Goal: Task Accomplishment & Management: Manage account settings

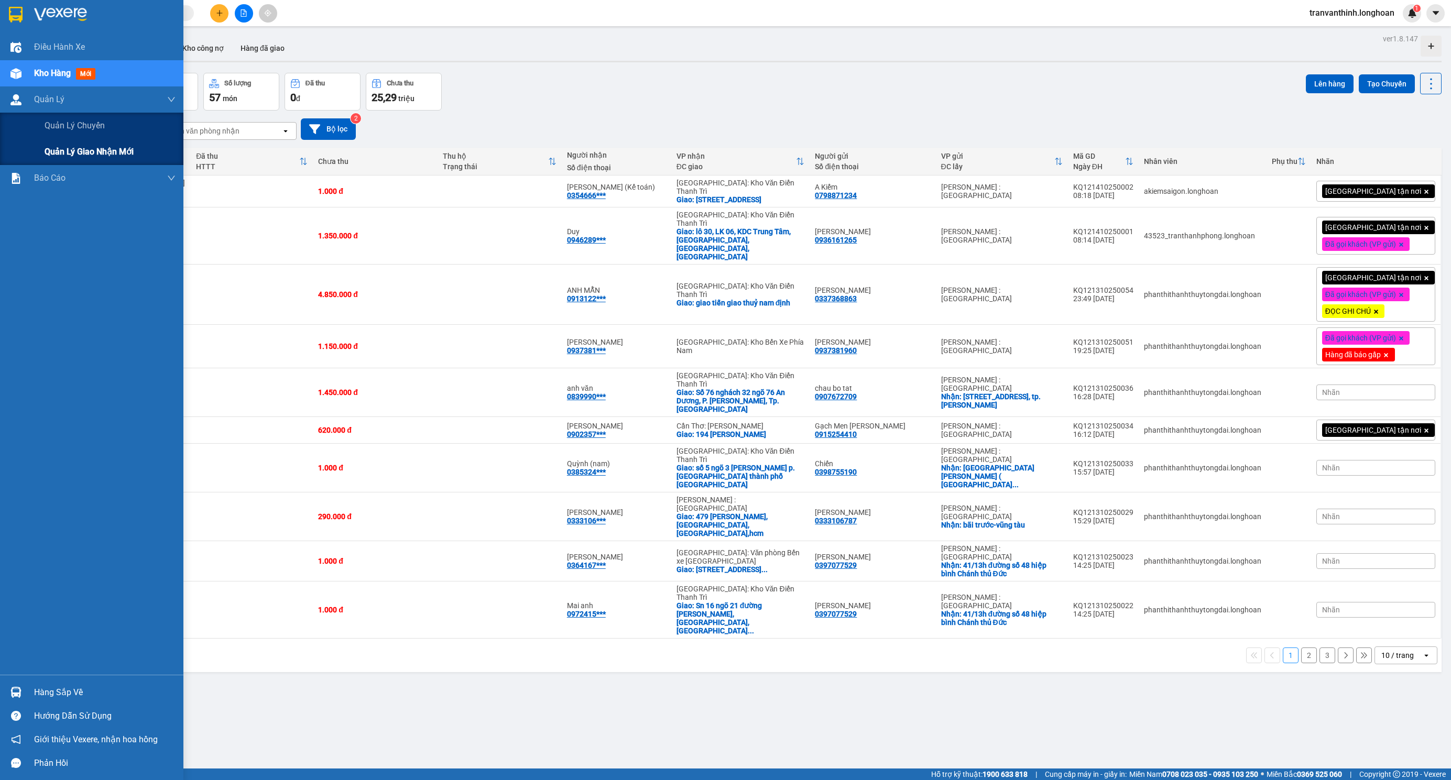
click at [86, 151] on span "Quản lý giao nhận mới" at bounding box center [89, 151] width 89 height 13
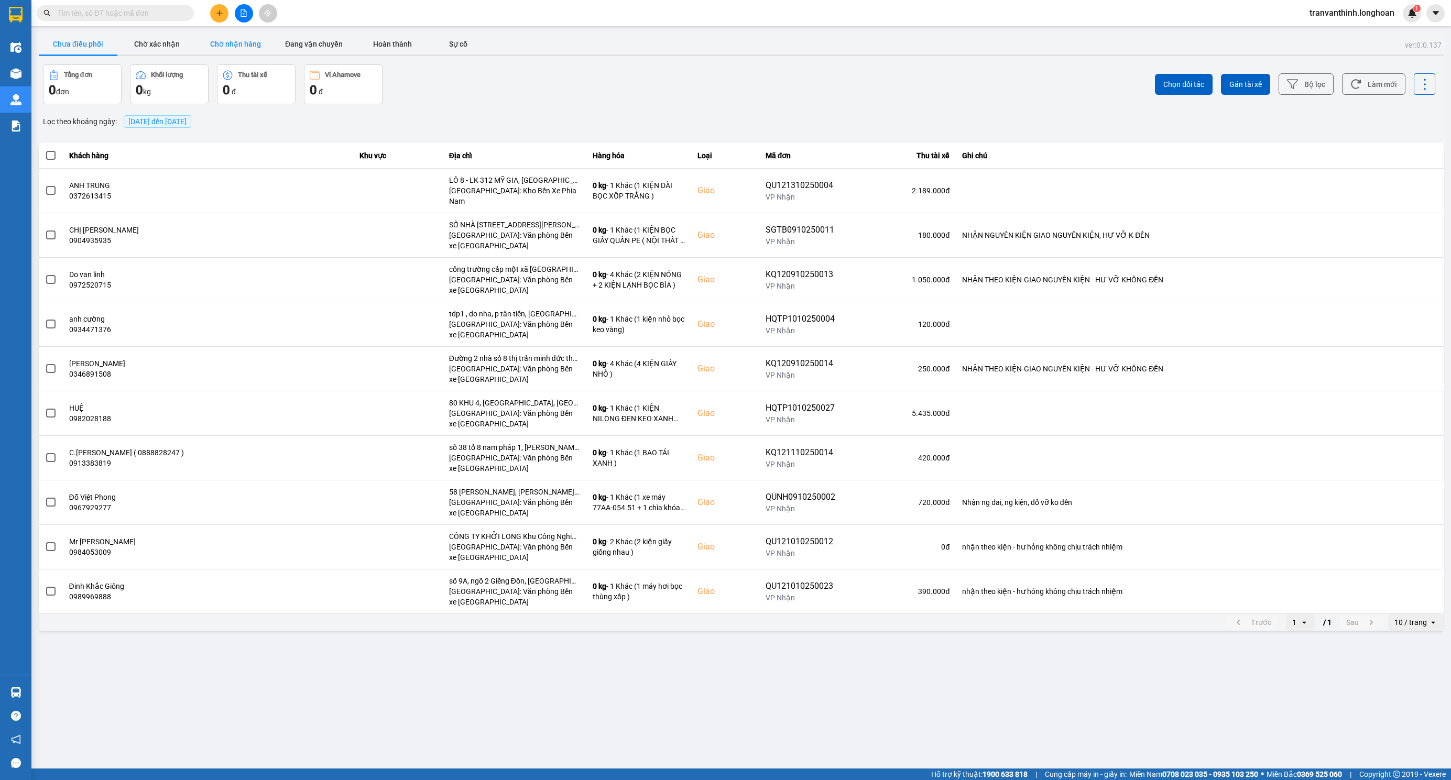
click at [235, 42] on button "Chờ nhận hàng" at bounding box center [235, 44] width 79 height 21
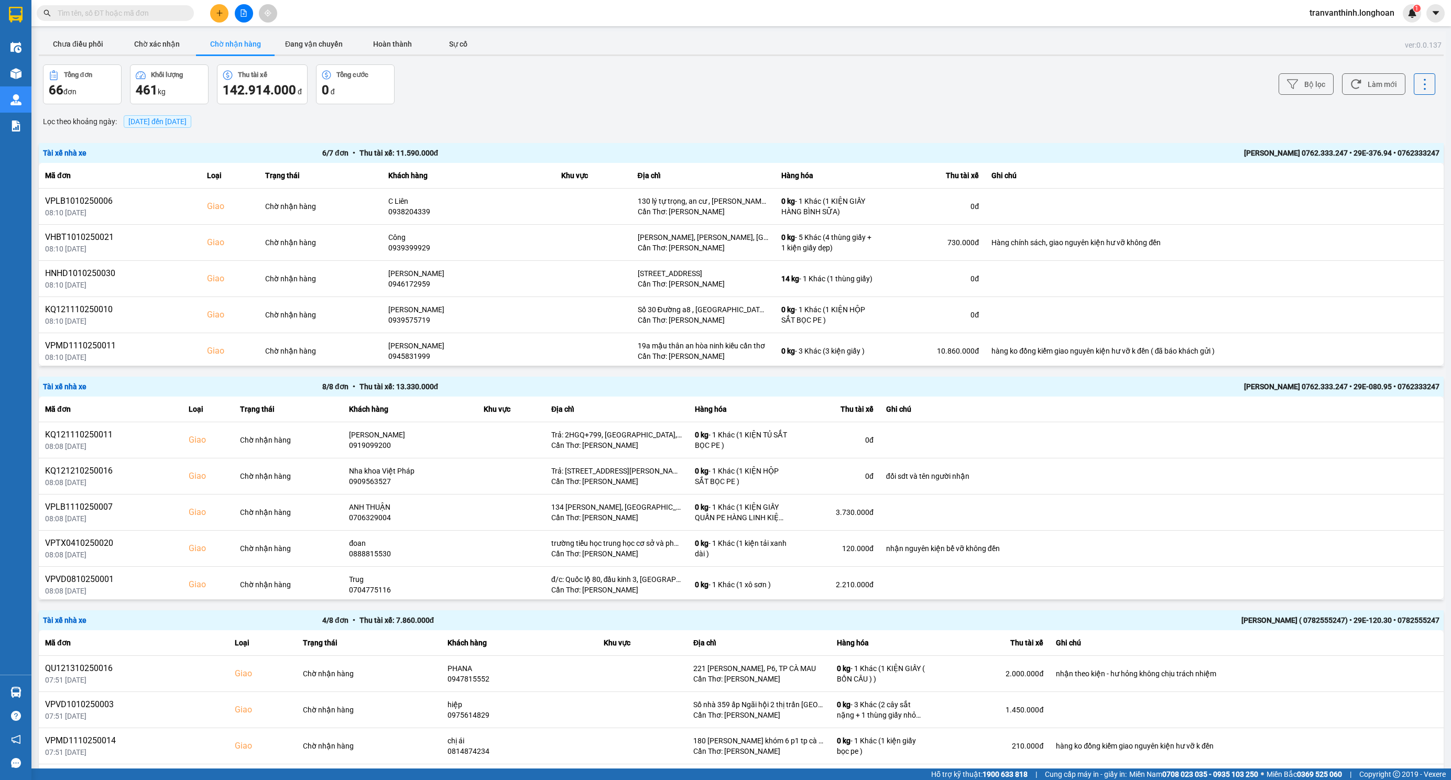
click at [169, 123] on span "14/10/2025 đến 14/10/2025" at bounding box center [157, 121] width 58 height 8
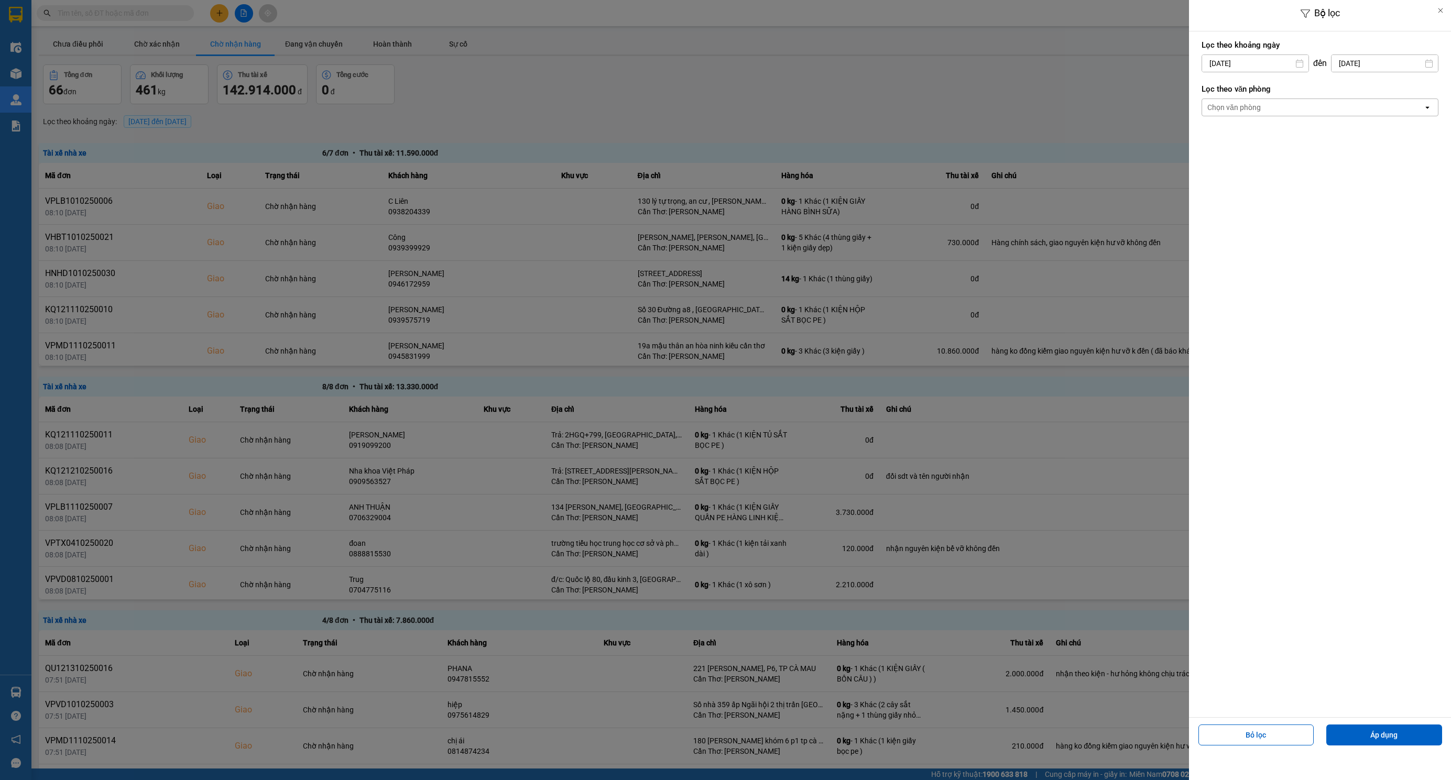
click at [1291, 63] on input "14/10/2025" at bounding box center [1255, 63] width 106 height 17
click at [1201, 88] on icon "Arrow Left" at bounding box center [1206, 89] width 13 height 13
click at [1208, 138] on div "1" at bounding box center [1207, 140] width 15 height 13
type input "01/09/2025"
click at [1332, 106] on div "Chọn văn phòng" at bounding box center [1312, 107] width 221 height 17
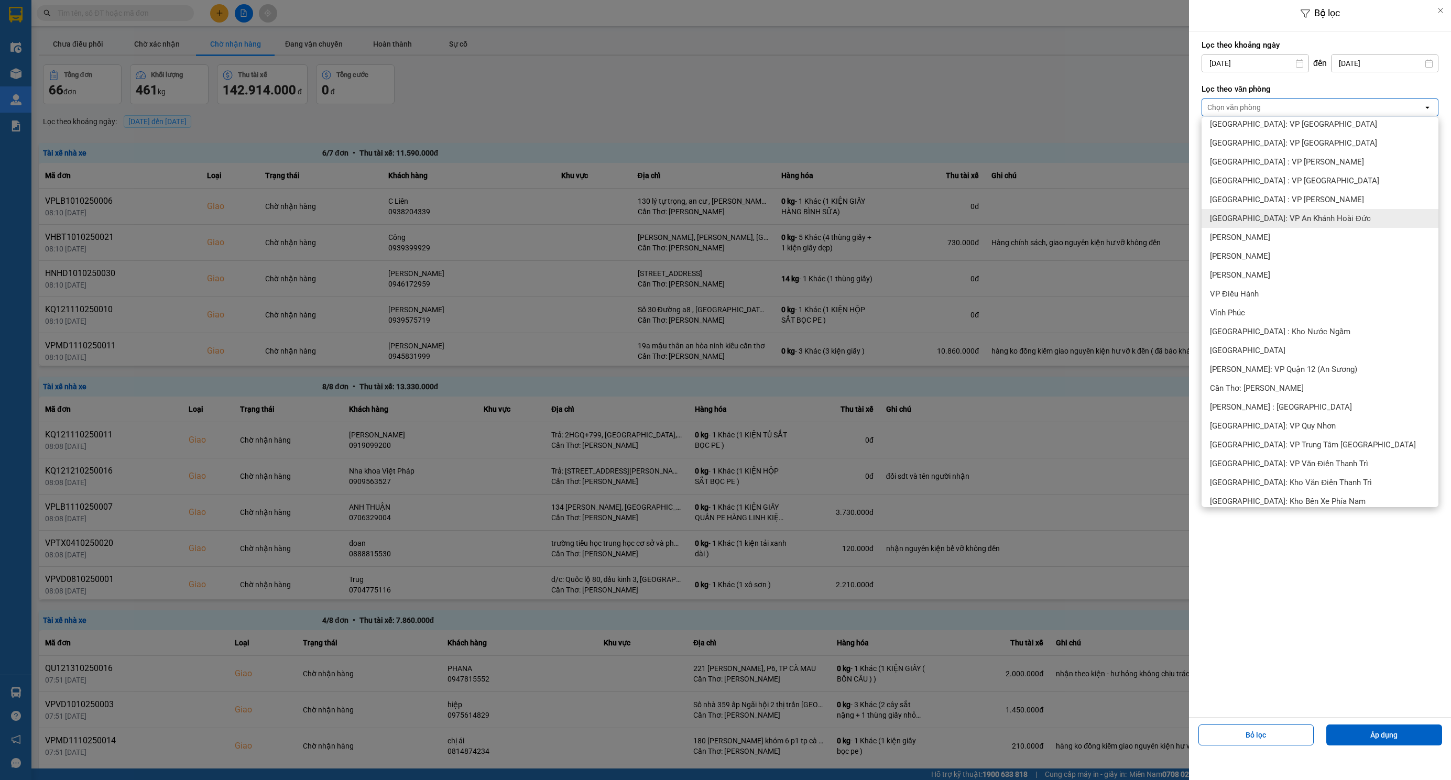
scroll to position [236, 0]
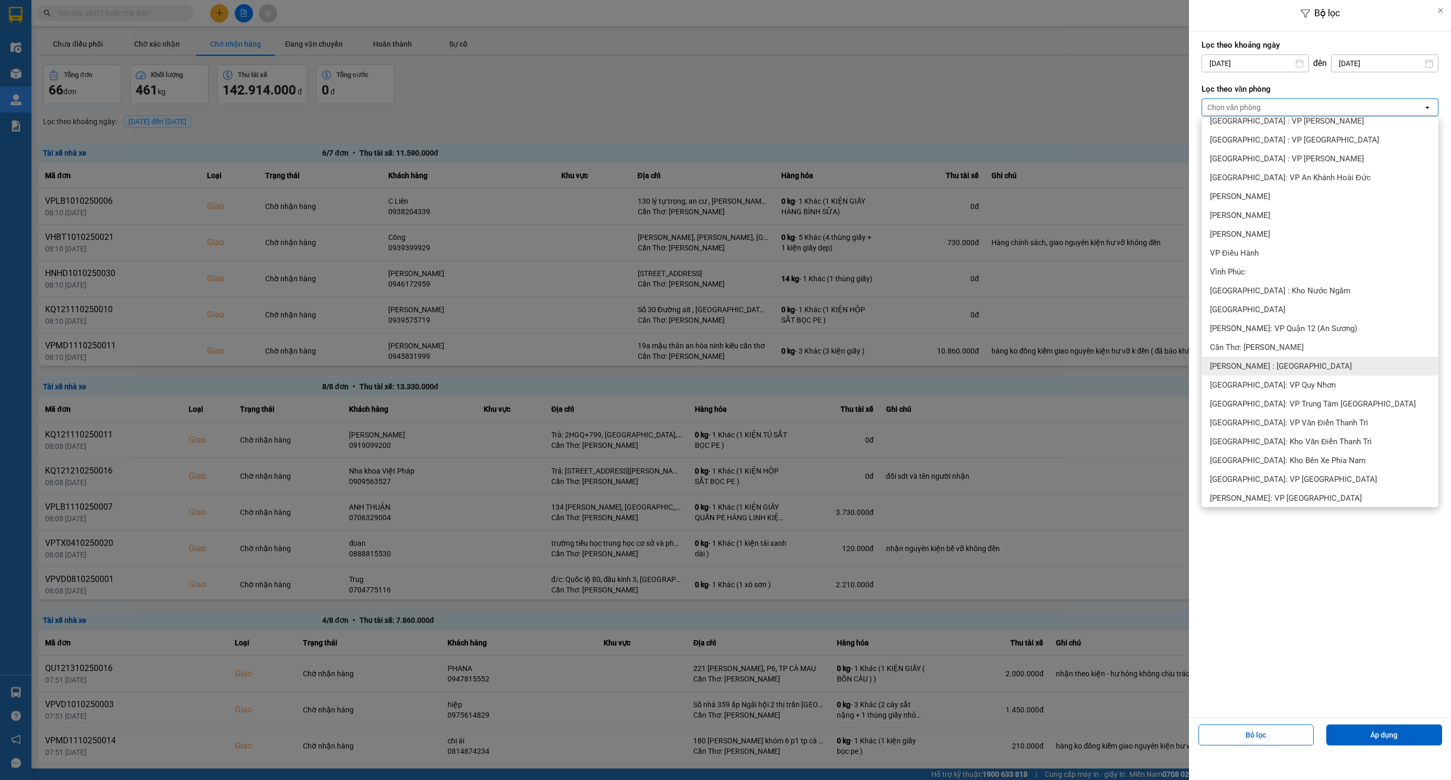
click at [1295, 366] on span "[PERSON_NAME] : [GEOGRAPHIC_DATA]" at bounding box center [1281, 366] width 142 height 10
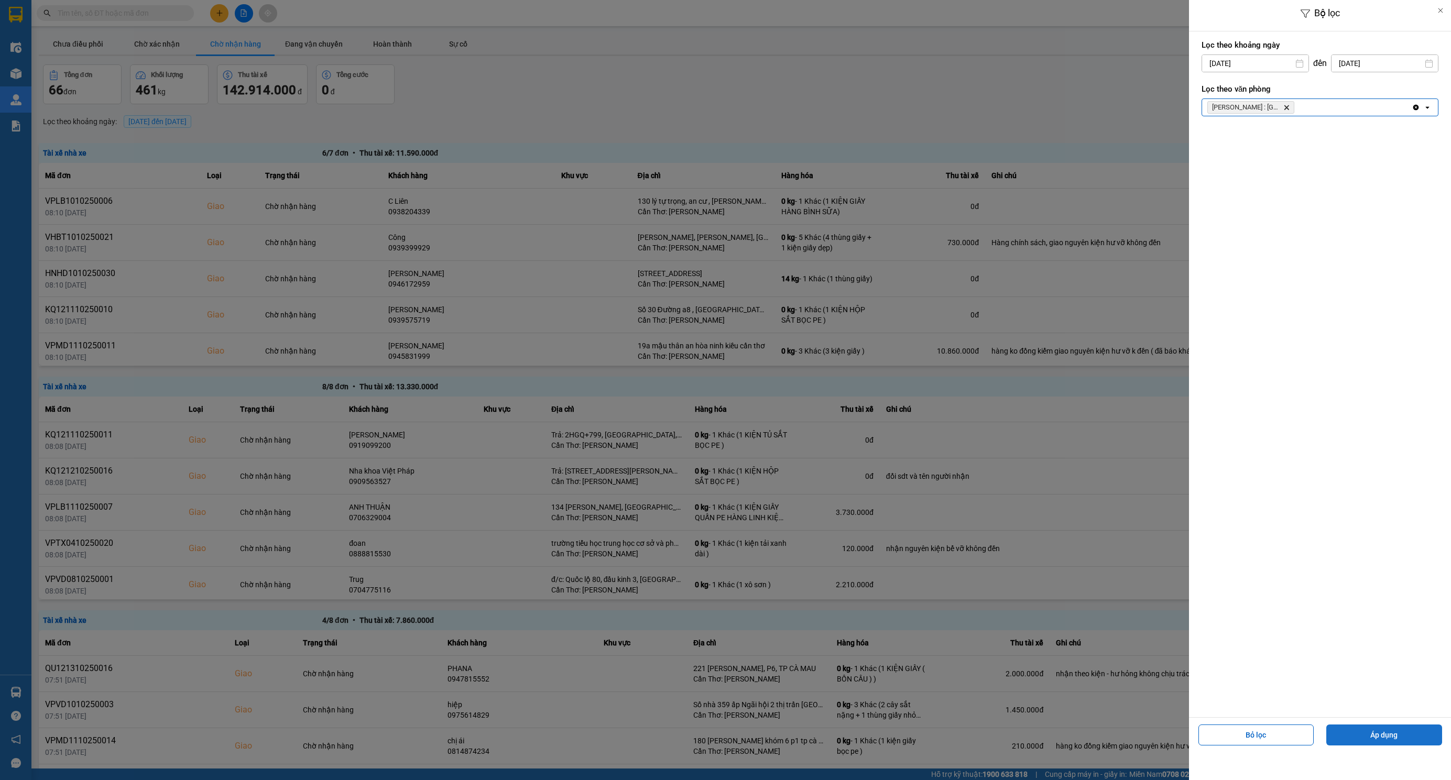
click at [1380, 733] on button "Áp dụng" at bounding box center [1384, 735] width 116 height 21
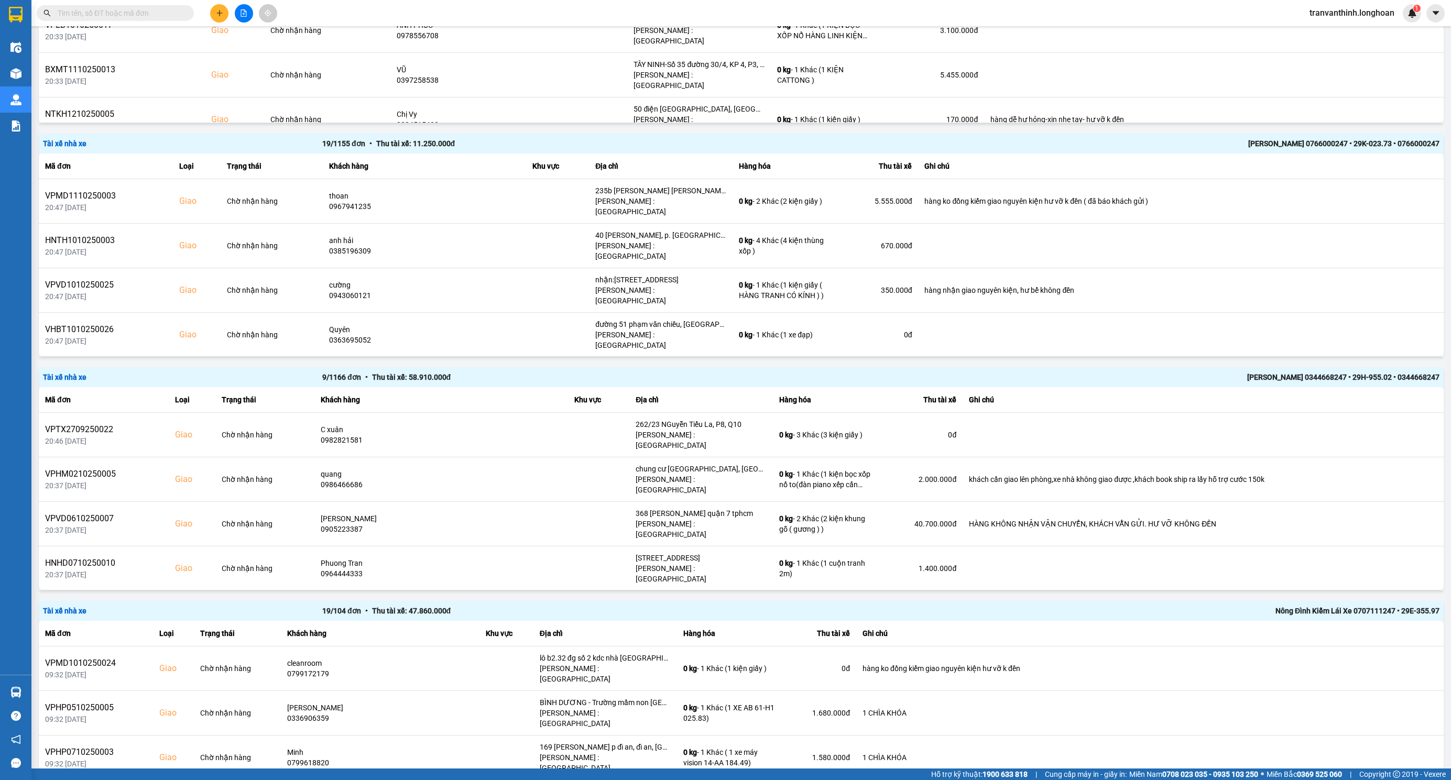
scroll to position [1635, 0]
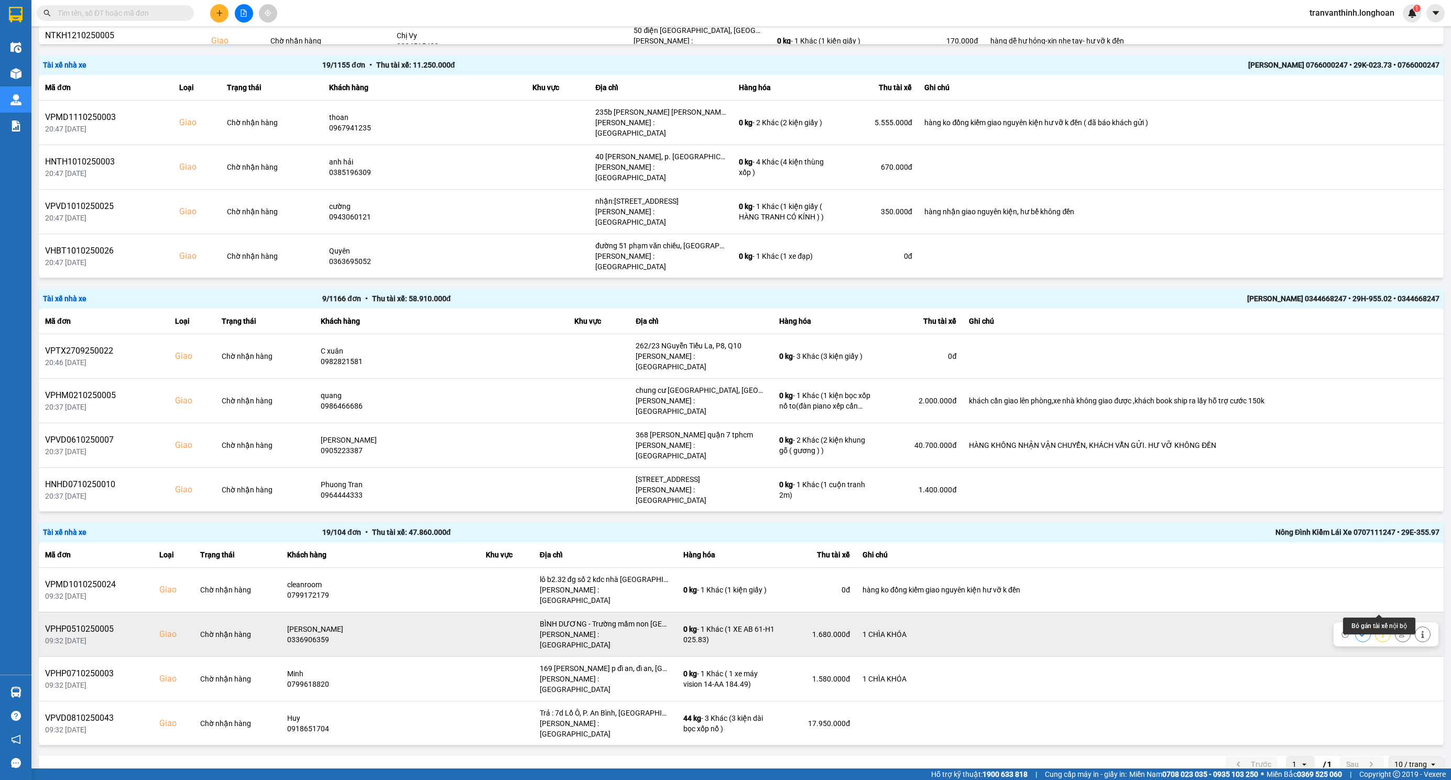
click at [1399, 631] on icon at bounding box center [1402, 634] width 7 height 6
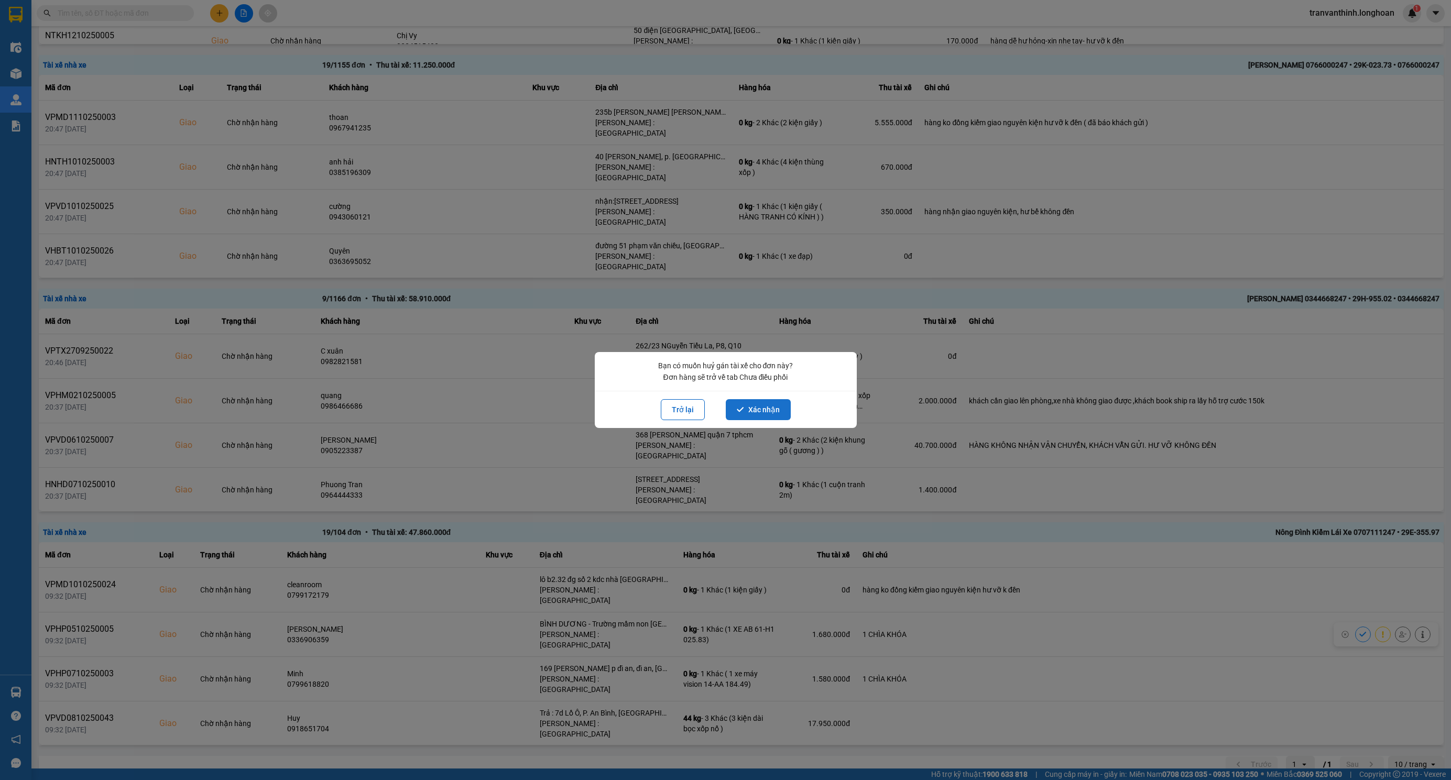
click at [745, 409] on button "Xác nhận" at bounding box center [758, 409] width 65 height 21
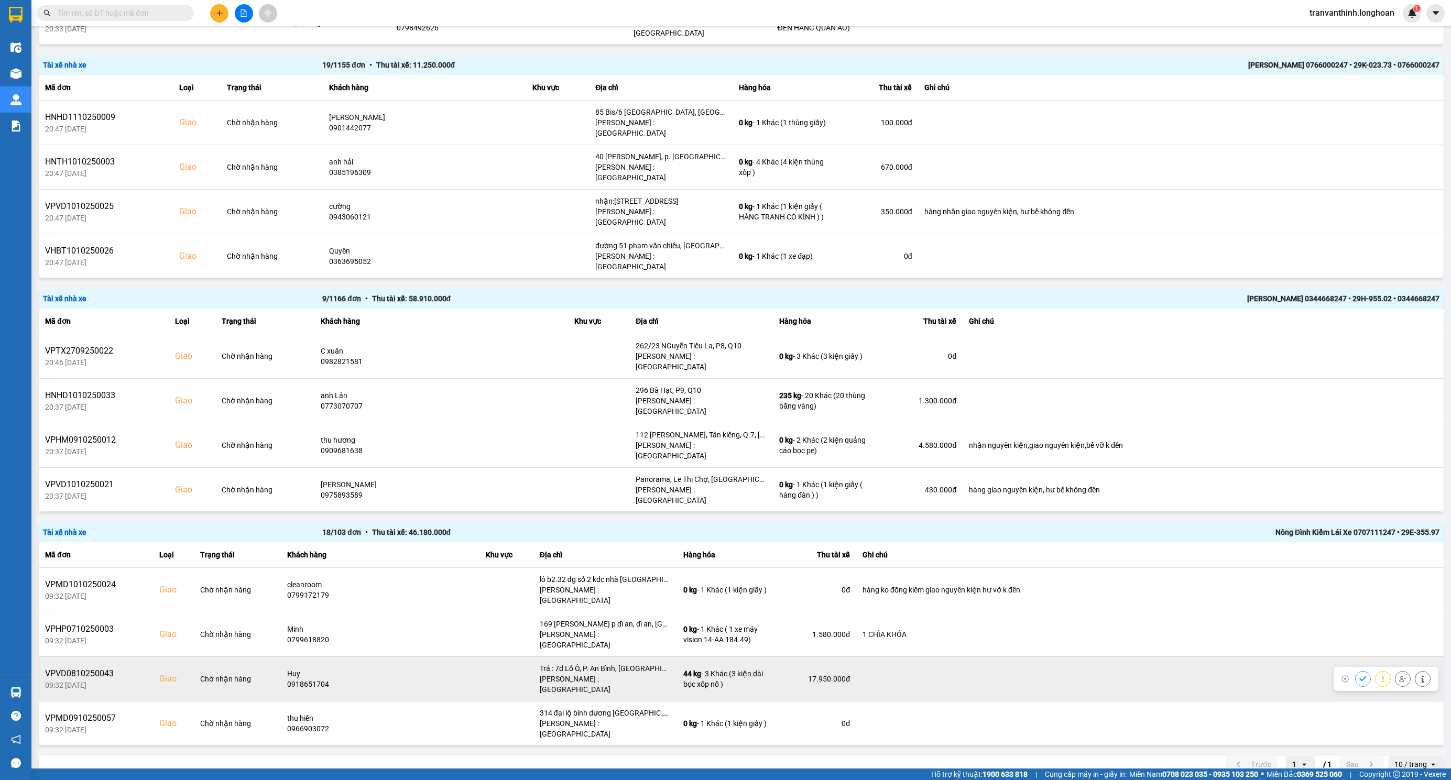
click at [1399, 675] on icon at bounding box center [1402, 678] width 7 height 7
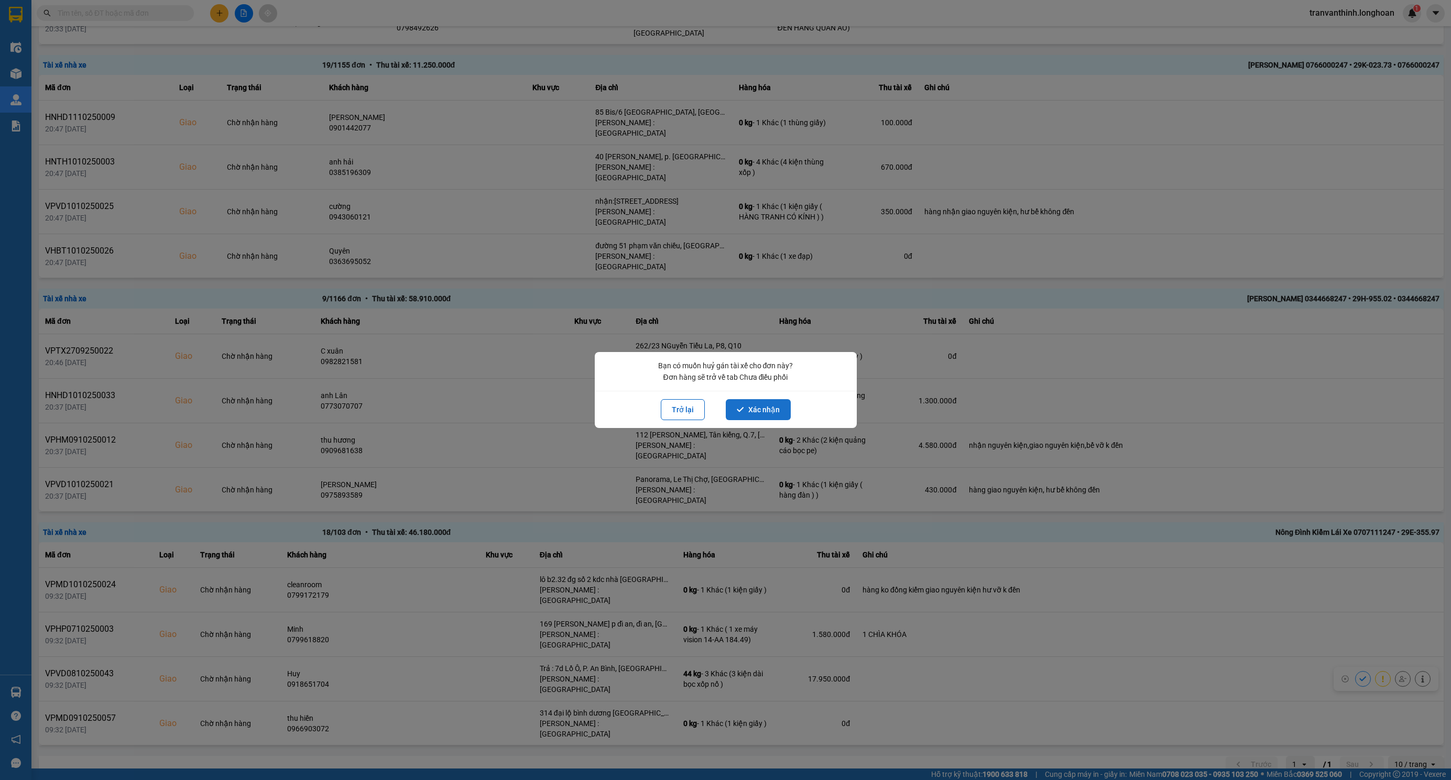
click at [748, 410] on button "Xác nhận" at bounding box center [758, 409] width 65 height 21
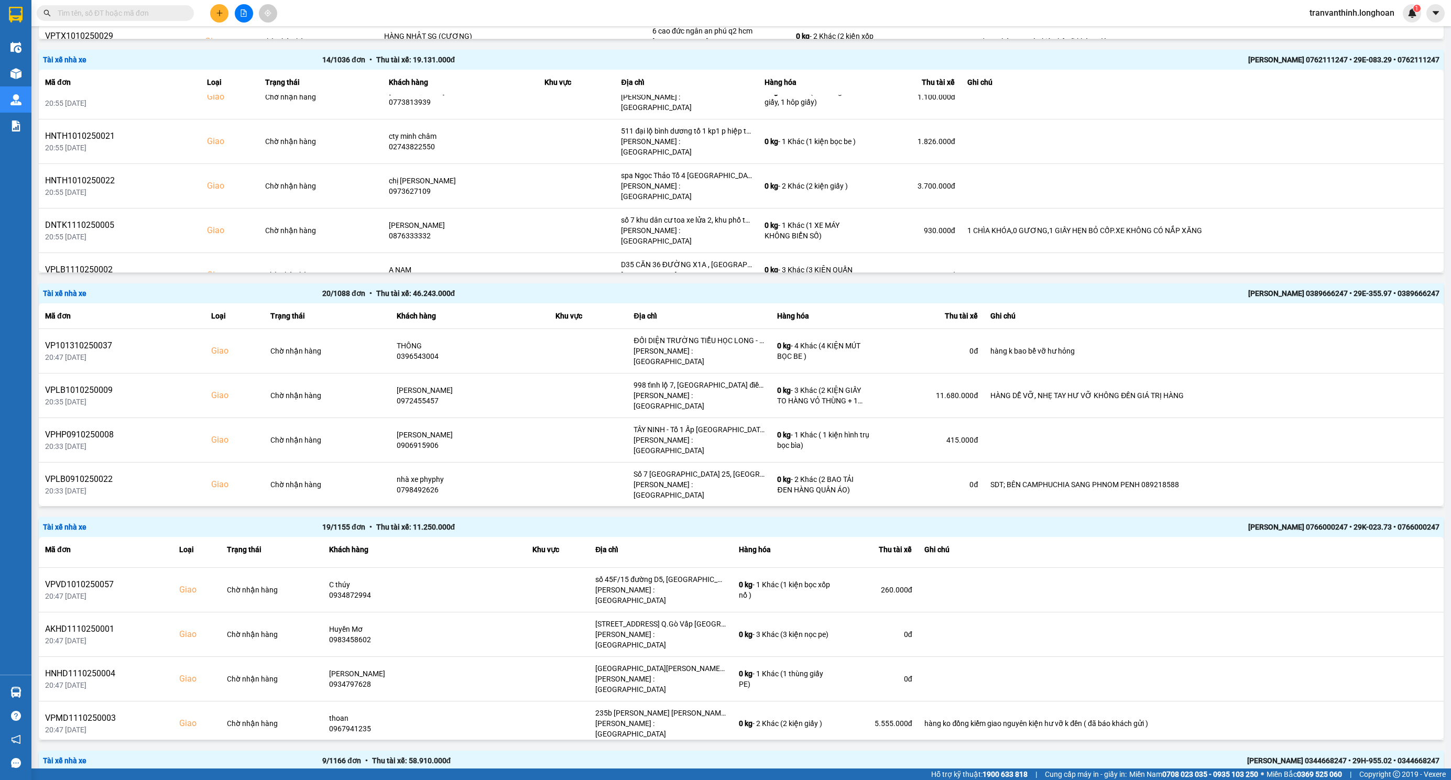
scroll to position [711, 0]
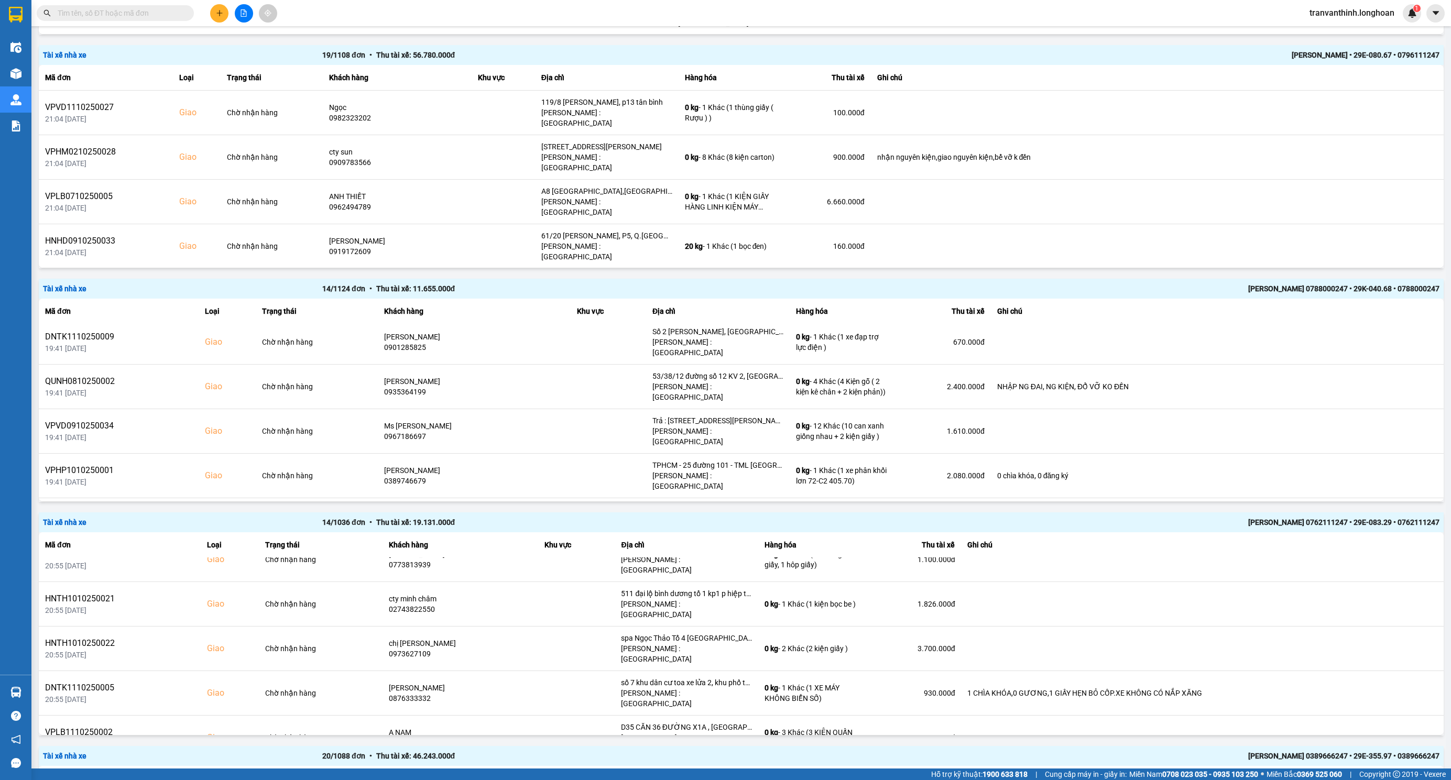
click at [146, 15] on input "text" at bounding box center [120, 13] width 124 height 12
click at [96, 10] on input "text" at bounding box center [120, 13] width 124 height 12
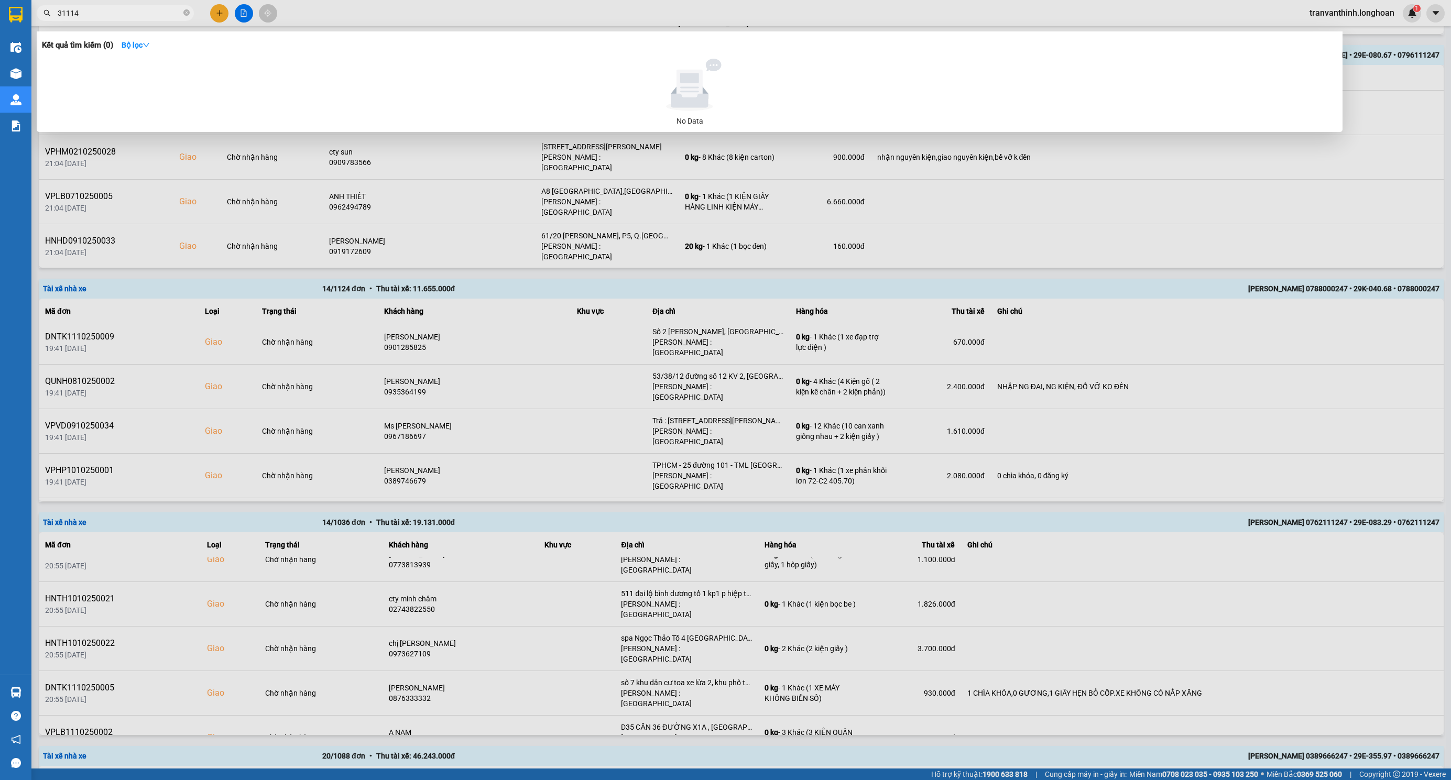
type input "311143"
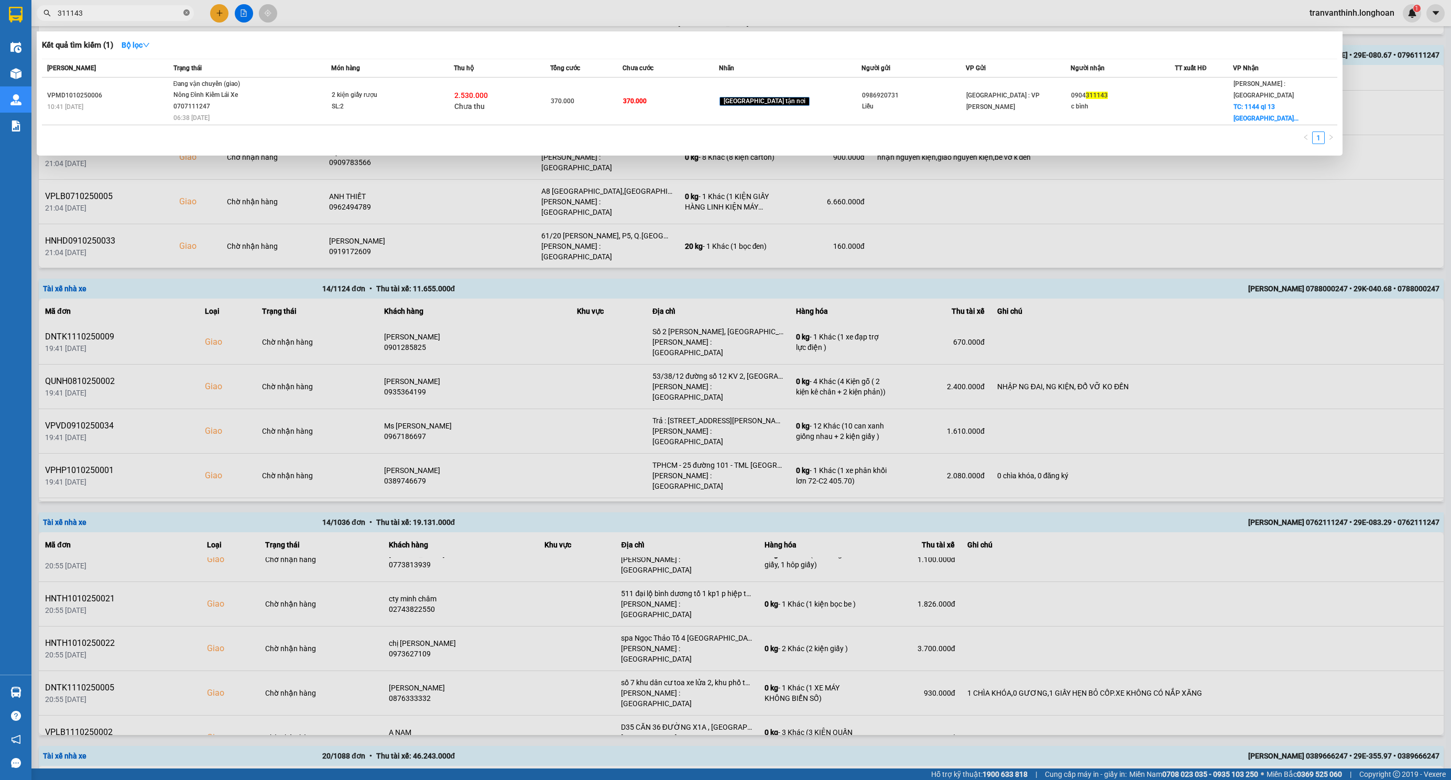
click at [184, 8] on span at bounding box center [186, 13] width 6 height 10
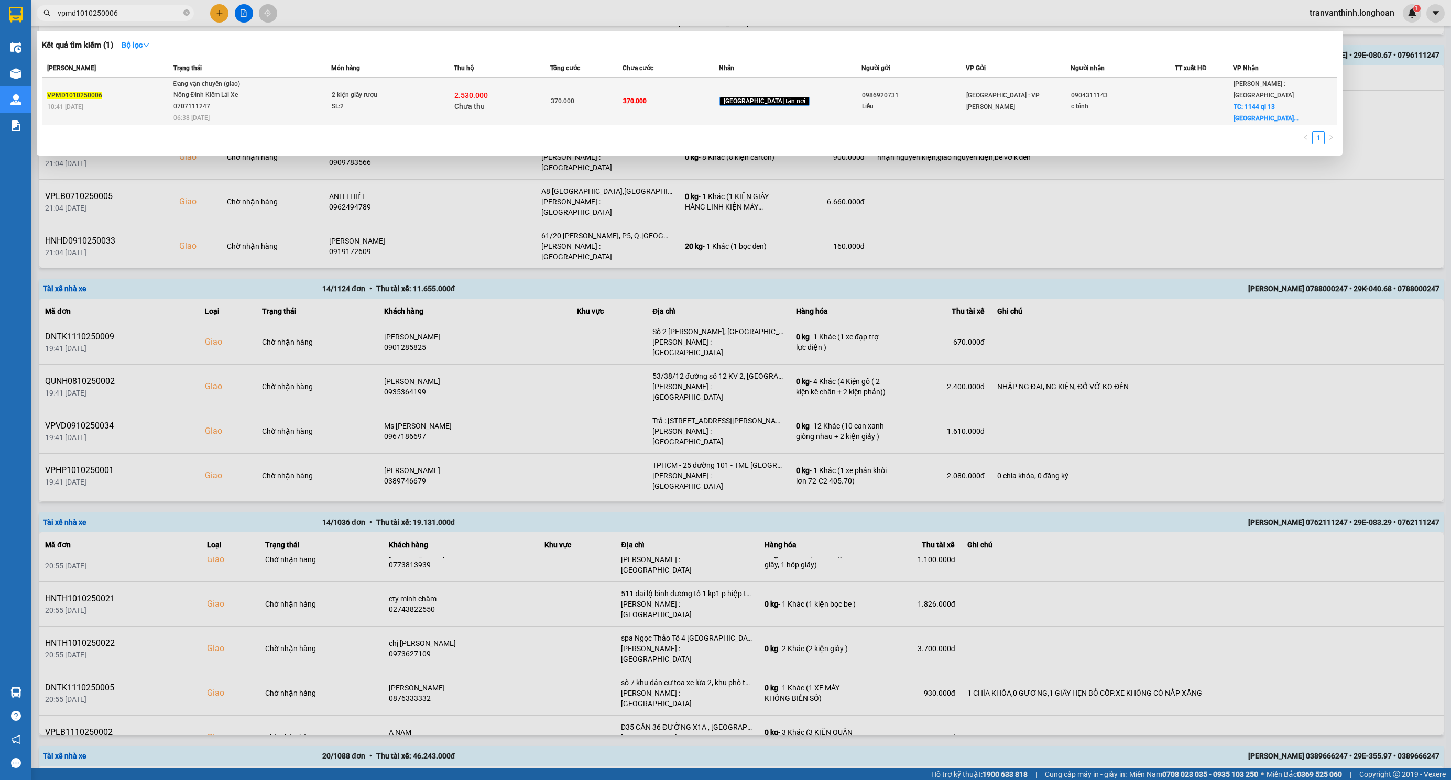
type input "vpmd1010250006"
click at [714, 102] on td "370.000" at bounding box center [670, 102] width 96 height 48
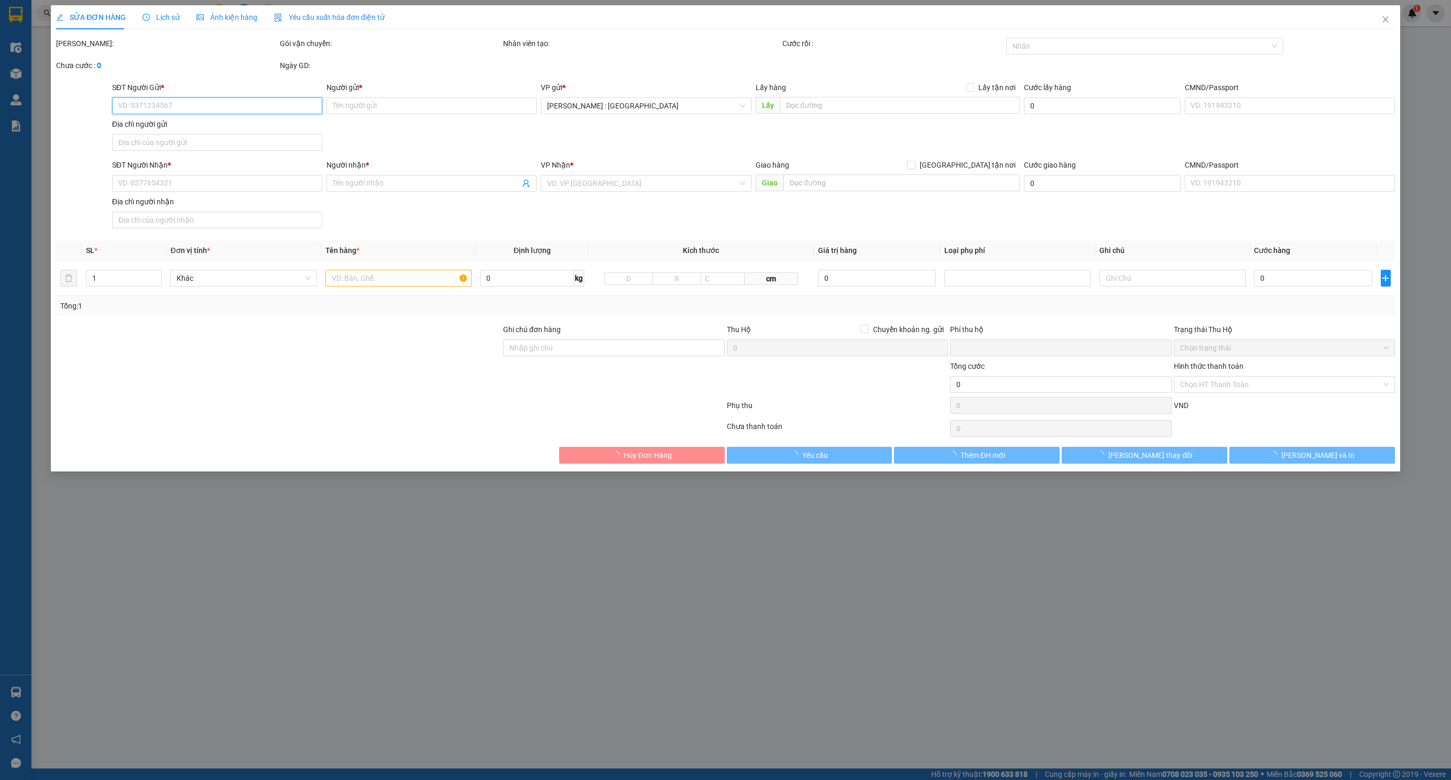
type input "0986920731"
type input "Liễu"
type input "0904311143"
type input "c bình"
checkbox input "true"
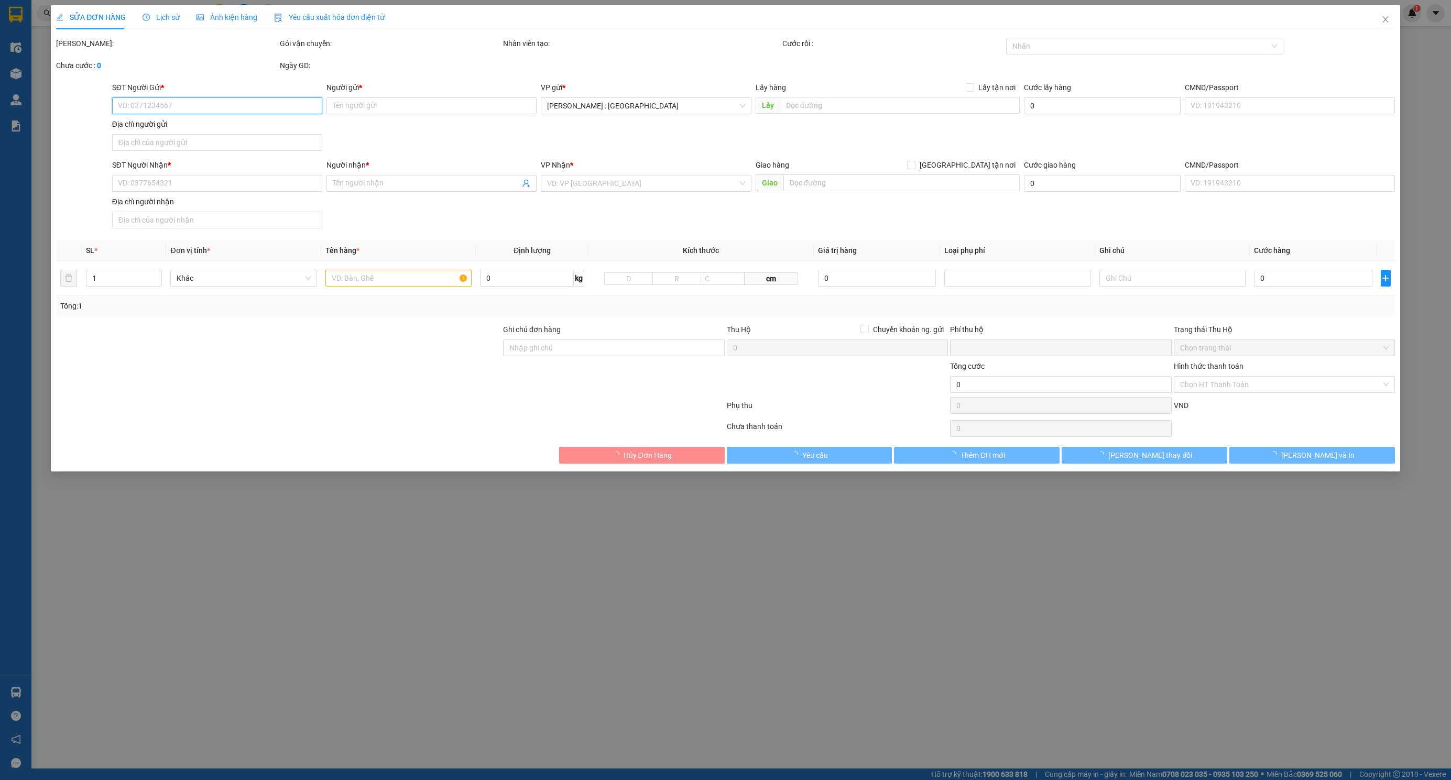
type input "1144 ql 13 thới hòa bến cát bình dương"
type input "hàng ko đồng kiểm giao nguyên kiện hư vỡ k đền ( đã báo khách gửi )"
type input "370.000"
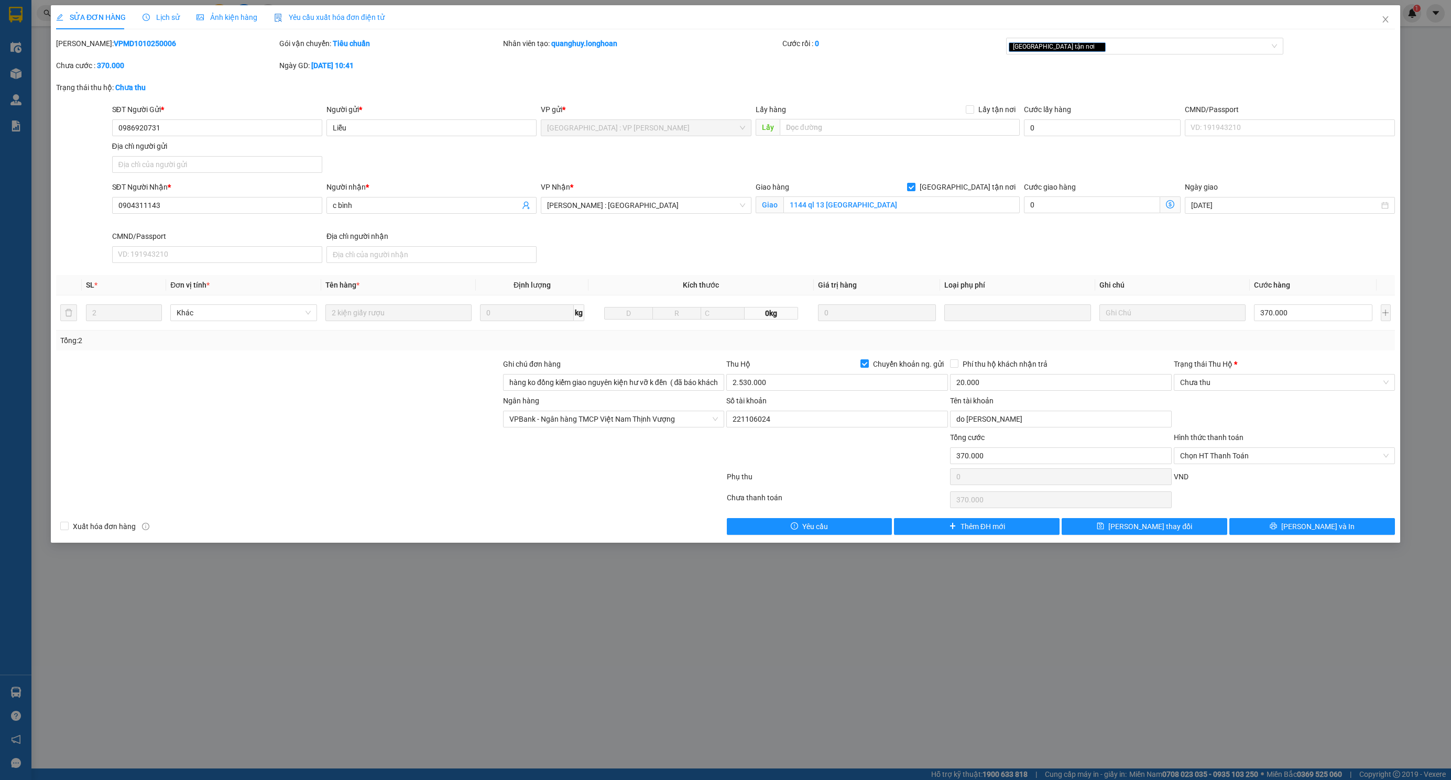
click at [139, 44] on b "VPMD1010250006" at bounding box center [145, 43] width 62 height 8
copy div "Mã ĐH: VPMD1010250006"
click at [136, 47] on b "VPMD1010250006" at bounding box center [145, 43] width 62 height 8
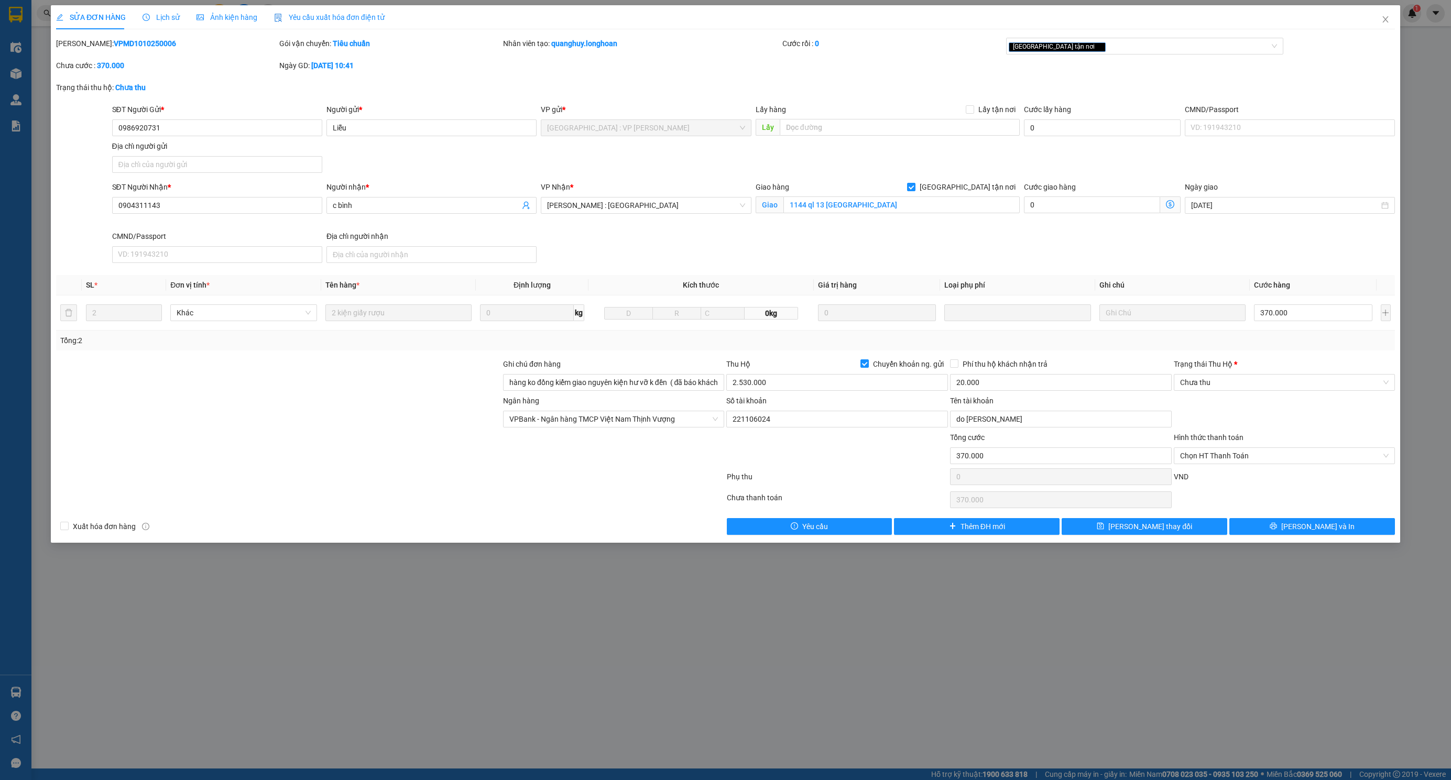
click at [136, 47] on b "VPMD1010250006" at bounding box center [145, 43] width 62 height 8
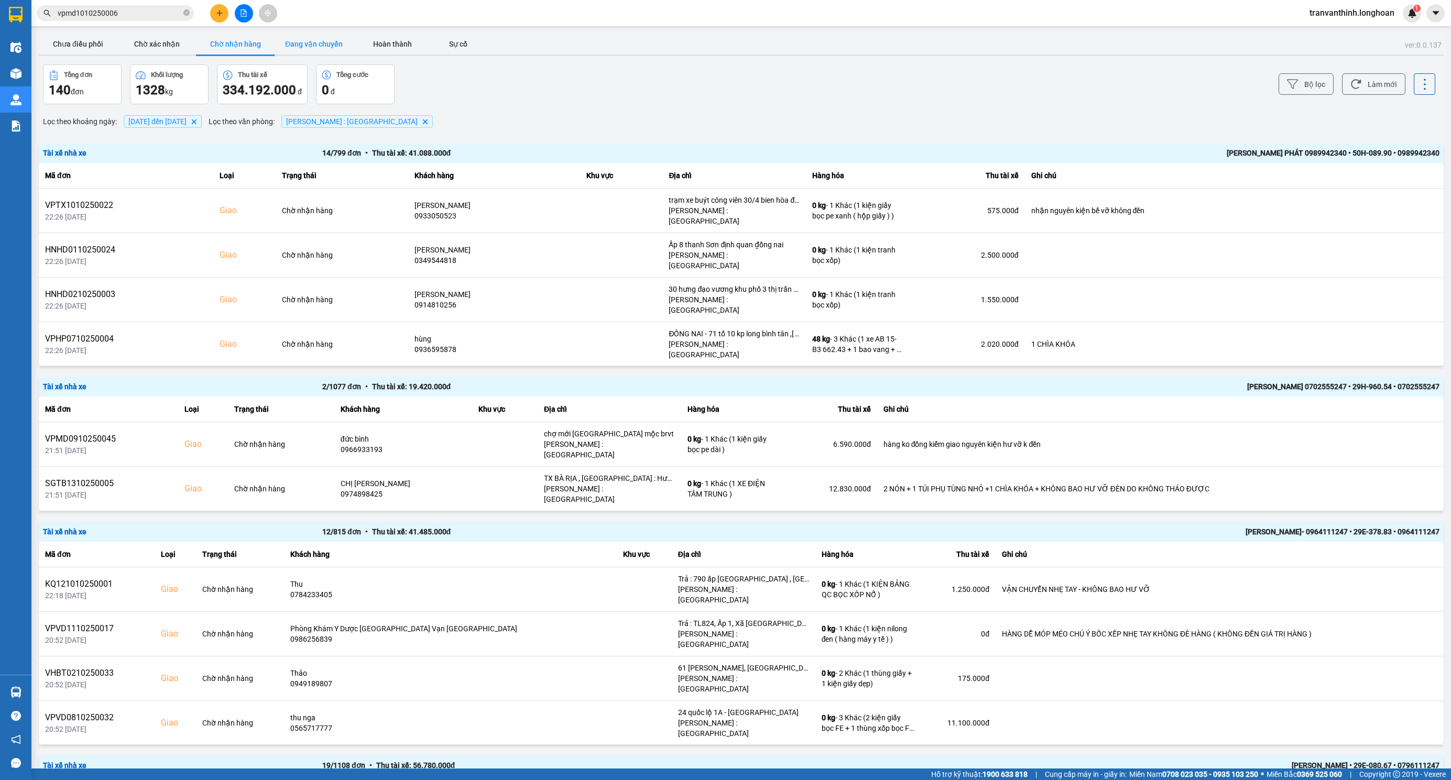
click at [303, 41] on button "Đang vận chuyển" at bounding box center [314, 44] width 79 height 21
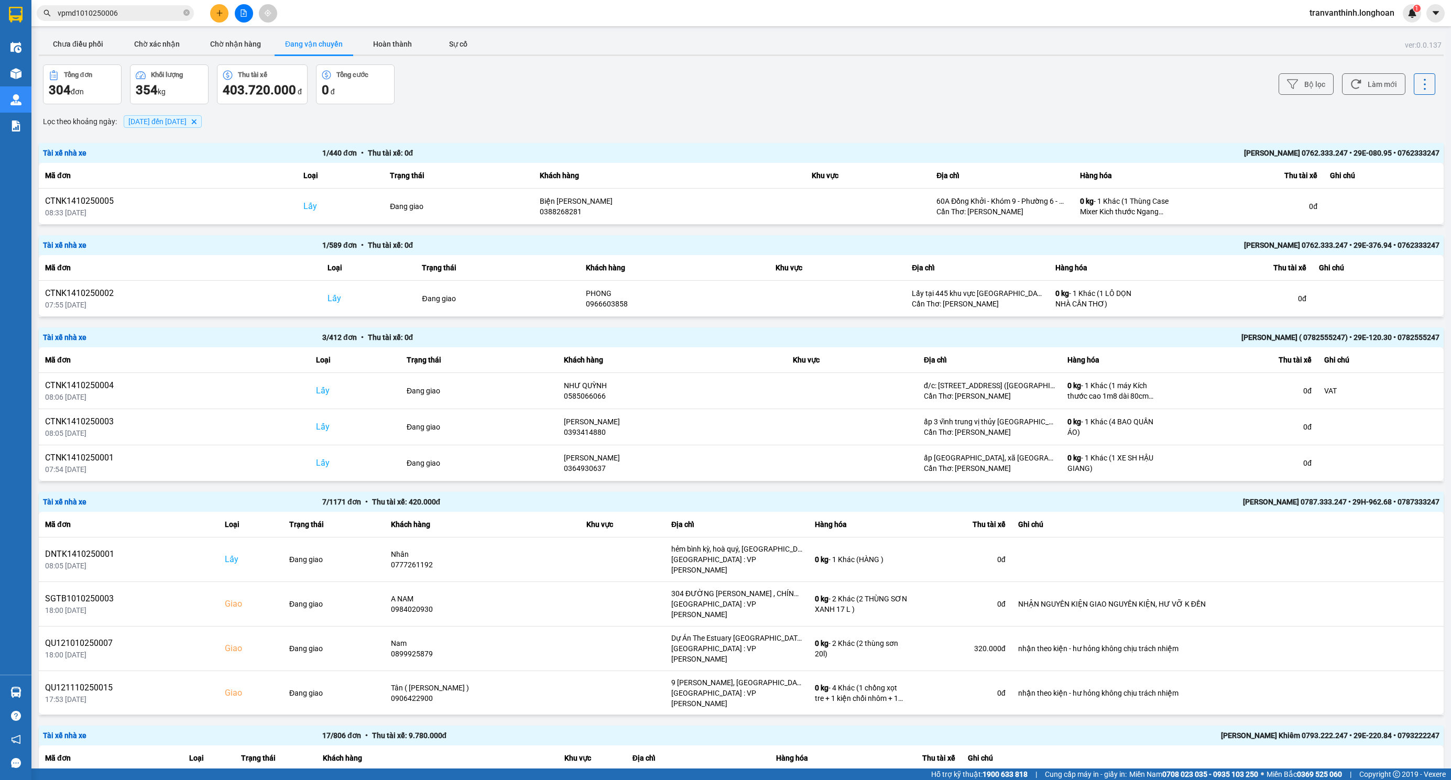
click at [178, 123] on span "01/09/2025 đến 14/10/2025" at bounding box center [157, 121] width 58 height 8
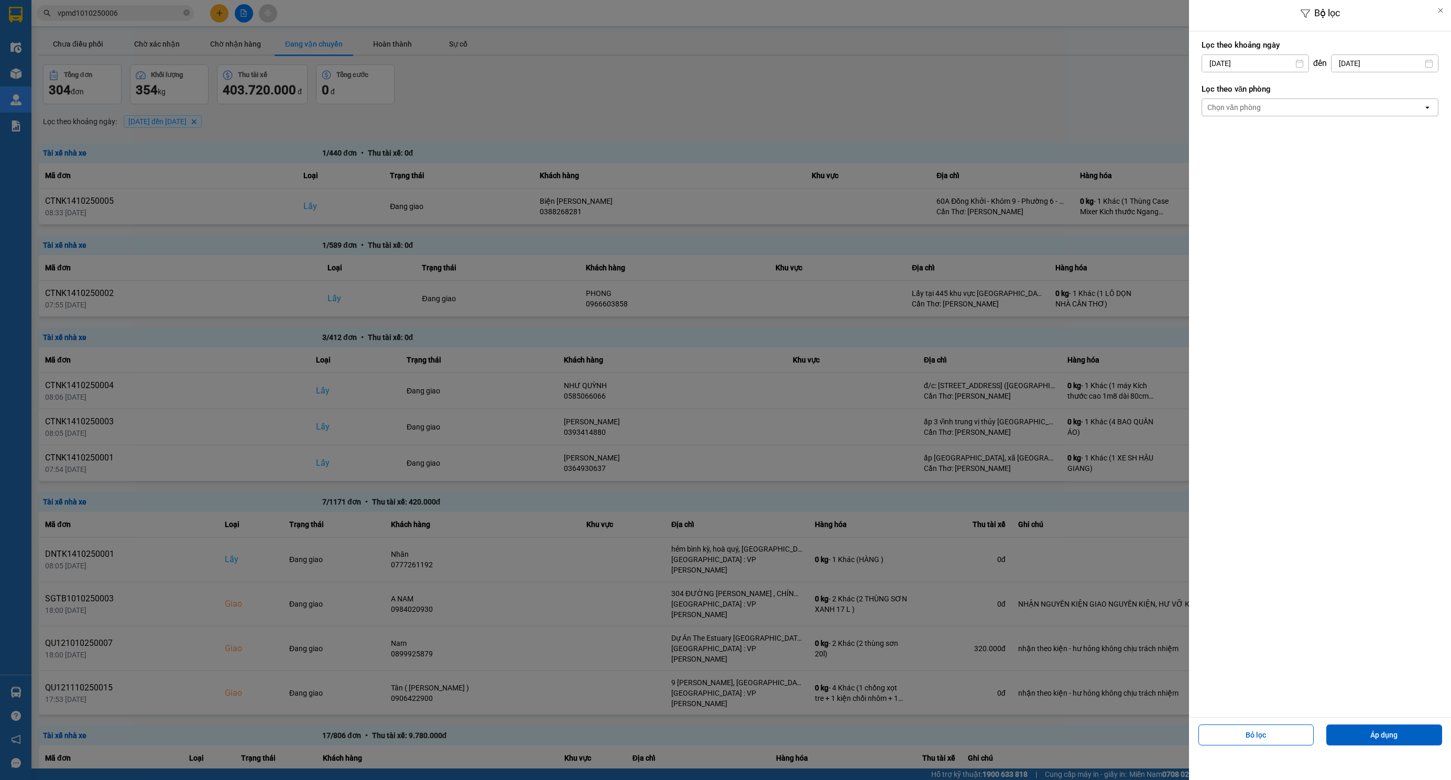
click at [1286, 110] on div "Chọn văn phòng" at bounding box center [1312, 107] width 221 height 17
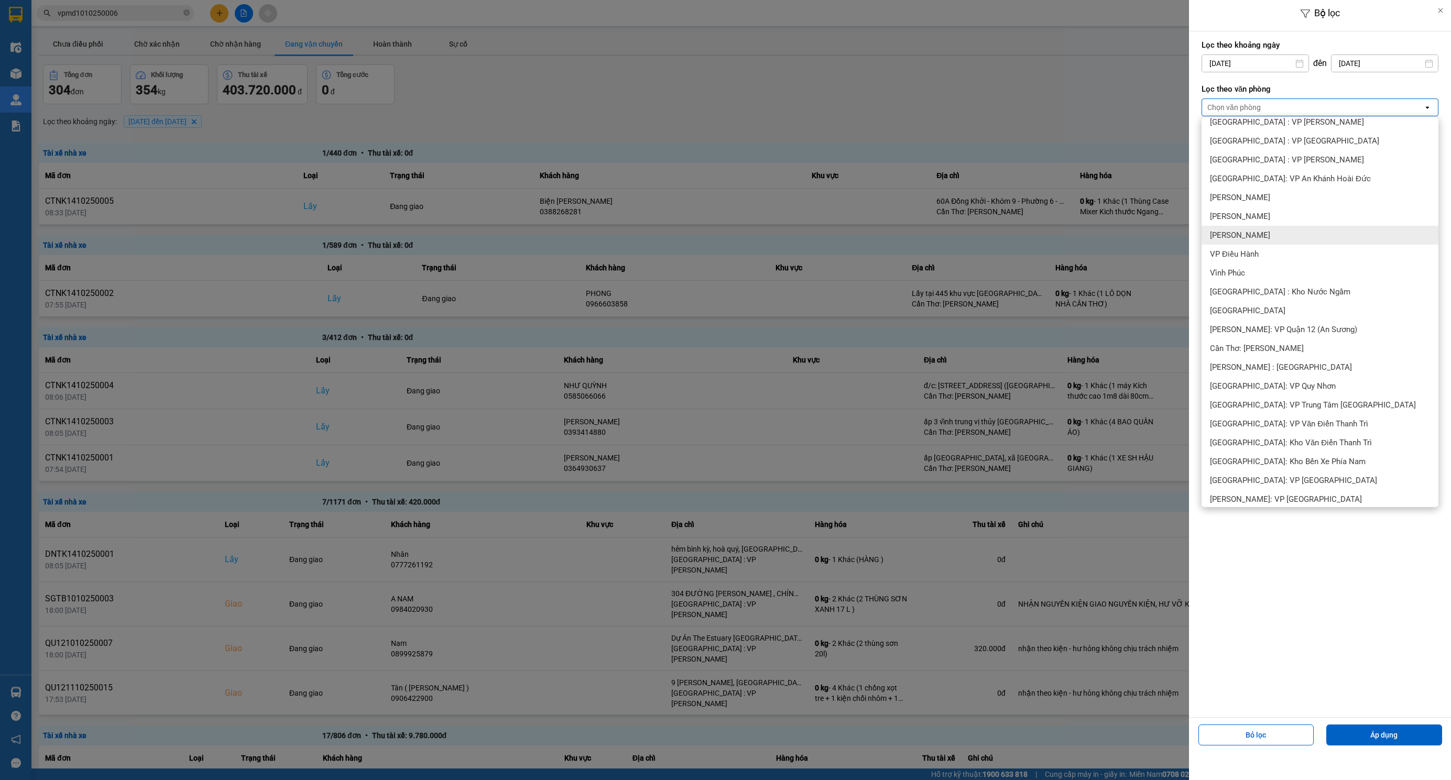
scroll to position [236, 0]
click at [1297, 369] on span "[PERSON_NAME] : [GEOGRAPHIC_DATA]" at bounding box center [1281, 366] width 142 height 10
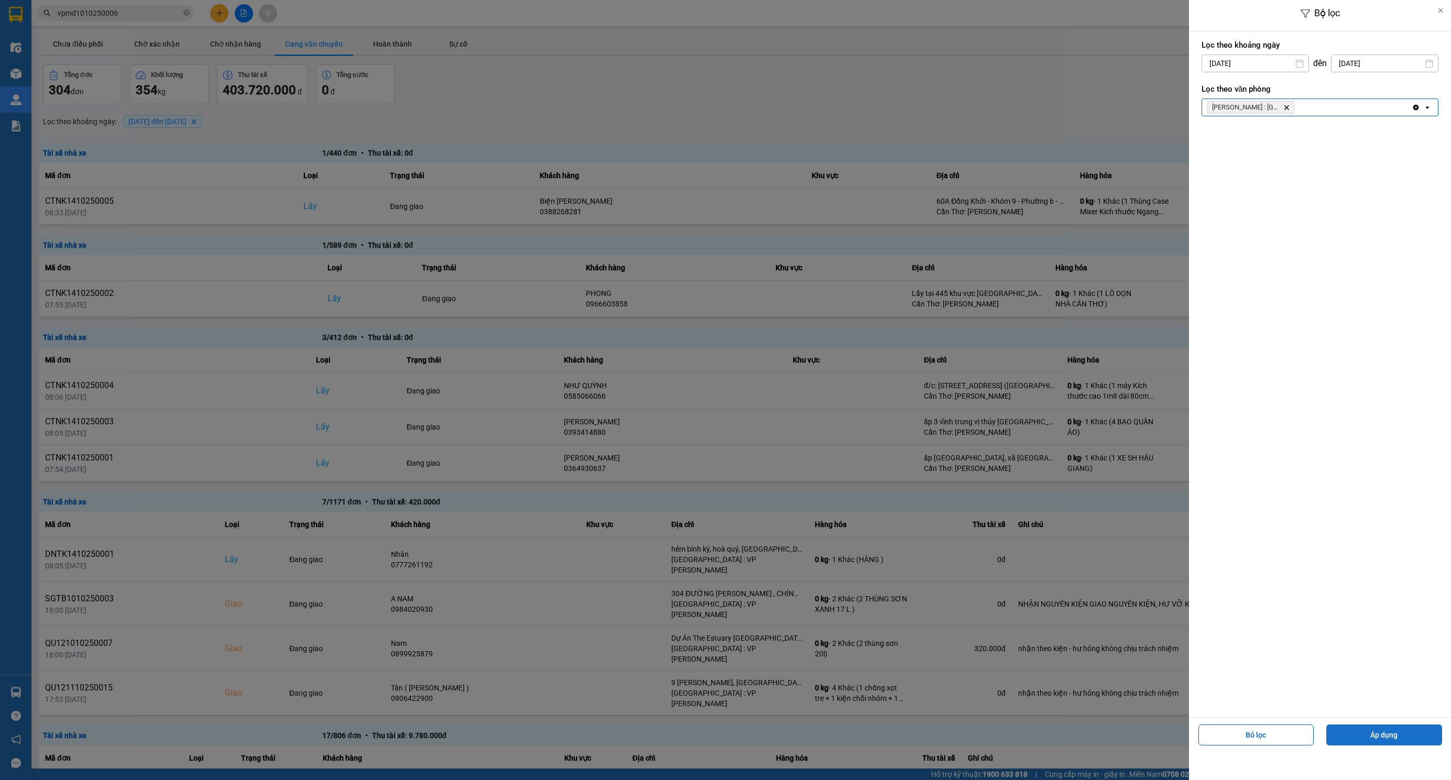
click at [1388, 741] on button "Áp dụng" at bounding box center [1384, 735] width 116 height 21
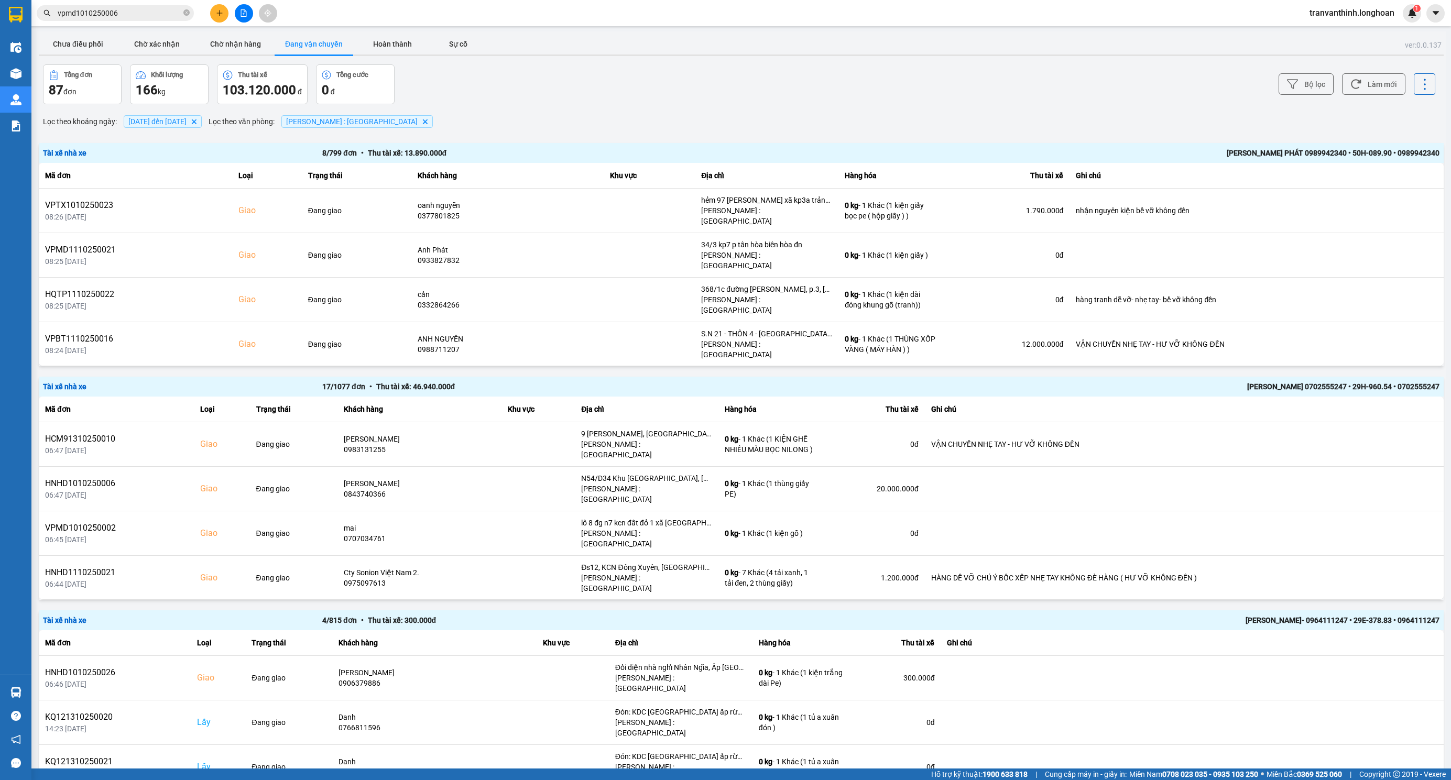
scroll to position [1567, 0]
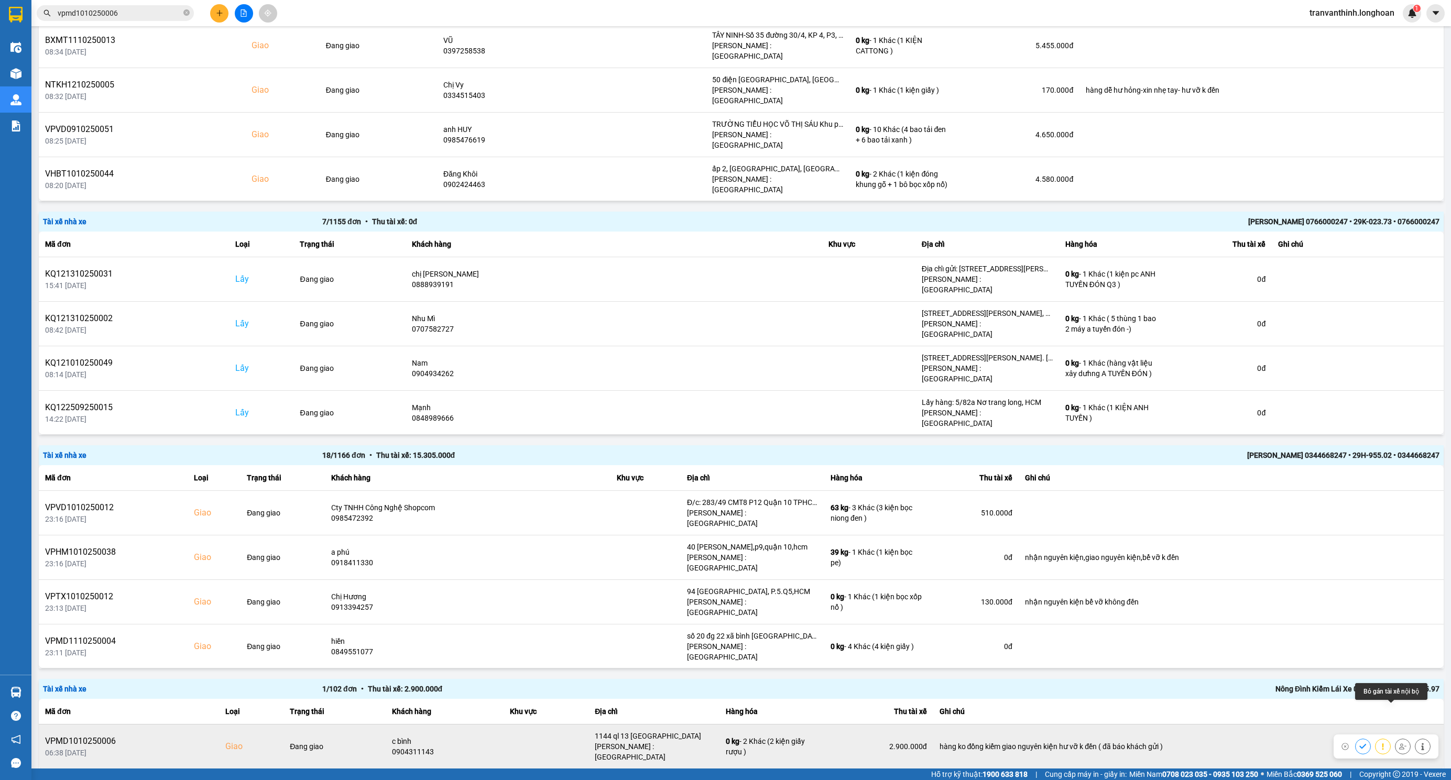
click at [1399, 743] on icon at bounding box center [1402, 746] width 7 height 7
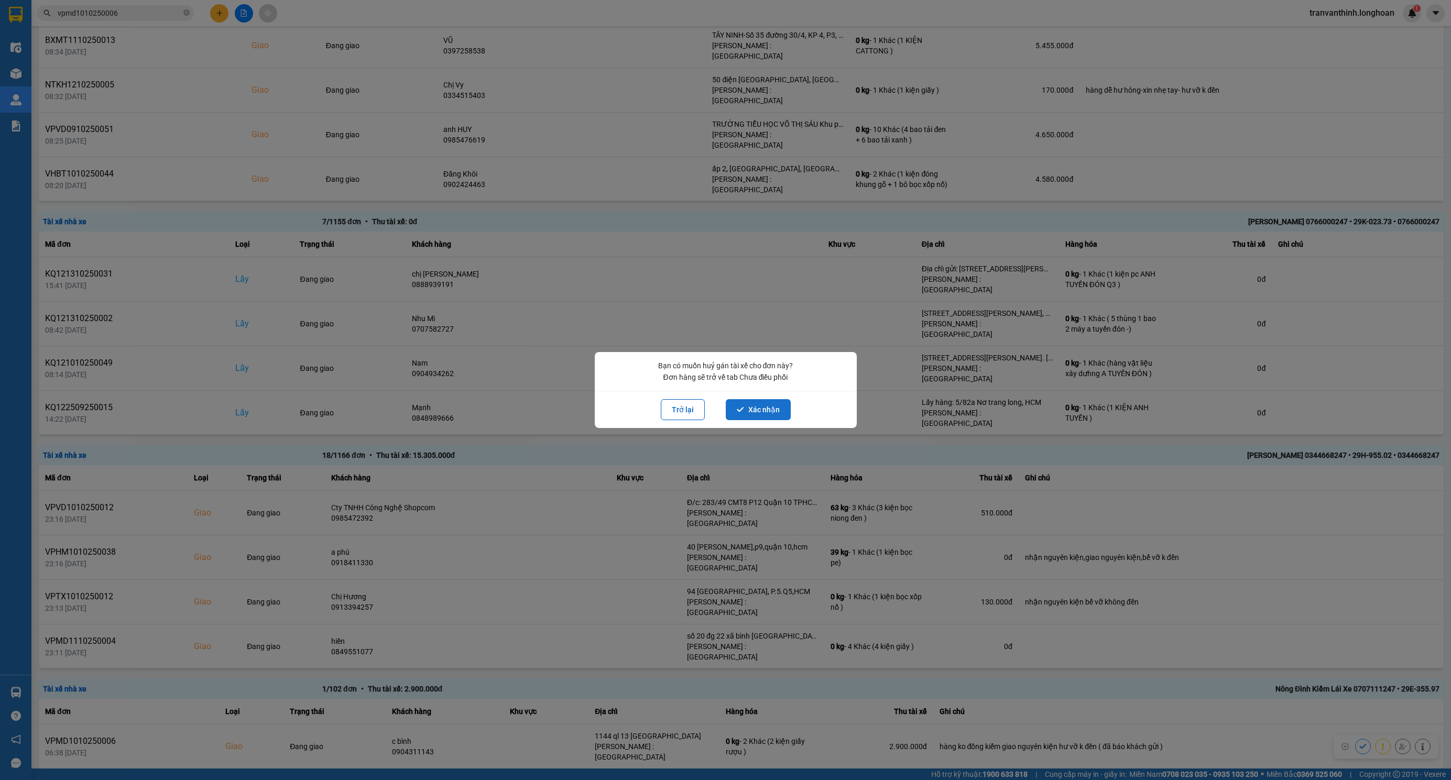
click at [746, 410] on button "Xác nhận" at bounding box center [758, 409] width 65 height 21
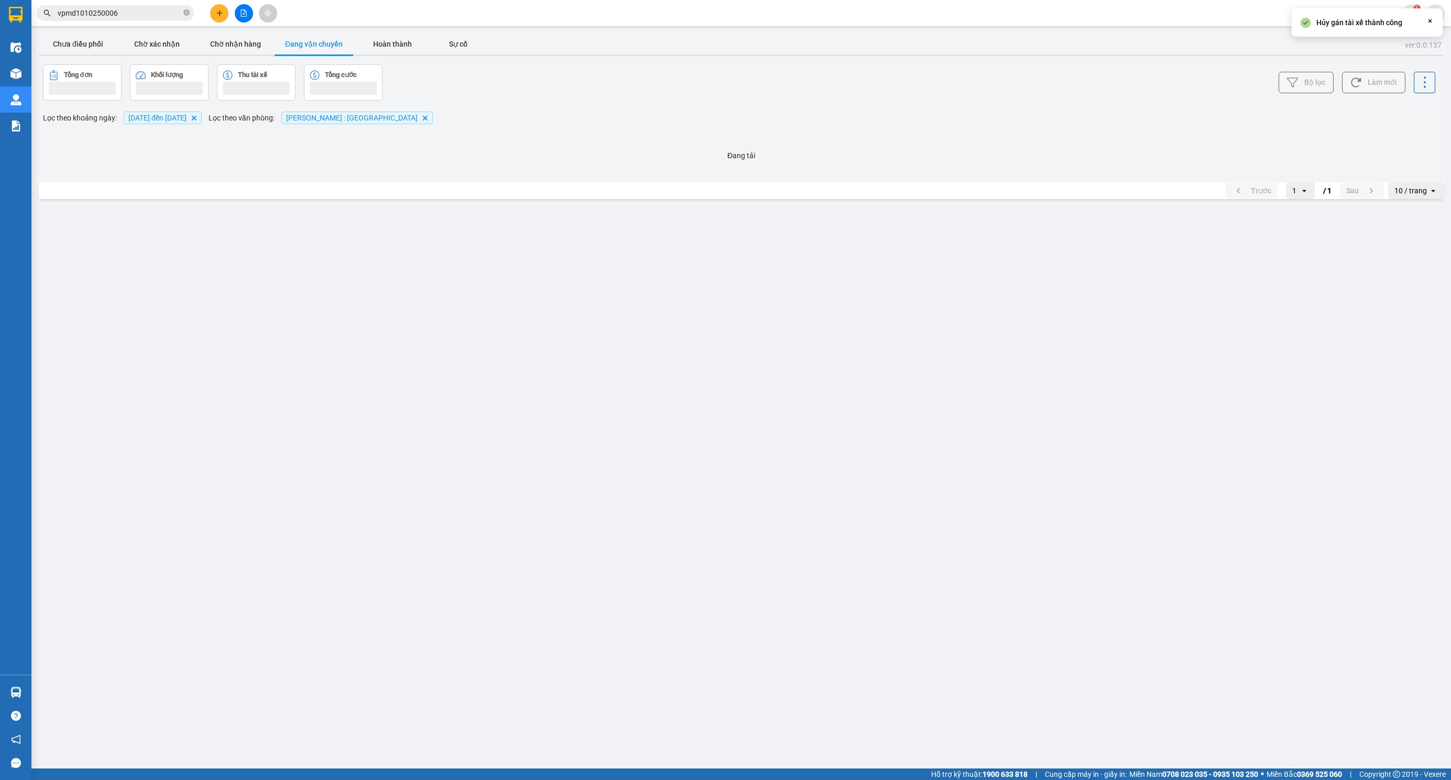
scroll to position [0, 0]
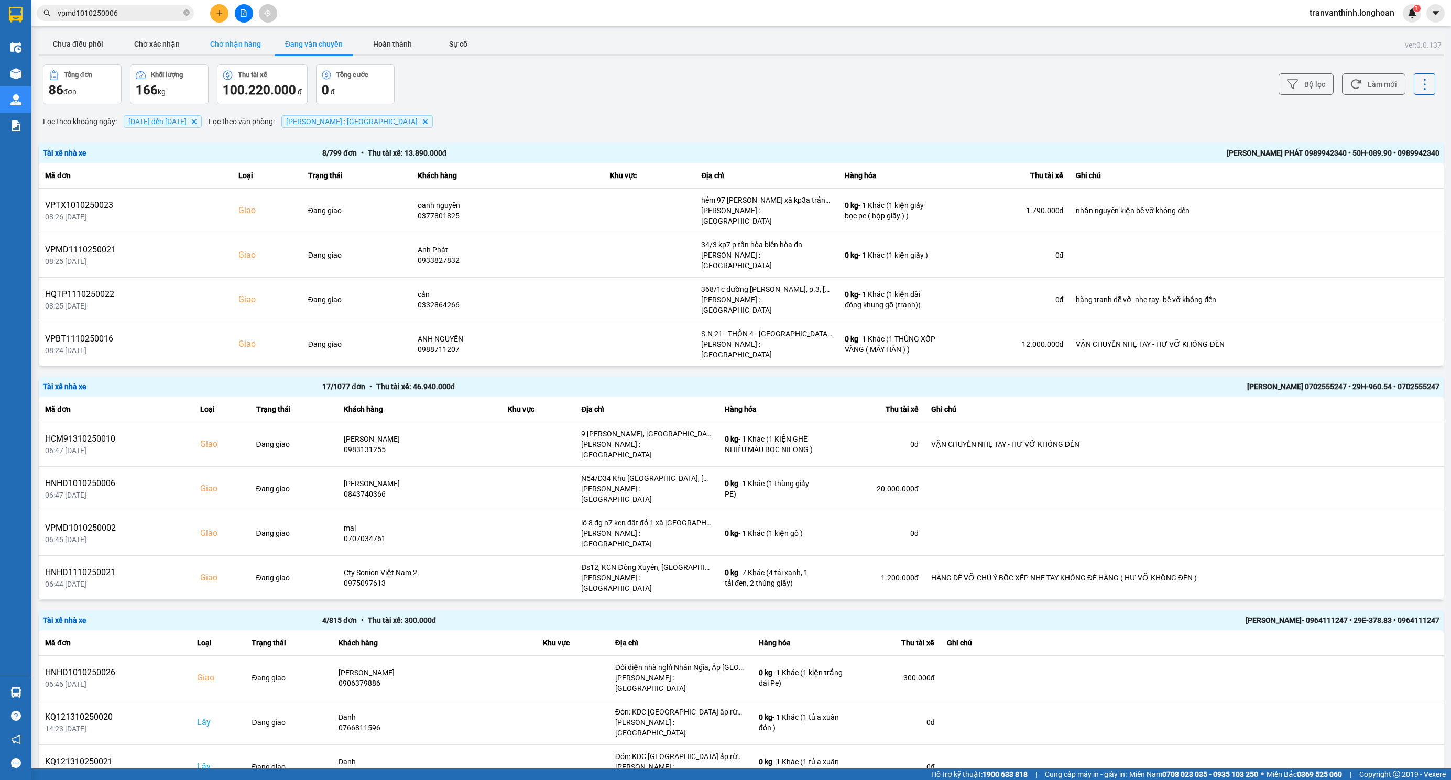
click at [214, 41] on button "Chờ nhận hàng" at bounding box center [235, 44] width 79 height 21
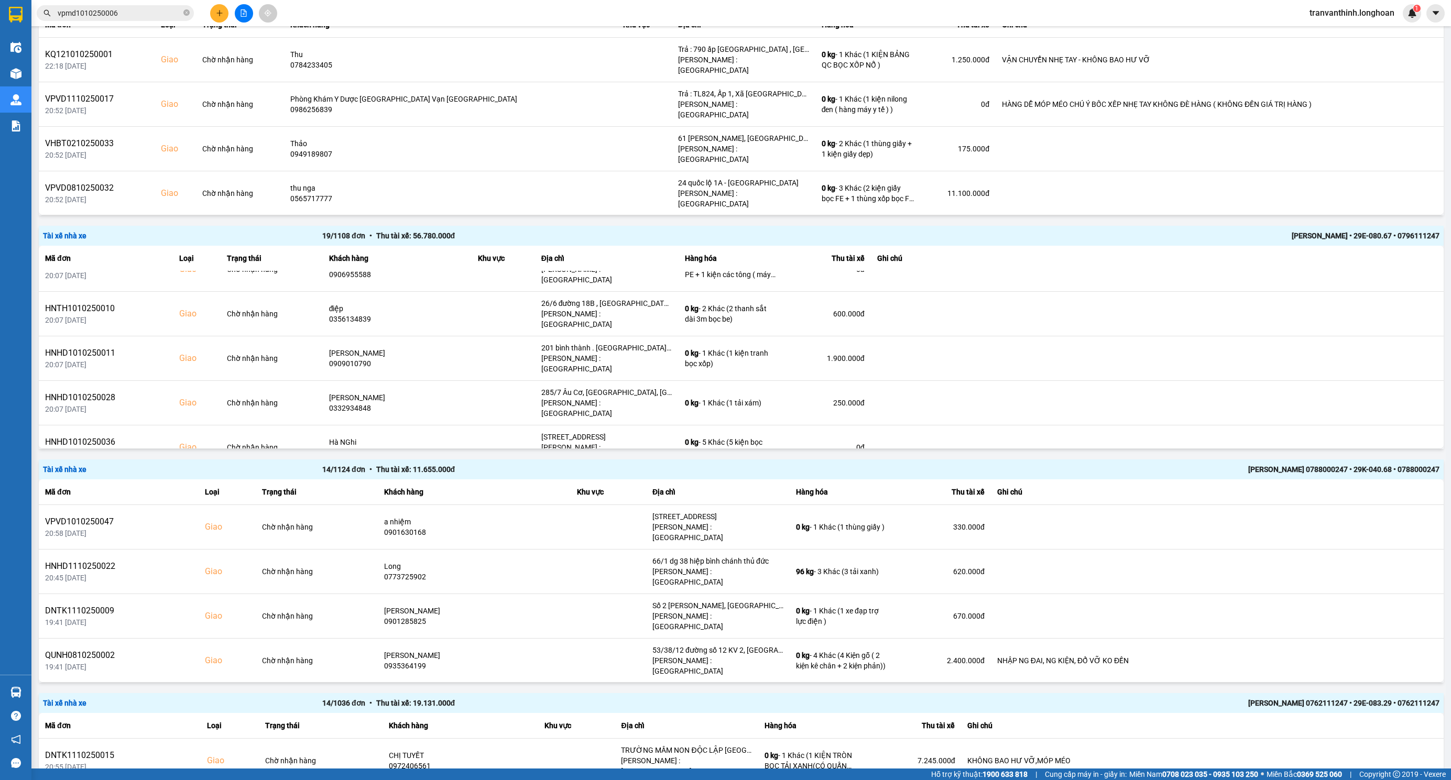
scroll to position [1635, 0]
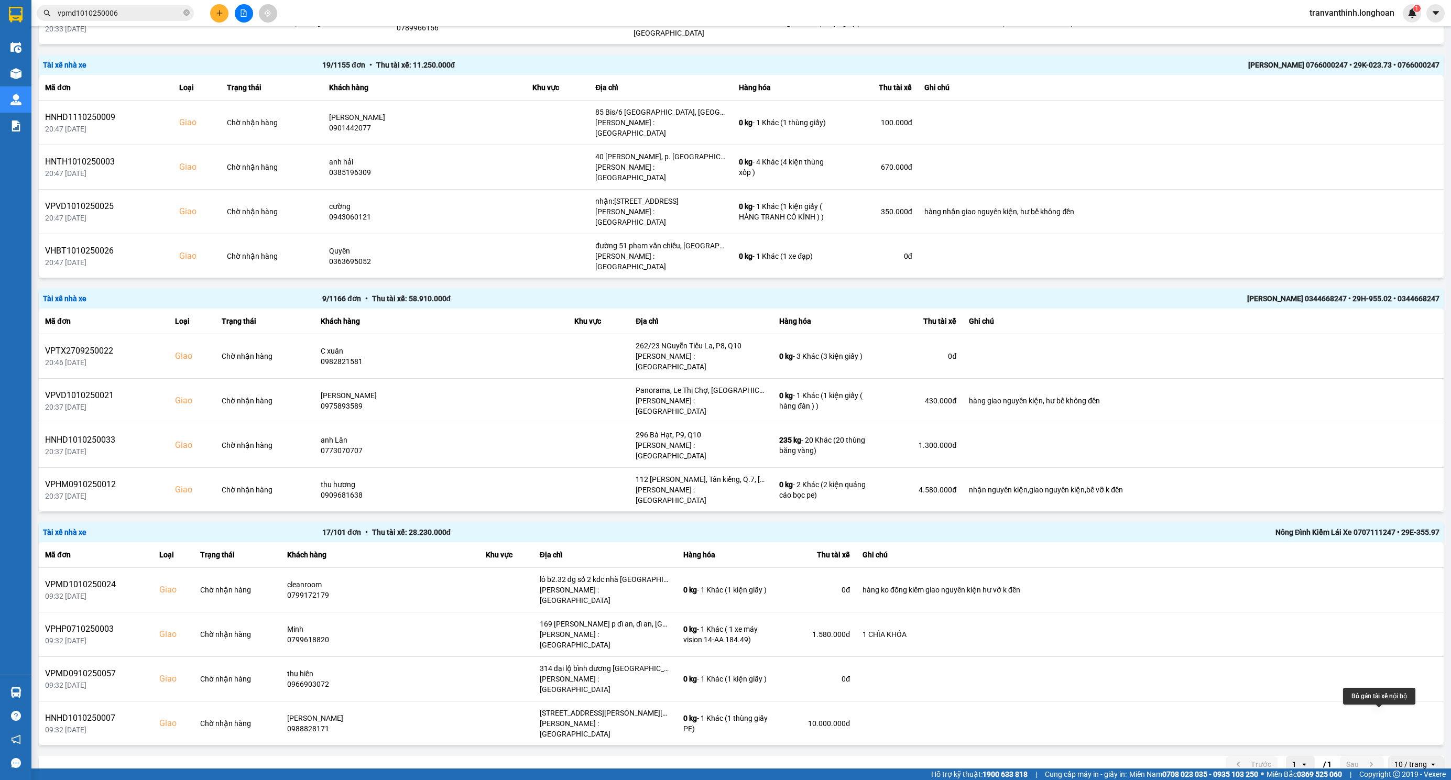
click at [1399, 764] on icon at bounding box center [1402, 767] width 7 height 7
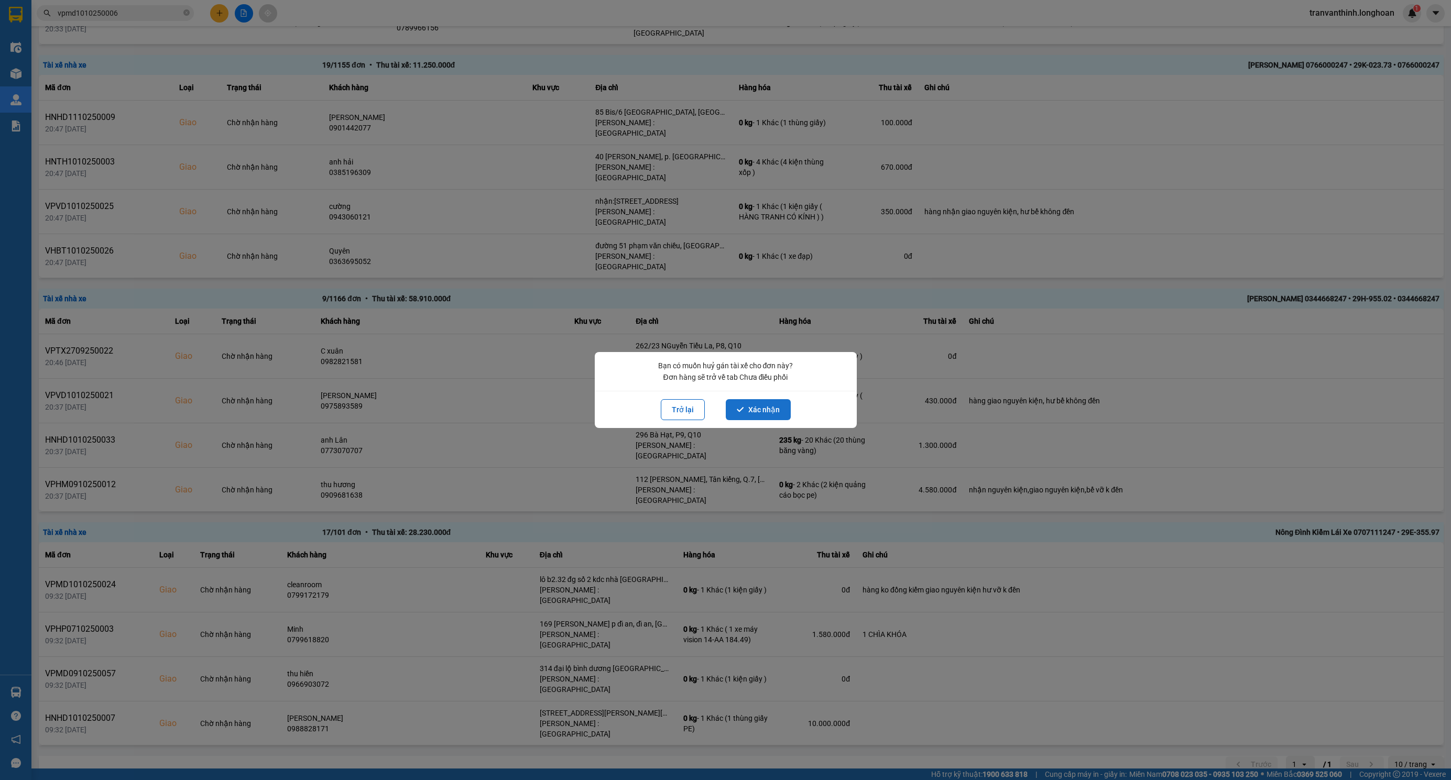
click at [770, 412] on button "Xác nhận" at bounding box center [758, 409] width 65 height 21
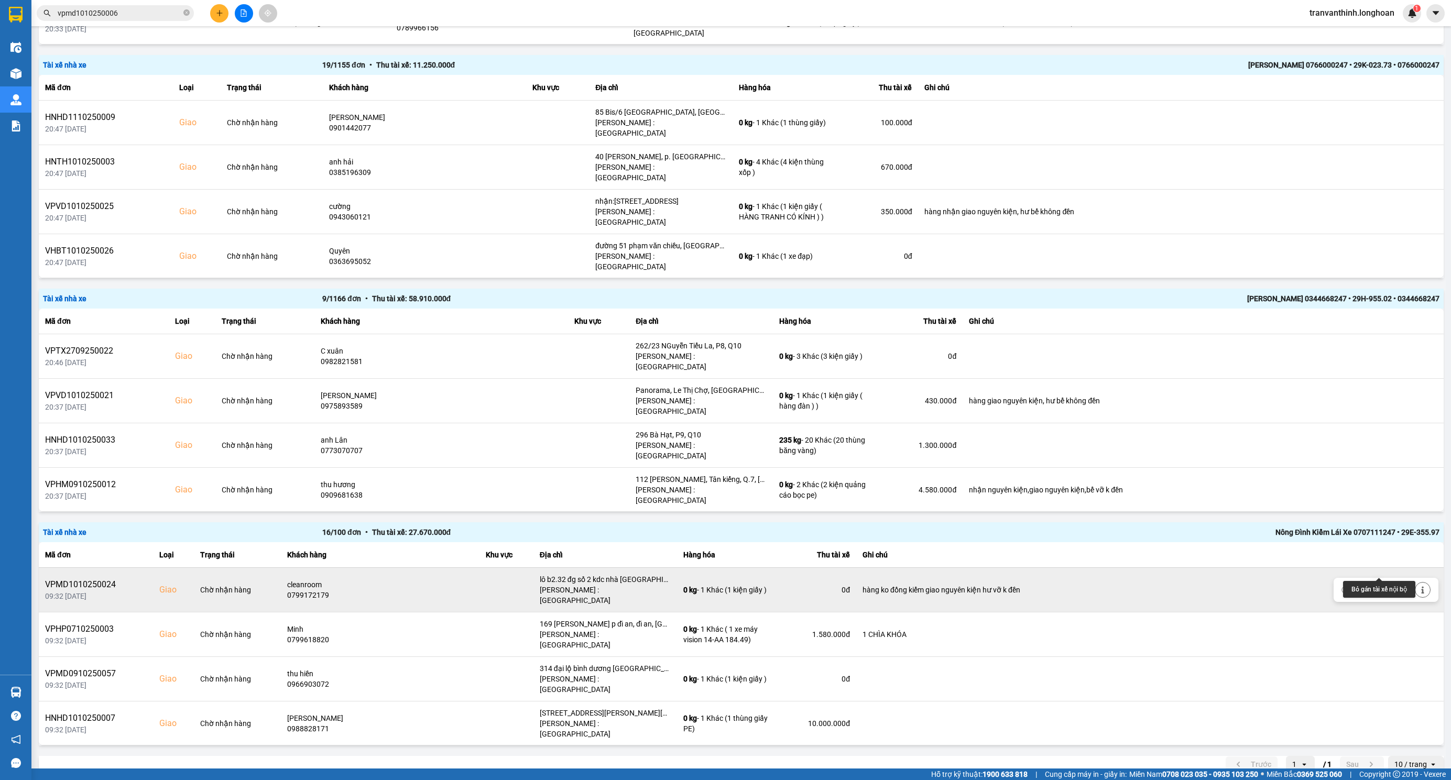
click at [1399, 586] on icon at bounding box center [1402, 589] width 7 height 7
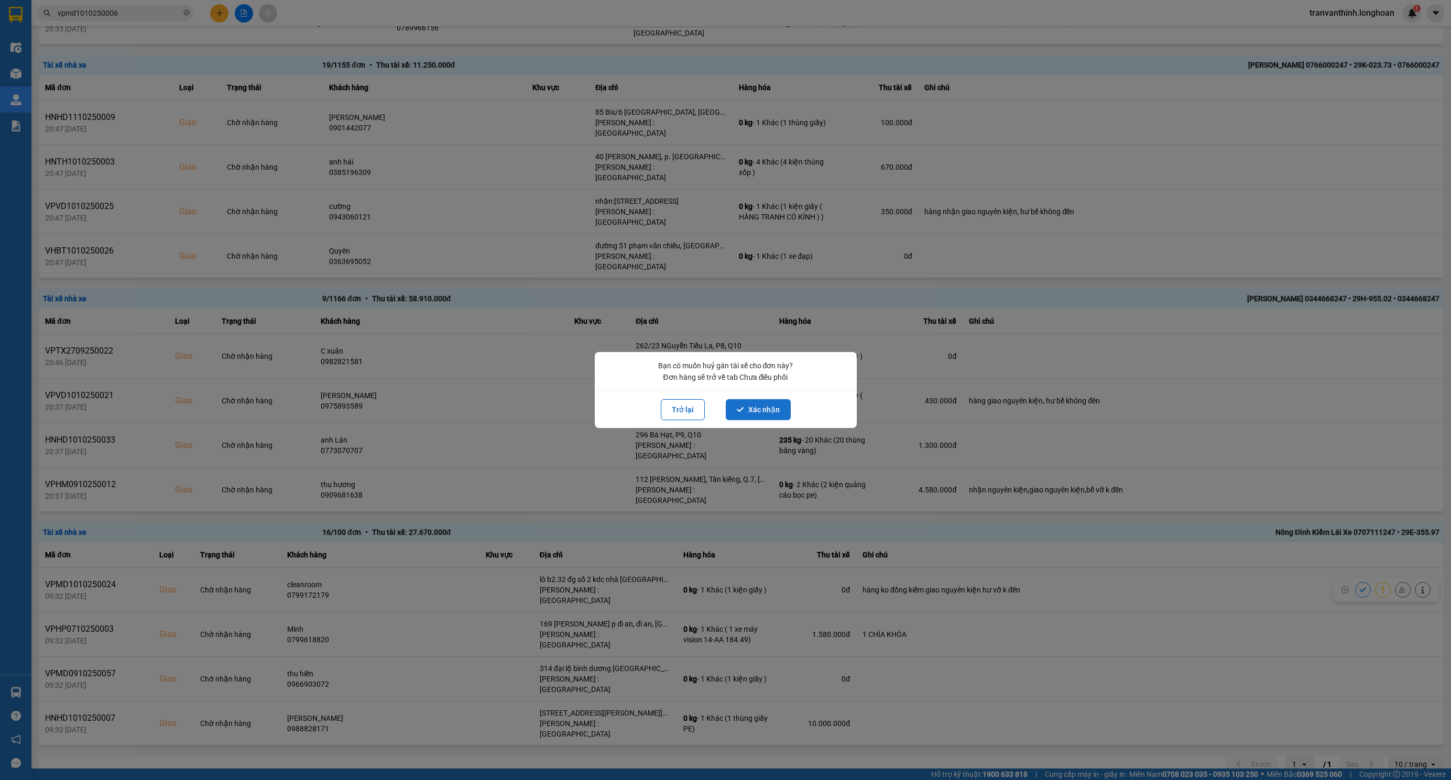
click at [749, 406] on button "Xác nhận" at bounding box center [758, 409] width 65 height 21
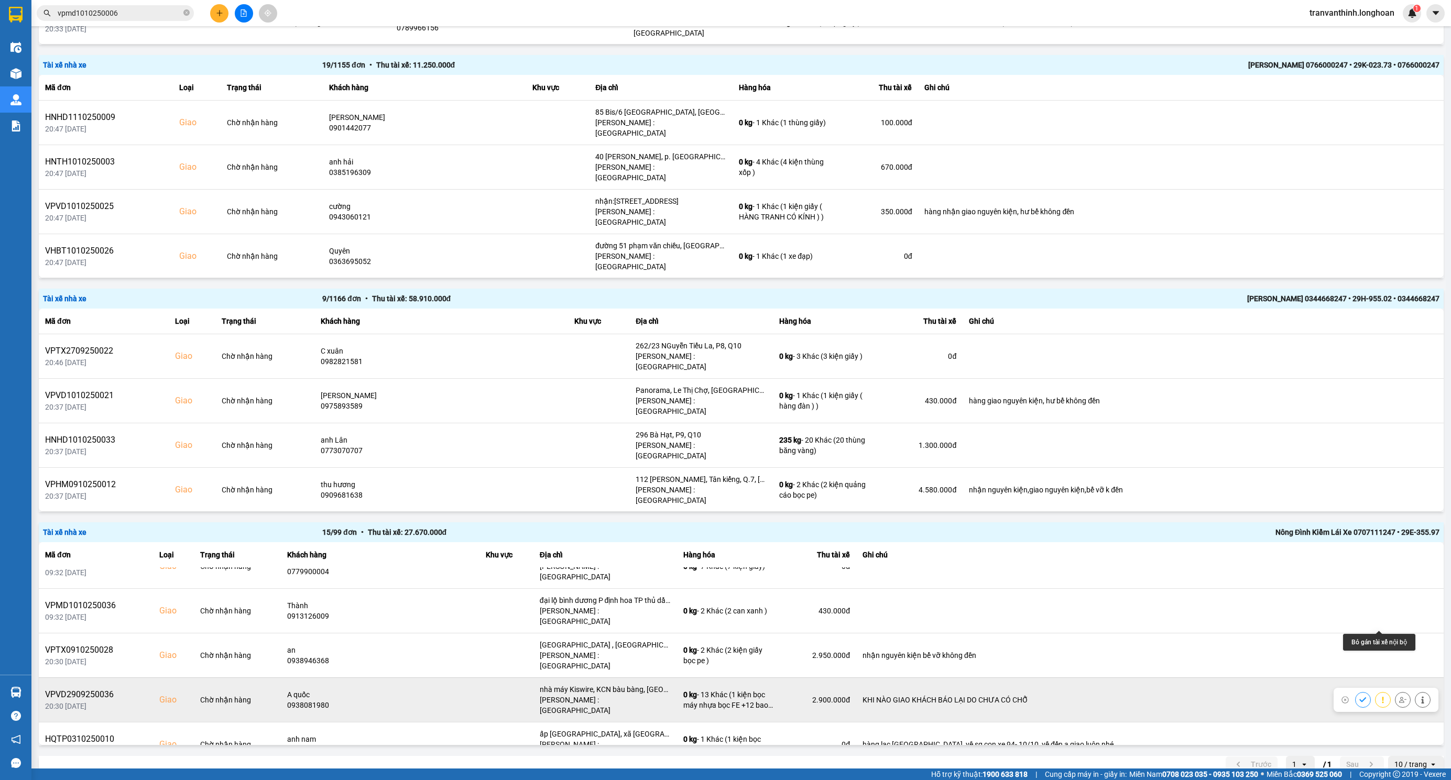
click at [1399, 696] on icon at bounding box center [1402, 699] width 7 height 7
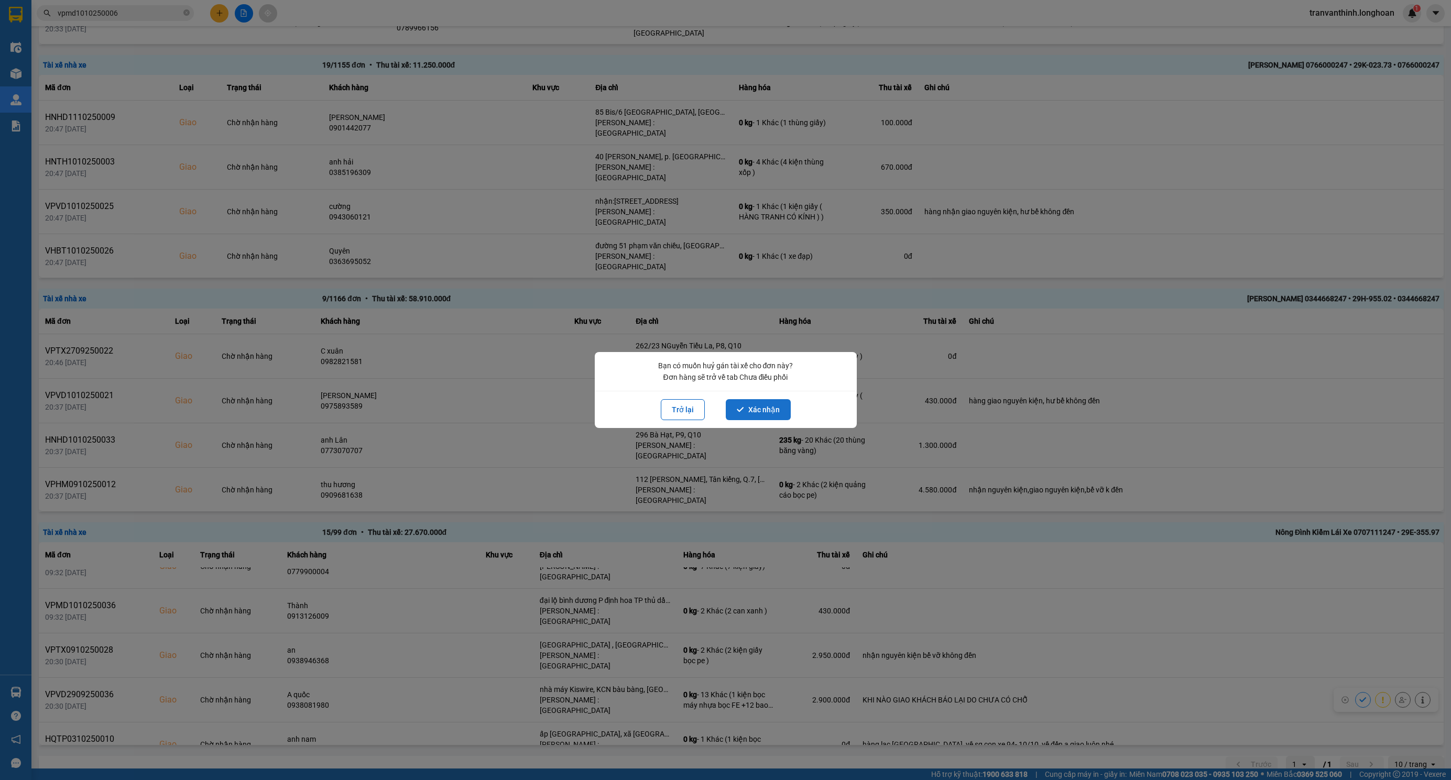
click at [766, 412] on button "Xác nhận" at bounding box center [758, 409] width 65 height 21
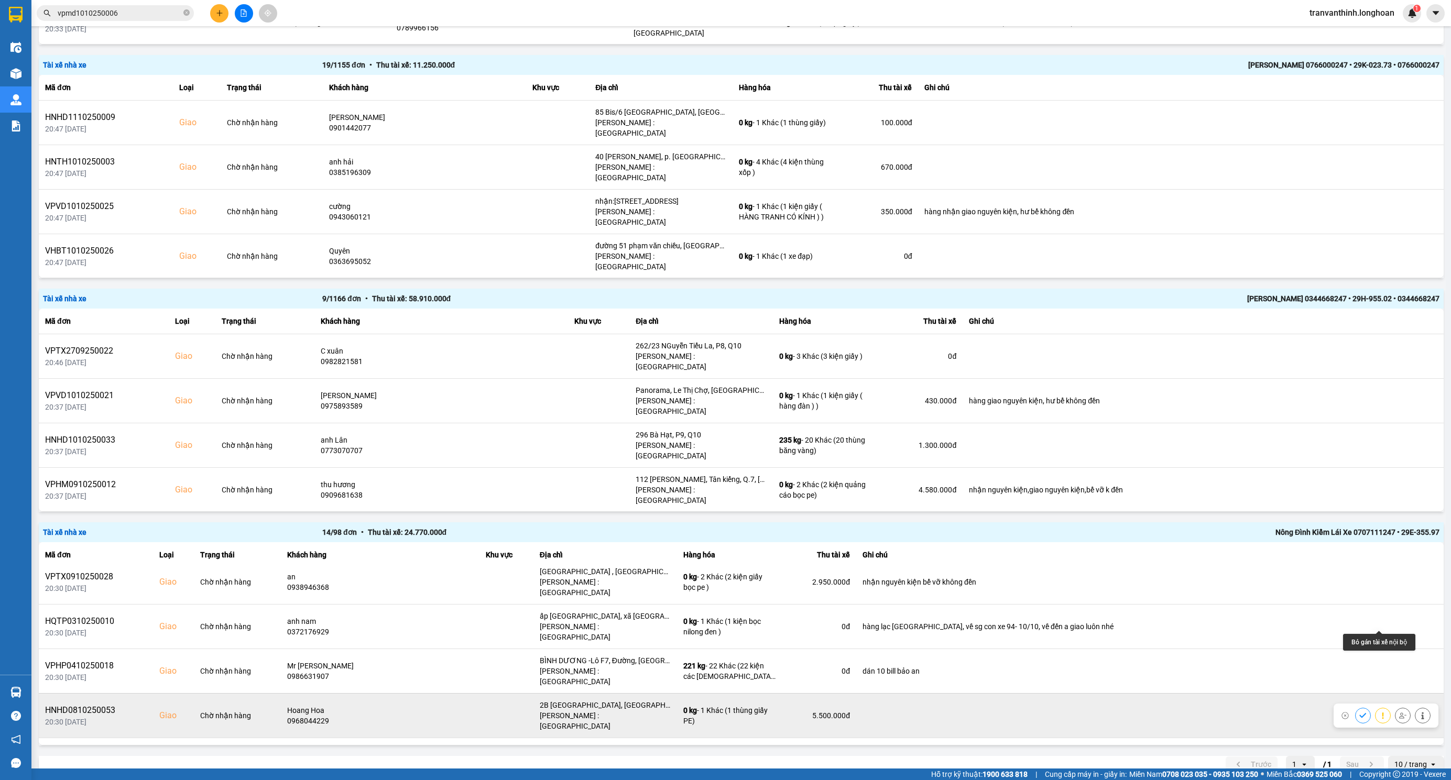
click at [1399, 713] on icon at bounding box center [1402, 716] width 7 height 6
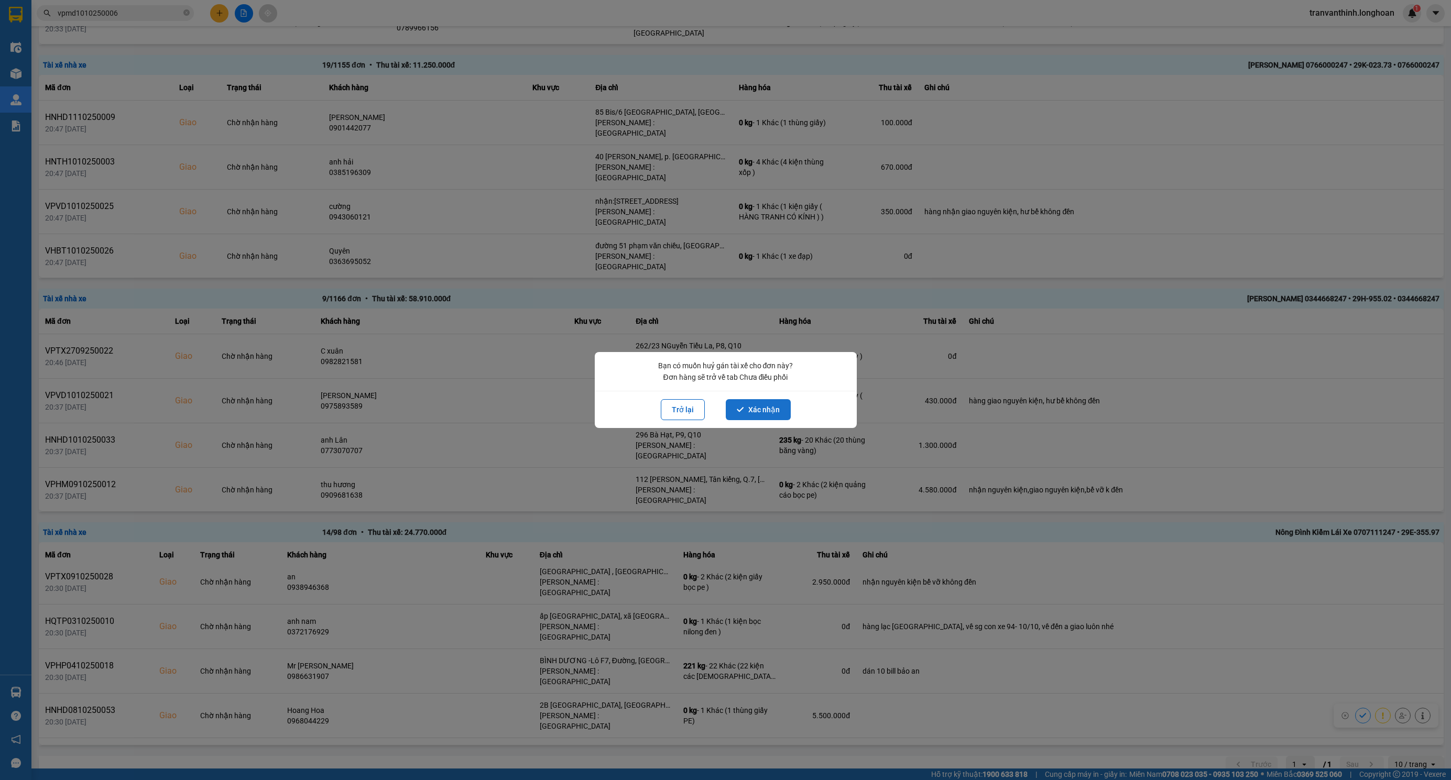
click at [761, 410] on button "Xác nhận" at bounding box center [758, 409] width 65 height 21
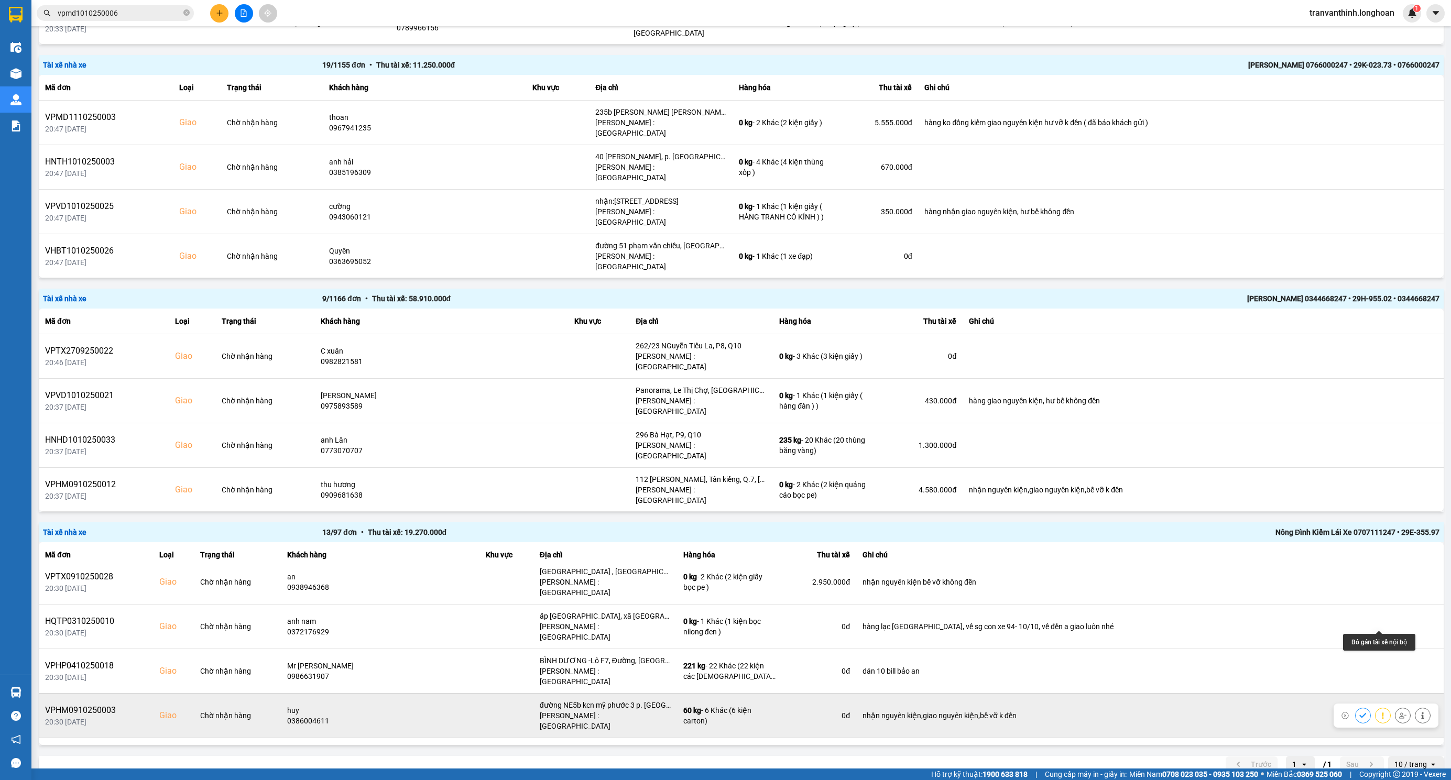
click at [1399, 712] on icon at bounding box center [1402, 715] width 7 height 7
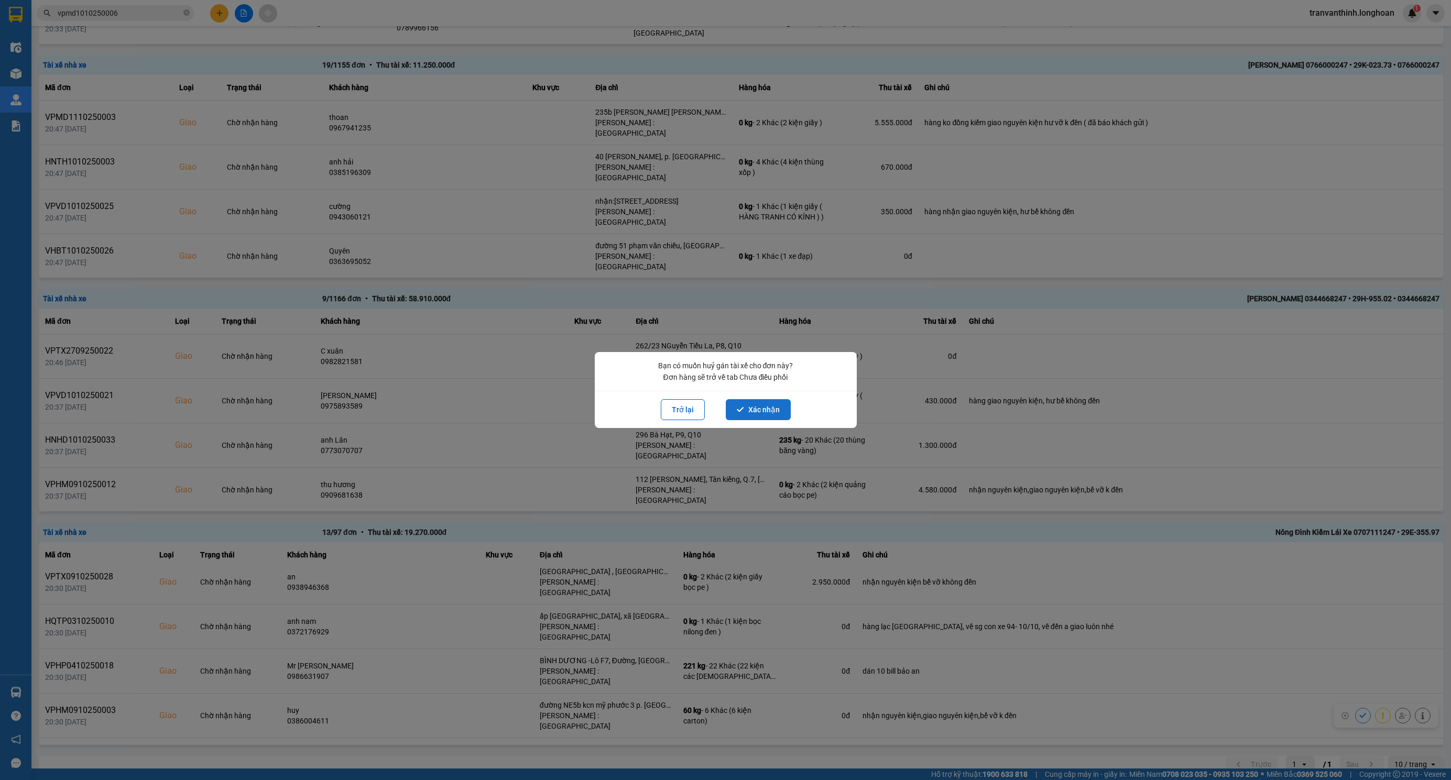
click at [740, 407] on icon "dialog" at bounding box center [740, 409] width 7 height 7
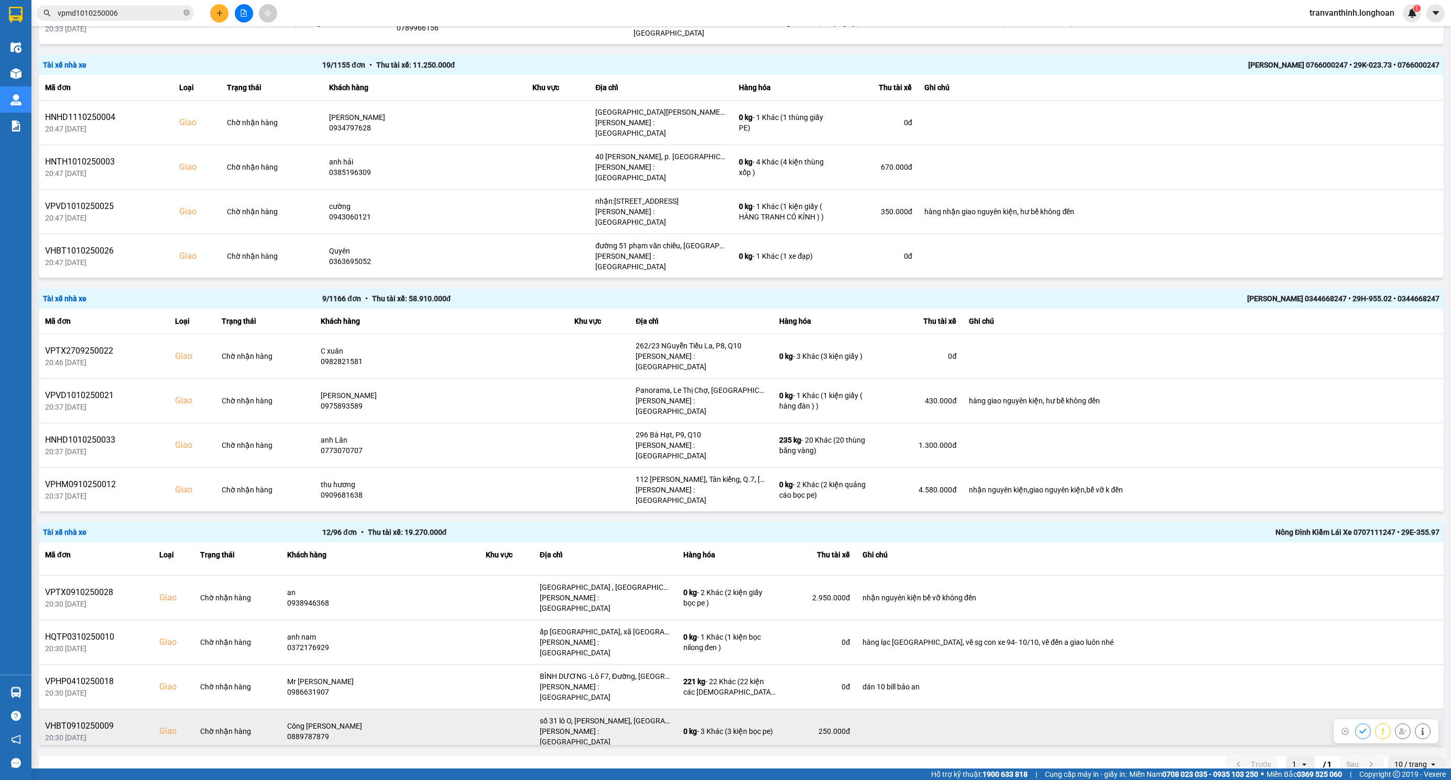
click at [1399, 728] on icon at bounding box center [1402, 731] width 7 height 6
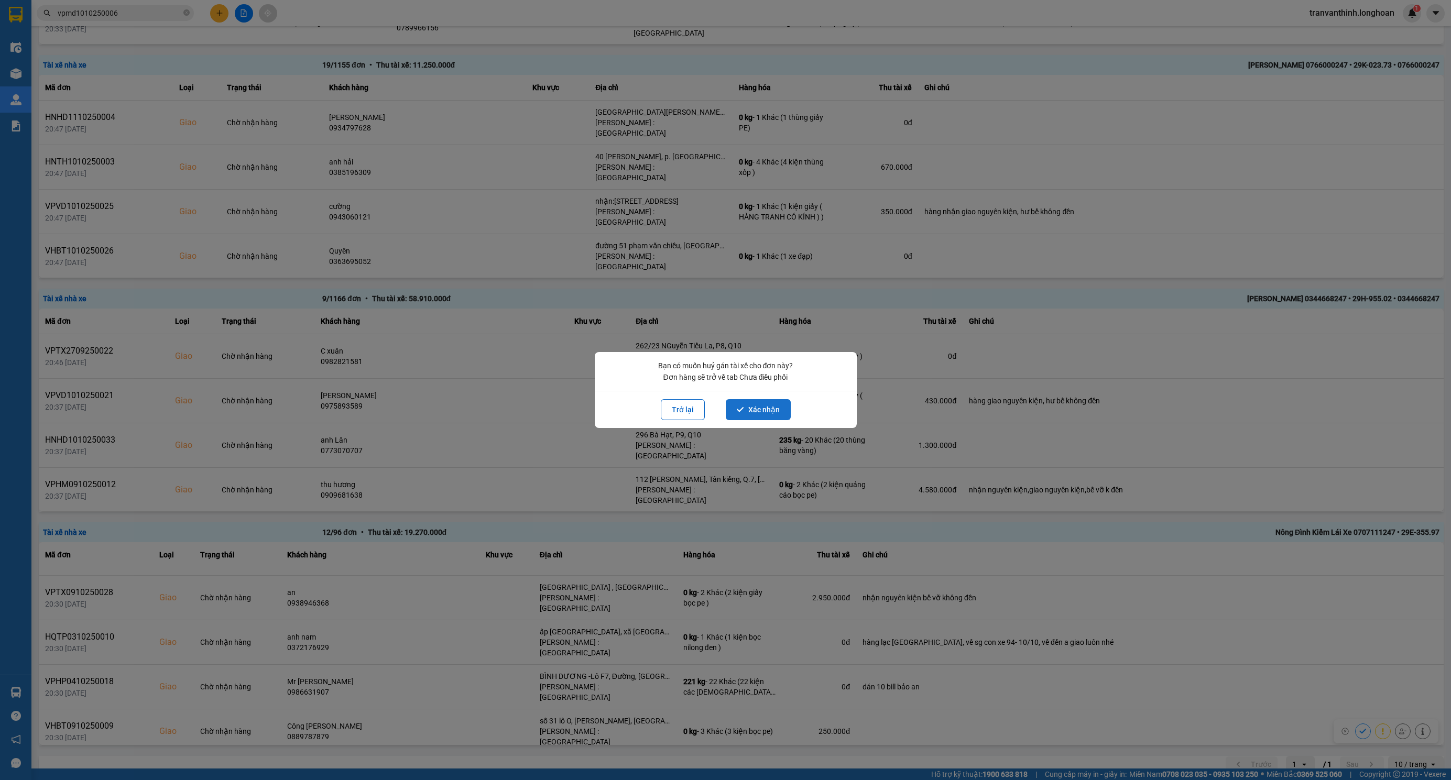
click at [760, 402] on button "Xác nhận" at bounding box center [758, 409] width 65 height 21
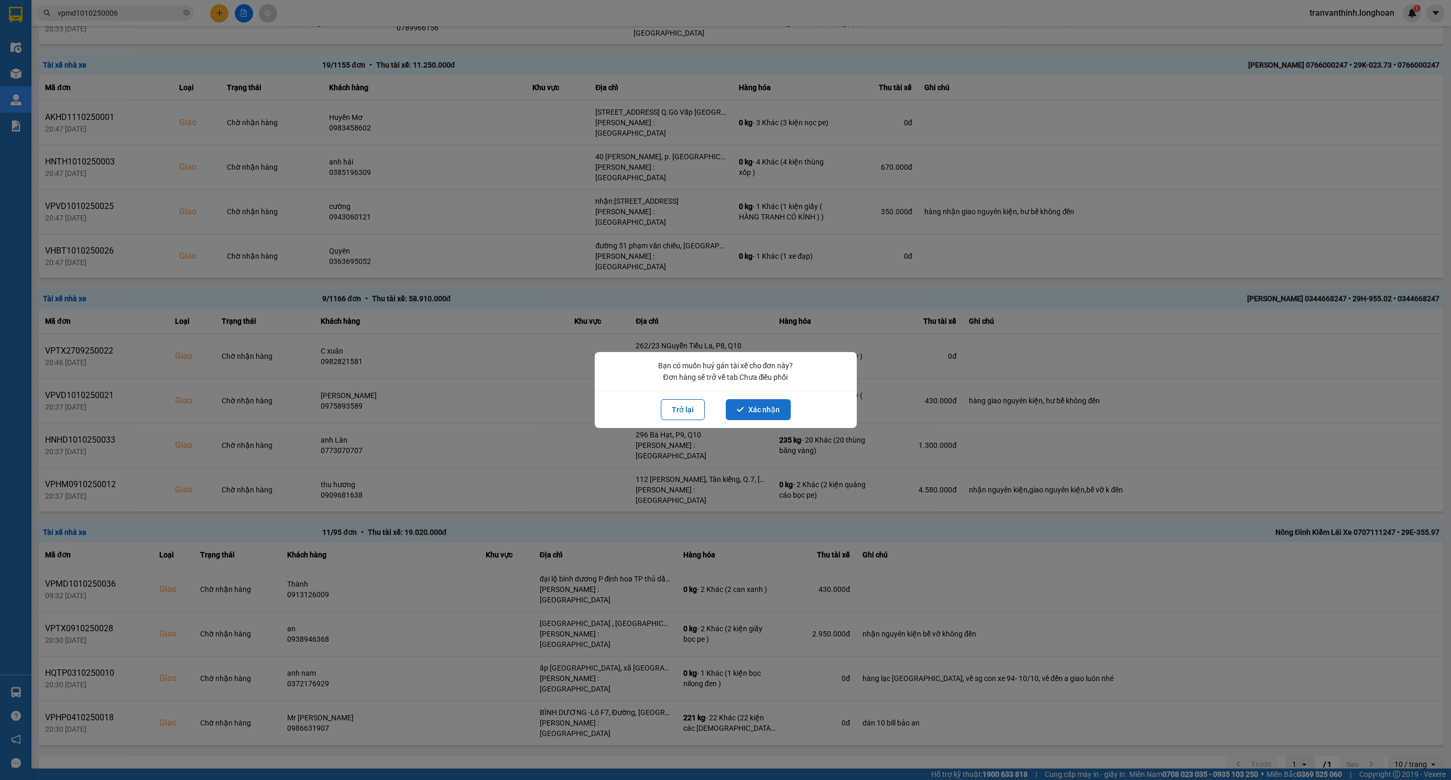
click at [749, 411] on button "Xác nhận" at bounding box center [758, 409] width 65 height 21
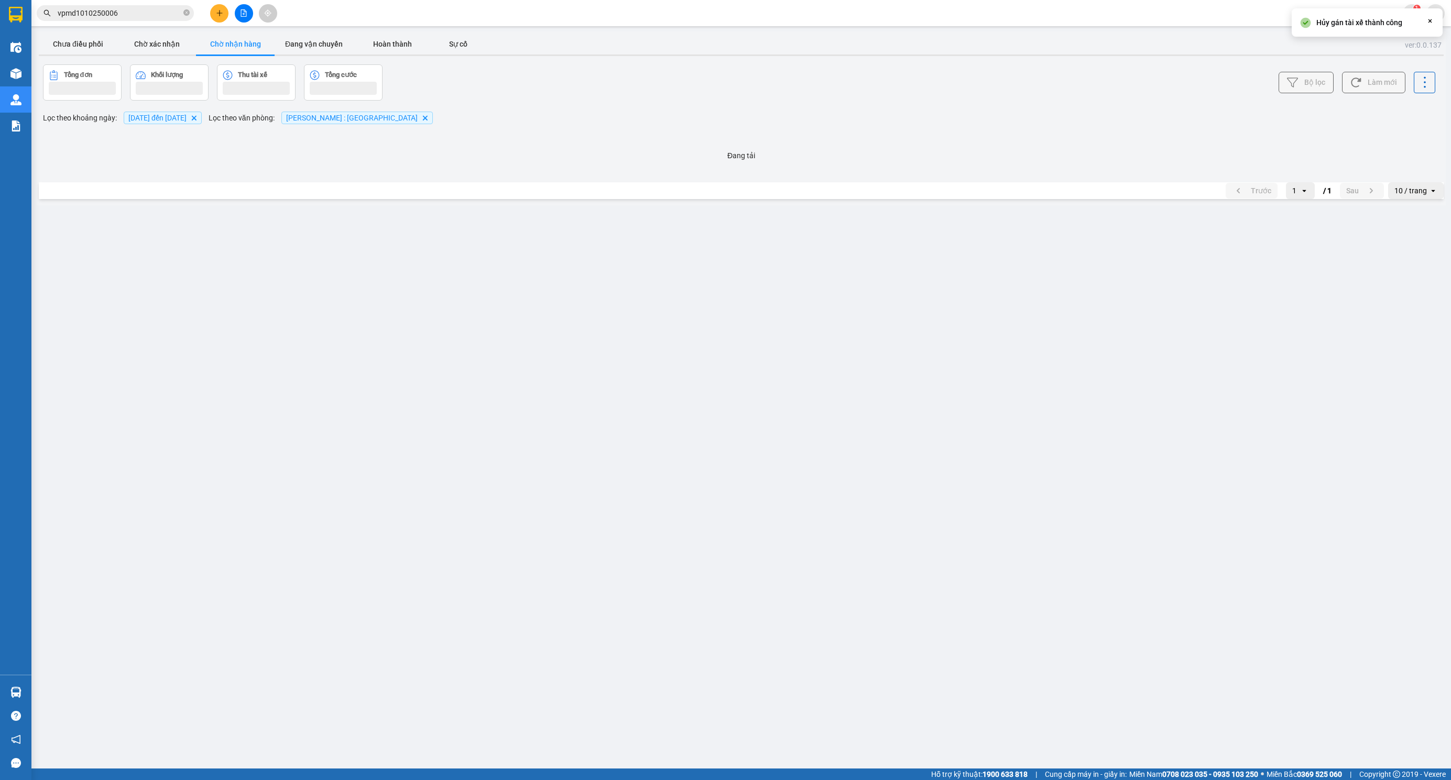
scroll to position [0, 0]
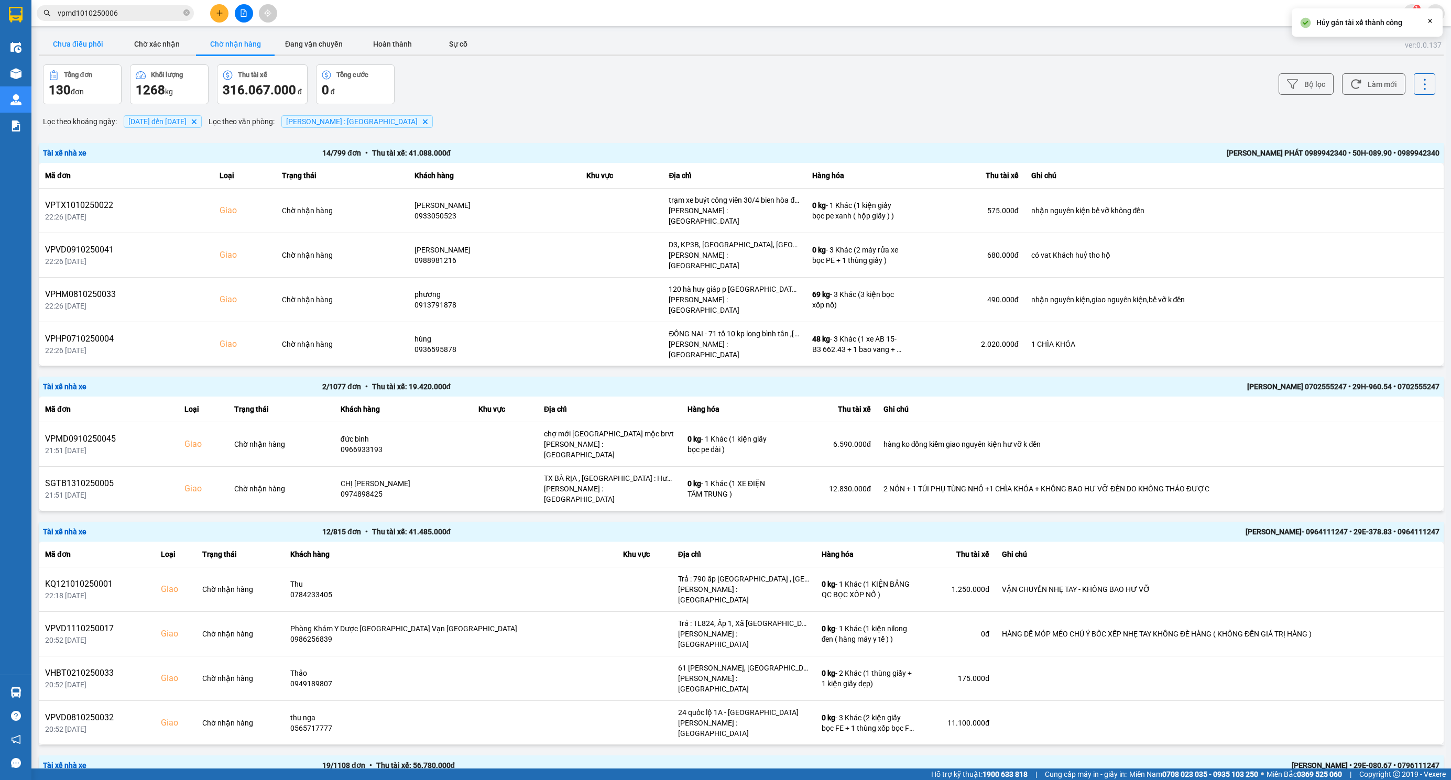
click at [91, 38] on button "Chưa điều phối" at bounding box center [78, 44] width 79 height 21
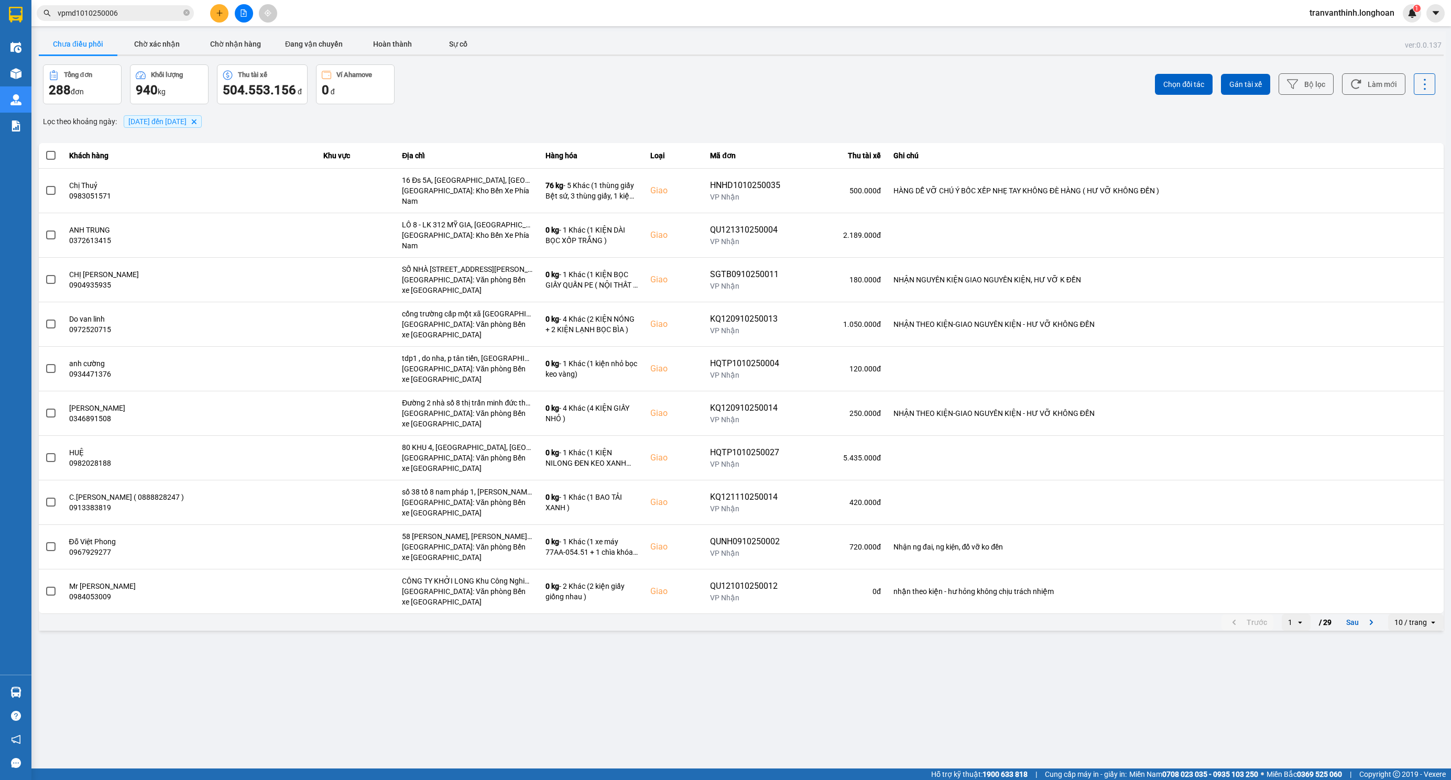
click at [1405, 617] on div "10 / trang" at bounding box center [1410, 622] width 32 height 10
click at [1411, 708] on div "100 / trang" at bounding box center [1416, 706] width 38 height 10
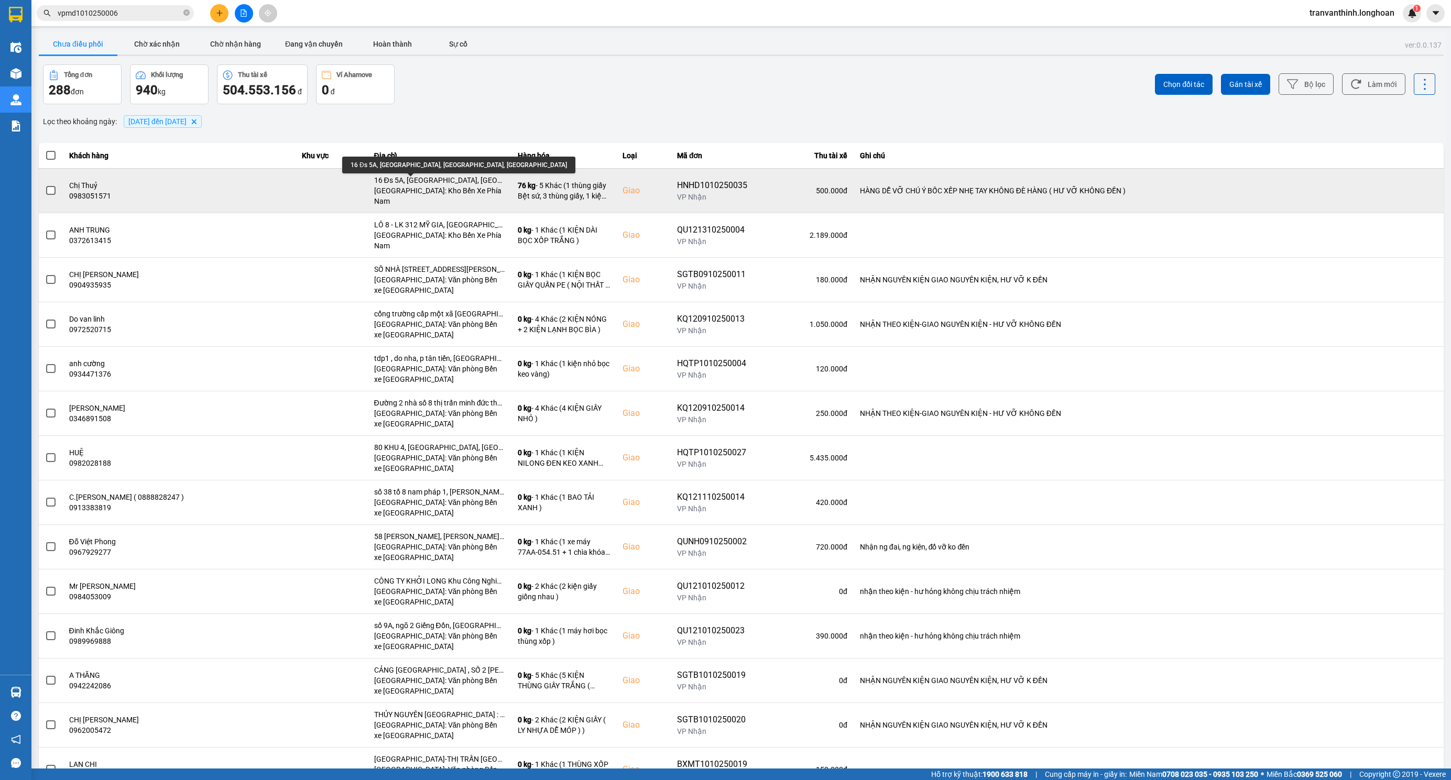
click at [430, 176] on td "16 Đs 5A, Hà Quang 2, Vĩnh Hải, Nha Trang Nha Trang: Kho Bến Xe Phía Nam" at bounding box center [440, 190] width 144 height 45
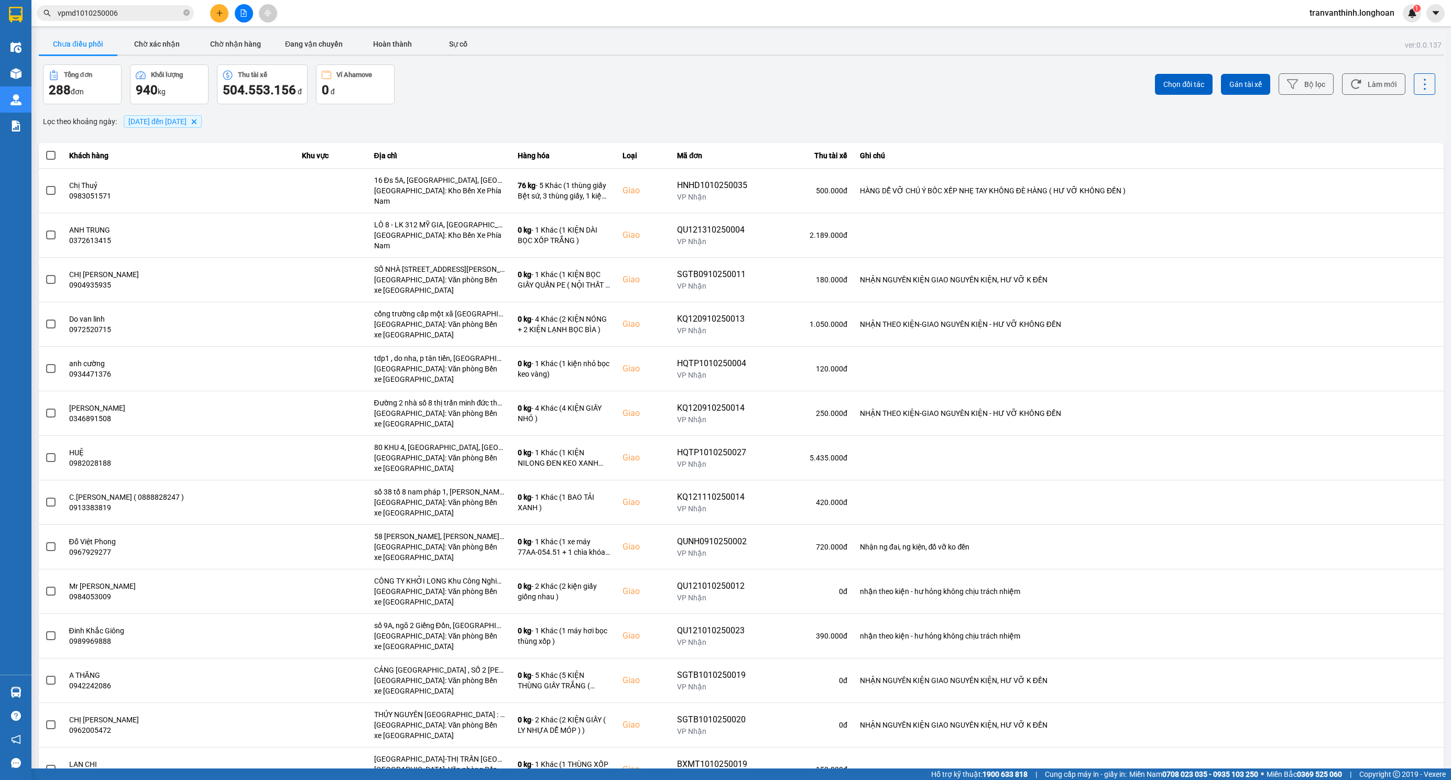
click at [173, 121] on span "01/09/2025 đến 14/10/2025" at bounding box center [157, 121] width 58 height 8
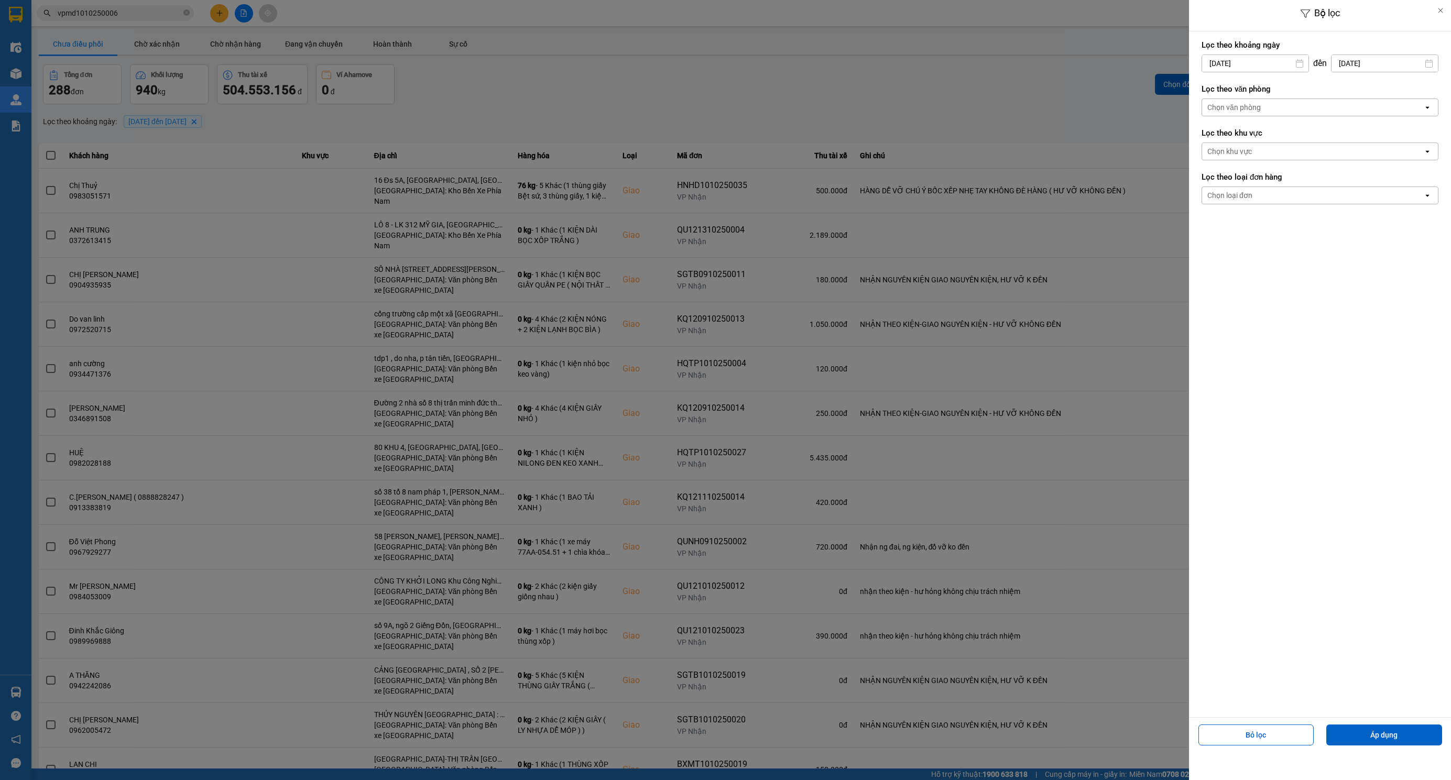
click at [1310, 106] on div "Chọn văn phòng" at bounding box center [1312, 107] width 221 height 17
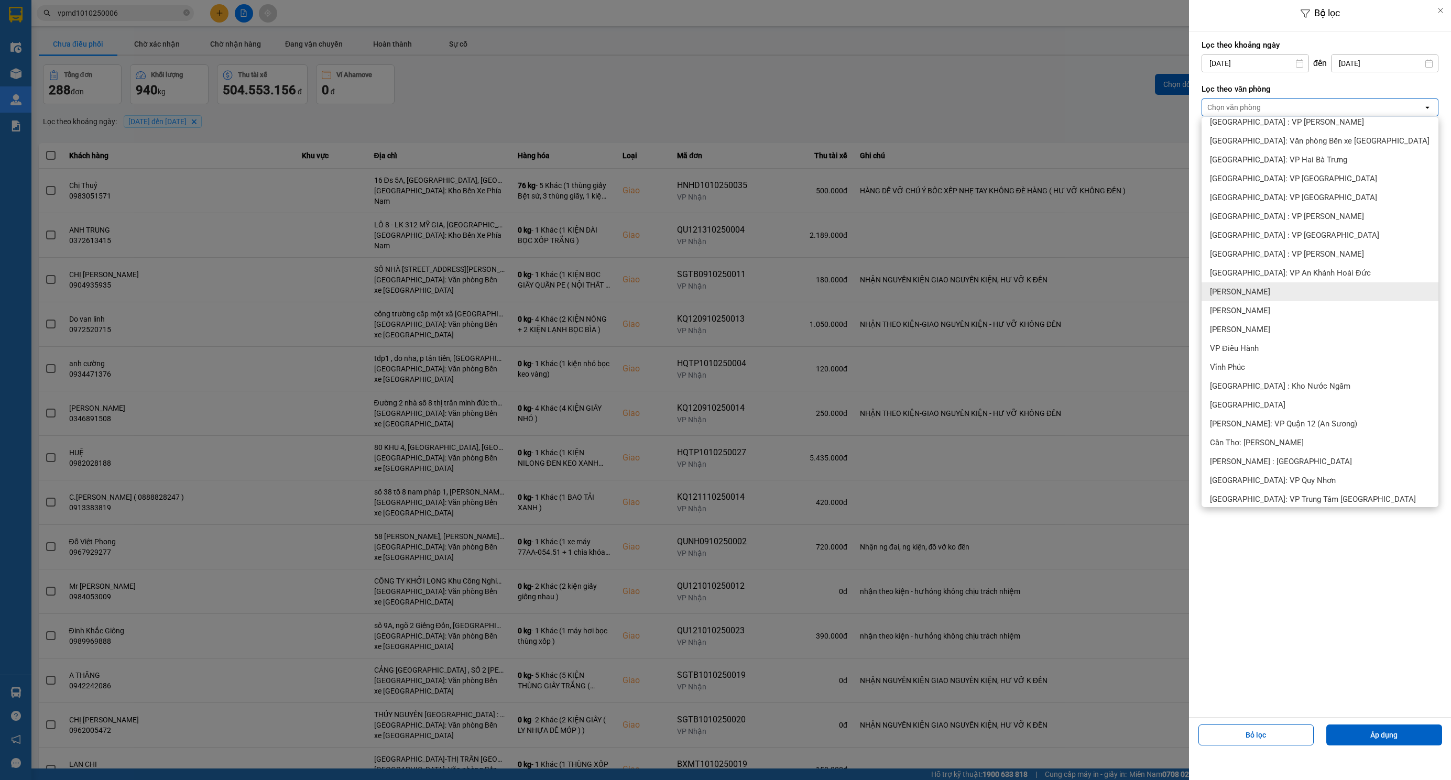
scroll to position [157, 0]
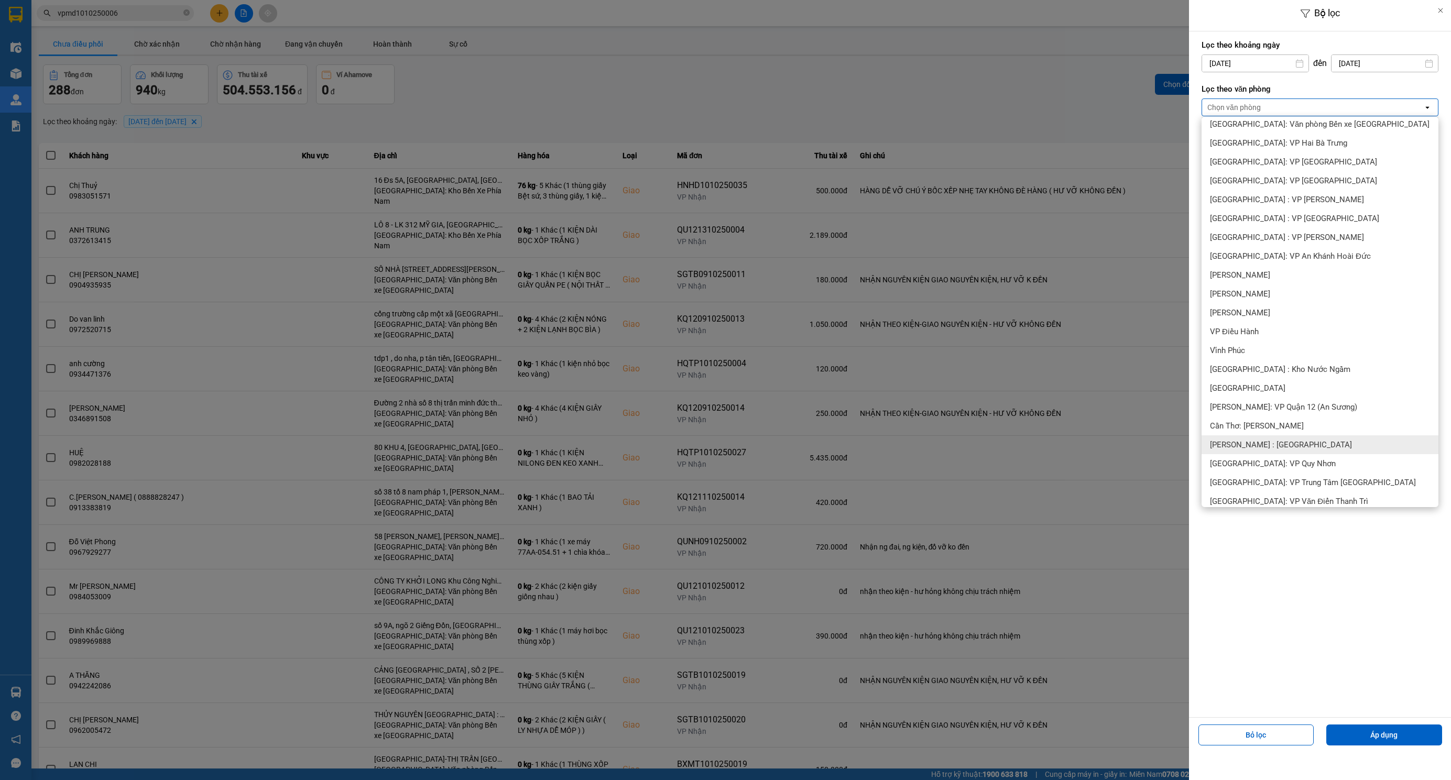
click at [1272, 444] on span "[PERSON_NAME] : [GEOGRAPHIC_DATA]" at bounding box center [1281, 445] width 142 height 10
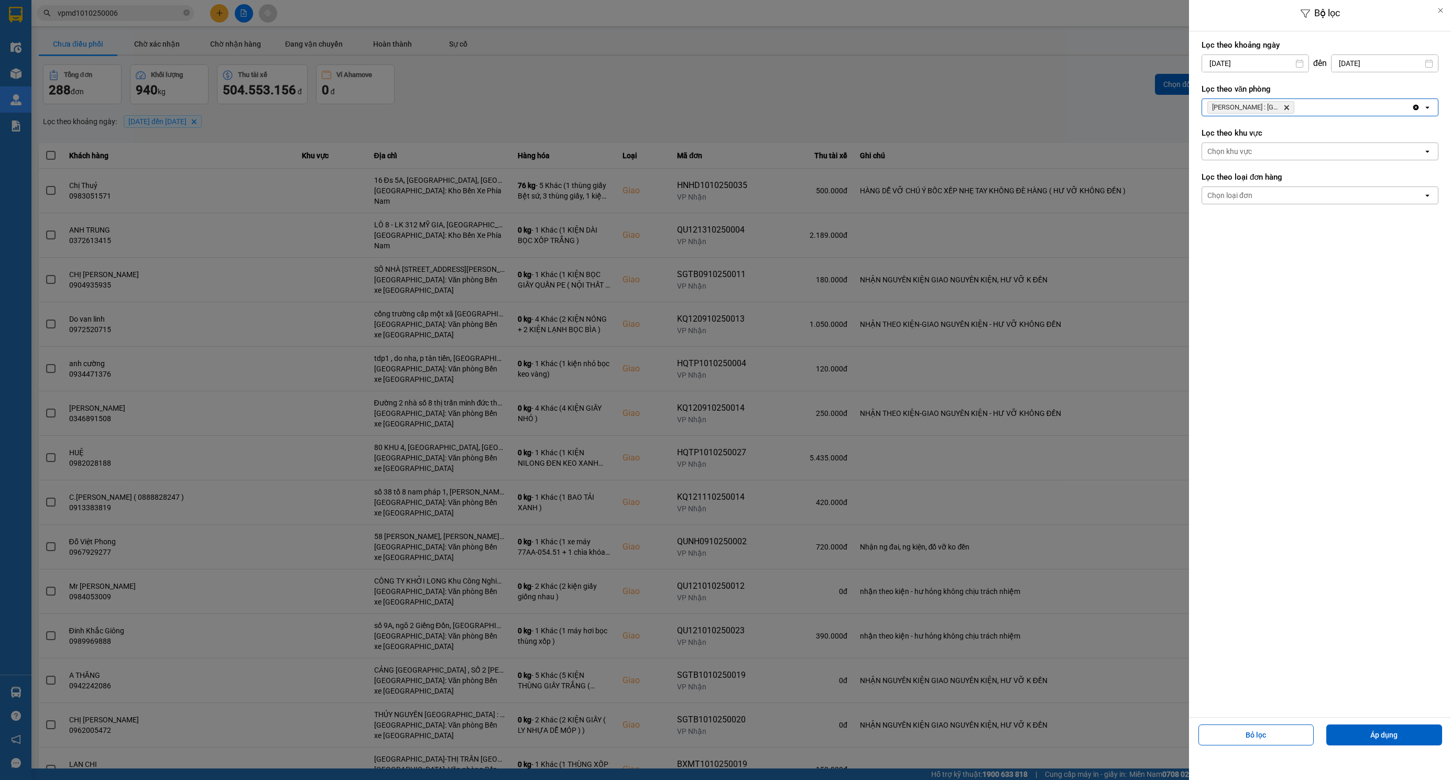
click at [1234, 200] on div "Chọn loại đơn" at bounding box center [1229, 195] width 45 height 10
click at [1236, 242] on div "Giao" at bounding box center [1319, 238] width 237 height 19
click at [1386, 731] on button "Áp dụng" at bounding box center [1384, 735] width 116 height 21
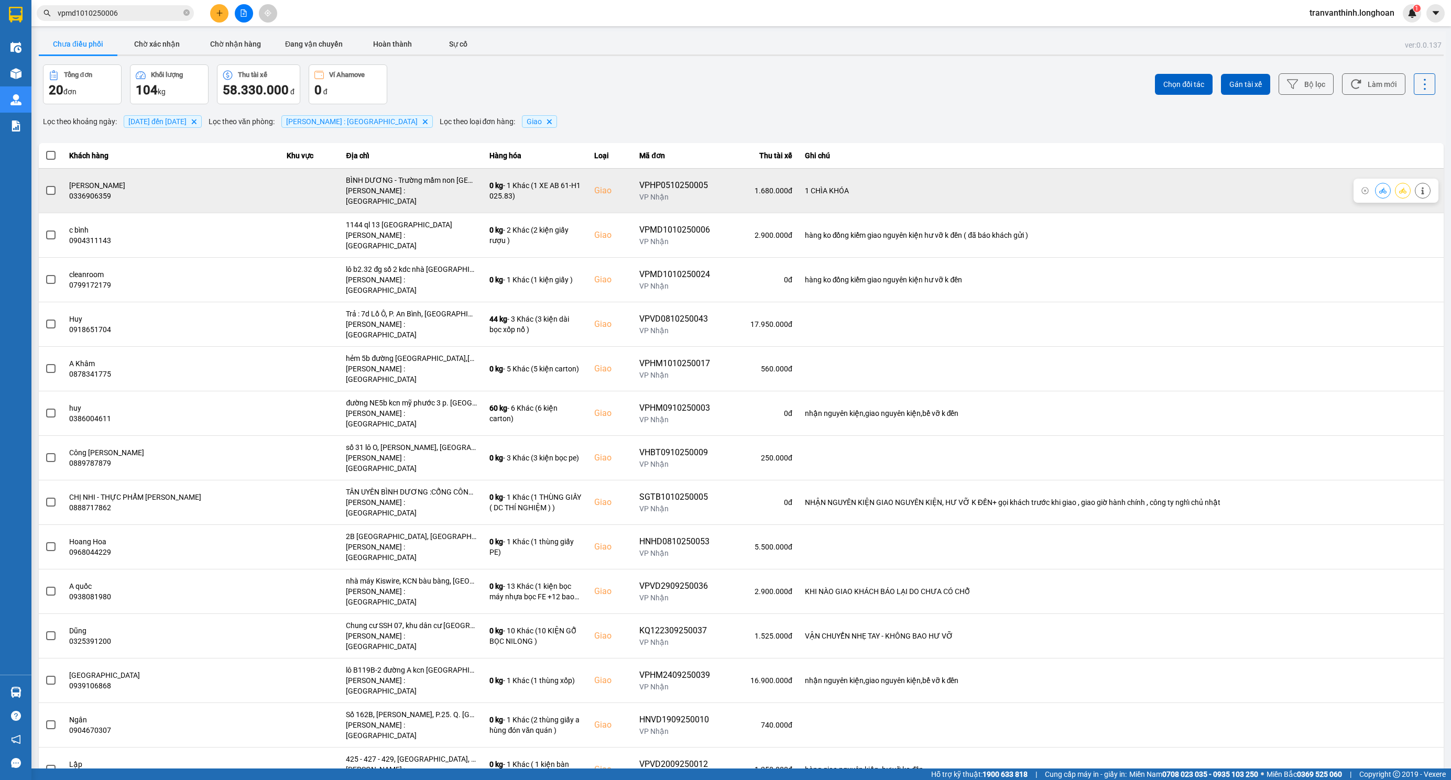
click at [399, 184] on div "BÌNH DƯƠNG - Trường mầm non Hoa Cát Tường- đường DE1- Thới Hoà- Bến Cát Bình Dư…" at bounding box center [411, 180] width 131 height 10
click at [399, 183] on div "BÌNH DƯƠNG - Trường mầm non Hoa Cát Tường- đường DE1- Thới Hoà- Bến Cát Bình Dư…" at bounding box center [411, 180] width 131 height 10
click at [55, 186] on span at bounding box center [50, 190] width 9 height 9
click at [45, 185] on input "checkbox" at bounding box center [45, 185] width 0 height 0
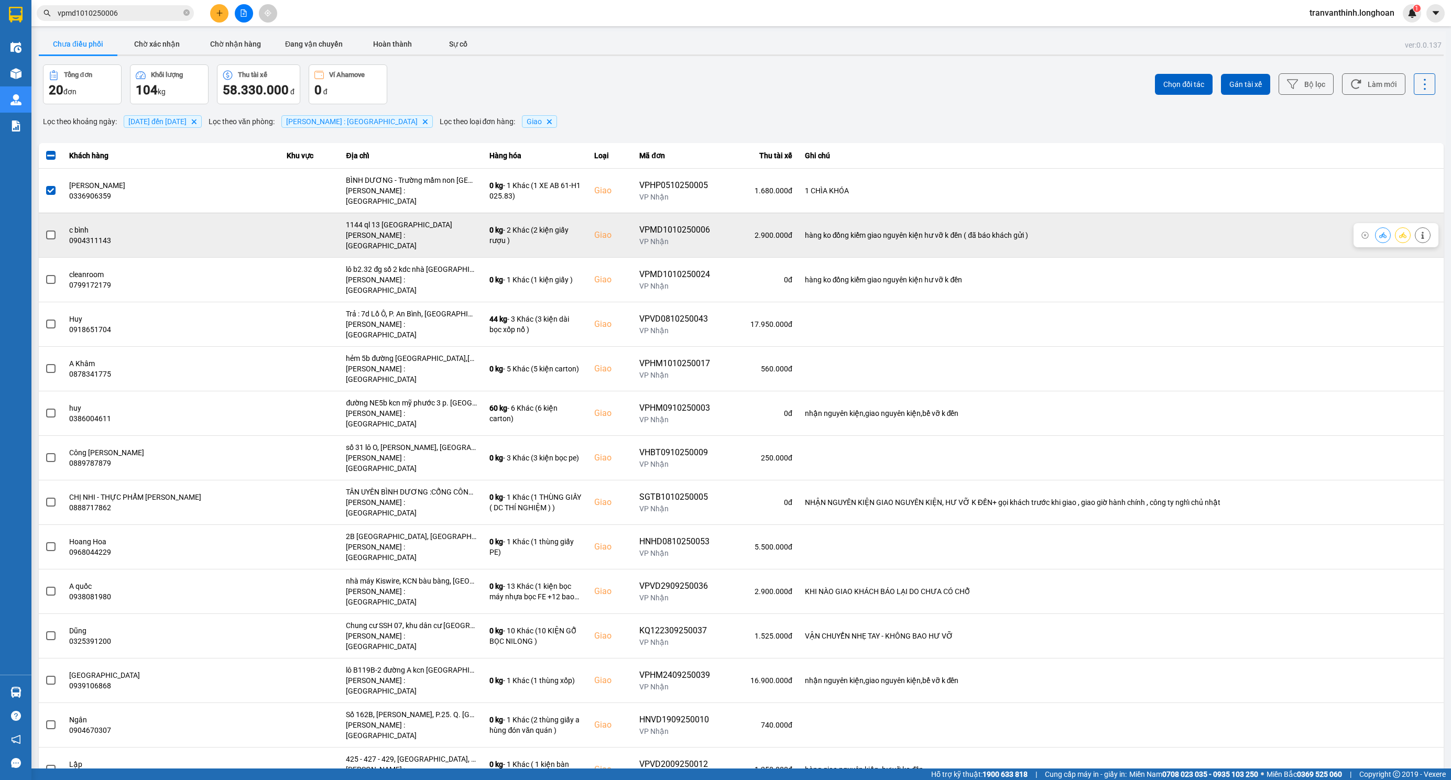
click at [49, 231] on span at bounding box center [50, 235] width 9 height 9
click at [45, 230] on input "checkbox" at bounding box center [45, 230] width 0 height 0
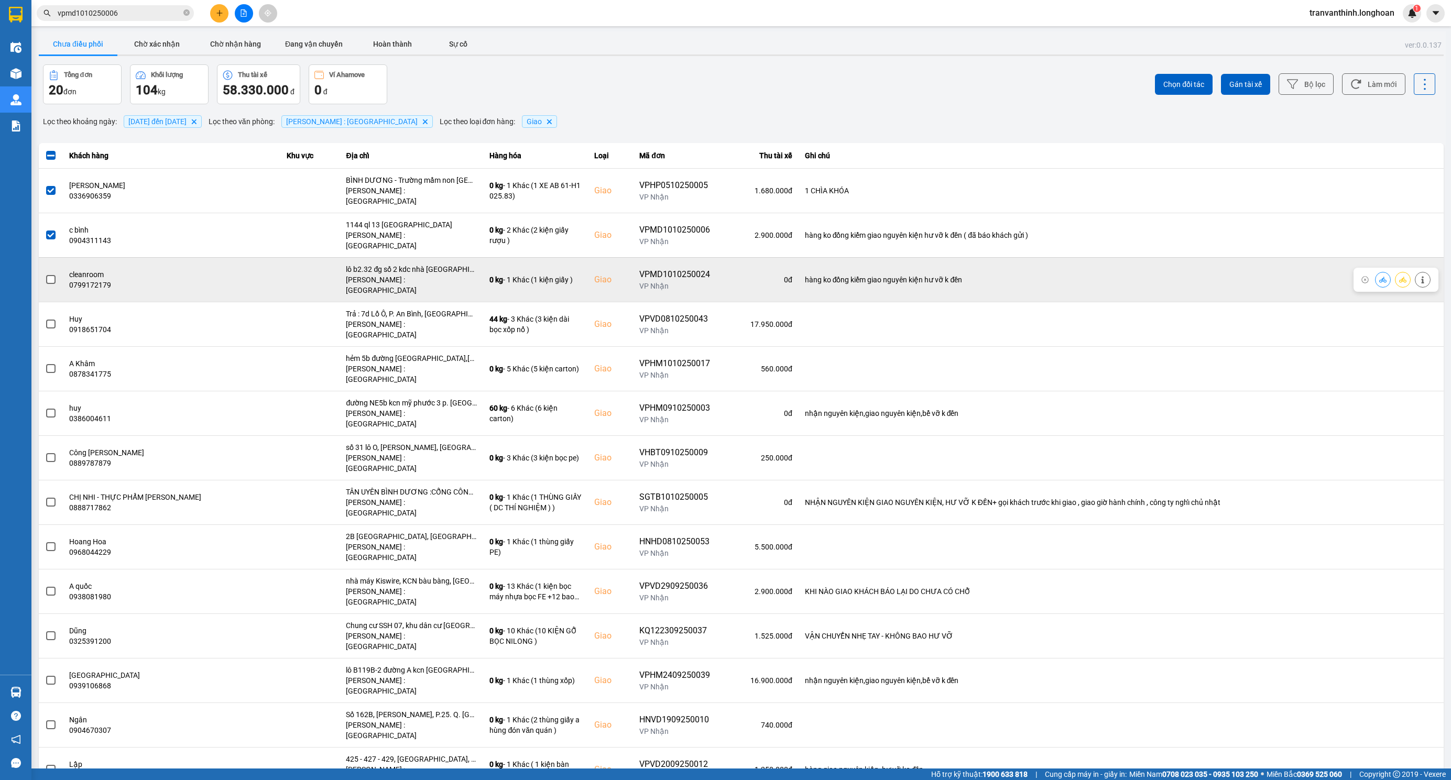
click at [50, 275] on span at bounding box center [50, 279] width 9 height 9
click at [45, 274] on input "checkbox" at bounding box center [45, 274] width 0 height 0
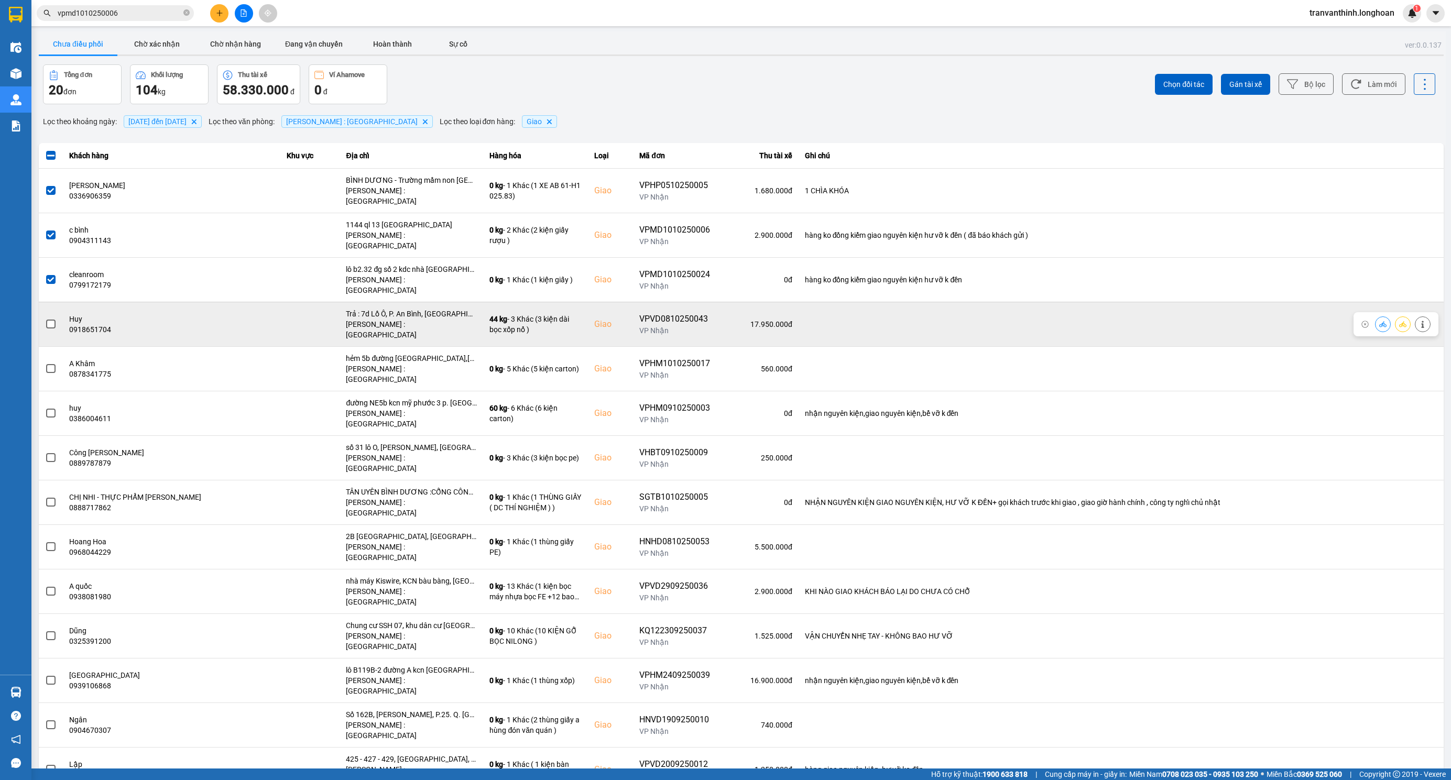
click at [54, 320] on span at bounding box center [50, 324] width 9 height 9
click at [45, 319] on input "checkbox" at bounding box center [45, 319] width 0 height 0
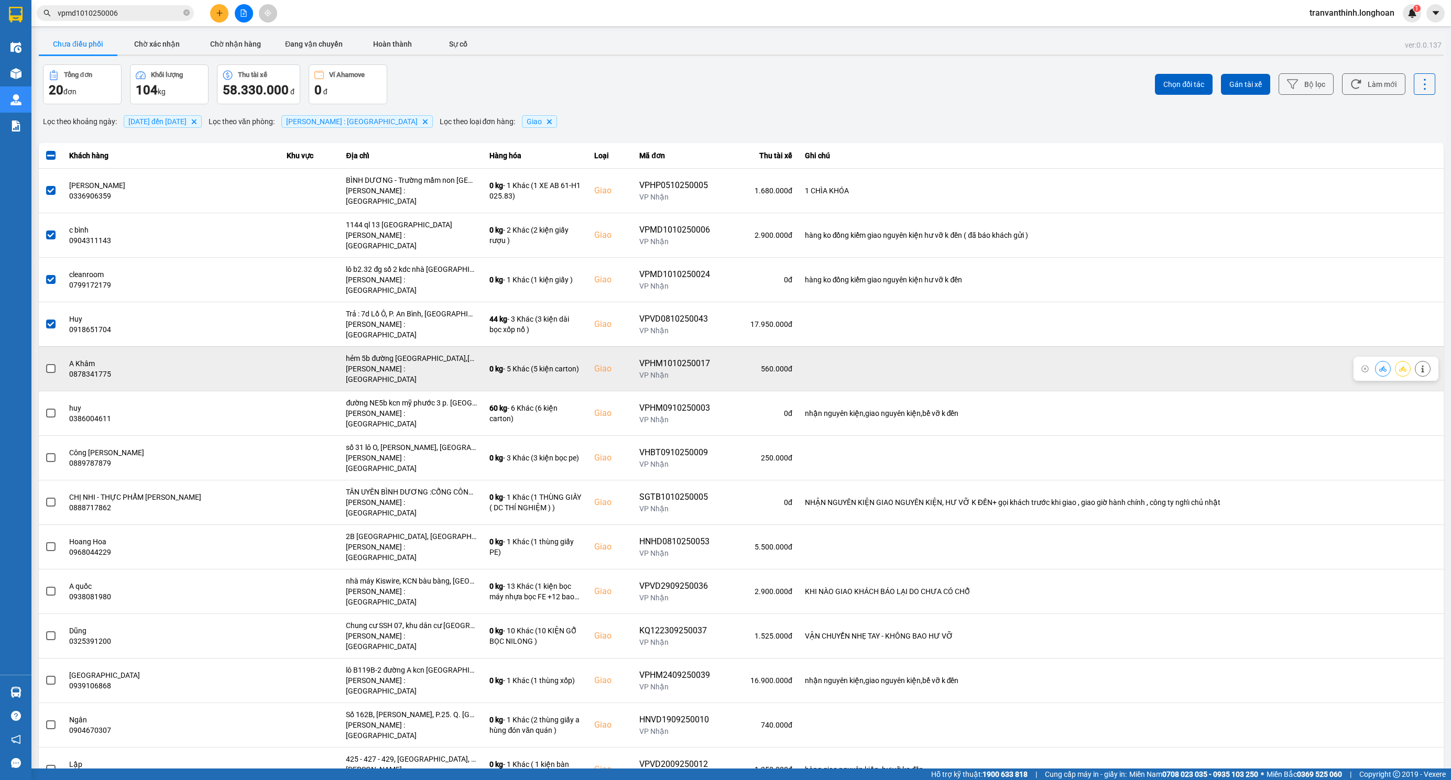
click at [51, 364] on span at bounding box center [50, 368] width 9 height 9
click at [45, 363] on input "checkbox" at bounding box center [45, 363] width 0 height 0
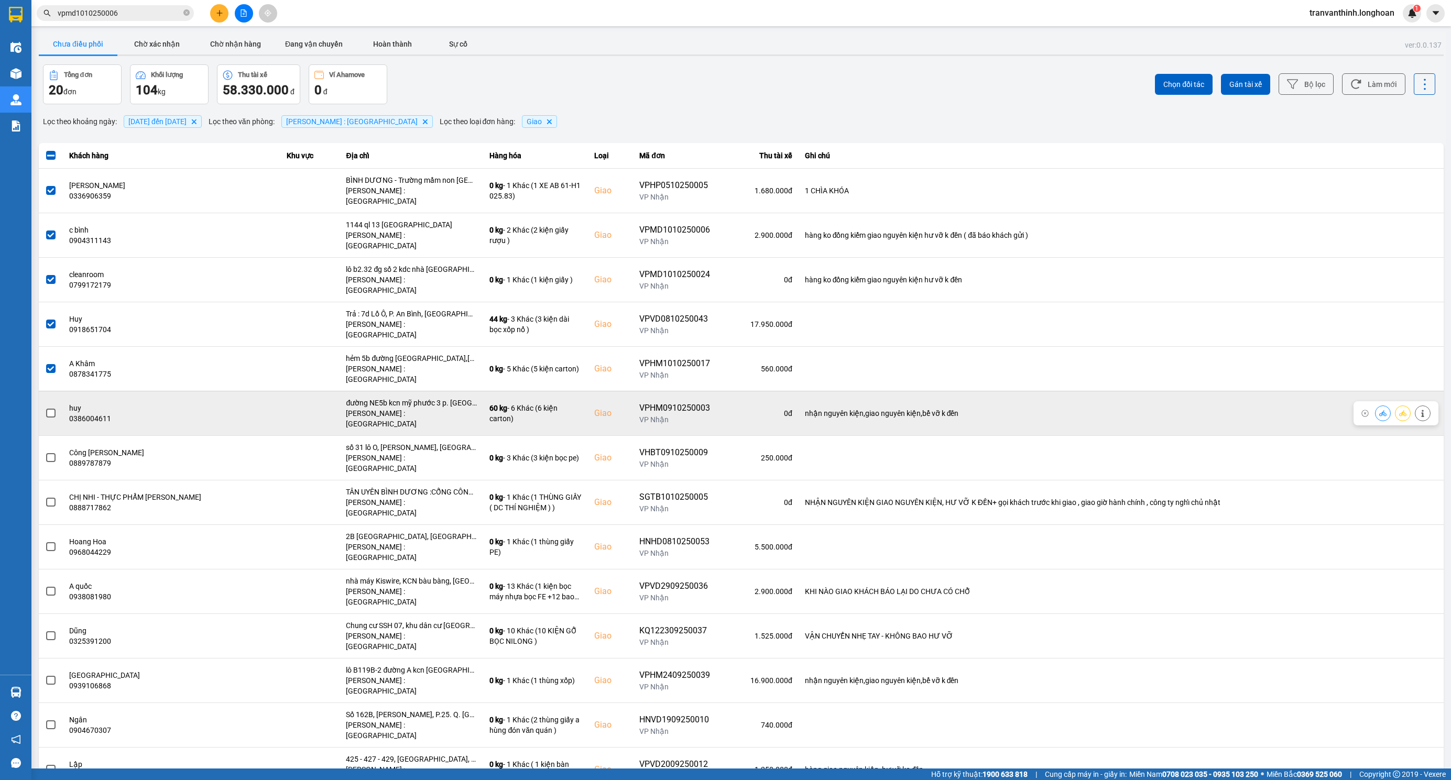
click at [45, 408] on label at bounding box center [51, 414] width 12 height 12
click at [45, 408] on input "checkbox" at bounding box center [45, 408] width 0 height 0
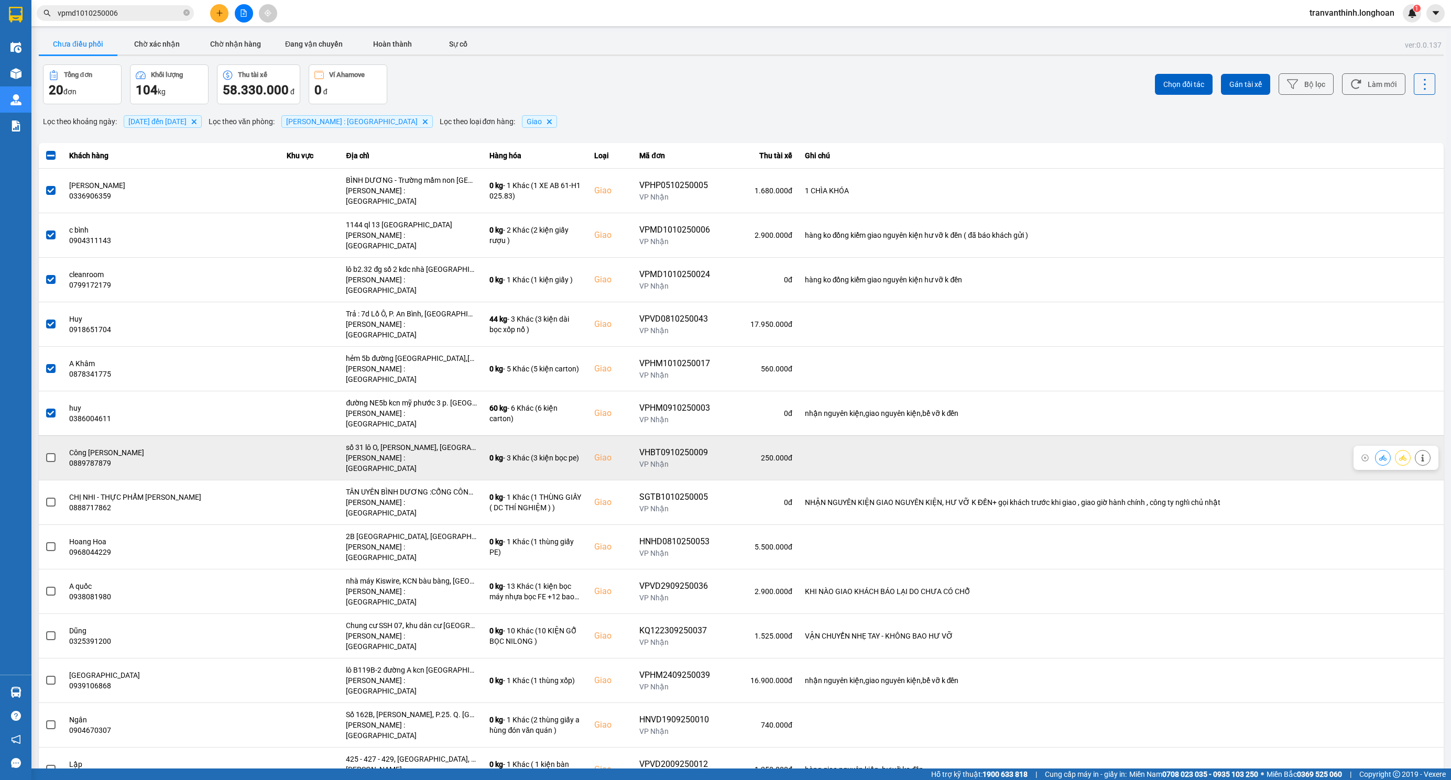
click at [52, 453] on span at bounding box center [50, 457] width 9 height 9
click at [45, 452] on input "checkbox" at bounding box center [45, 452] width 0 height 0
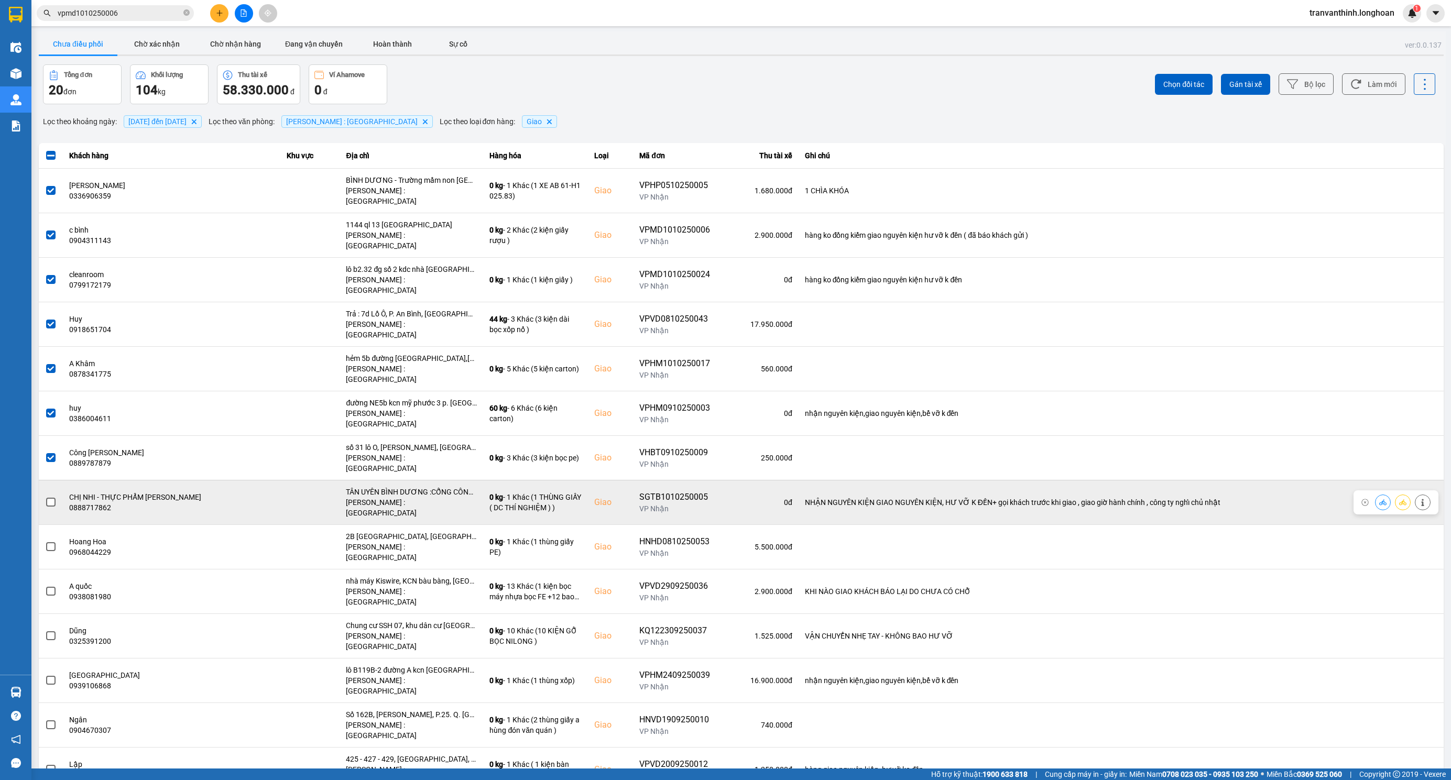
click at [47, 498] on span at bounding box center [50, 502] width 9 height 9
click at [45, 497] on input "checkbox" at bounding box center [45, 497] width 0 height 0
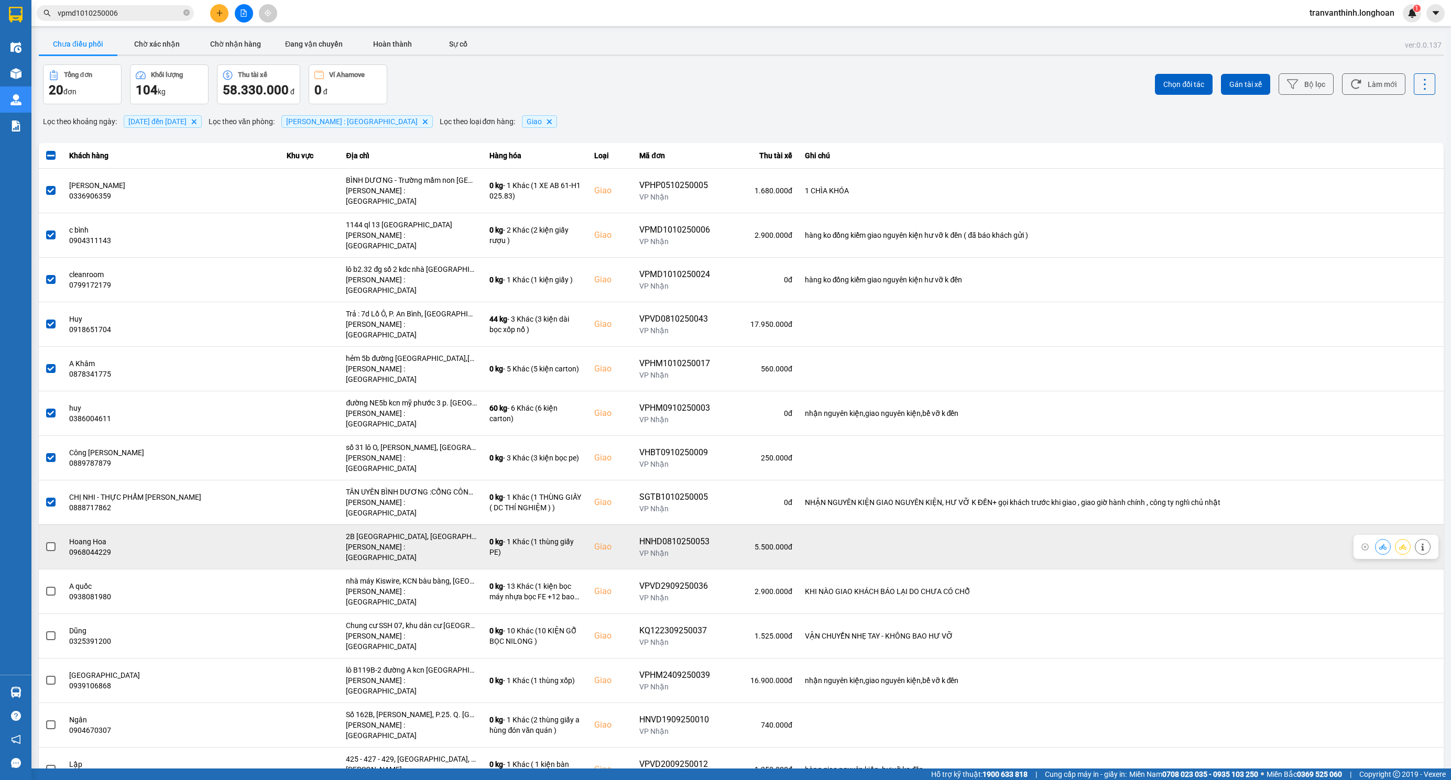
click at [50, 542] on span at bounding box center [50, 546] width 9 height 9
click at [45, 541] on input "checkbox" at bounding box center [45, 541] width 0 height 0
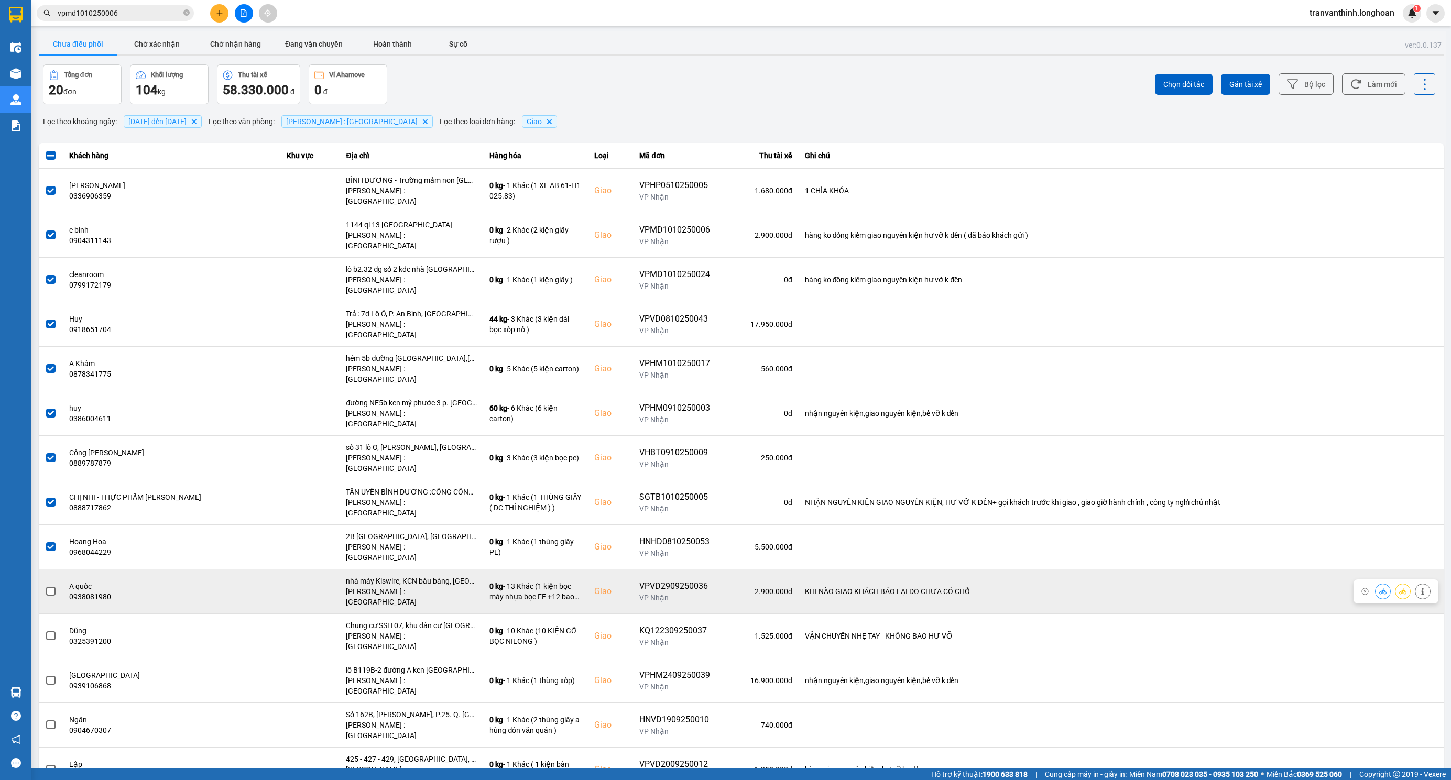
click at [50, 587] on span at bounding box center [50, 591] width 9 height 9
click at [45, 586] on input "checkbox" at bounding box center [45, 586] width 0 height 0
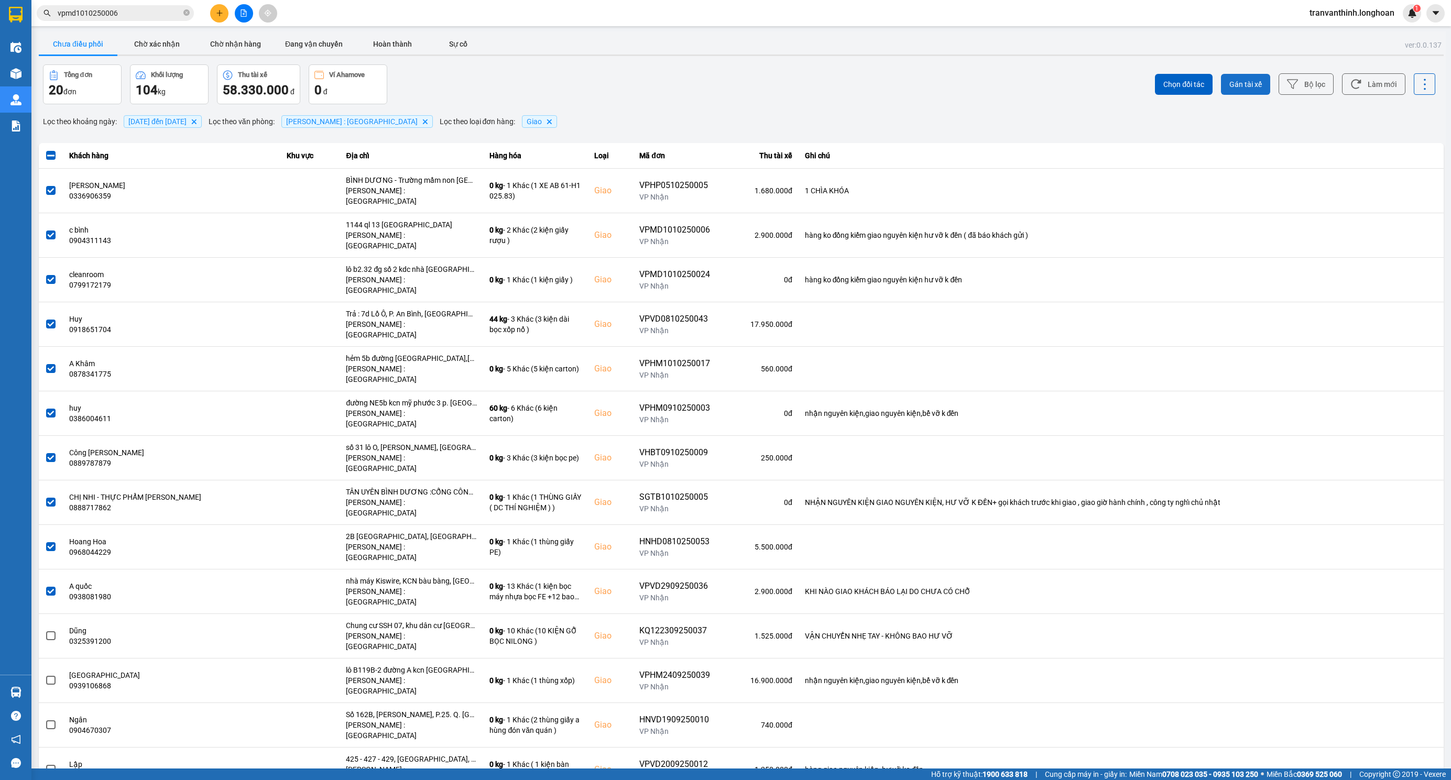
click at [1239, 85] on span "Gán tài xế" at bounding box center [1245, 84] width 32 height 10
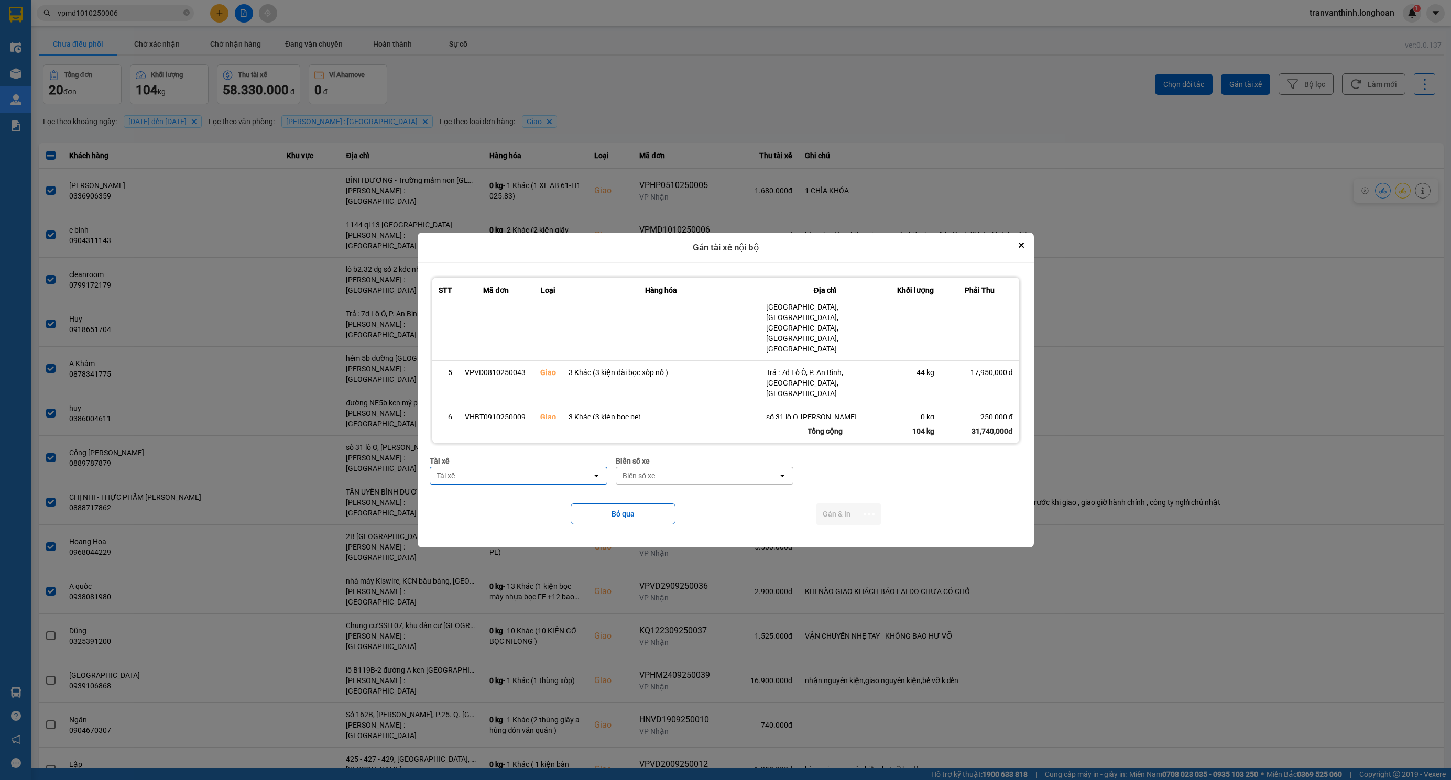
scroll to position [280, 0]
click at [492, 476] on div "Tài xế" at bounding box center [511, 475] width 162 height 17
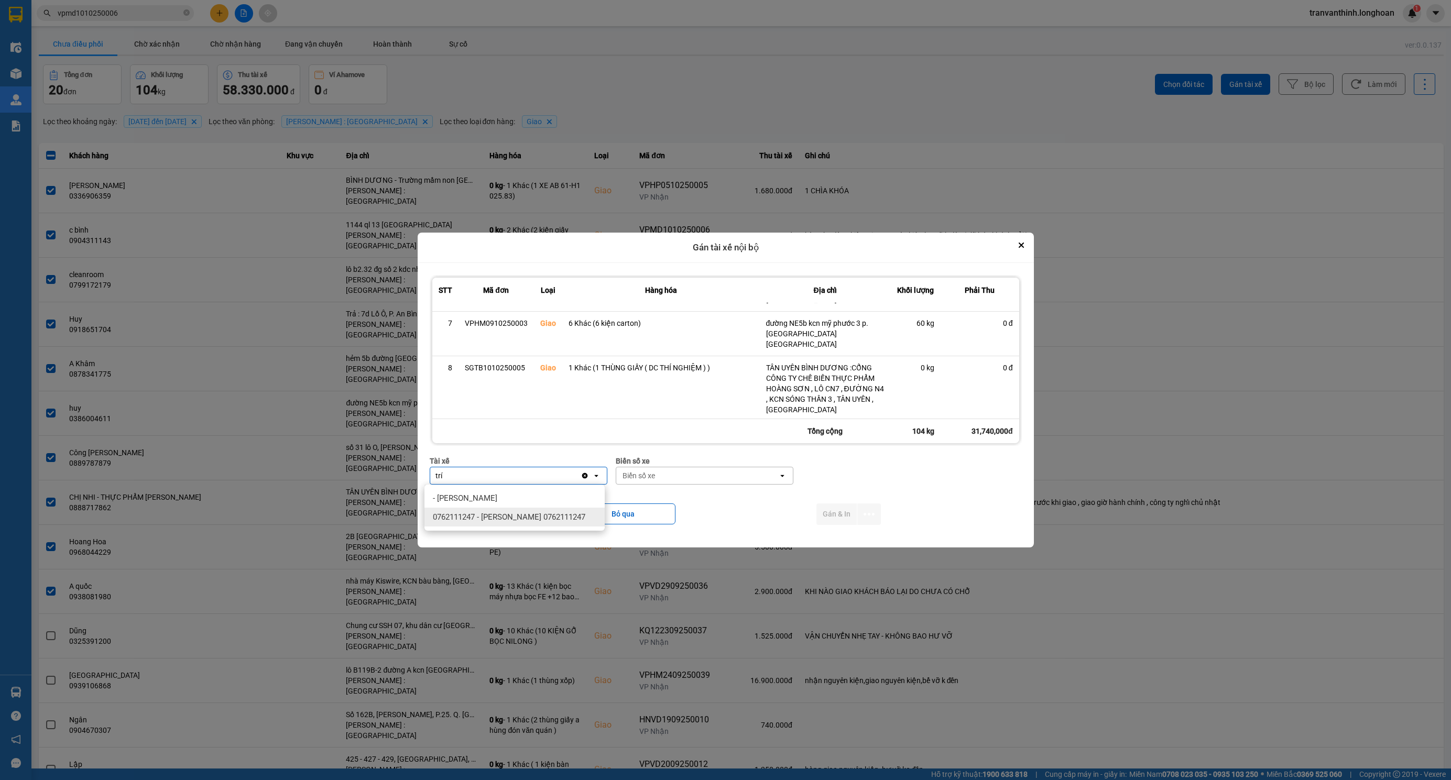
type input "trí"
click at [530, 519] on span "0762111247 - ĐINH HÒA TRÍ 0762111247" at bounding box center [509, 517] width 152 height 10
click at [679, 473] on div "Biển số xe" at bounding box center [702, 475] width 162 height 17
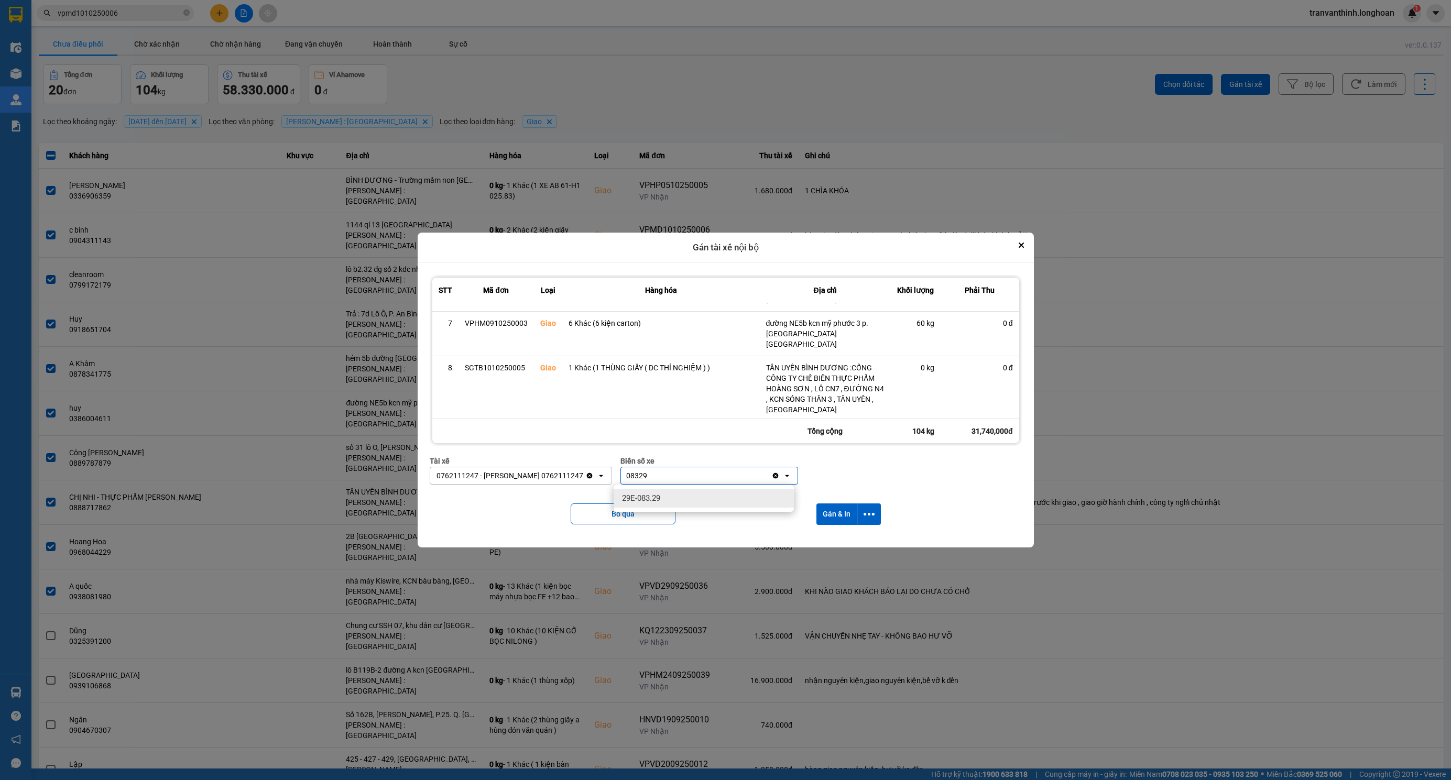
type input "08329"
click at [653, 497] on span "29E-083.29" at bounding box center [641, 498] width 38 height 10
click at [868, 519] on icon "dialog" at bounding box center [869, 514] width 11 height 11
click at [832, 544] on span "Chỉ gán tài" at bounding box center [829, 543] width 35 height 10
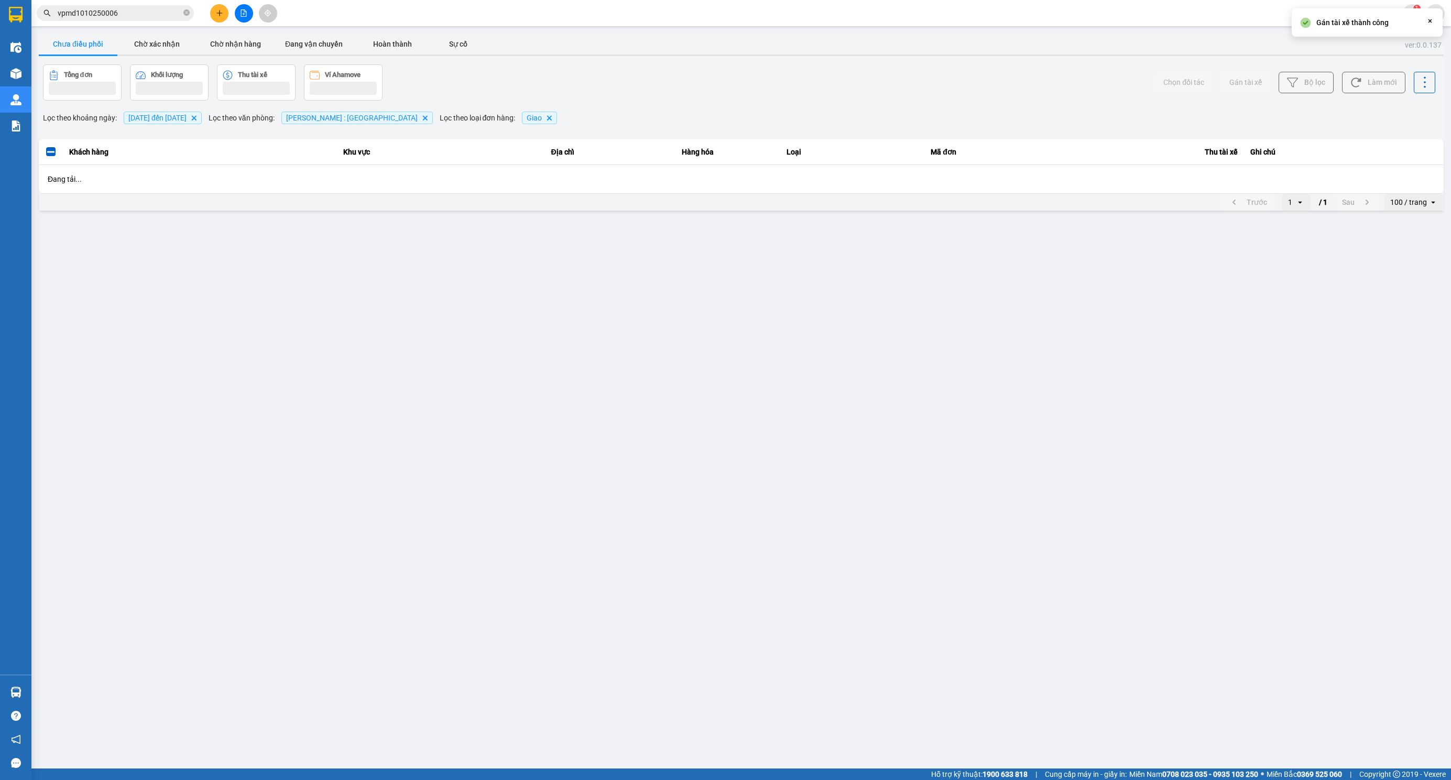
scroll to position [0, 0]
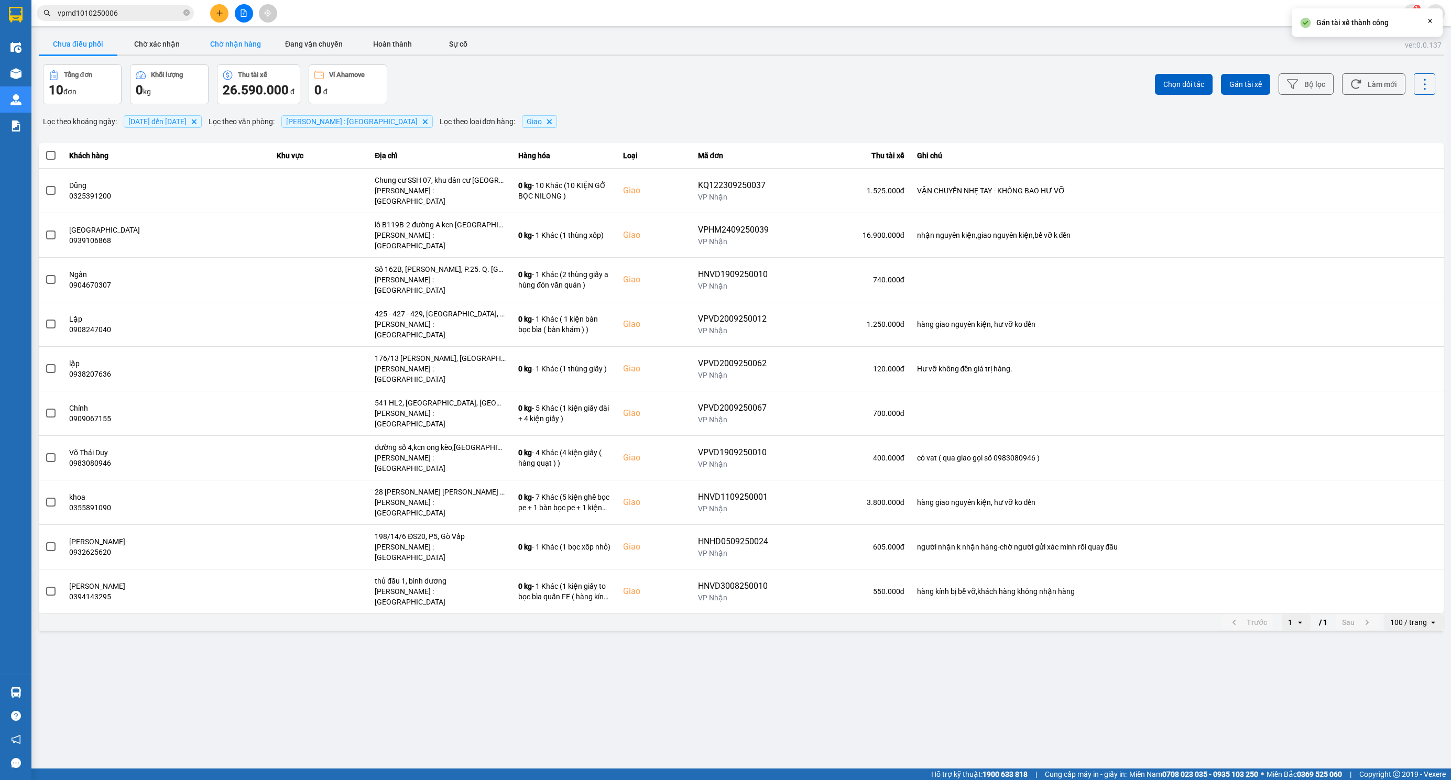
click at [243, 49] on button "Chờ nhận hàng" at bounding box center [235, 44] width 79 height 21
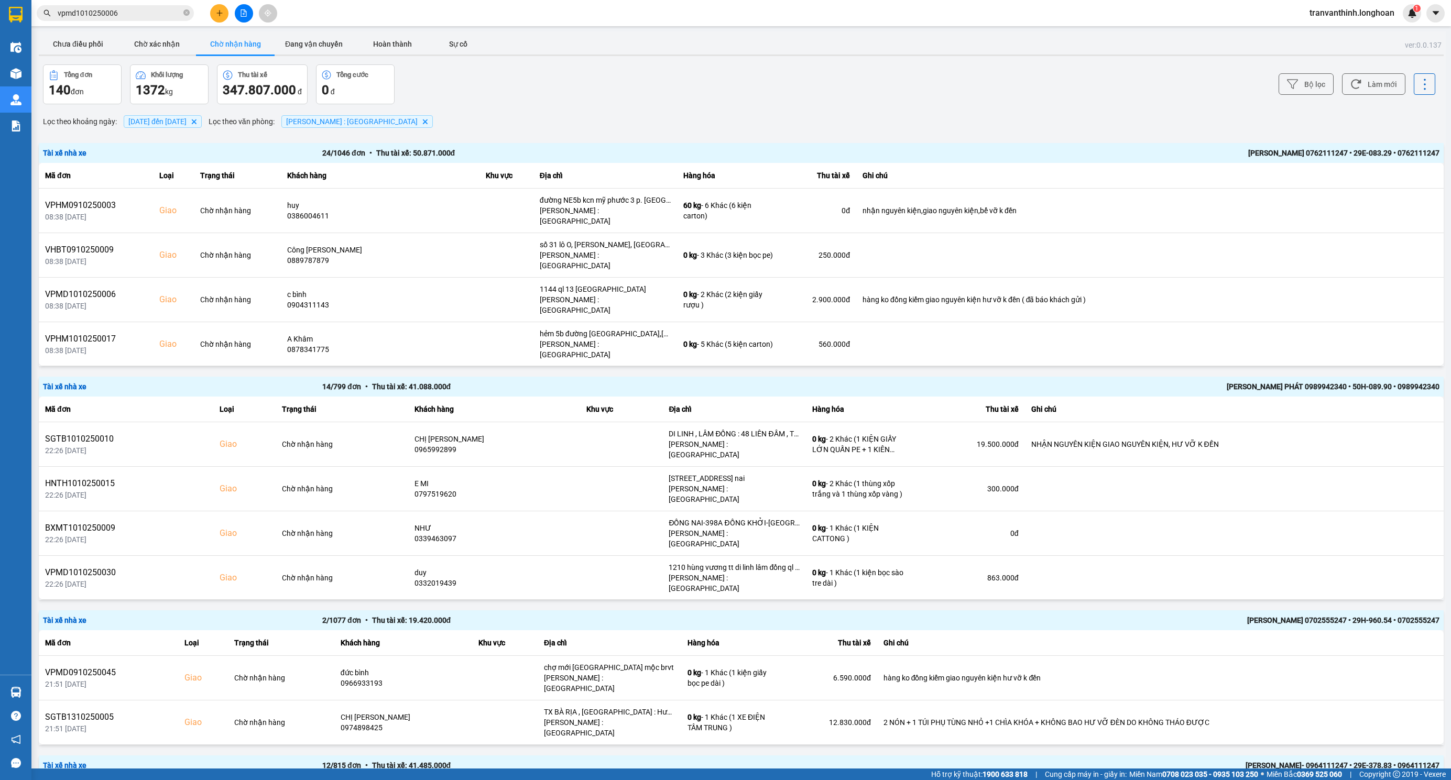
click at [1176, 158] on div "ĐINH HÒA TRÍ 0762111247 • 29E-083.29 • 0762111247" at bounding box center [1160, 153] width 559 height 12
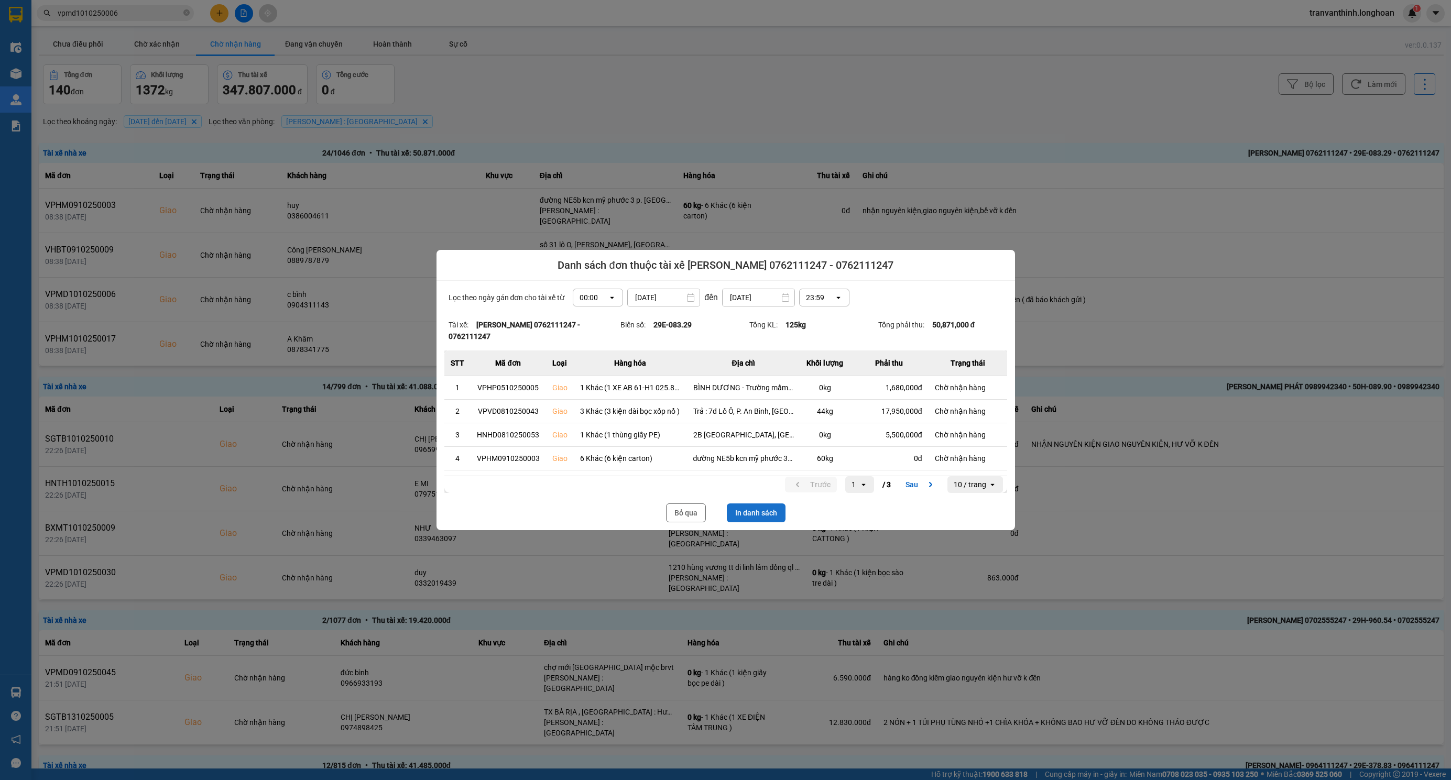
click at [755, 505] on button "In danh sách" at bounding box center [756, 513] width 59 height 19
click at [692, 505] on button "Bỏ qua" at bounding box center [686, 513] width 40 height 19
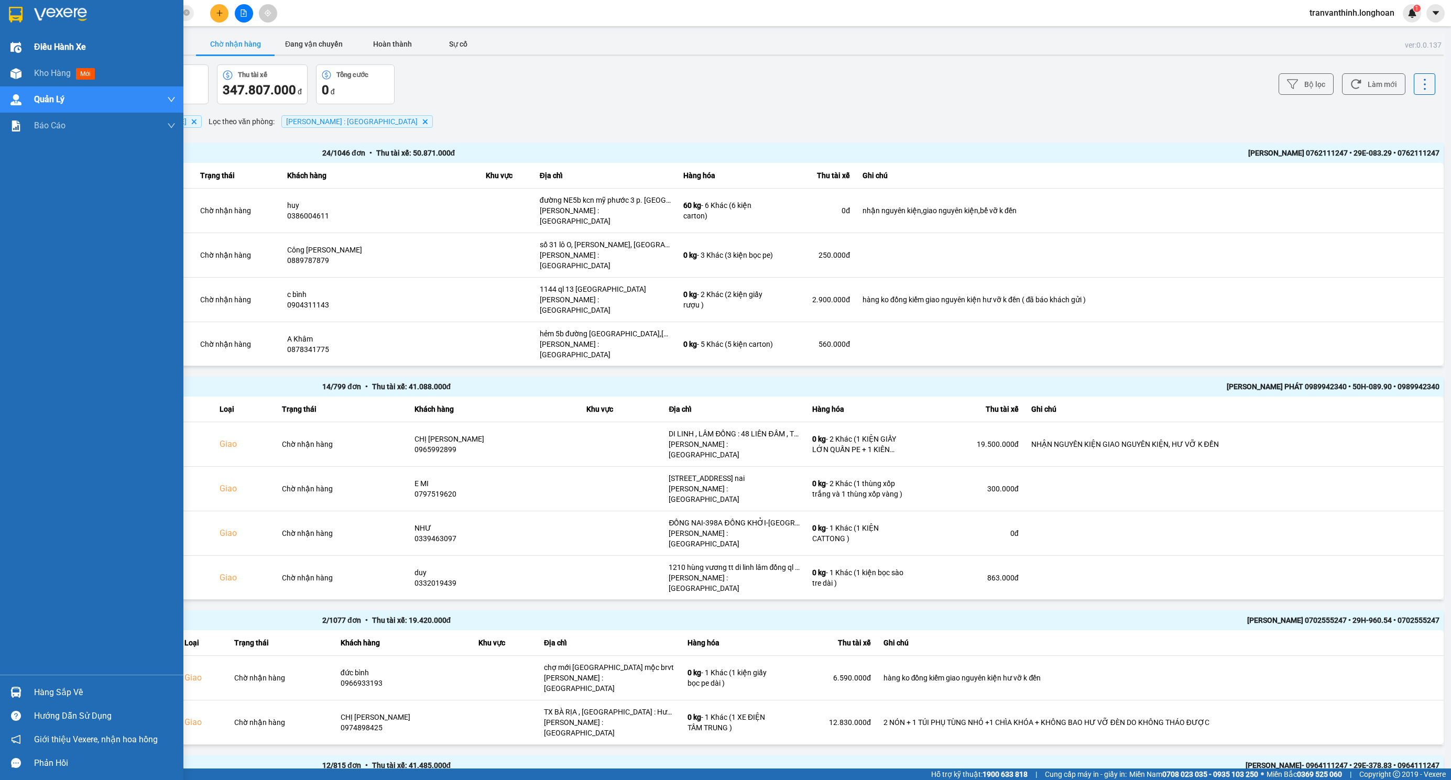
click at [48, 46] on span "Điều hành xe" at bounding box center [60, 46] width 52 height 13
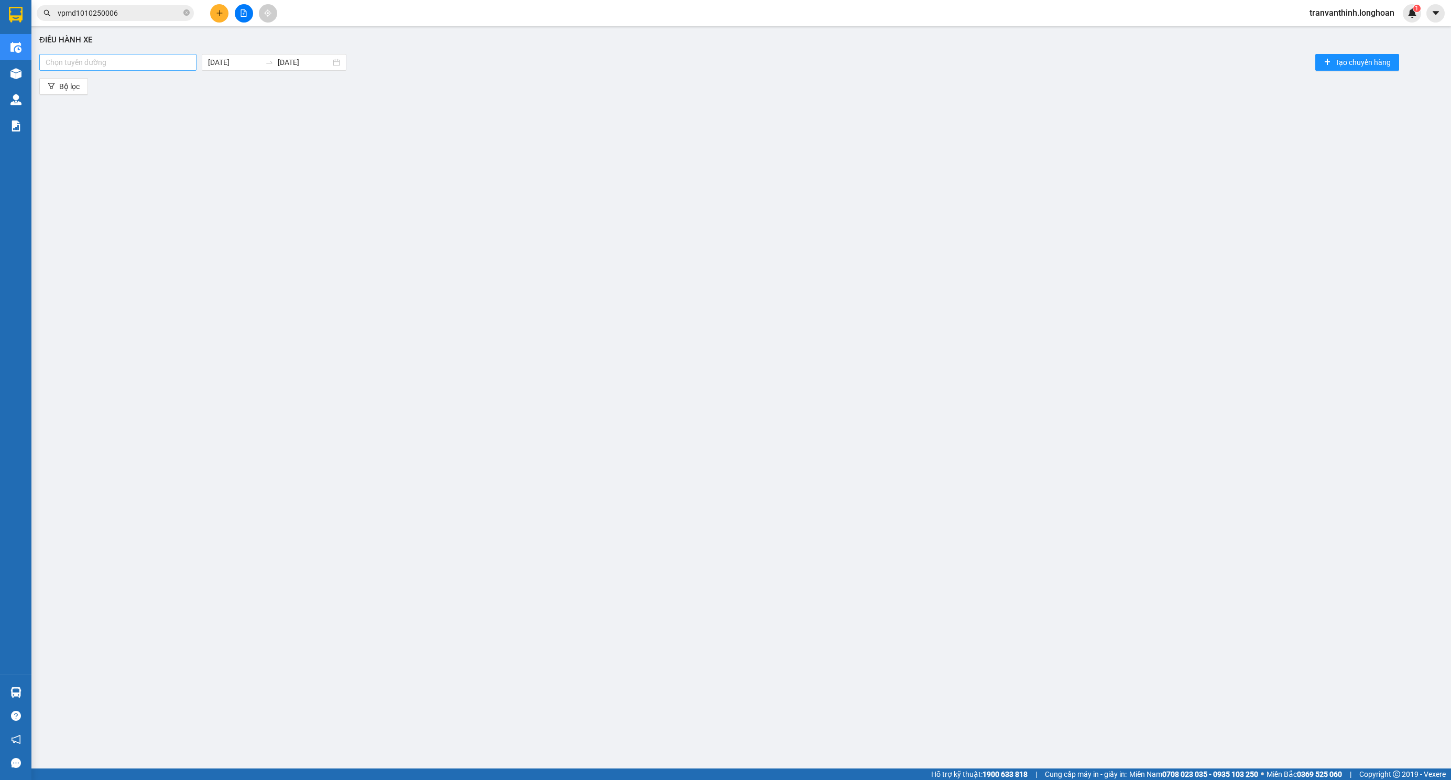
click at [107, 57] on div at bounding box center [118, 62] width 152 height 13
type input "tb"
click at [119, 137] on div "Kho HCM 1 - VP Tân Bình" at bounding box center [118, 134] width 145 height 12
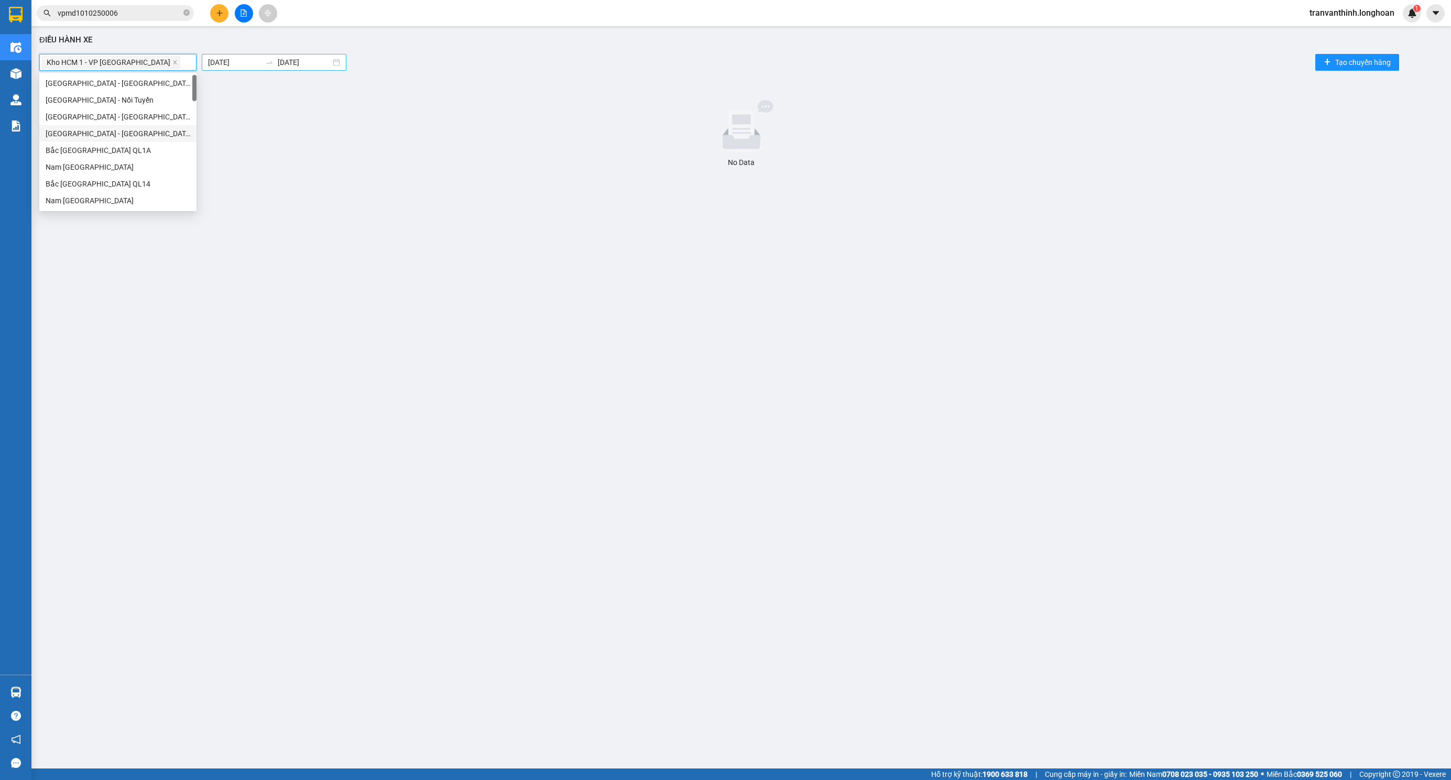
click at [242, 62] on body "Kết quả tìm kiếm ( 1 ) Bộ lọc Mã ĐH Trạng thái Món hàng Thu hộ Tổng cước Chưa c…" at bounding box center [725, 390] width 1451 height 780
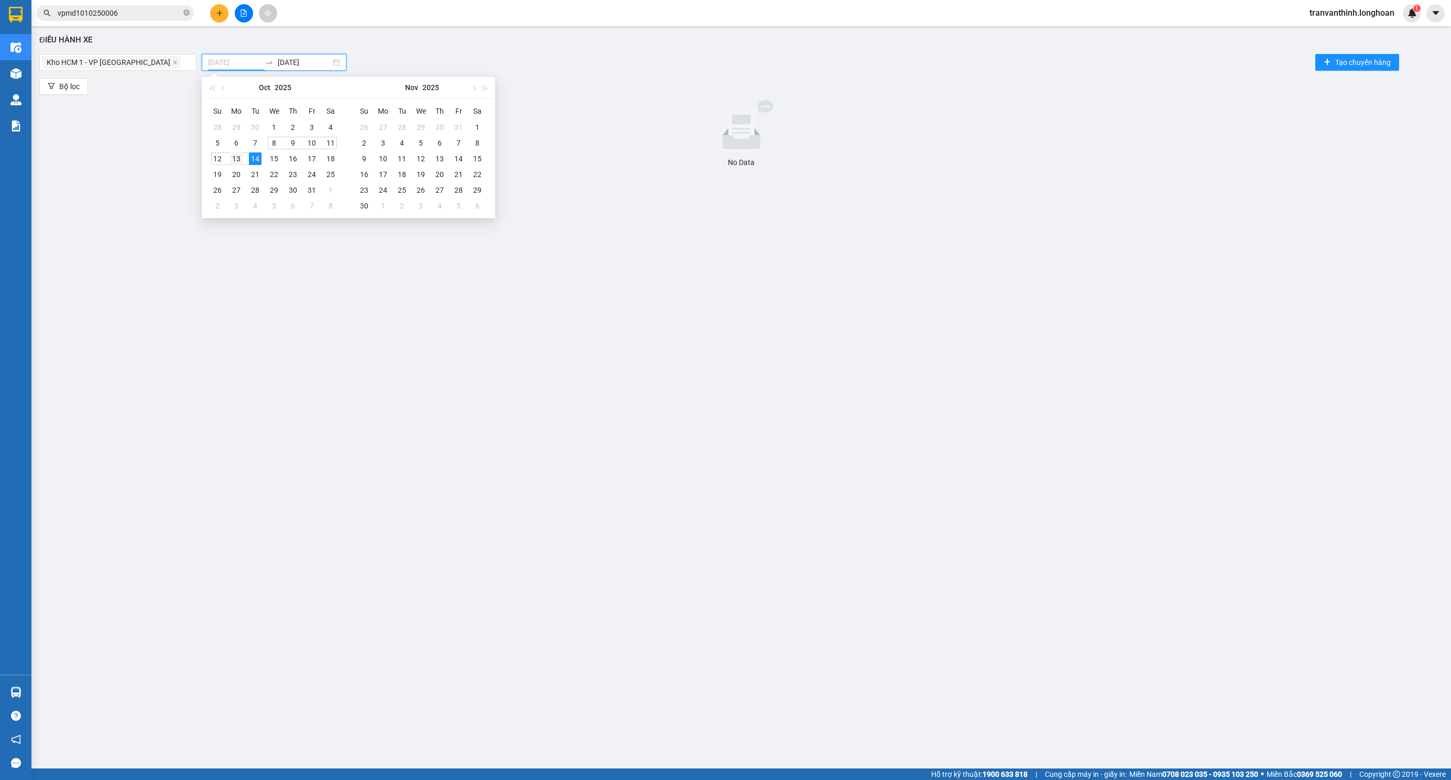
type input "[DATE]"
click at [239, 157] on div "13" at bounding box center [236, 158] width 13 height 13
click at [305, 62] on input "14/10/2025" at bounding box center [304, 63] width 53 height 12
click at [234, 161] on div "13" at bounding box center [236, 158] width 13 height 13
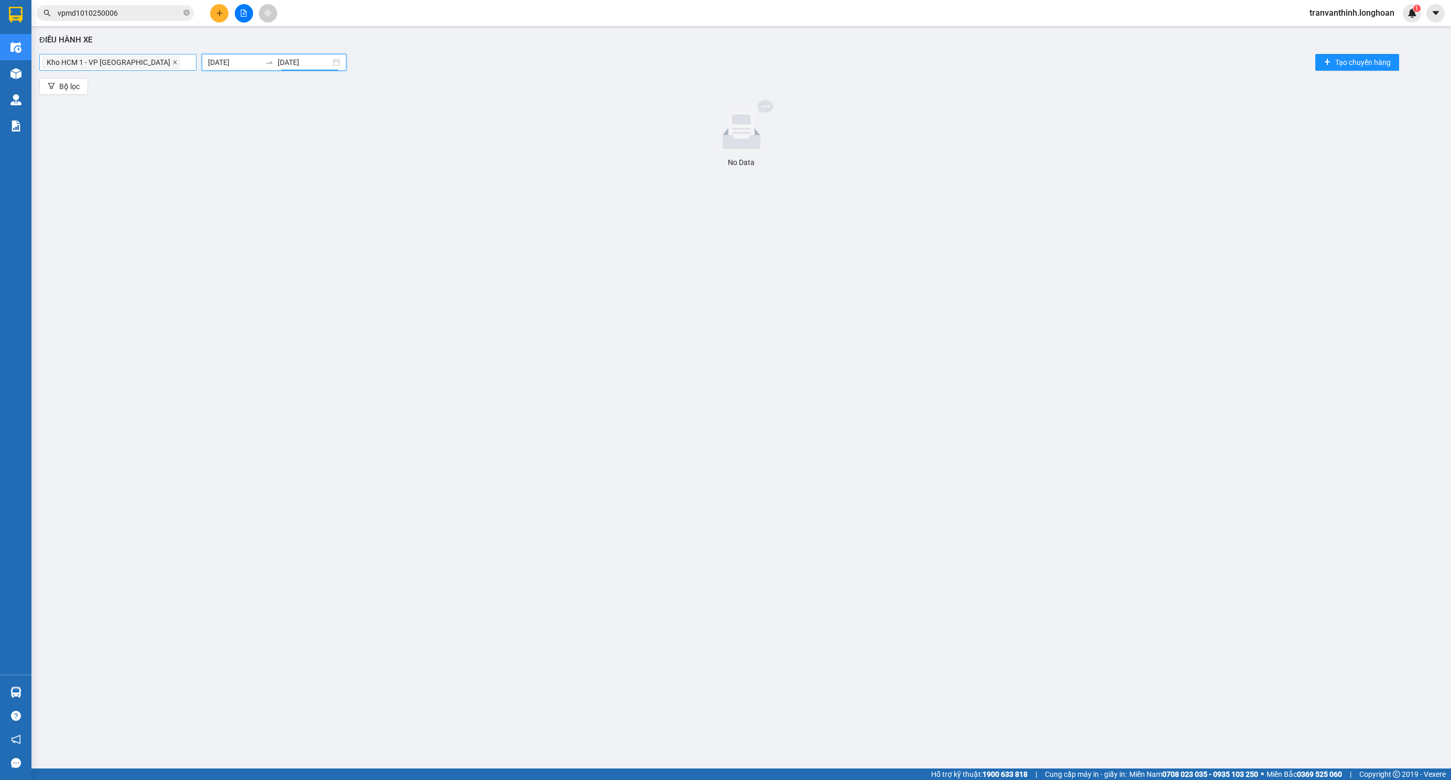
click at [172, 61] on icon "close" at bounding box center [174, 62] width 5 height 5
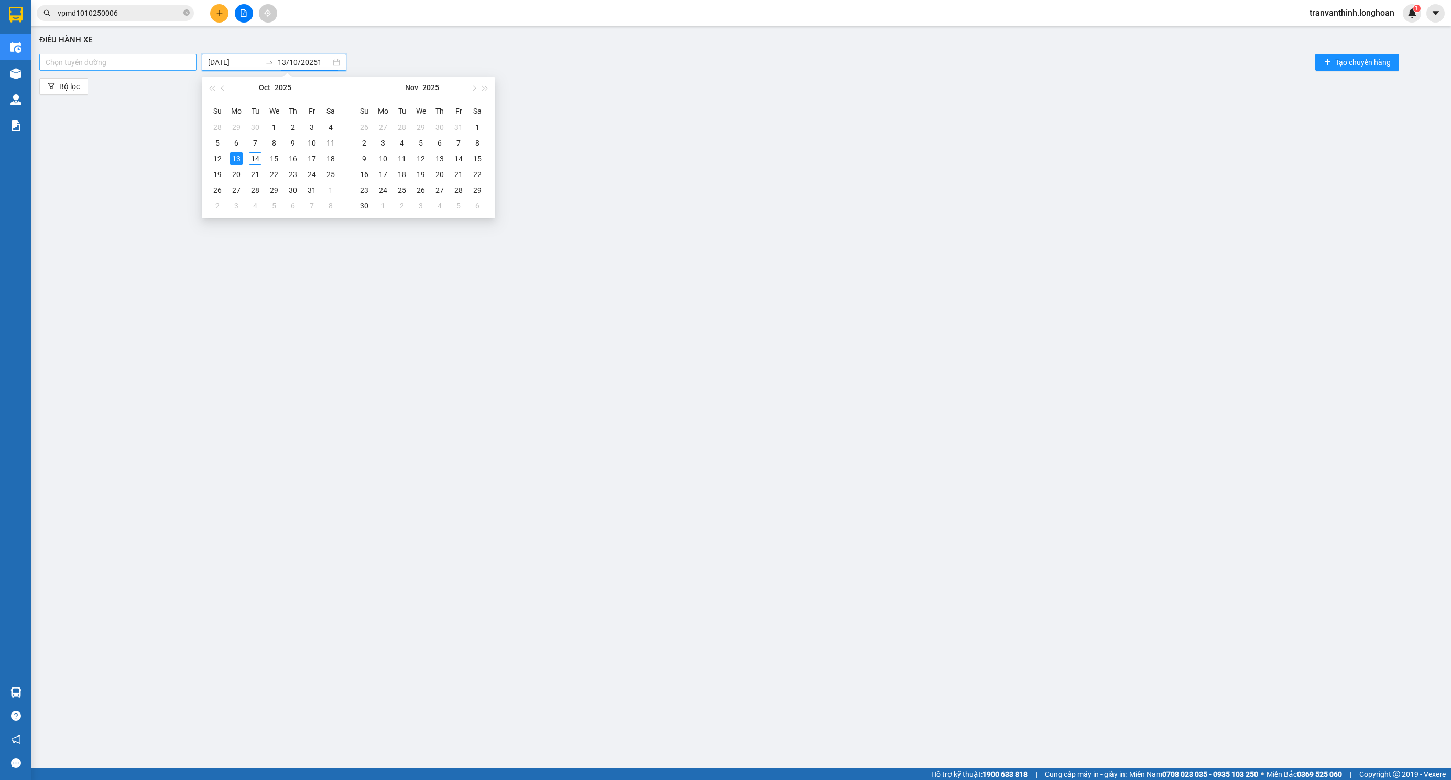
type input "[DATE]"
click at [135, 61] on div at bounding box center [118, 62] width 152 height 13
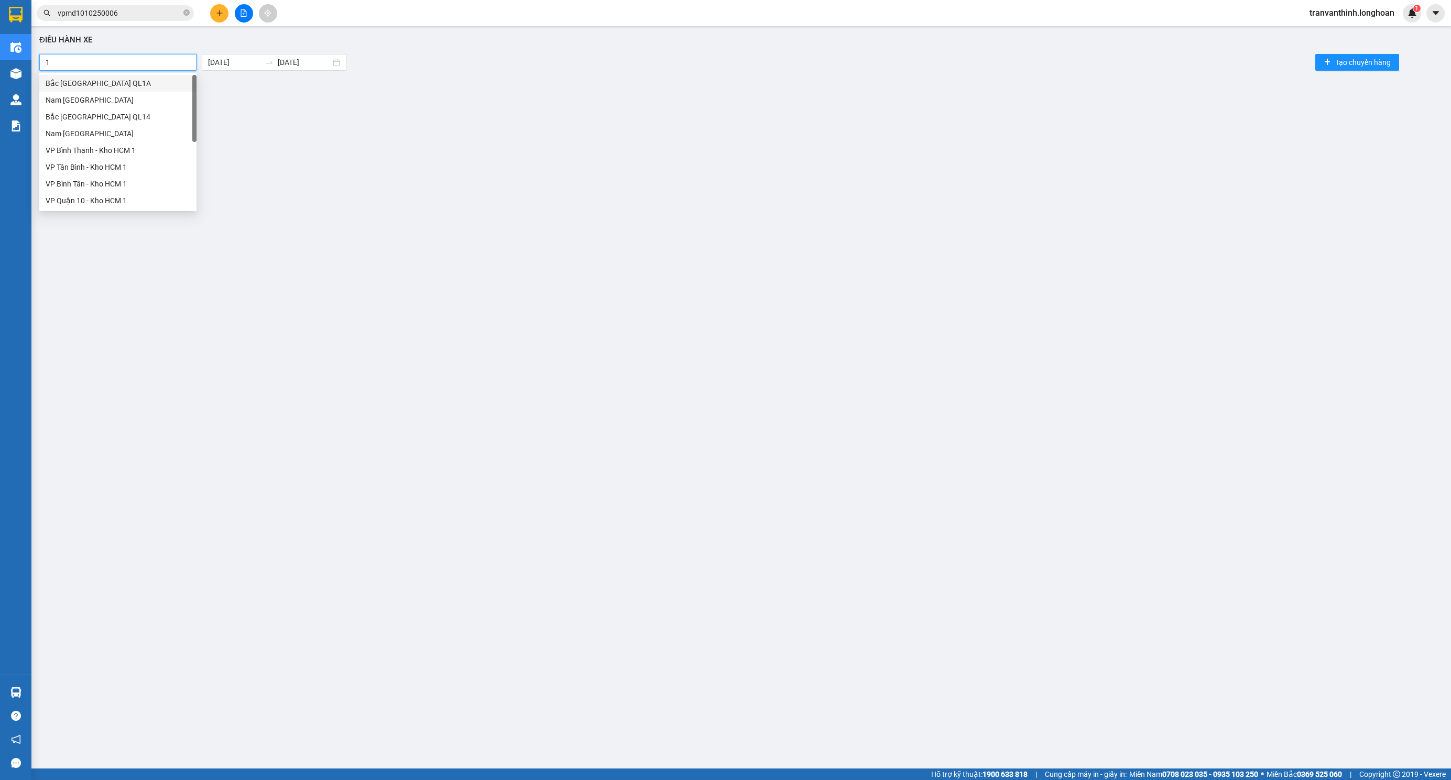
type input "10"
click at [94, 101] on div "Kho HCM 1 - VP Quận 10" at bounding box center [118, 100] width 145 height 12
click at [318, 140] on div at bounding box center [740, 126] width 1395 height 52
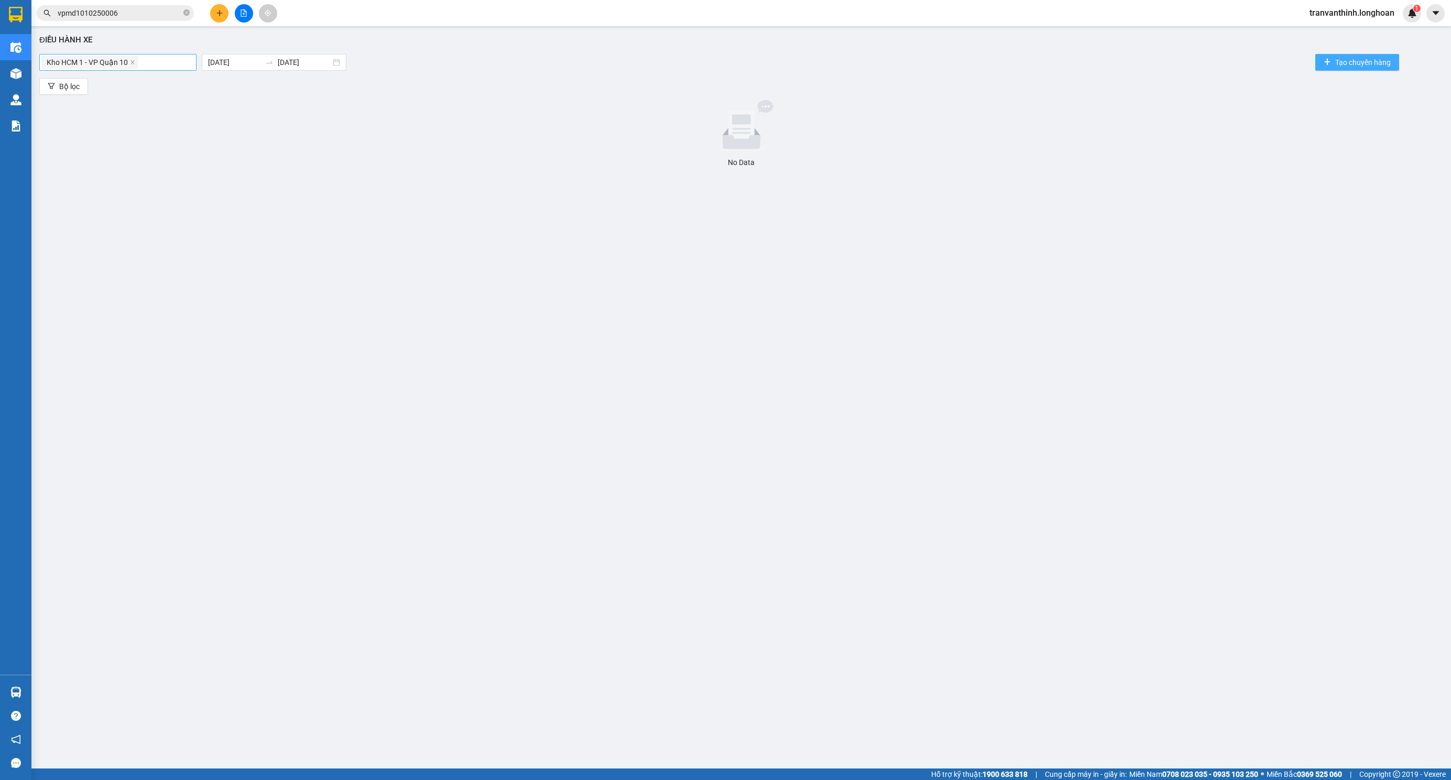
click at [1340, 67] on span "Tạo chuyến hàng" at bounding box center [1363, 63] width 56 height 12
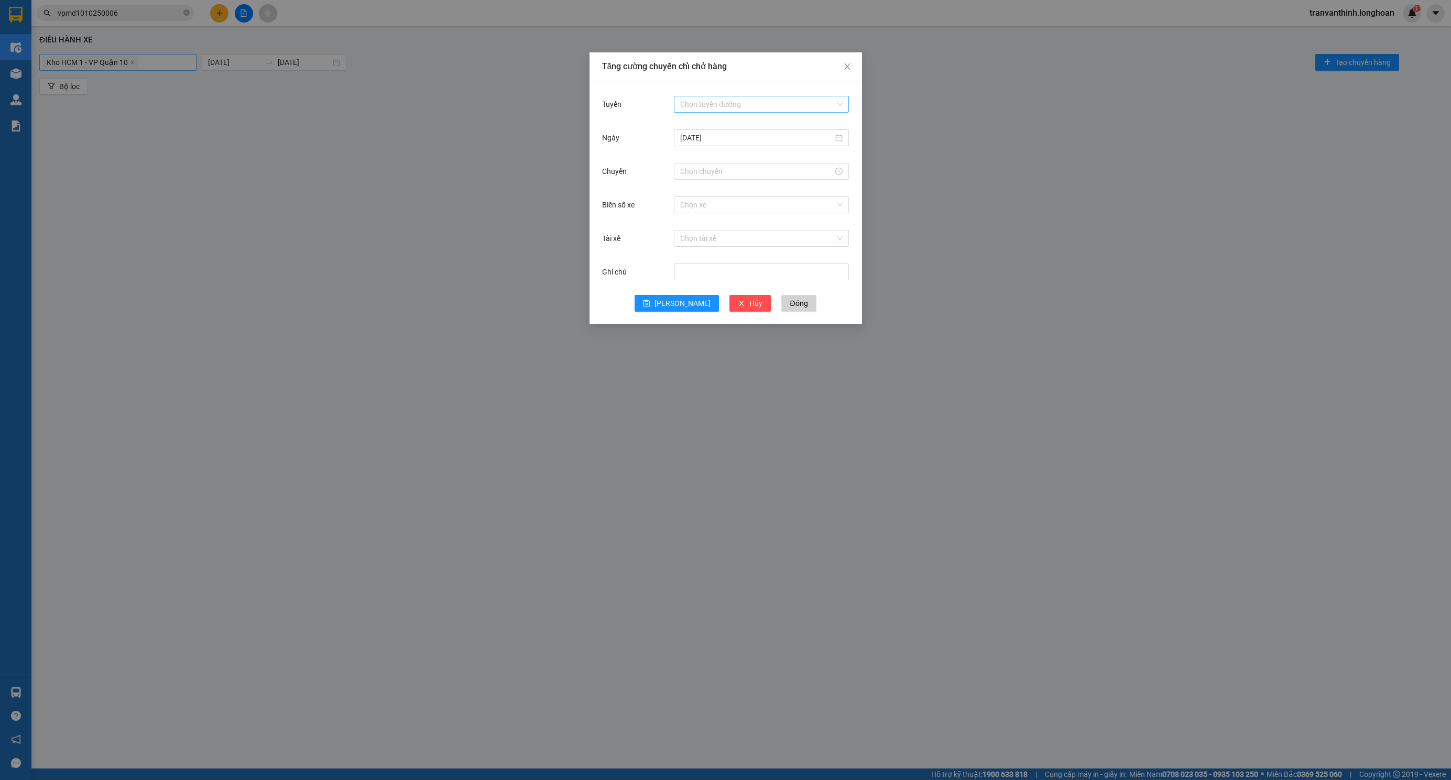
click at [708, 105] on input "Tuyến" at bounding box center [757, 104] width 155 height 16
drag, startPoint x: 761, startPoint y: 161, endPoint x: 774, endPoint y: 191, distance: 32.6
click at [758, 160] on div "Kho HCM 1 - VP Tân Bình" at bounding box center [761, 157] width 162 height 12
click at [704, 173] on input "Chuyến" at bounding box center [756, 172] width 153 height 12
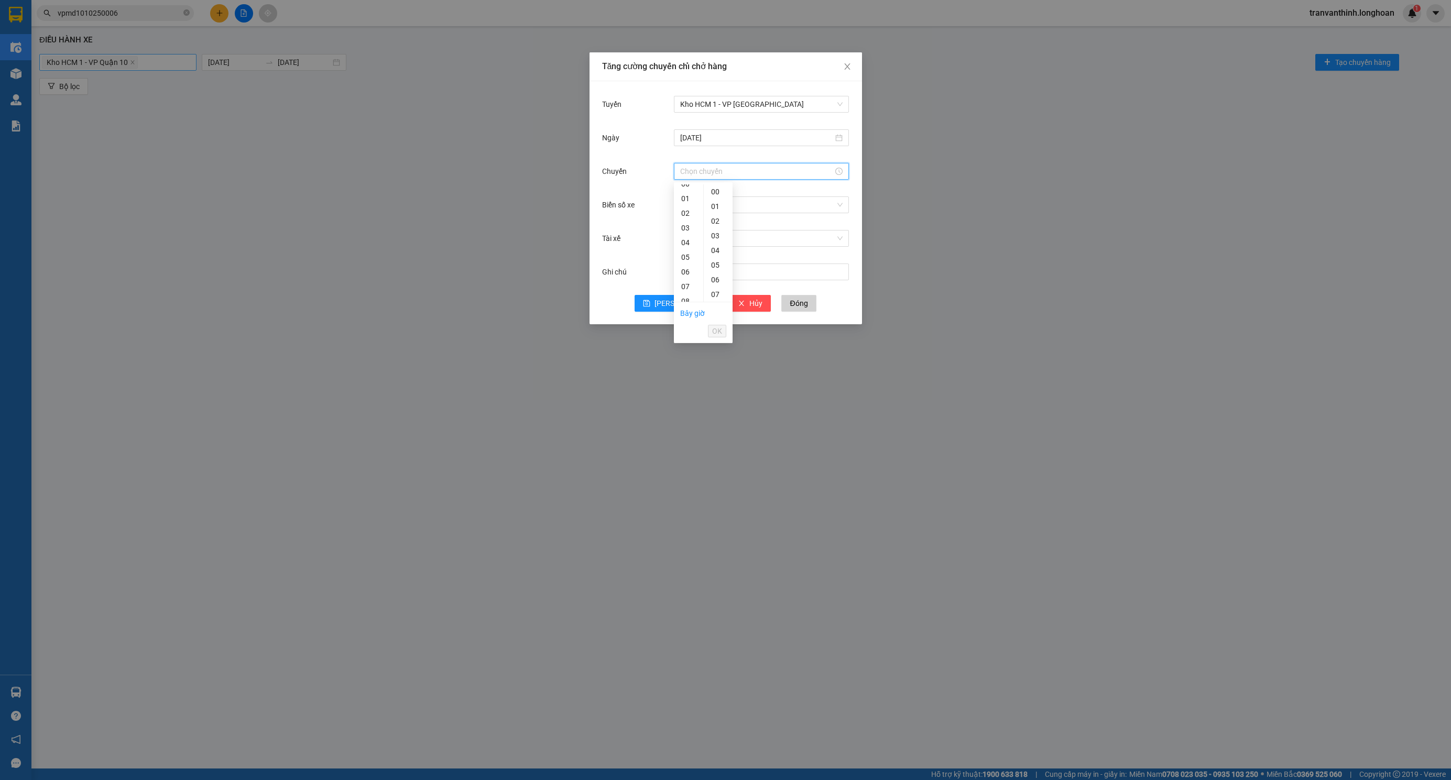
scroll to position [0, 0]
click at [687, 189] on div "00" at bounding box center [688, 191] width 29 height 15
type input "00:00"
click at [714, 194] on div "00" at bounding box center [718, 191] width 29 height 15
click at [716, 326] on span "OK" at bounding box center [717, 331] width 10 height 12
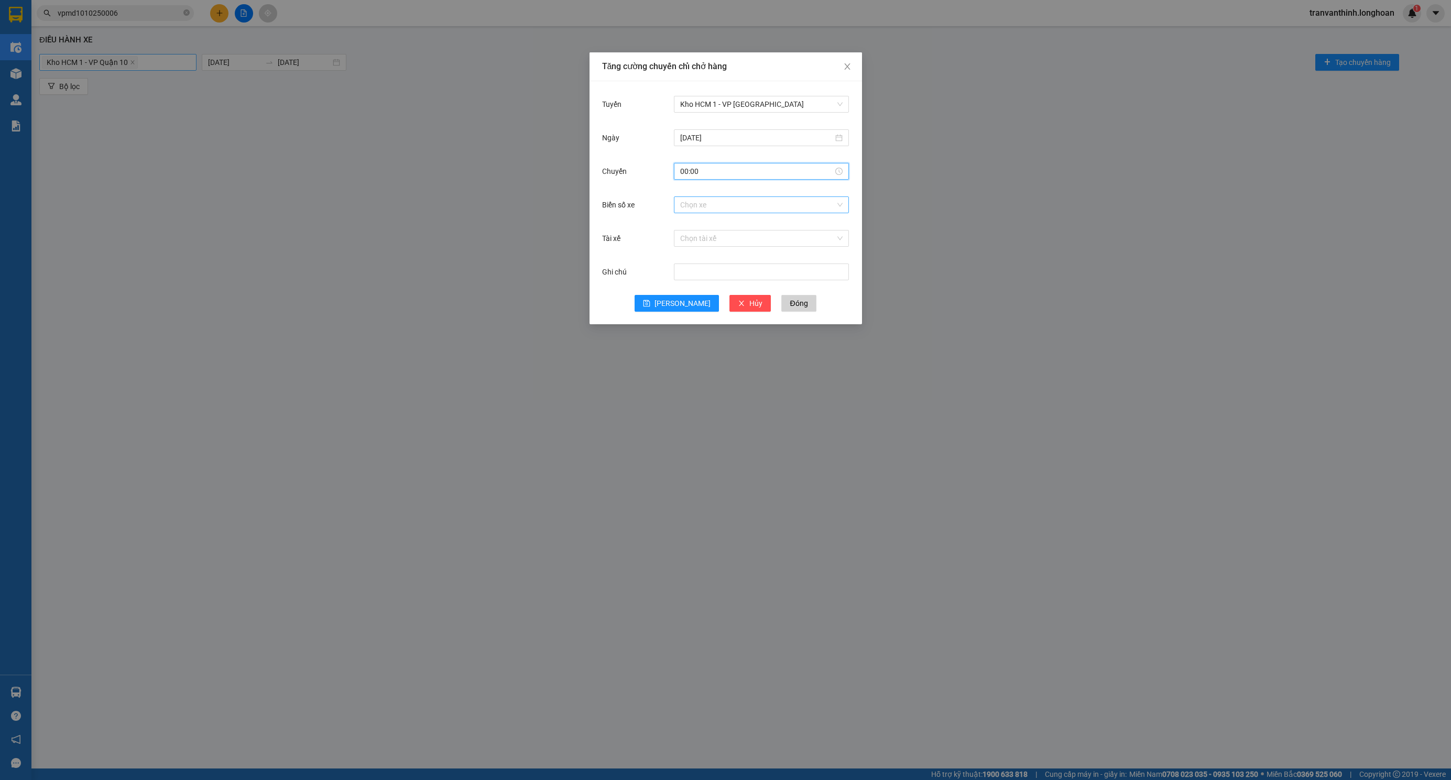
click at [690, 203] on input "Biển số xe" at bounding box center [757, 205] width 155 height 16
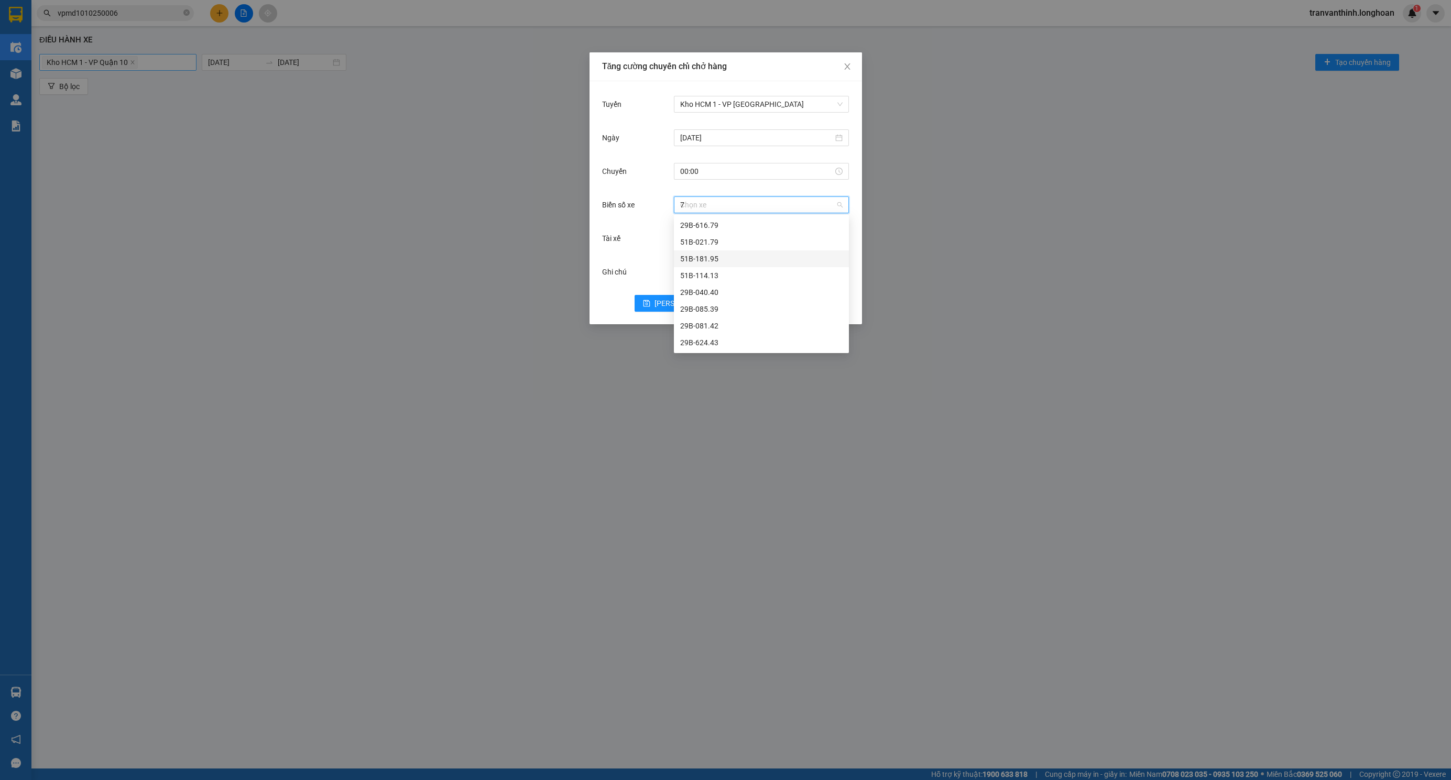
type input "73"
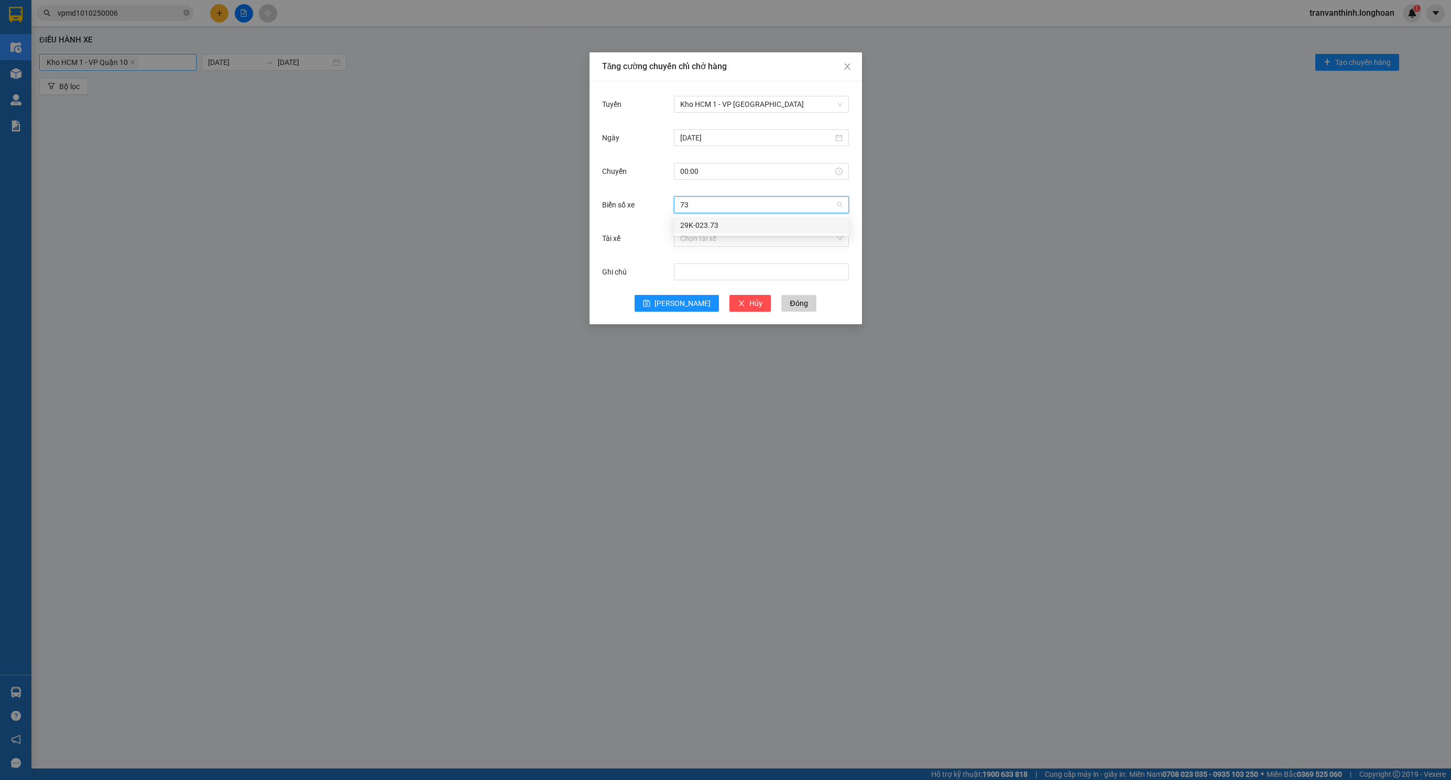
click at [697, 225] on div "29K-023.73" at bounding box center [761, 226] width 162 height 12
click at [695, 239] on input "Tài xế" at bounding box center [757, 239] width 155 height 16
type input "tuyến"
click at [704, 263] on div "NGUYỄN MINH TUYẾN 0766000247" at bounding box center [761, 259] width 162 height 12
click at [667, 310] on button "Lưu" at bounding box center [677, 303] width 84 height 17
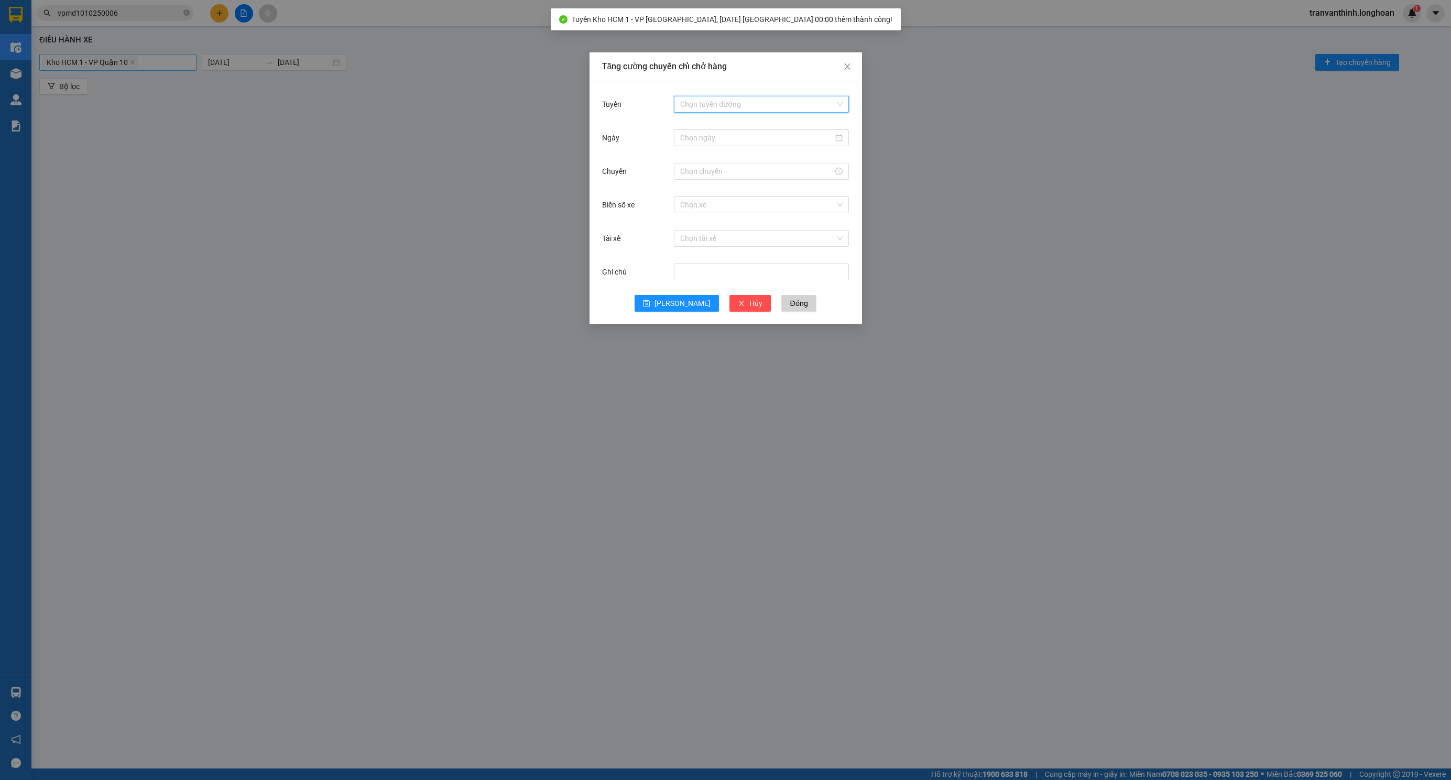
click at [724, 104] on input "Tuyến" at bounding box center [757, 104] width 155 height 16
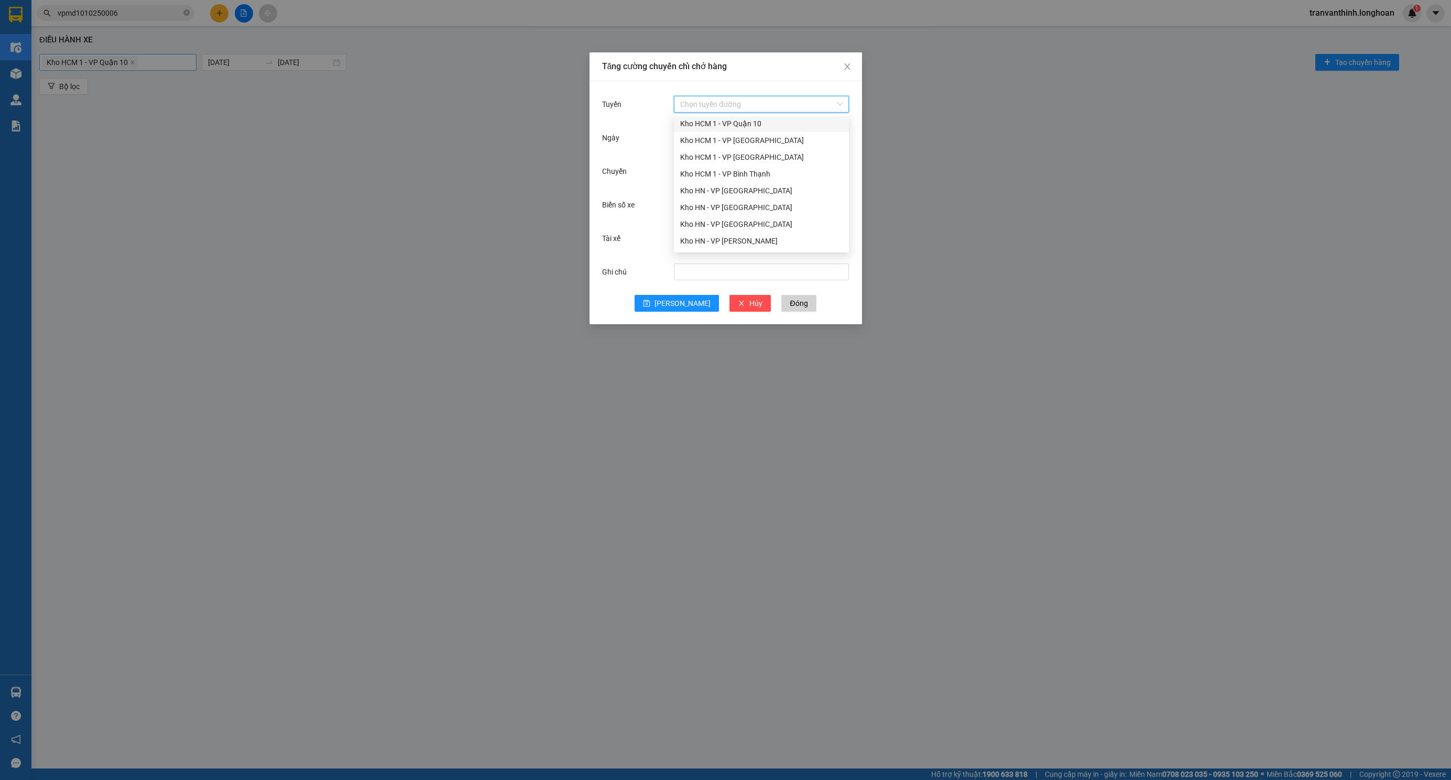
click at [723, 126] on div "Kho HCM 1 - VP Quận 10" at bounding box center [761, 124] width 162 height 12
click at [692, 142] on input "Ngày" at bounding box center [756, 138] width 153 height 12
type input "14/10/2025"
click at [722, 231] on div "14" at bounding box center [727, 230] width 13 height 13
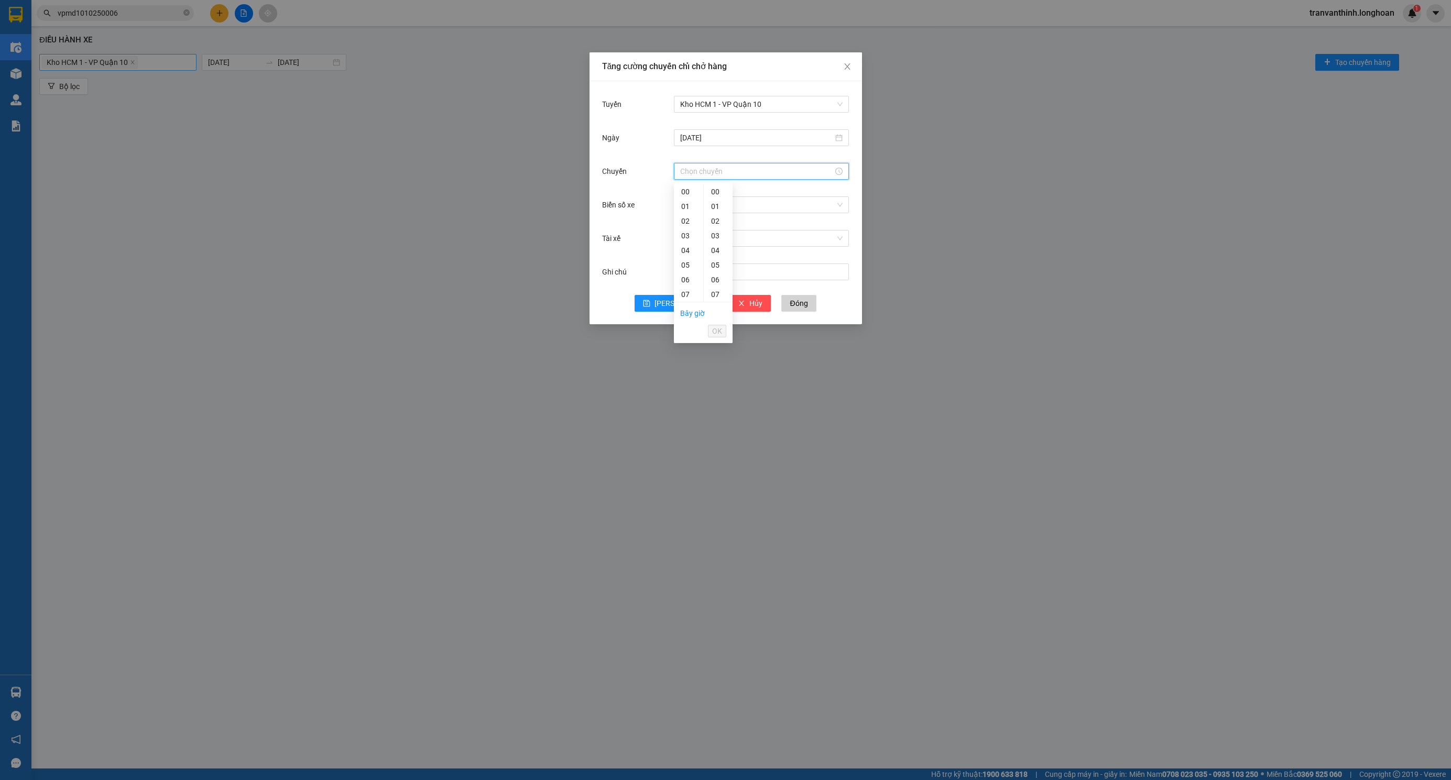
click at [705, 171] on input "Chuyến" at bounding box center [756, 172] width 153 height 12
click at [682, 192] on div "00" at bounding box center [688, 191] width 29 height 15
type input "00:00"
click at [714, 190] on div "00" at bounding box center [718, 191] width 29 height 15
click at [722, 332] on button "OK" at bounding box center [717, 331] width 18 height 13
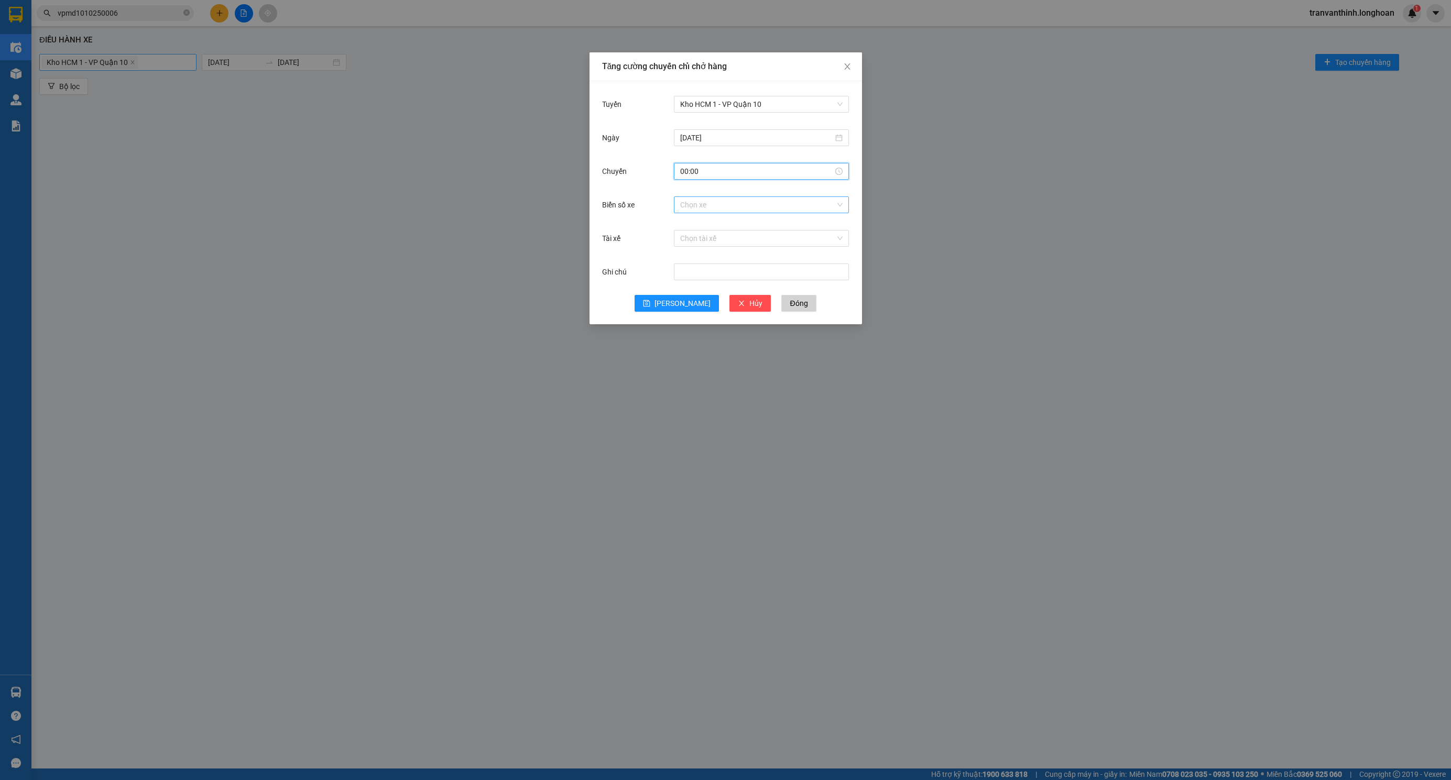
click at [695, 203] on input "Biển số xe" at bounding box center [757, 205] width 155 height 16
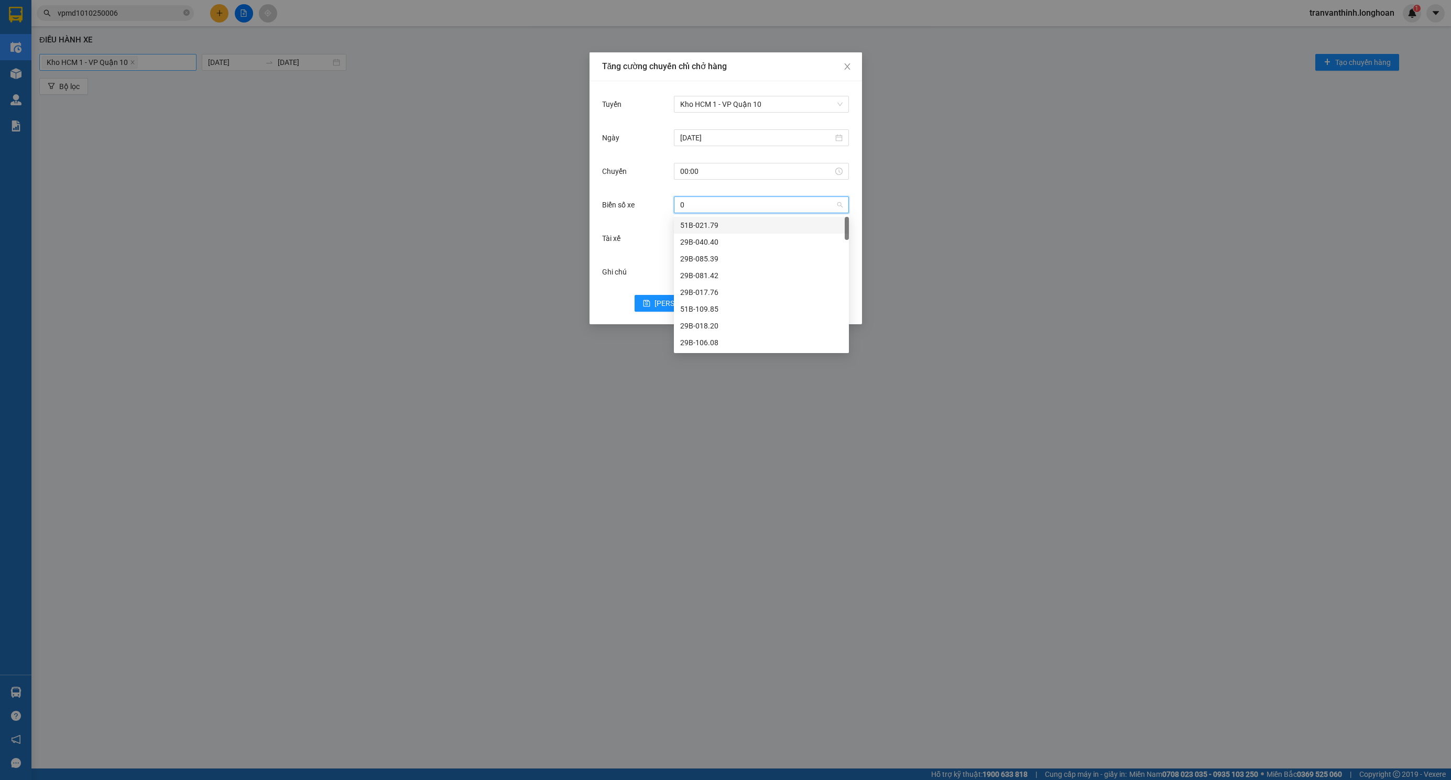
type input "06"
click at [717, 323] on div "29E-355.06" at bounding box center [761, 326] width 162 height 12
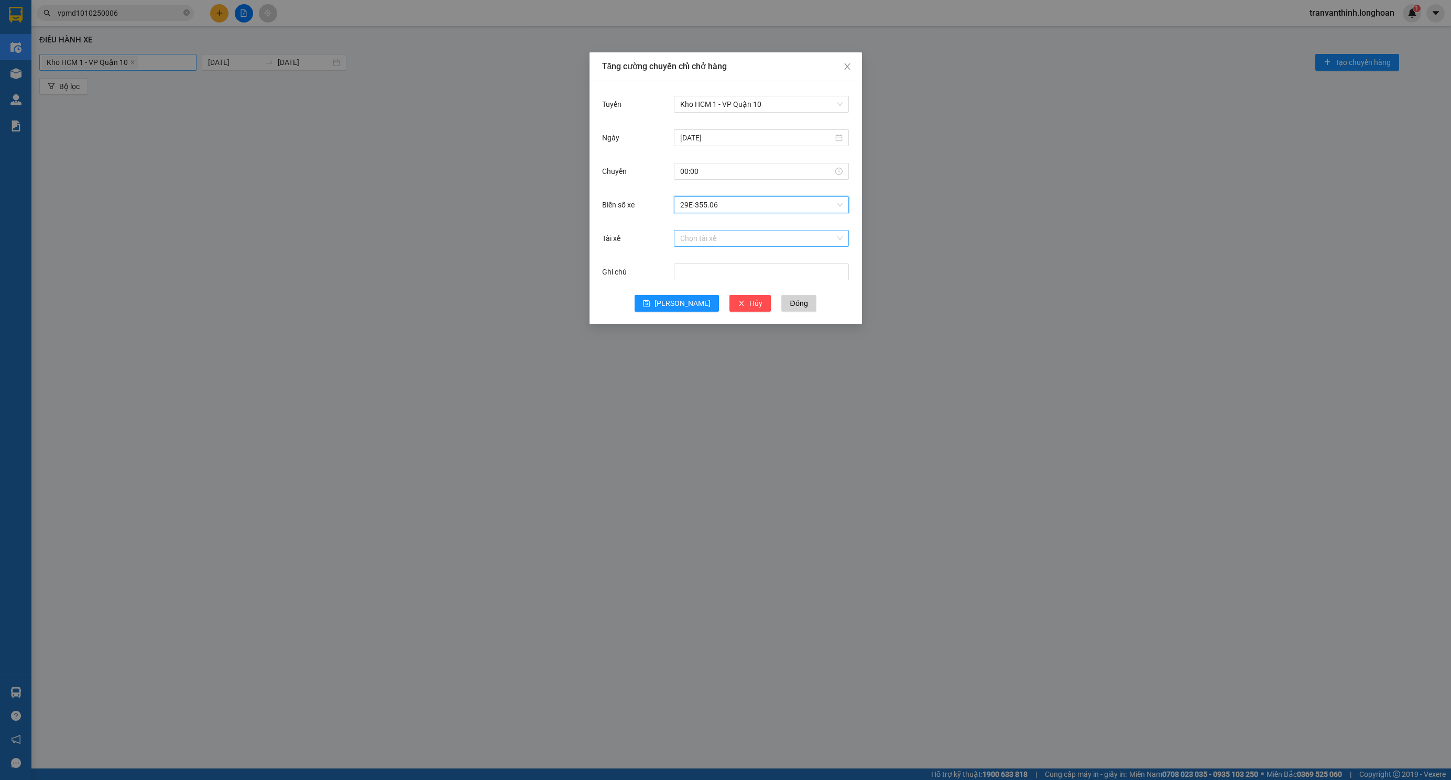
click at [692, 234] on input "Tài xế" at bounding box center [757, 239] width 155 height 16
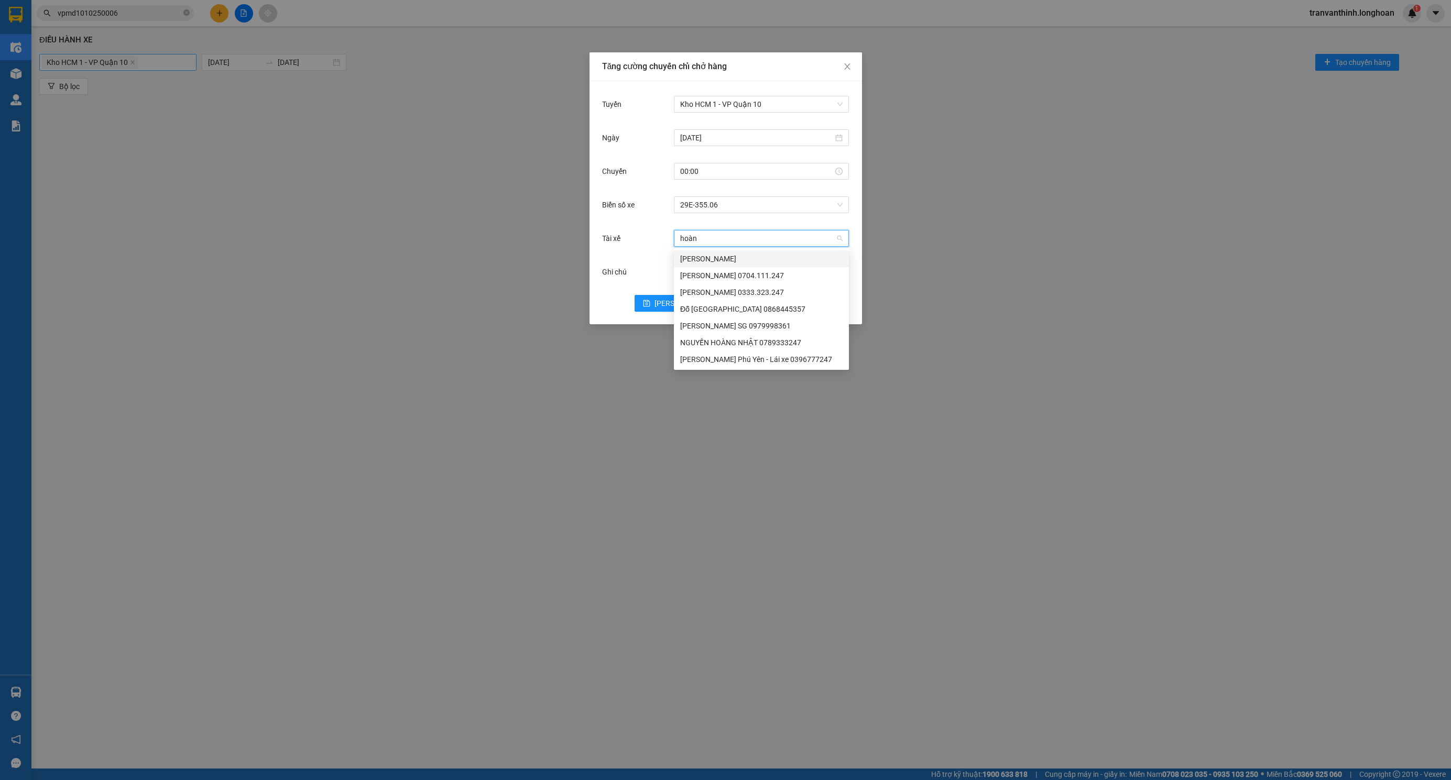
type input "hoàng"
click at [758, 310] on div "Đỗ Minh Hoàng Sài Gòn 0868445357" at bounding box center [761, 309] width 162 height 12
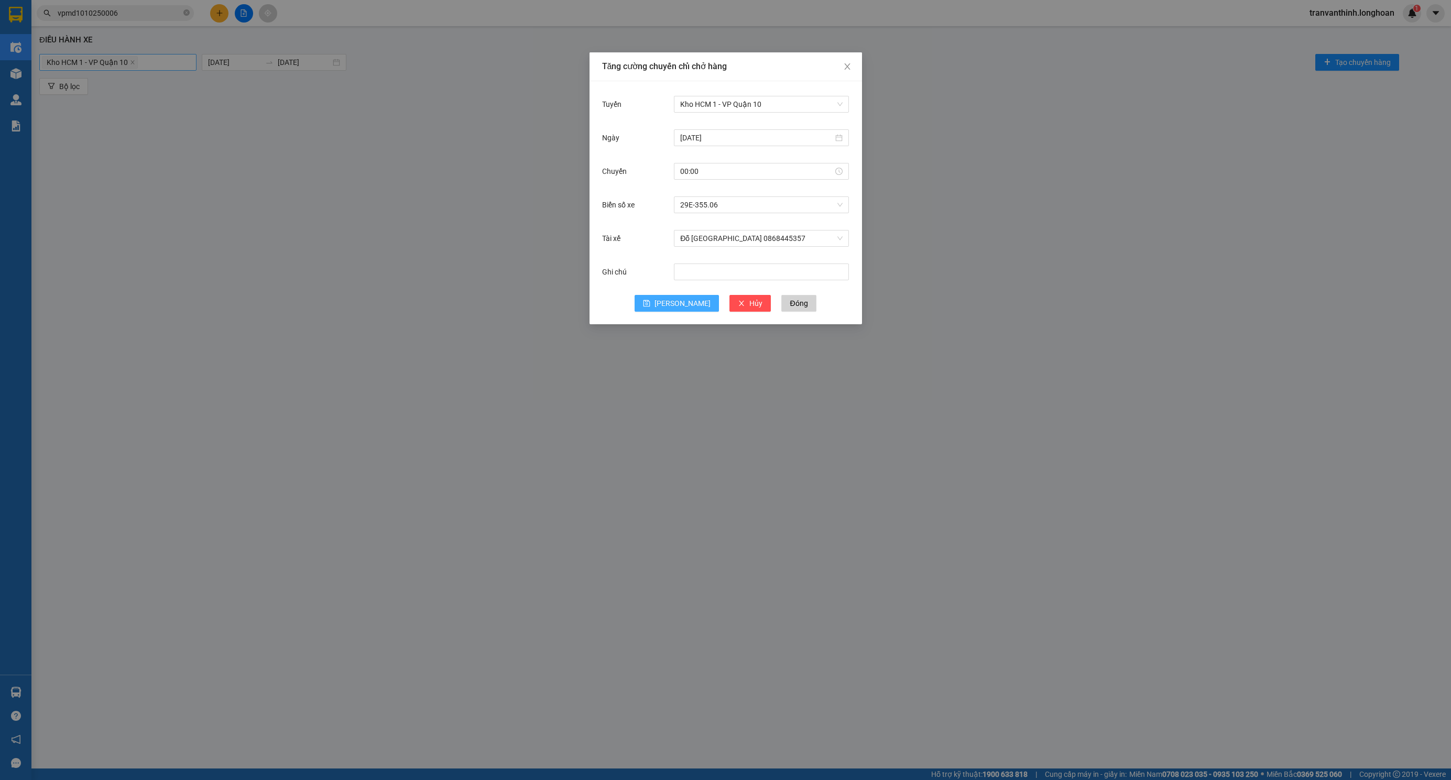
click at [682, 304] on span "Lưu" at bounding box center [682, 304] width 56 height 12
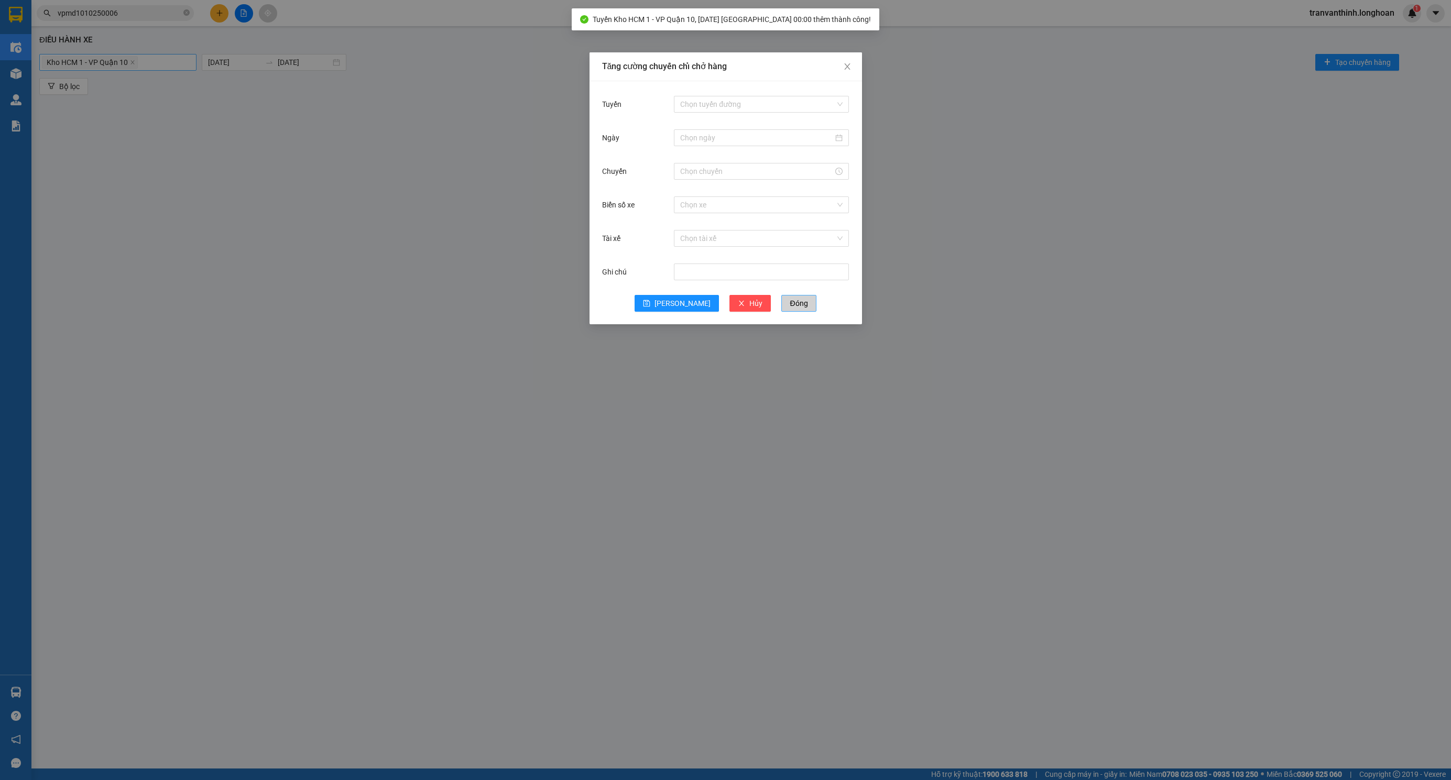
click at [790, 307] on span "Đóng" at bounding box center [799, 304] width 18 height 12
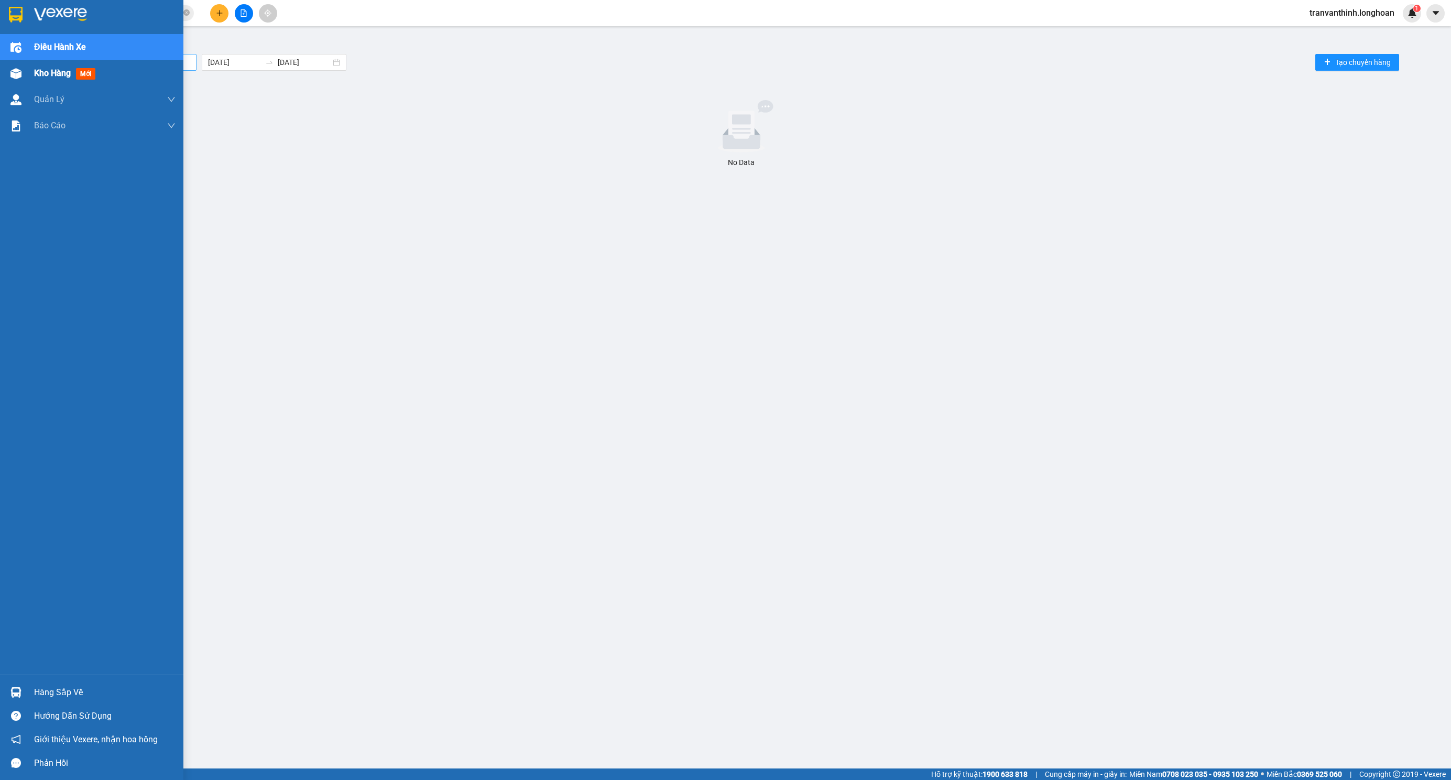
click at [34, 77] on span "Kho hàng" at bounding box center [52, 73] width 37 height 10
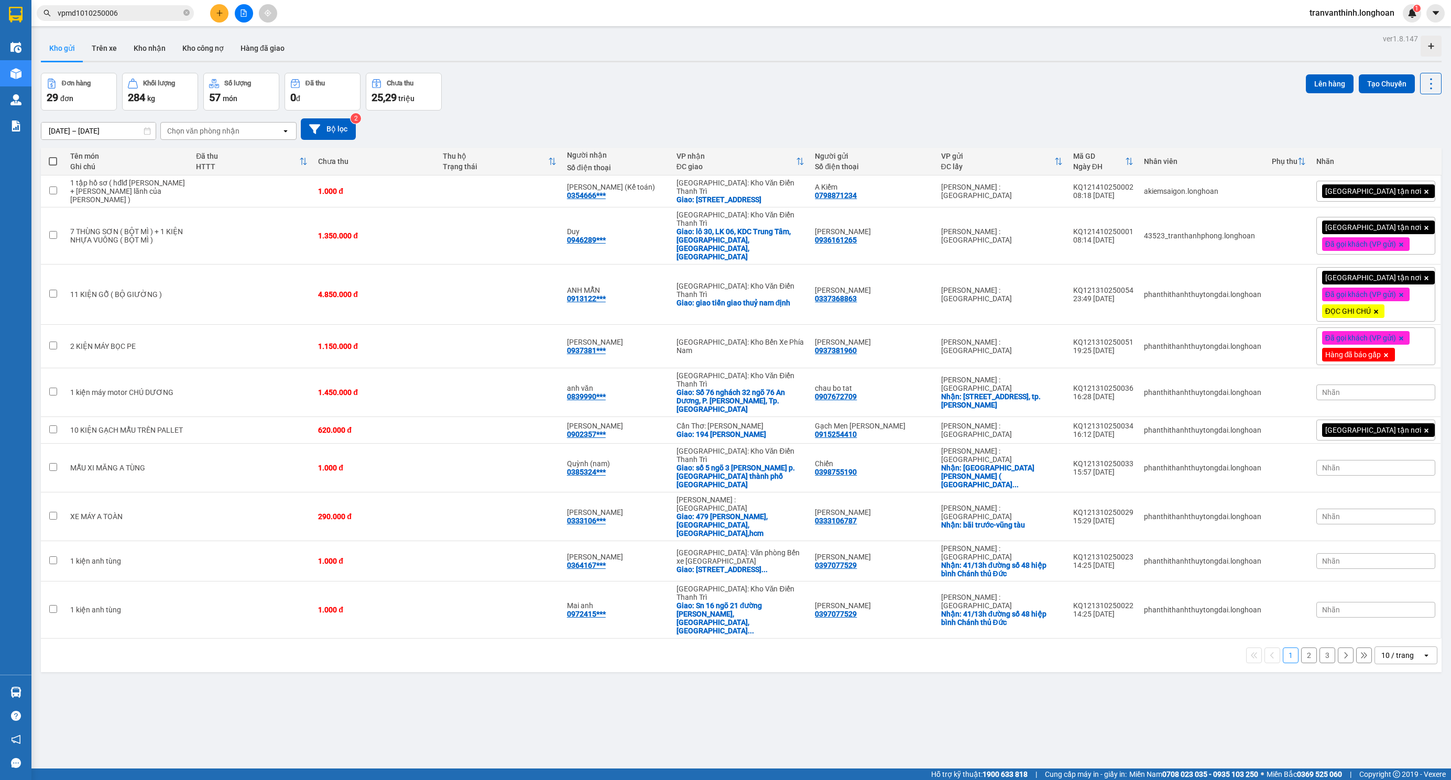
click at [136, 23] on div "Kết quả tìm kiếm ( 1 ) Bộ lọc Mã ĐH Trạng thái Món hàng Thu hộ Tổng cước Chưa c…" at bounding box center [725, 13] width 1451 height 26
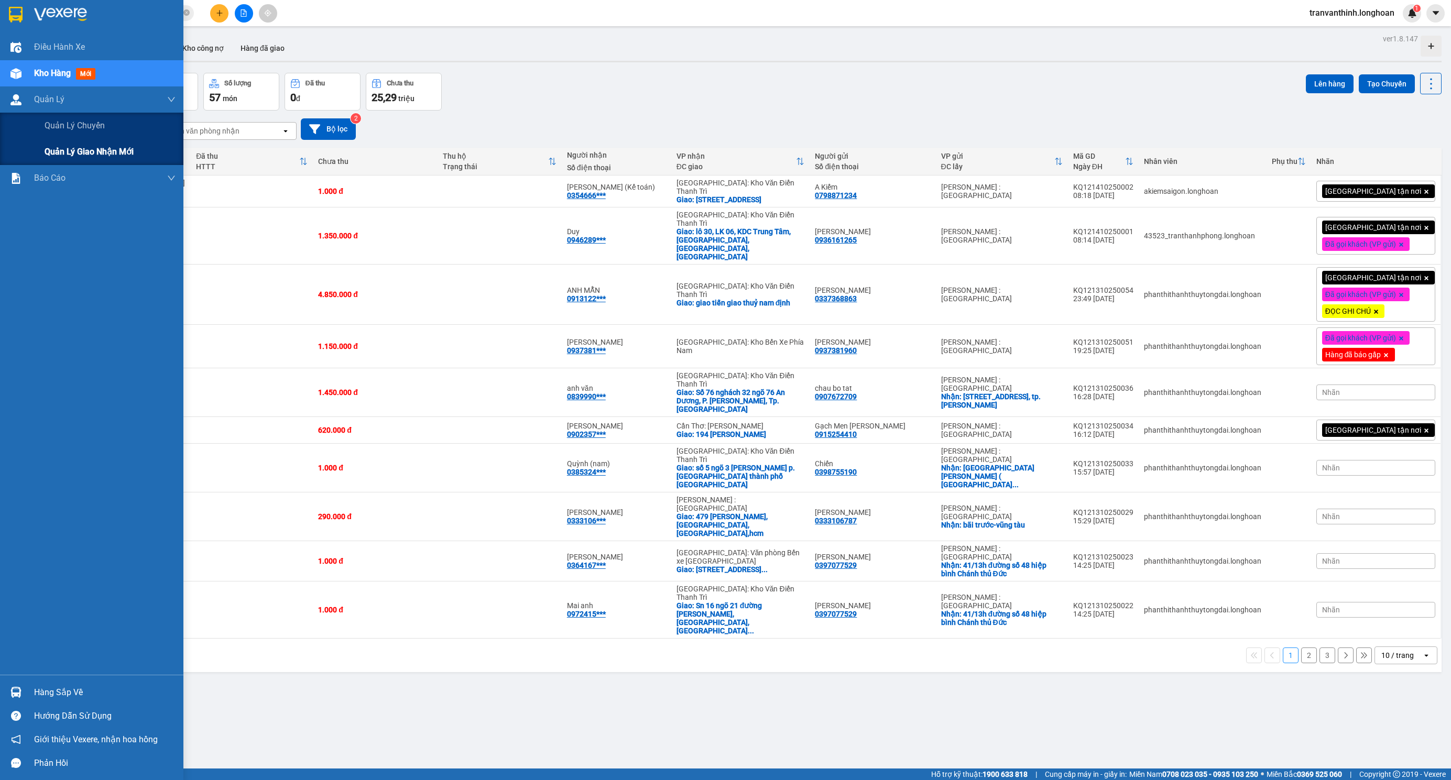
click at [93, 151] on span "Quản lý giao nhận mới" at bounding box center [89, 151] width 89 height 13
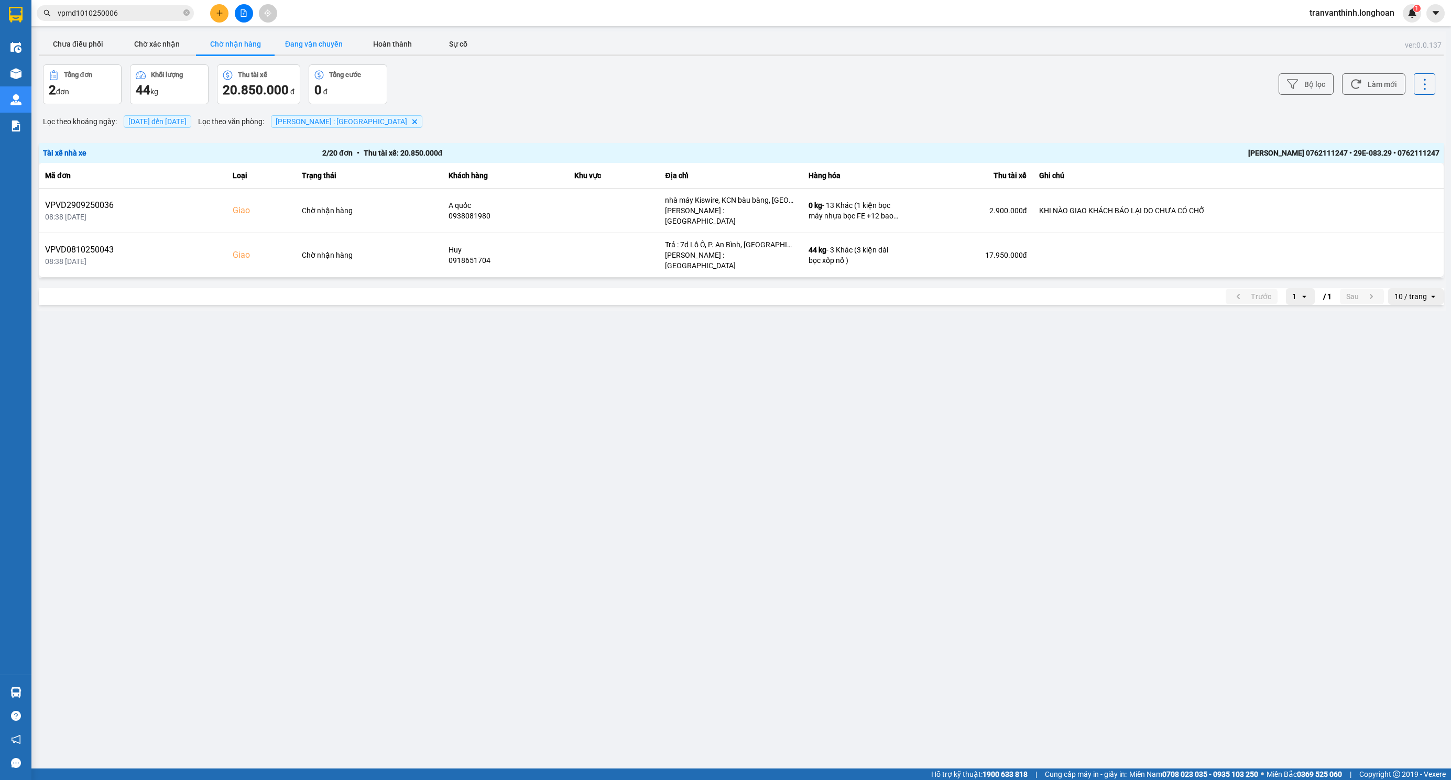
click at [313, 44] on button "Đang vận chuyển" at bounding box center [314, 44] width 79 height 21
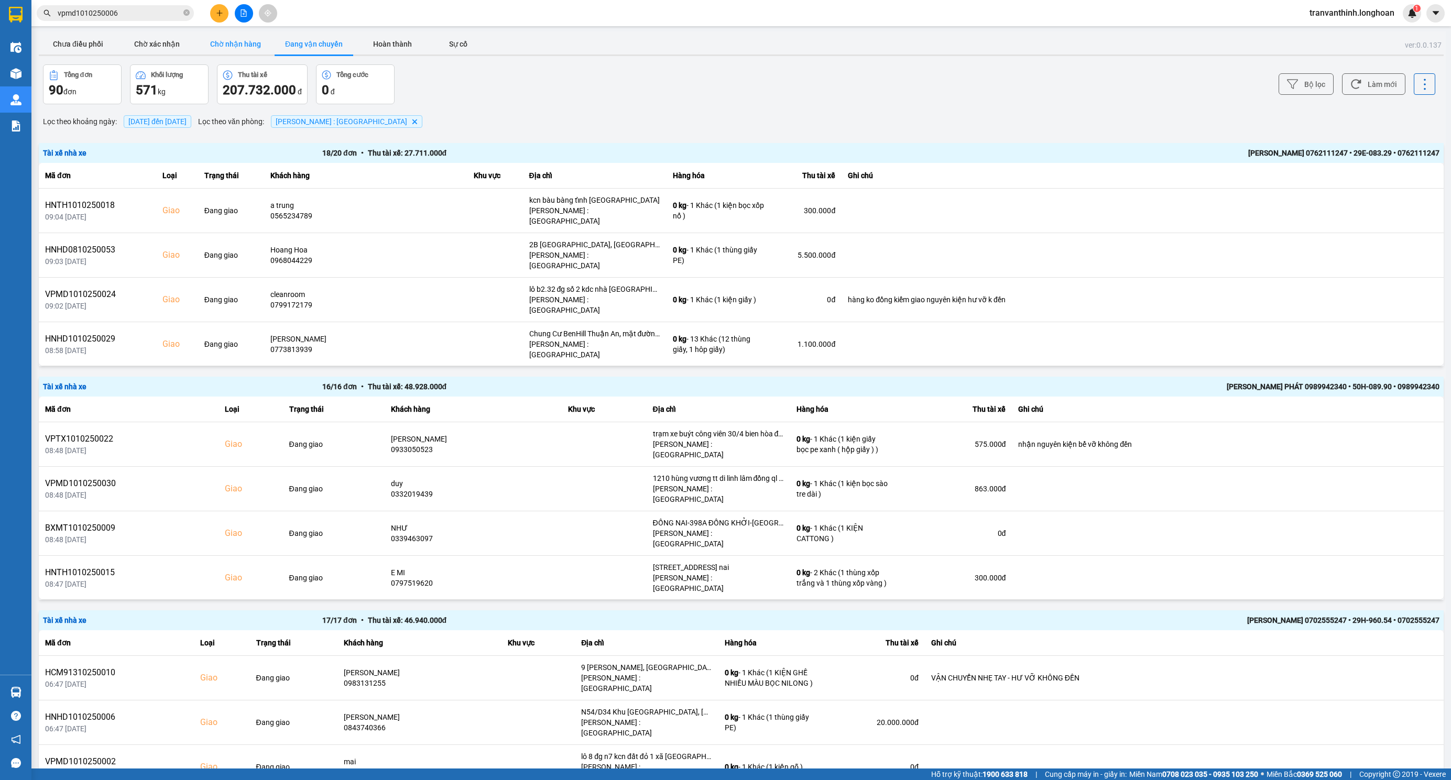
click at [235, 46] on button "Chờ nhận hàng" at bounding box center [235, 44] width 79 height 21
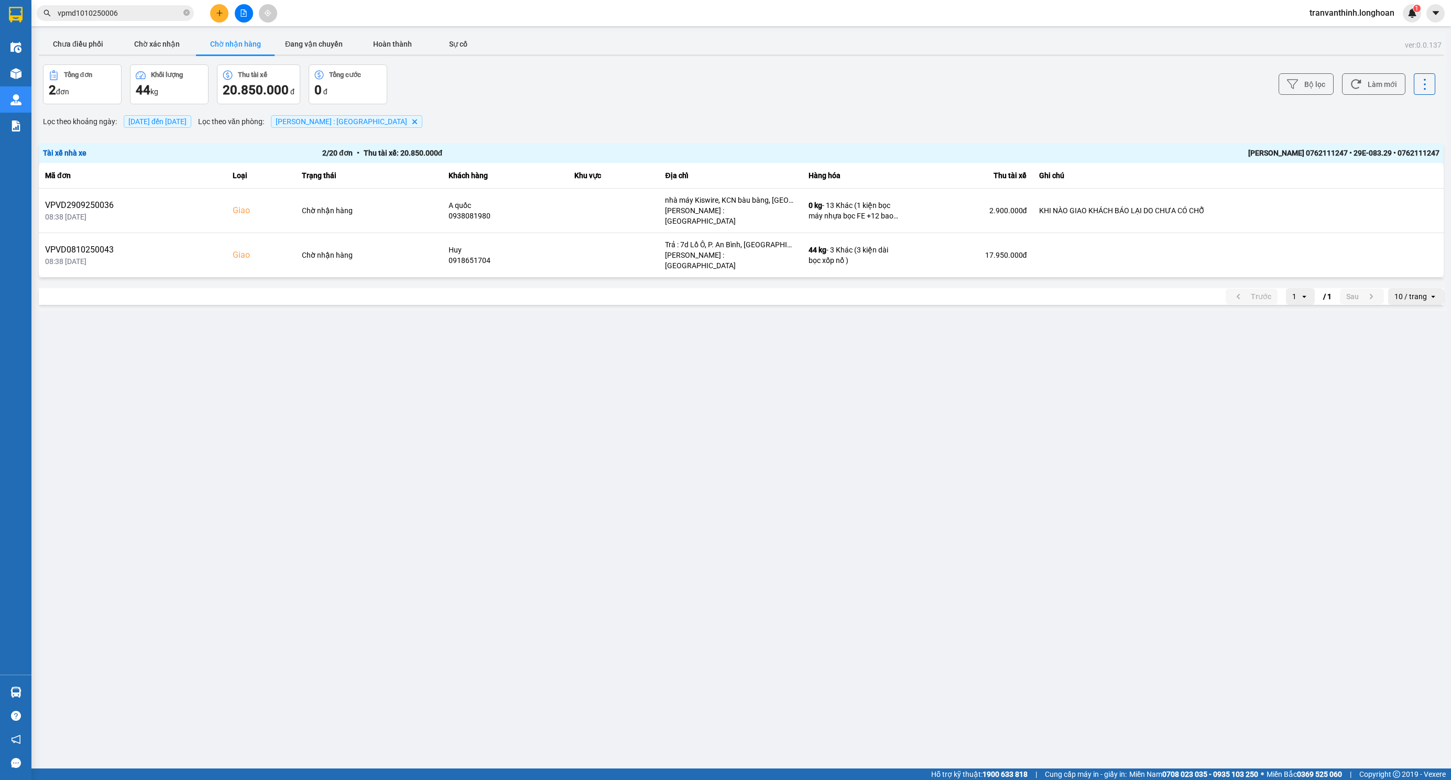
click at [190, 115] on span "14/10/2025 đến 14/10/2025" at bounding box center [158, 121] width 68 height 13
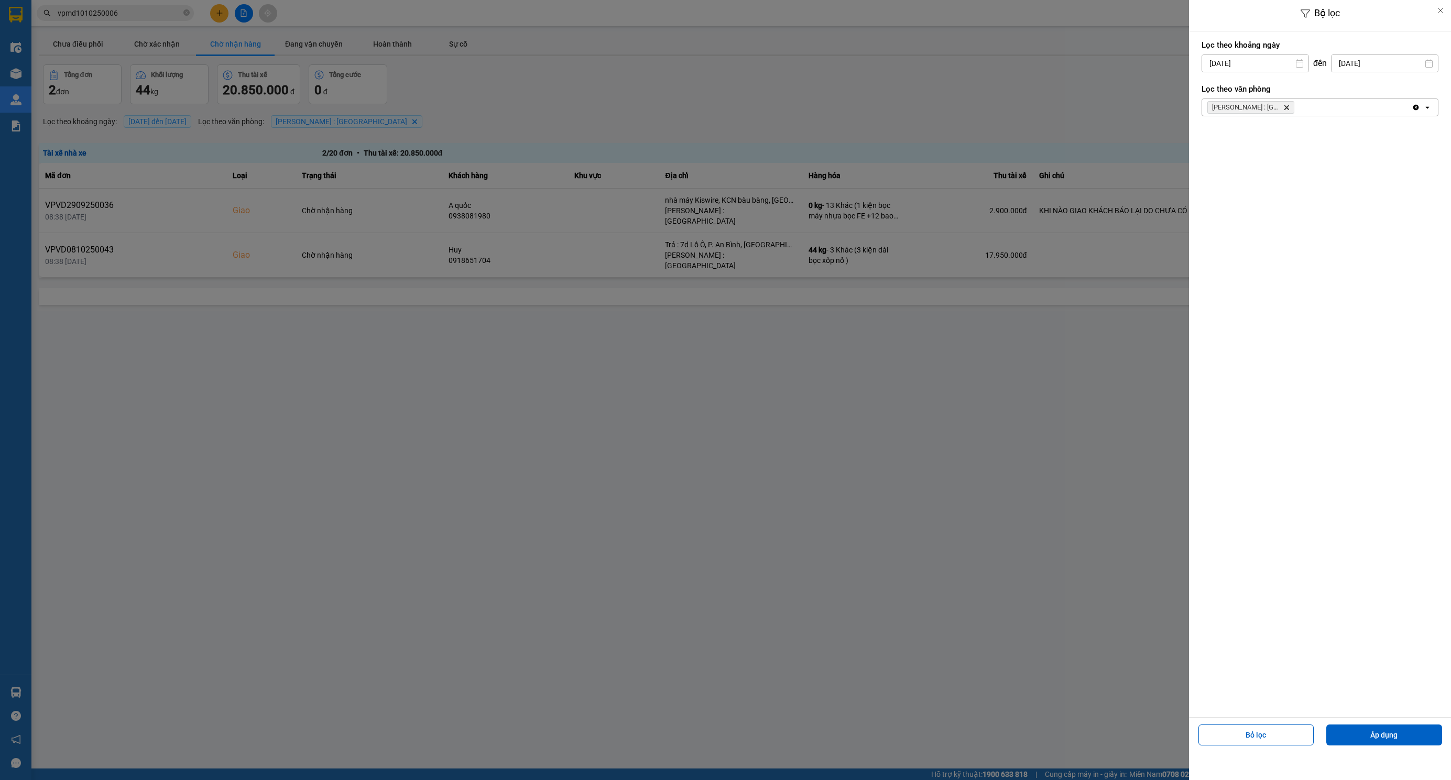
click at [1266, 64] on input "14/10/2025" at bounding box center [1255, 63] width 106 height 17
click at [1199, 87] on div "Arrow Left Tháng Mười 2025 Arrow Right" at bounding box center [1270, 90] width 163 height 27
click at [1210, 85] on icon "Arrow Left" at bounding box center [1206, 89] width 13 height 13
click at [1206, 144] on div "1" at bounding box center [1207, 140] width 15 height 13
type input "01/09/2025"
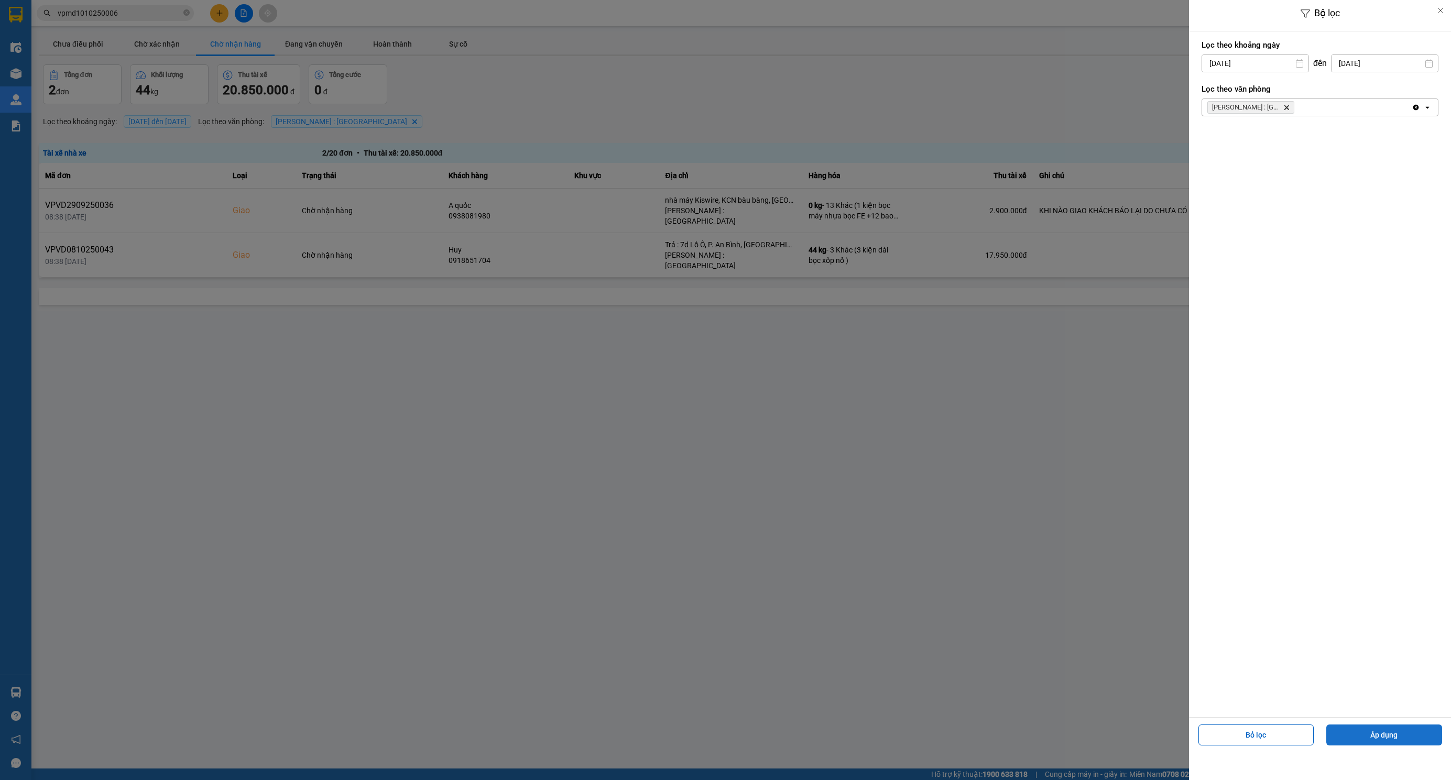
click at [1381, 733] on button "Áp dụng" at bounding box center [1384, 735] width 116 height 21
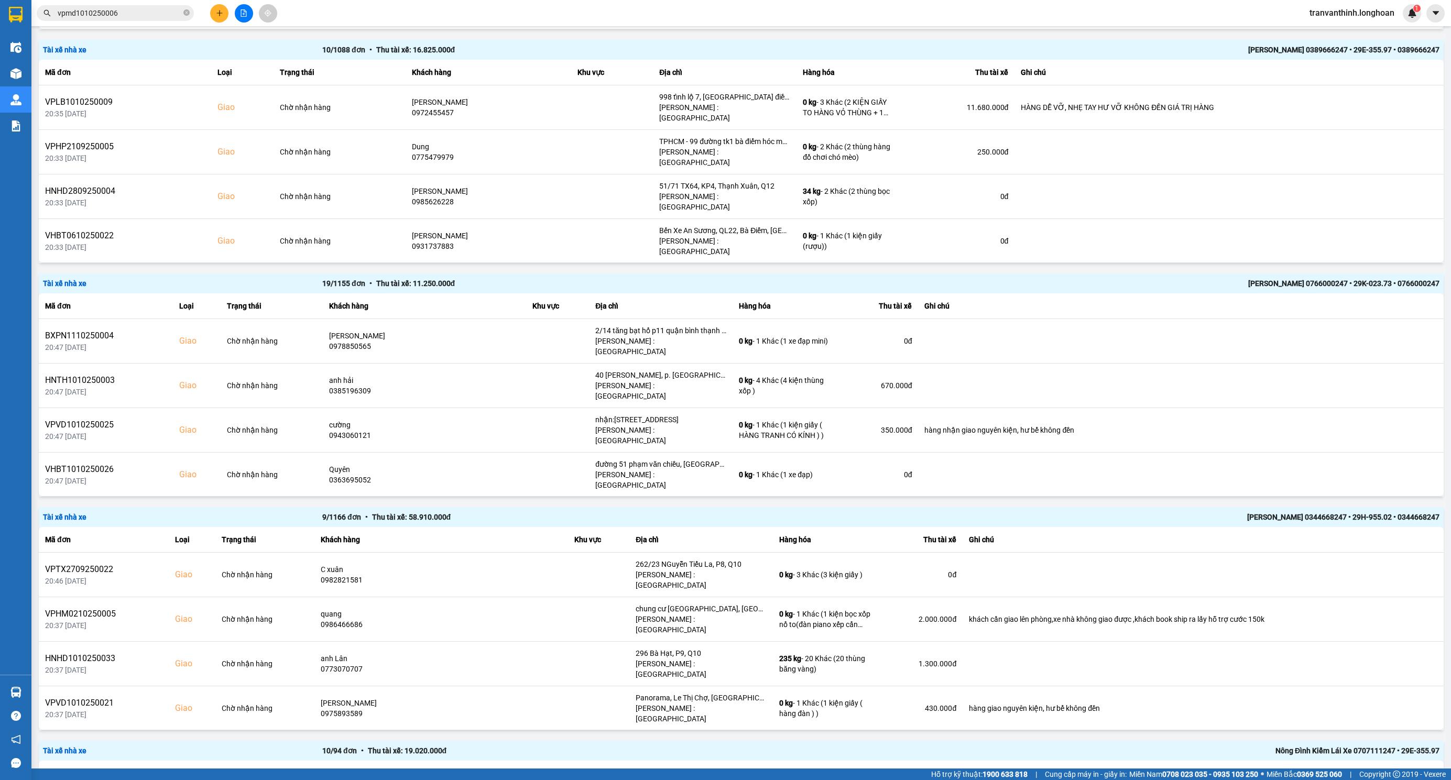
scroll to position [1336, 0]
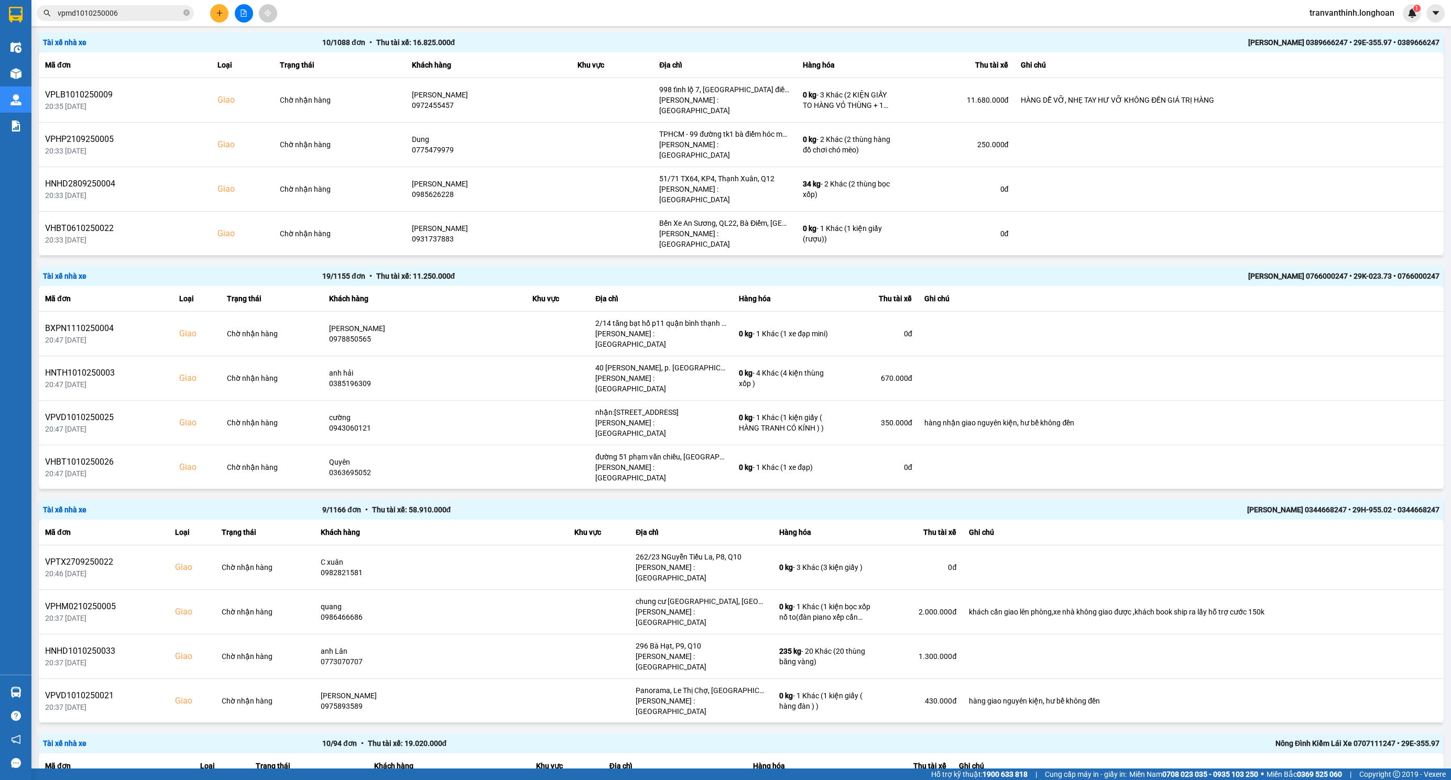
click at [1151, 270] on div "NGUYỄN MINH TUYẾN 0766000247 • 29K-023.73 • 0766000247" at bounding box center [1160, 276] width 559 height 12
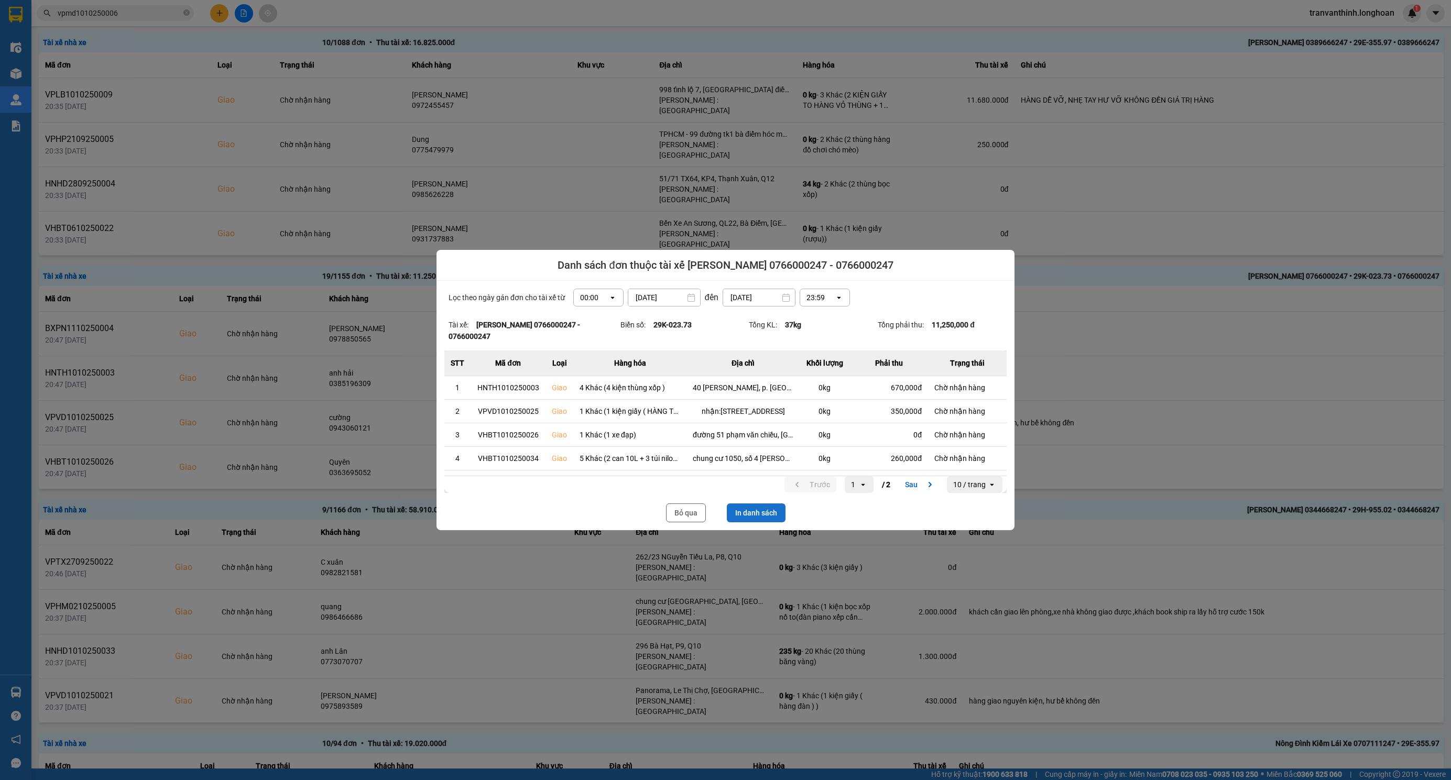
click at [750, 515] on button "In danh sách" at bounding box center [756, 513] width 59 height 19
click at [690, 519] on button "Bỏ qua" at bounding box center [686, 513] width 40 height 19
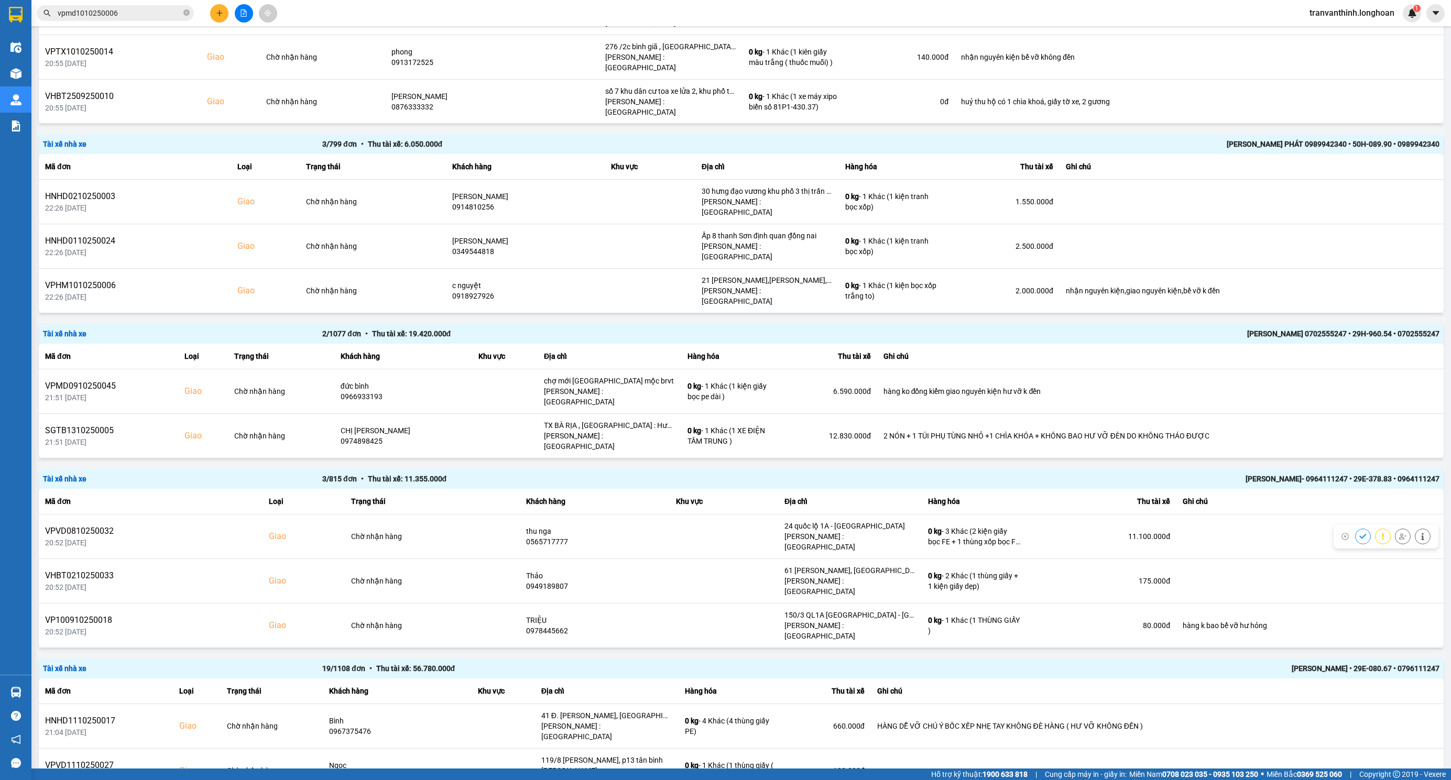
scroll to position [157, 0]
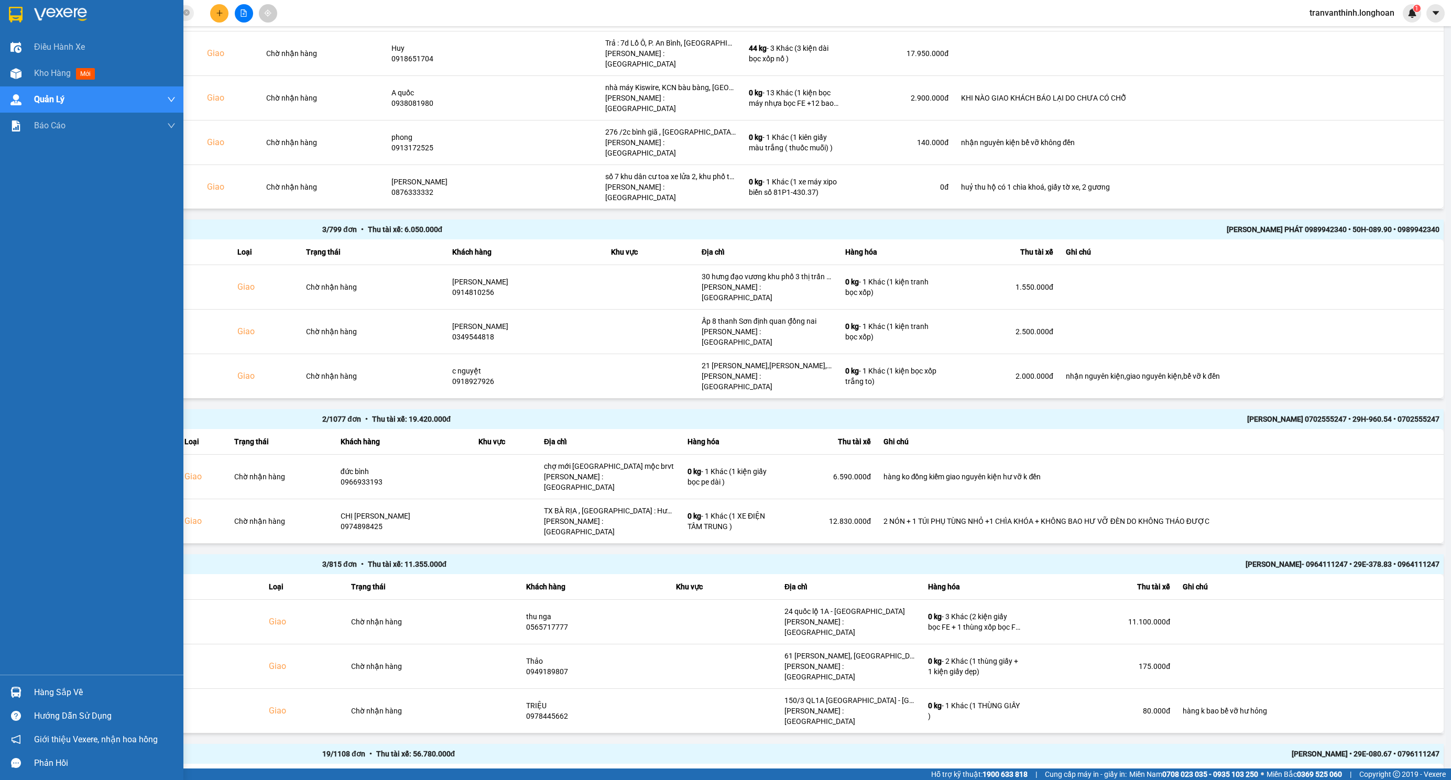
click at [18, 22] on img at bounding box center [16, 15] width 14 height 16
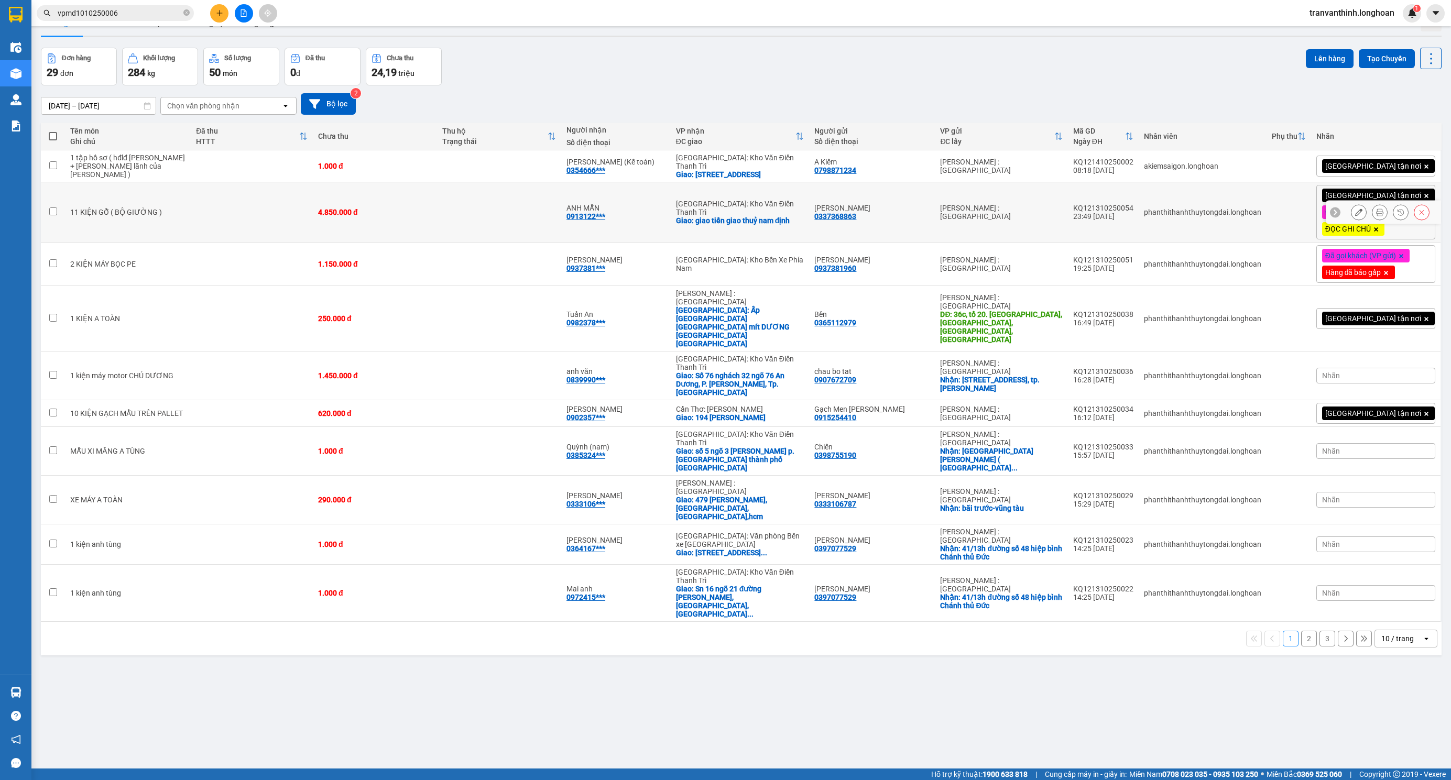
scroll to position [49, 0]
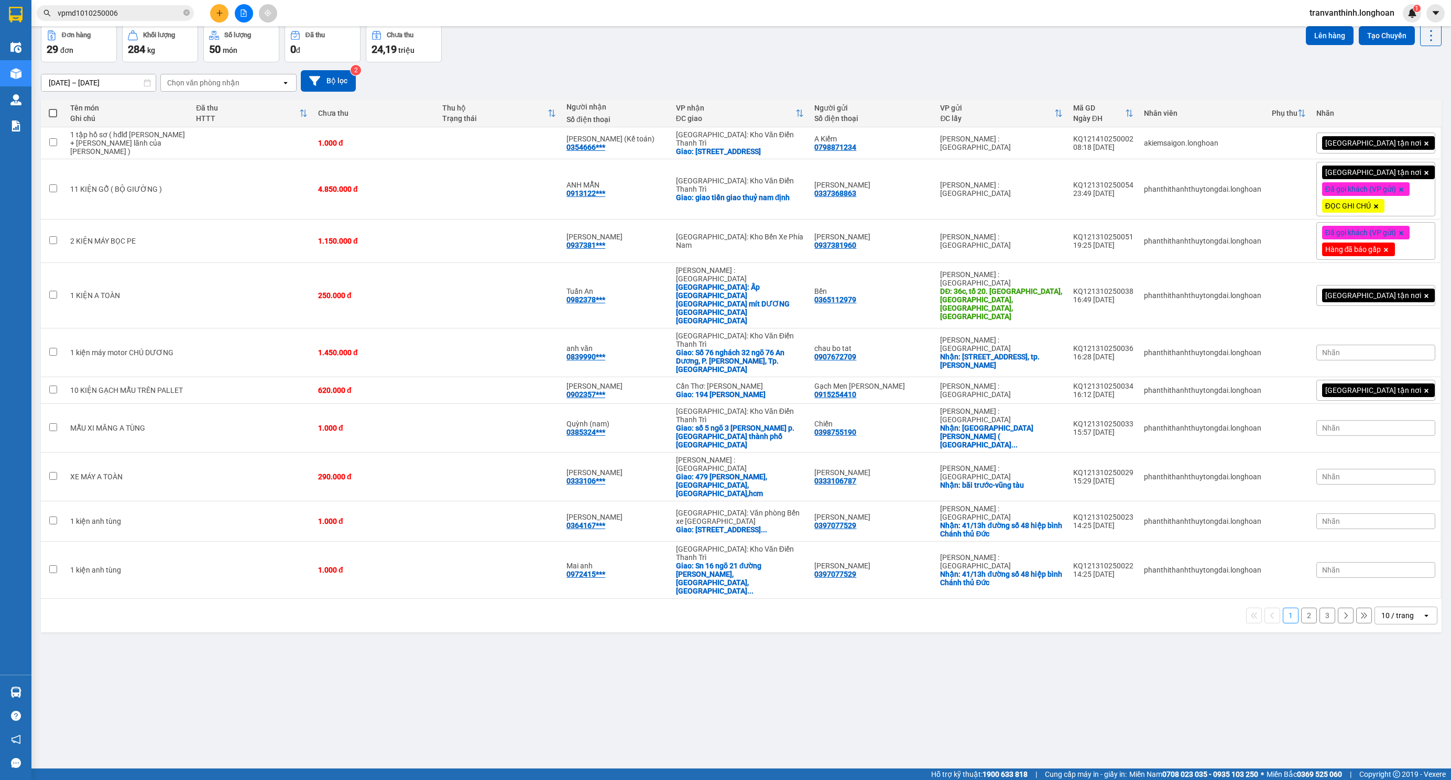
click at [1399, 599] on div "1 2 3 10 / trang open" at bounding box center [741, 616] width 1401 height 34
click at [1396, 607] on div "10 / trang" at bounding box center [1398, 615] width 47 height 17
click at [1379, 657] on div "100 / trang" at bounding box center [1393, 650] width 63 height 19
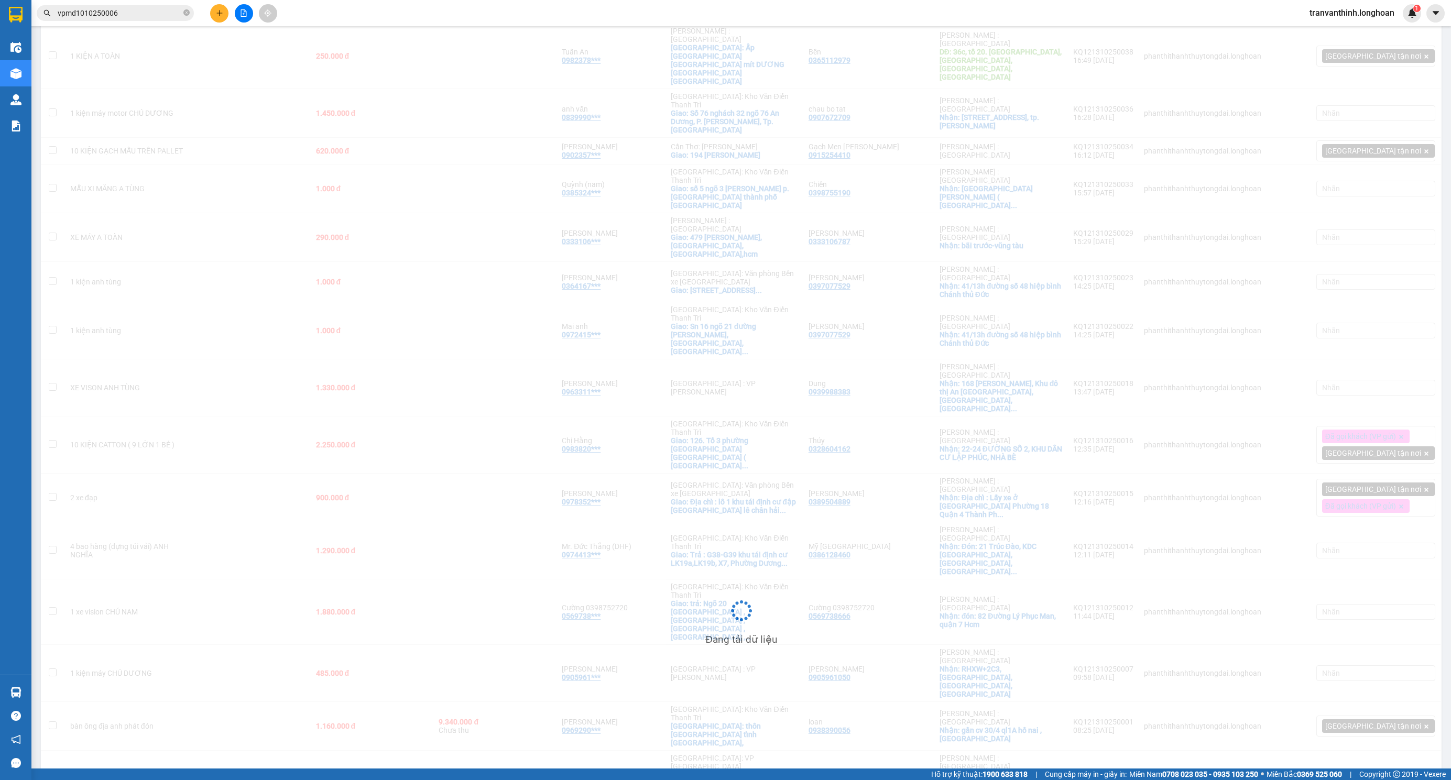
scroll to position [497, 0]
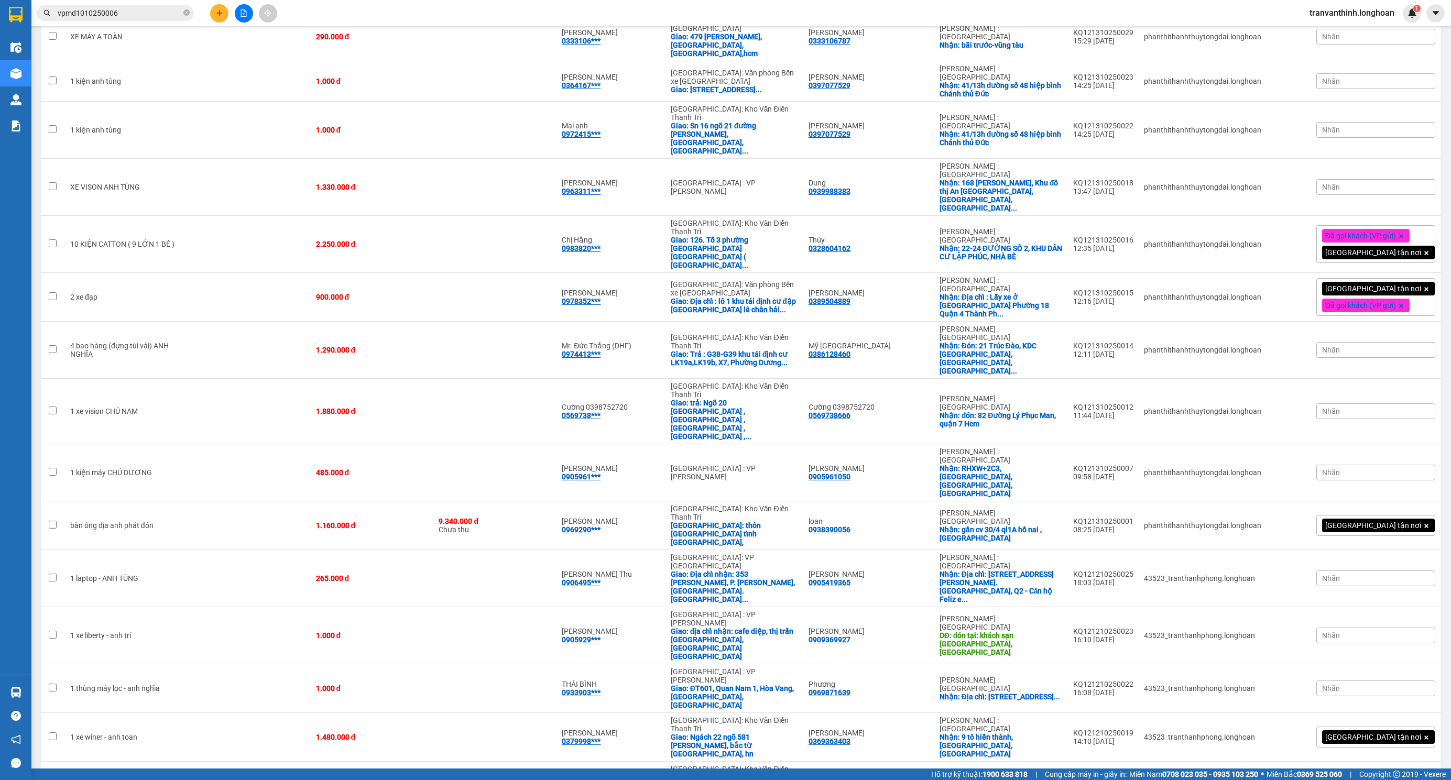
checkbox input "true"
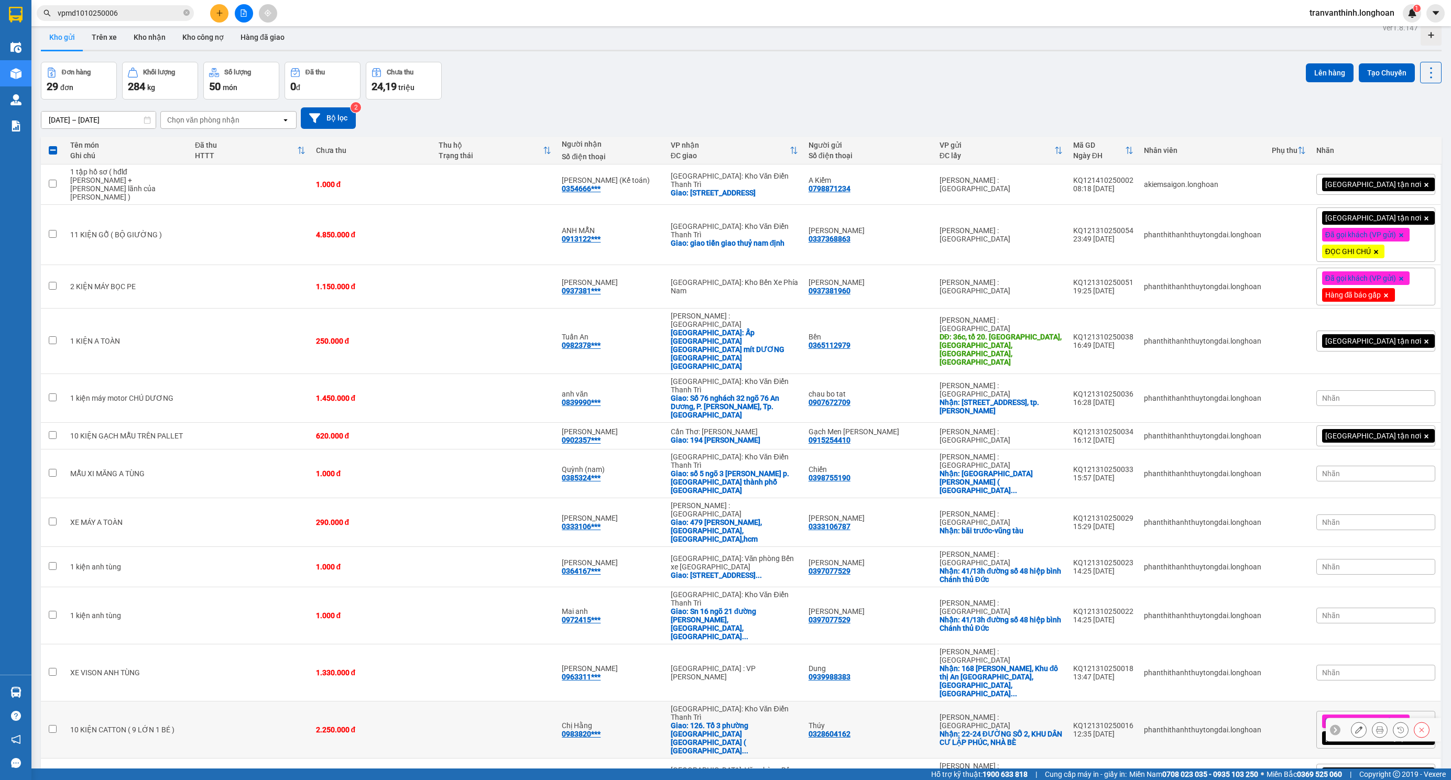
scroll to position [0, 0]
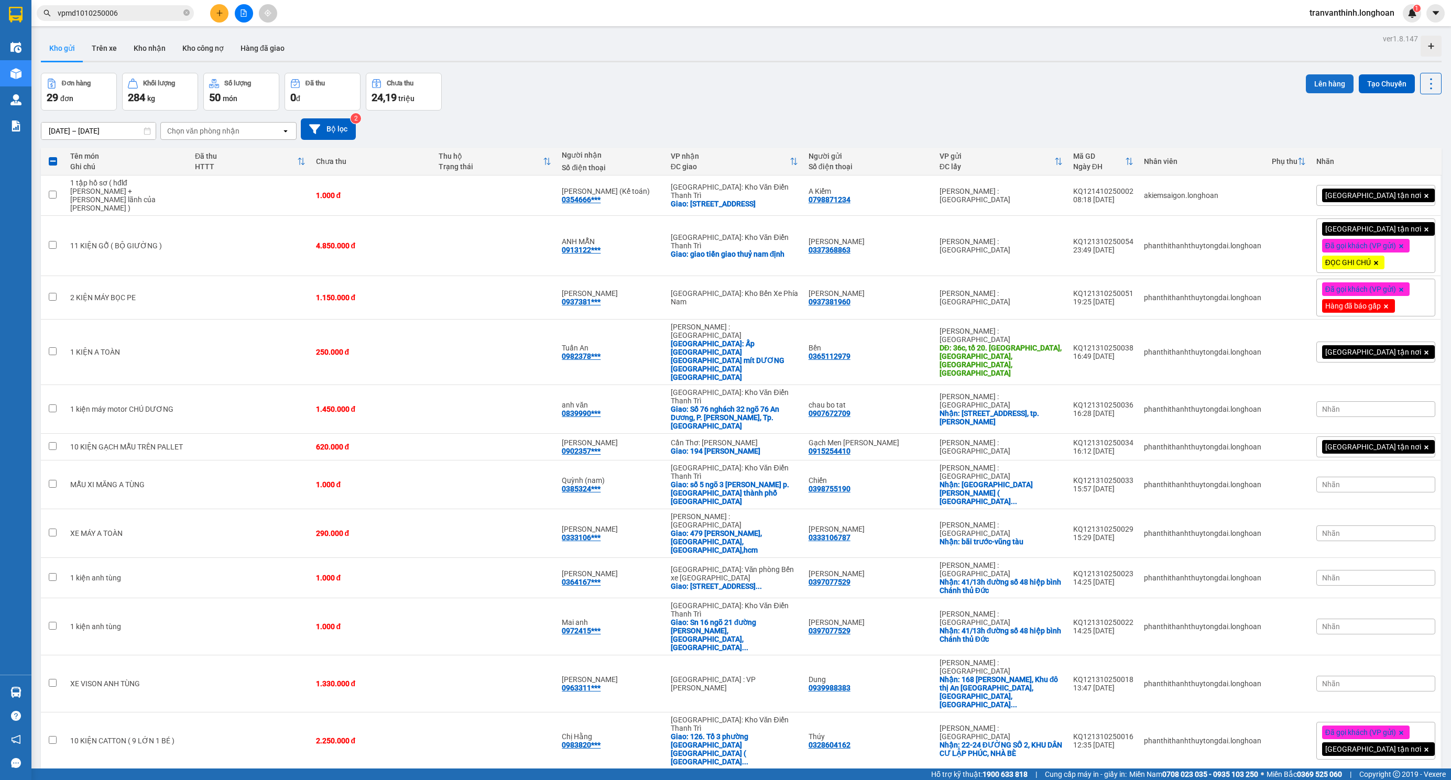
click at [1306, 84] on button "Lên hàng" at bounding box center [1330, 83] width 48 height 19
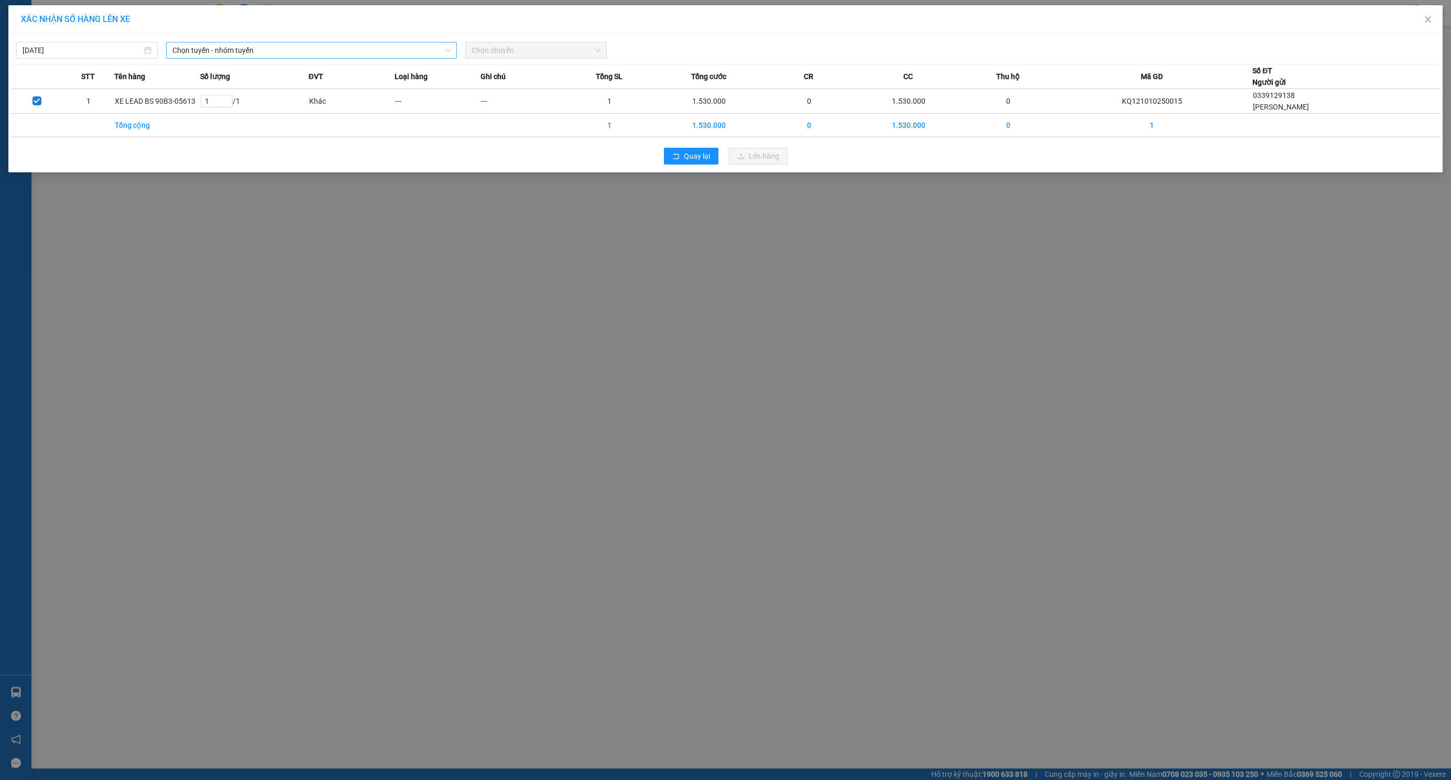
click at [420, 55] on span "Chọn tuyến - nhóm tuyến" at bounding box center [311, 50] width 279 height 16
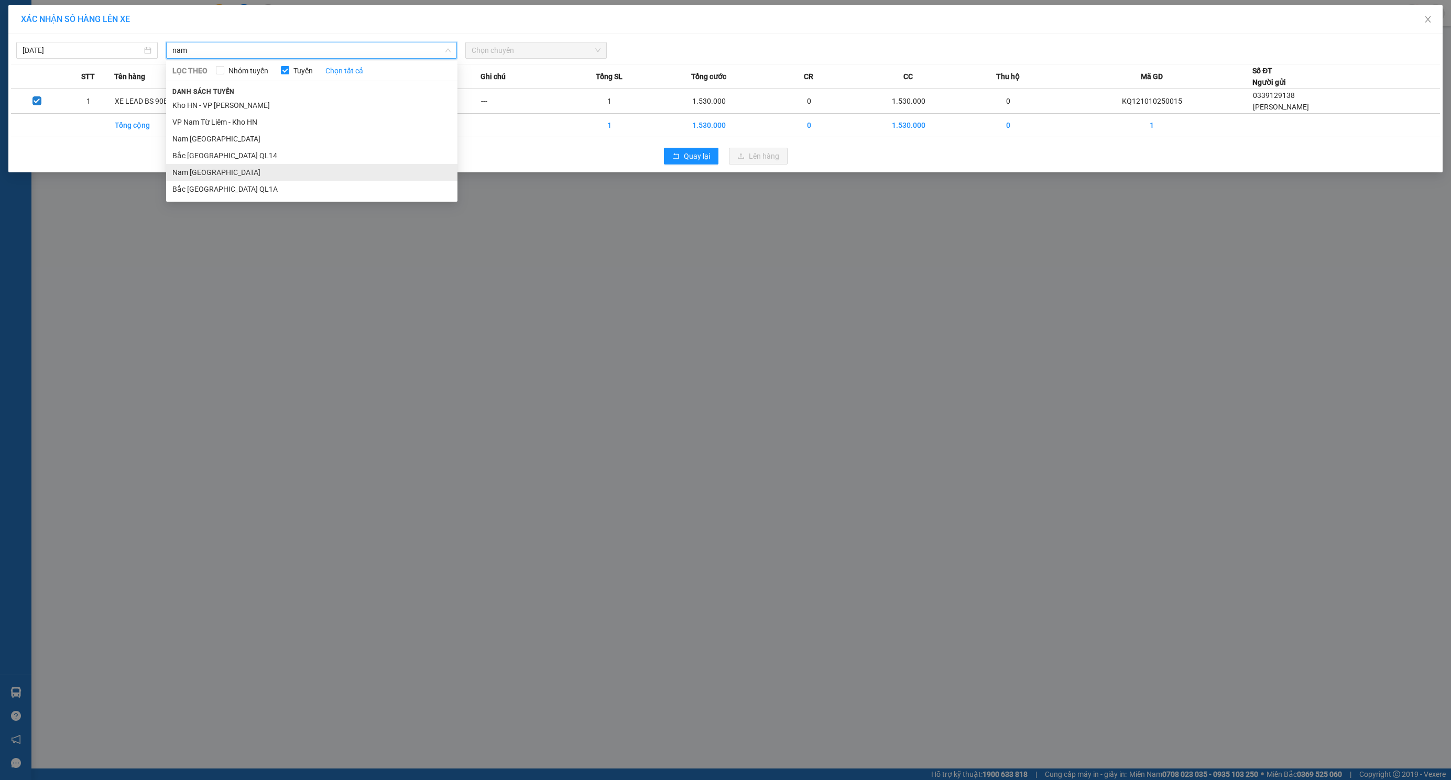
type input "nam"
click at [198, 172] on li "Nam Trung Bắc QL1A" at bounding box center [311, 172] width 291 height 17
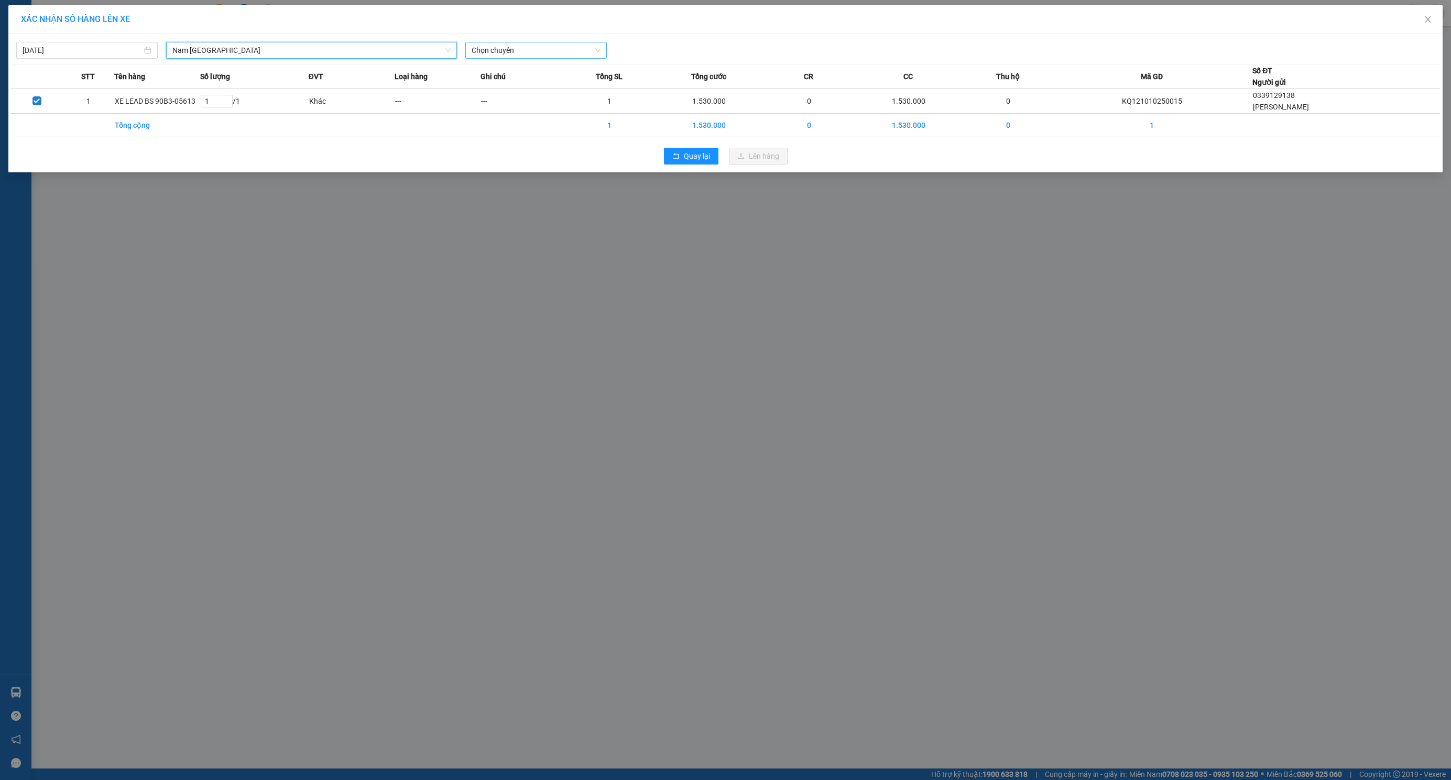
click at [489, 52] on span "Chọn chuyến" at bounding box center [536, 50] width 129 height 16
click at [480, 88] on div "20:00 (TC) - 29E-097.92" at bounding box center [513, 88] width 82 height 12
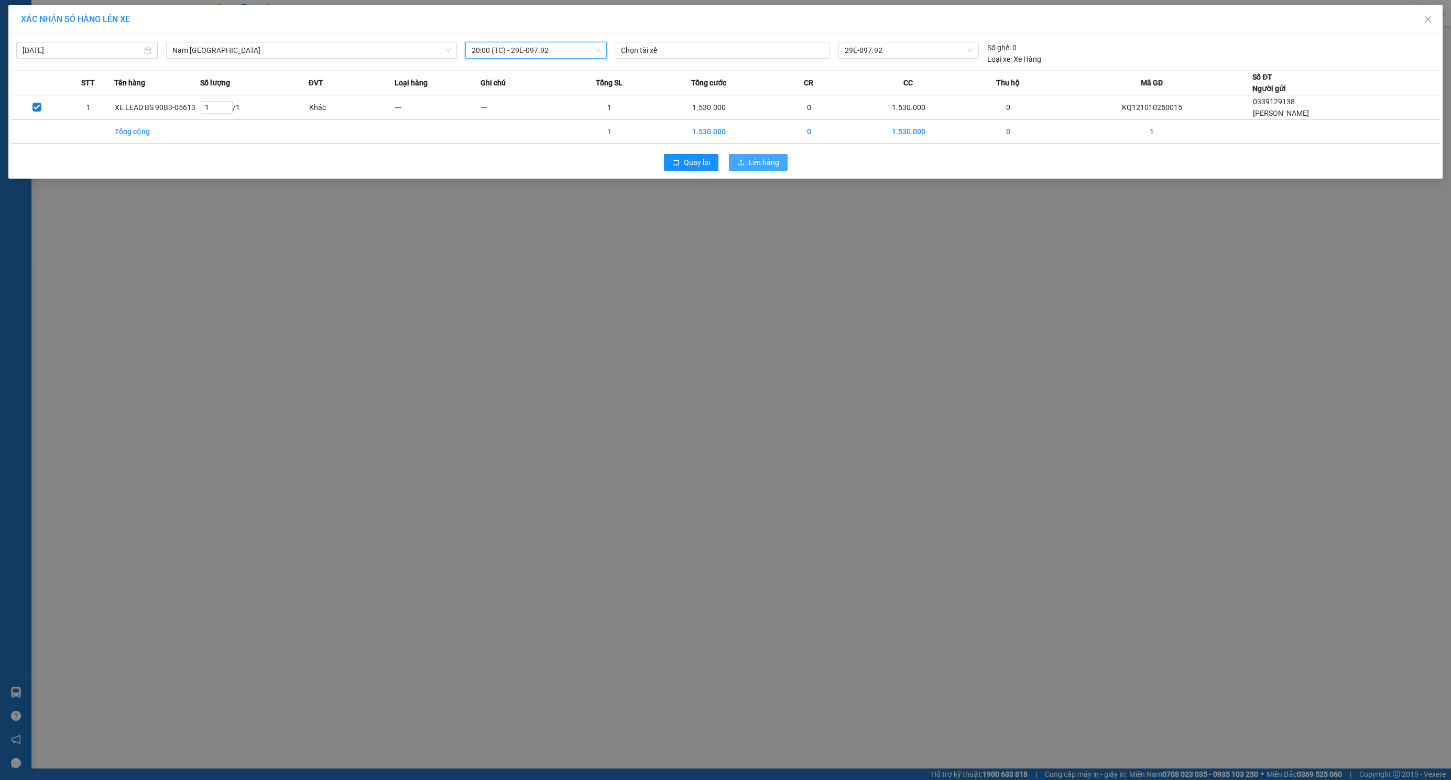
click at [762, 167] on span "Lên hàng" at bounding box center [764, 163] width 30 height 12
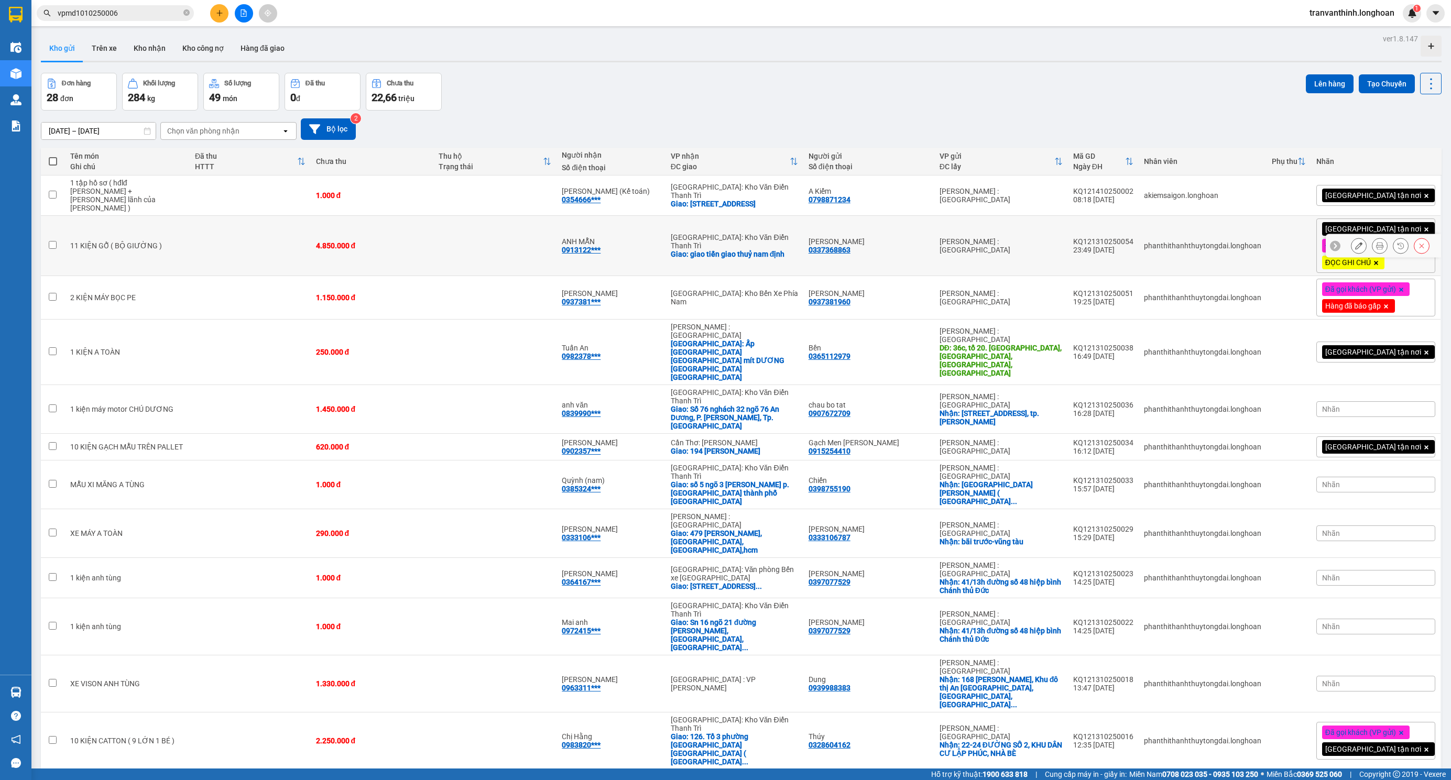
click at [237, 238] on td at bounding box center [250, 246] width 121 height 60
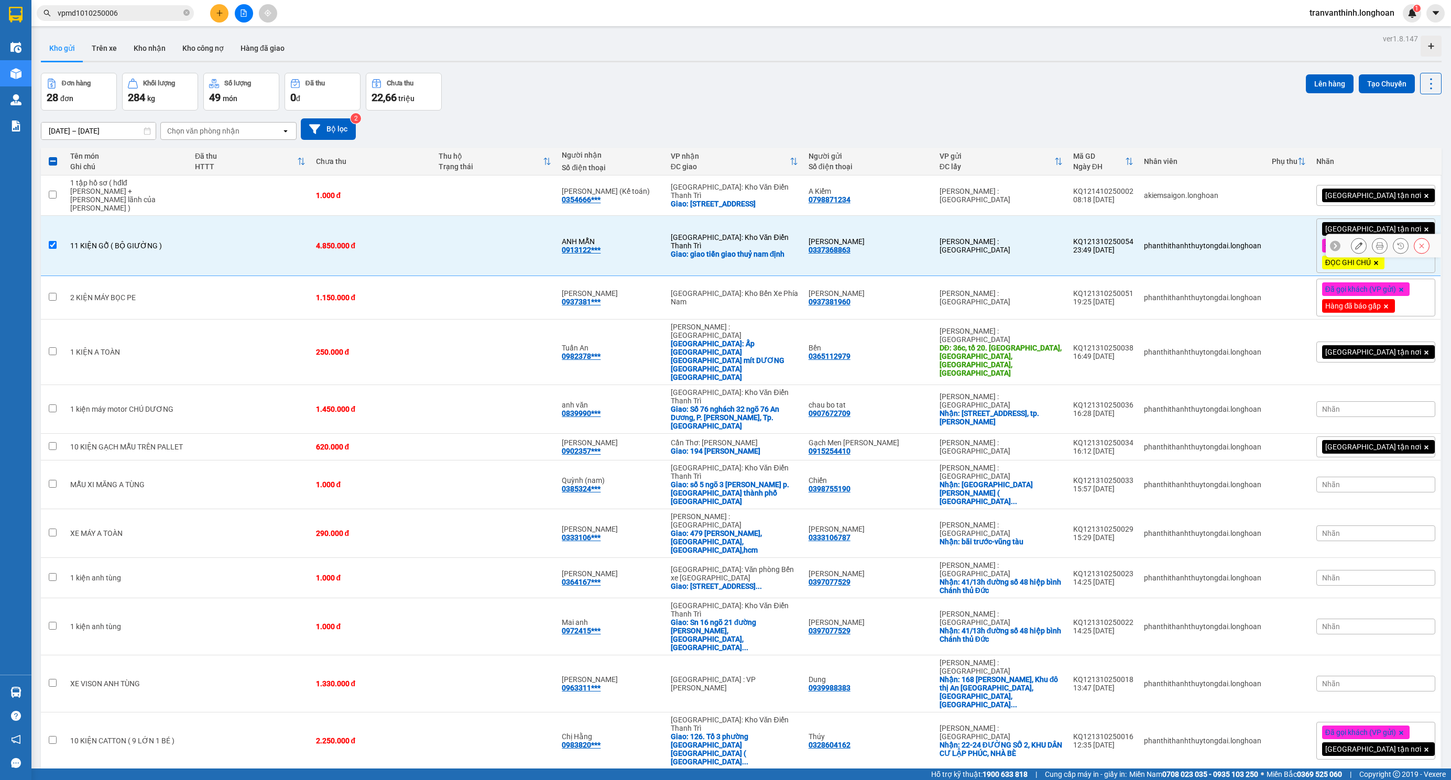
click at [237, 238] on td at bounding box center [250, 246] width 121 height 60
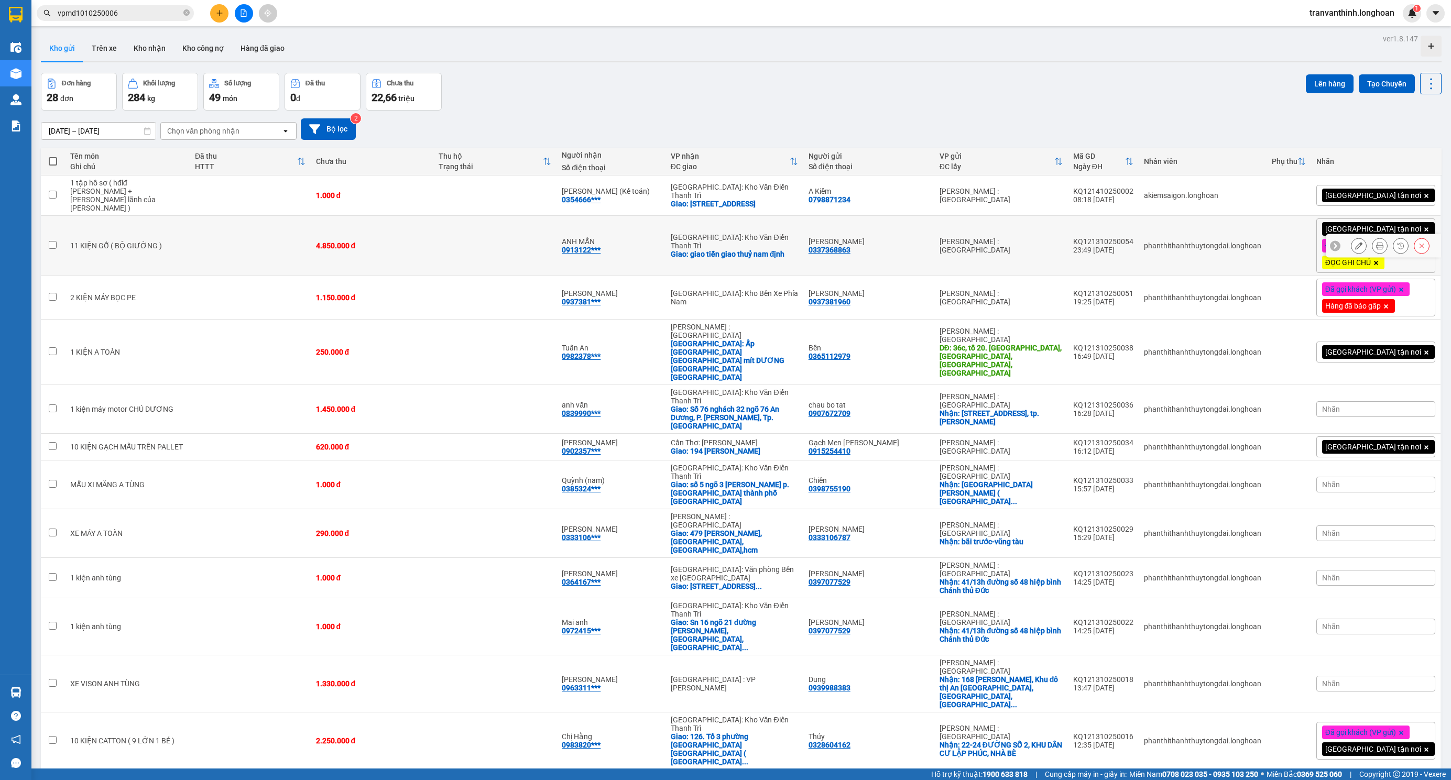
click at [237, 238] on td at bounding box center [250, 246] width 121 height 60
checkbox input "true"
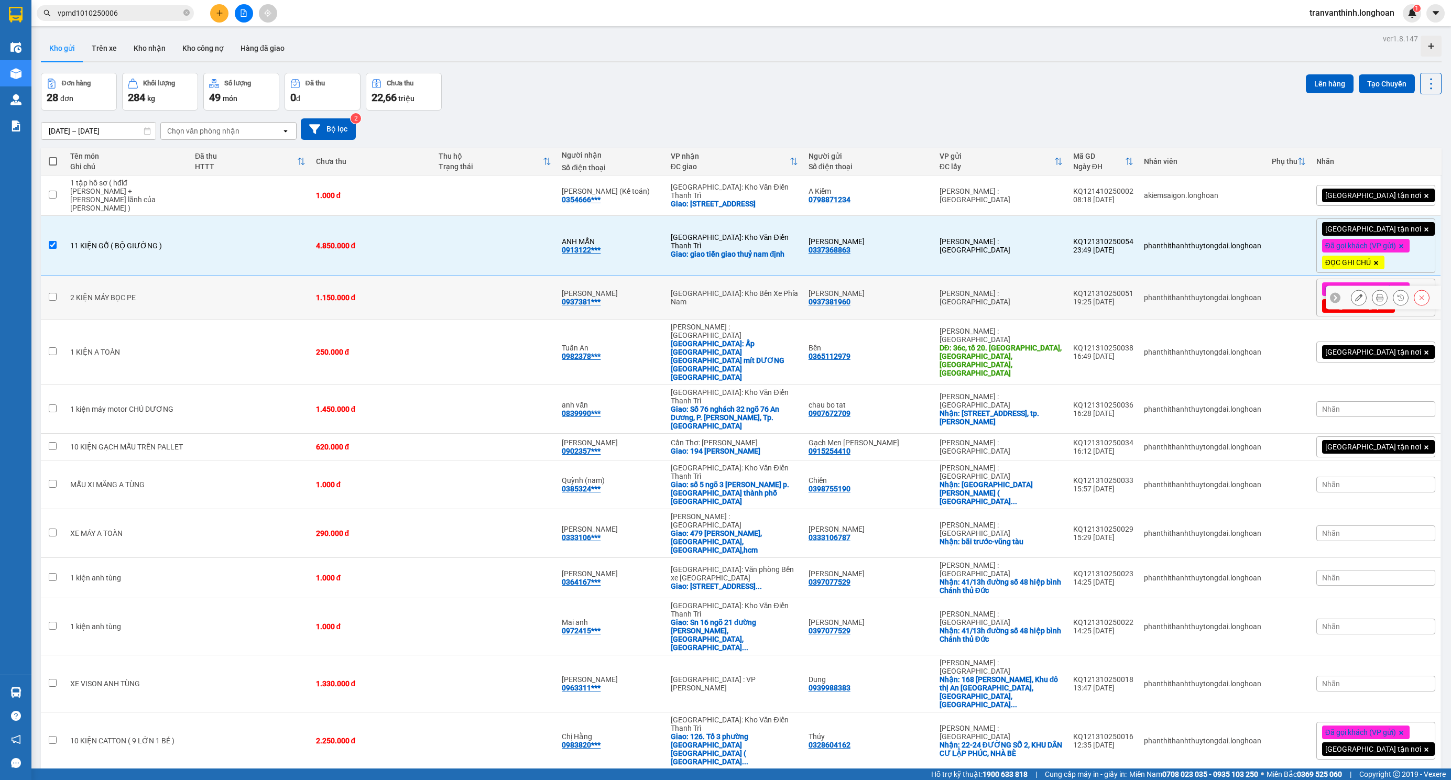
click at [250, 286] on td at bounding box center [250, 297] width 121 height 43
checkbox input "true"
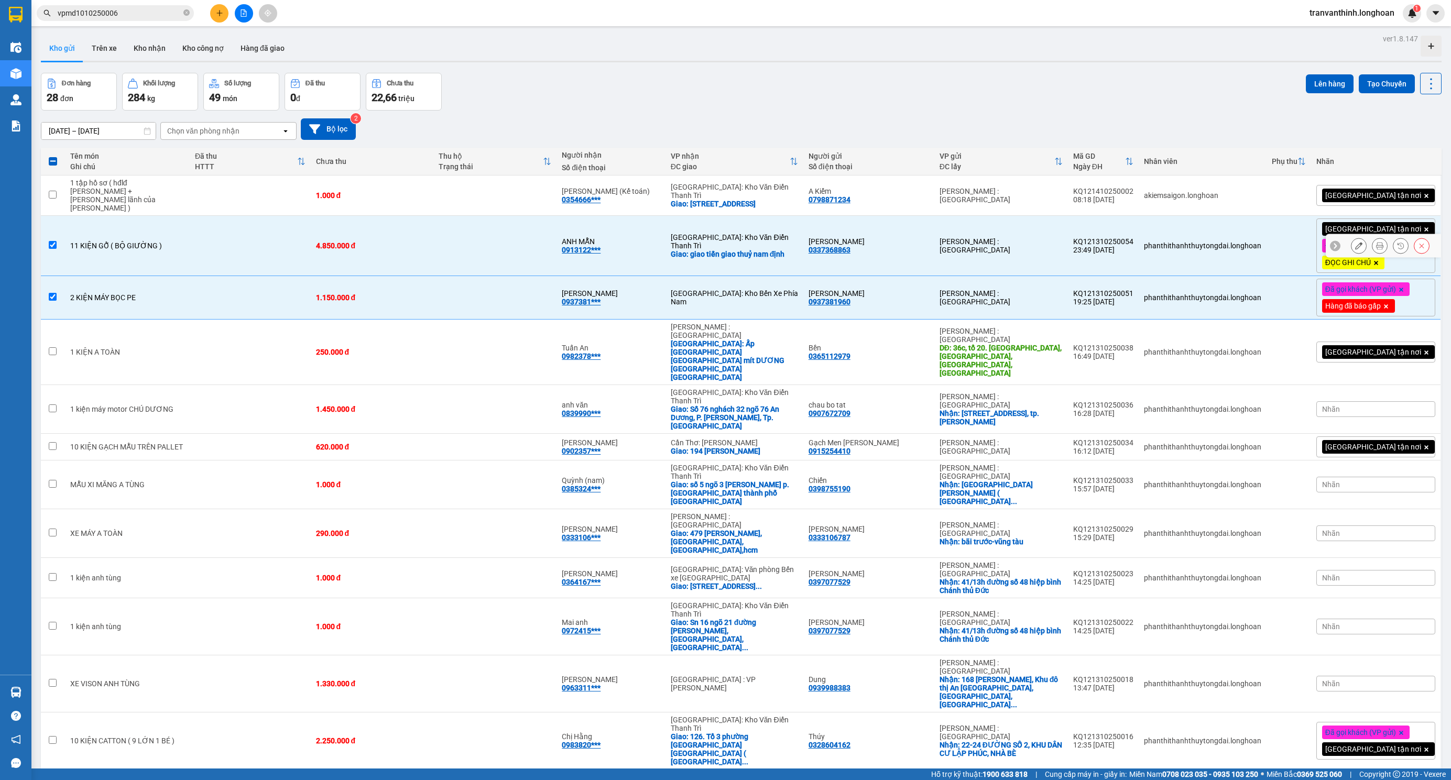
click at [549, 249] on td at bounding box center [494, 246] width 123 height 60
checkbox input "false"
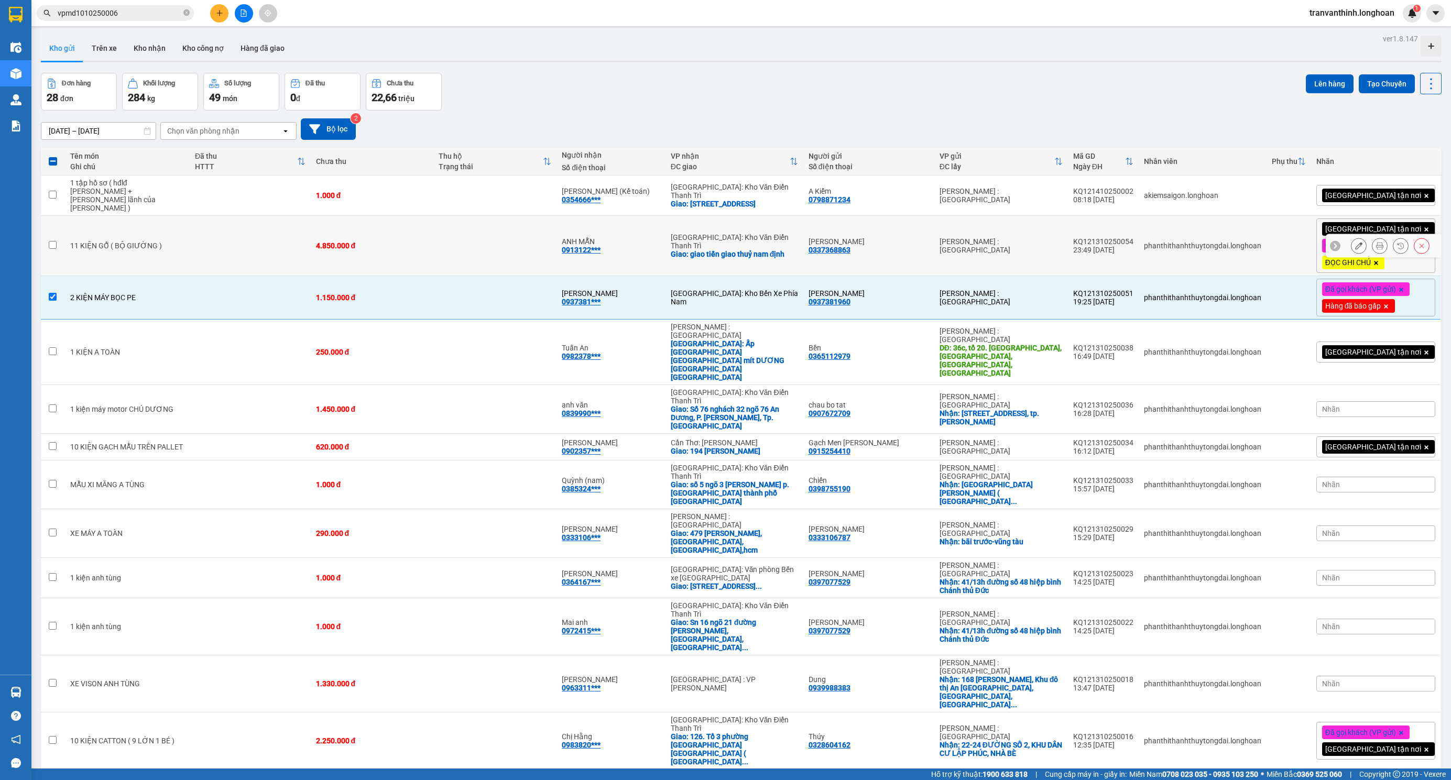
click at [505, 276] on td at bounding box center [494, 297] width 123 height 43
checkbox input "false"
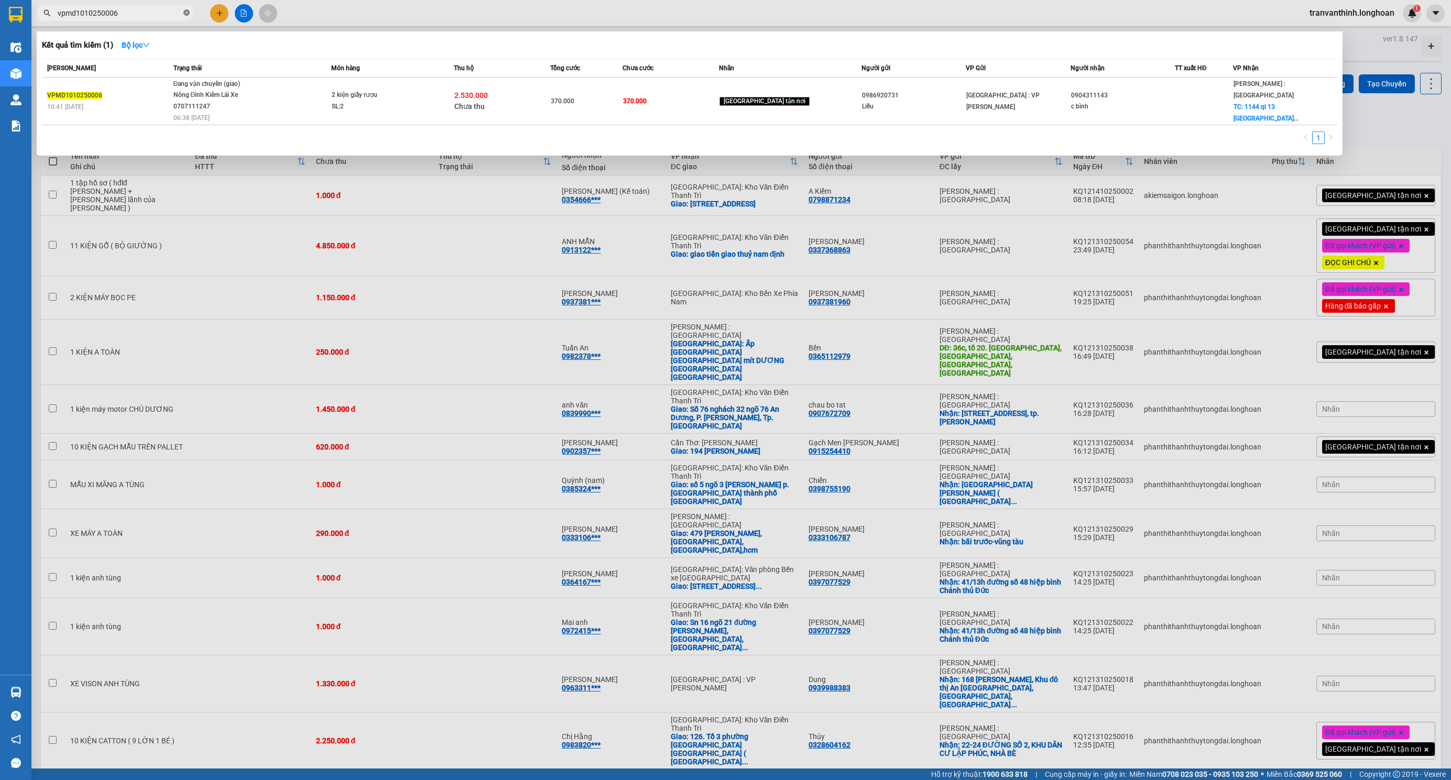
click at [186, 13] on icon "close-circle" at bounding box center [186, 12] width 6 height 6
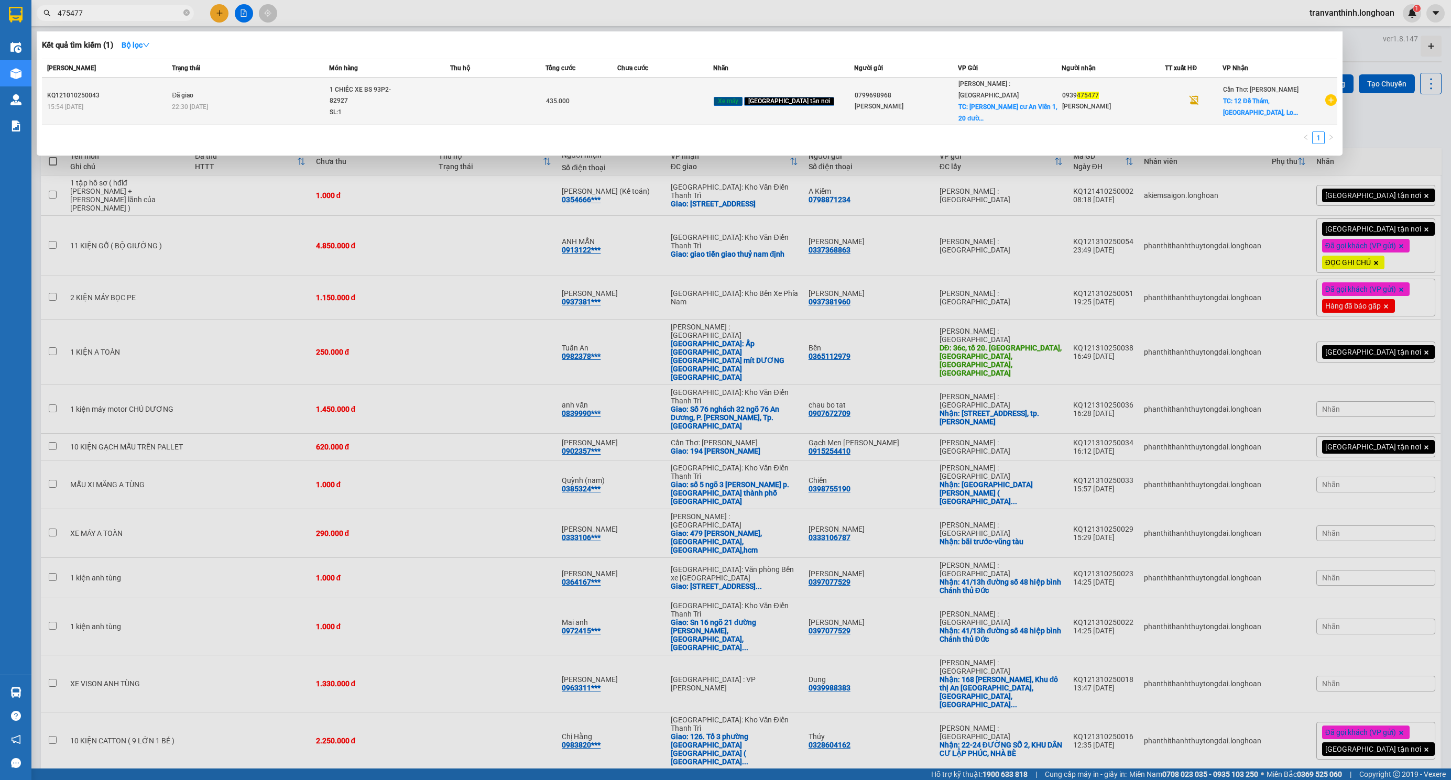
type input "475477"
click at [368, 107] on div "SL: 1" at bounding box center [369, 113] width 79 height 12
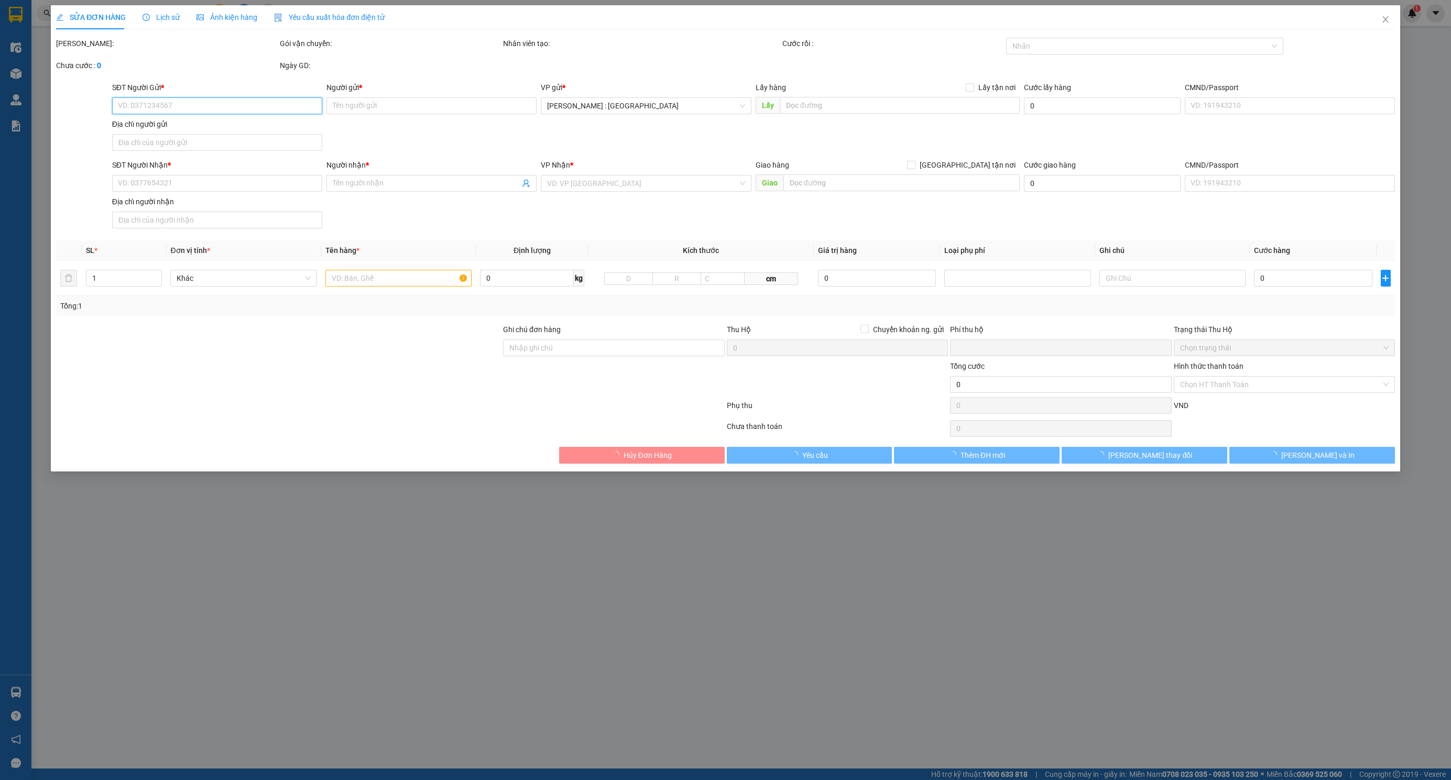
type input "0799698968"
type input "Hoàng Long"
checkbox input "true"
type input "Chung cư An Viên 1, 20 đường số 7, Tân Thuận Đông, quận 7, tp HCM"
type input "115.000"
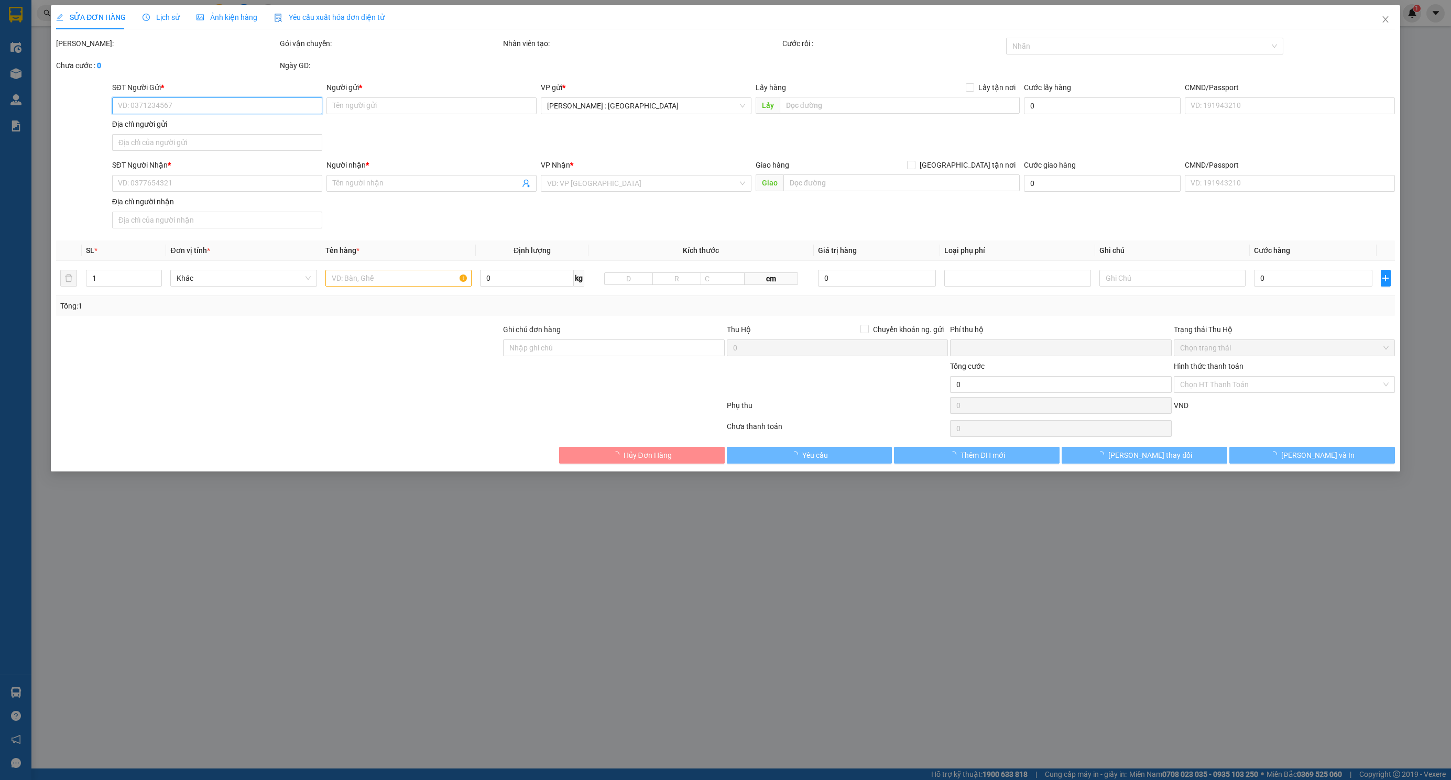
type input "0939475477"
type input "Minh Thương"
checkbox input "true"
type input "12 Đề Thám, Bình Khánh, Long Xuyên, An Giang"
type input "KHÔNG CHÌA KHÓA - KHÔNG CAVET"
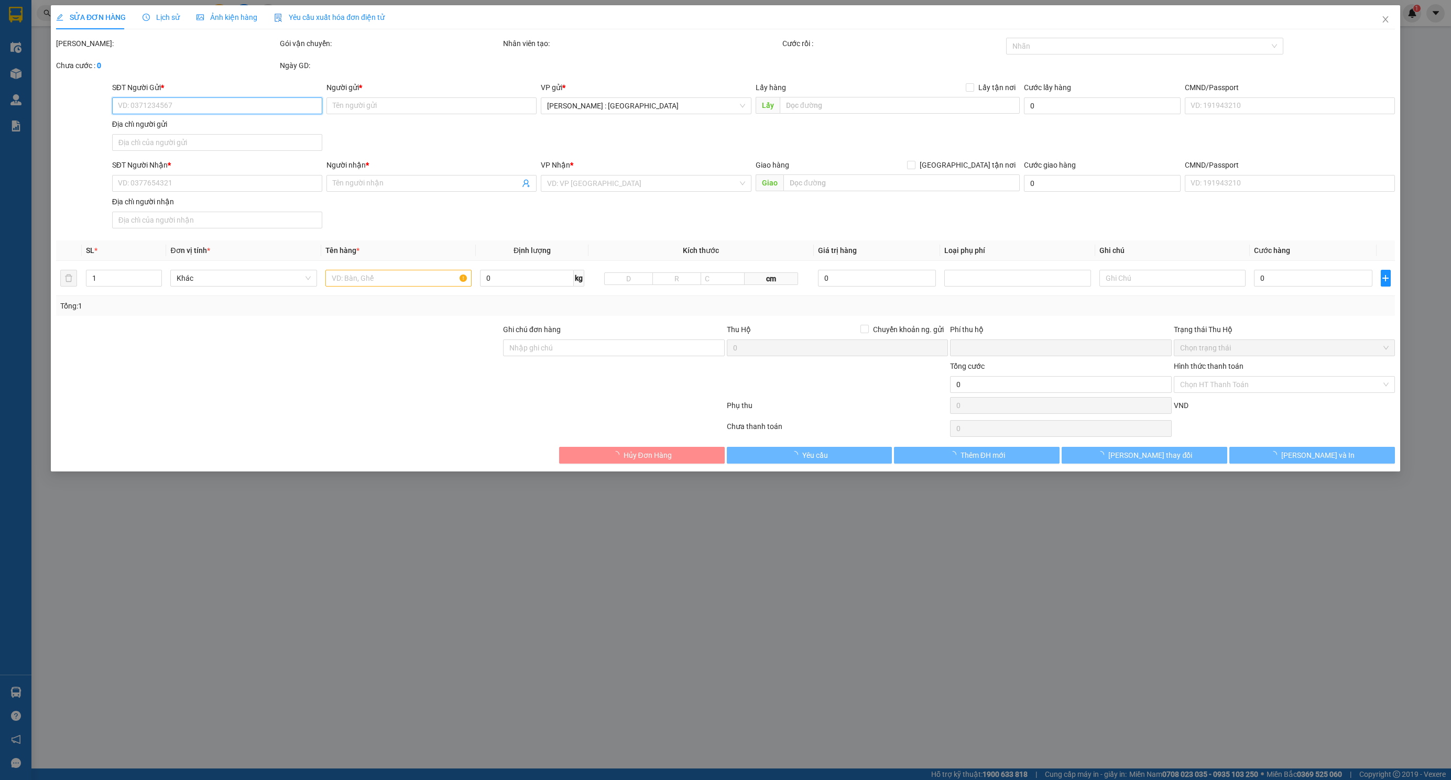
type input "0"
type input "435.000"
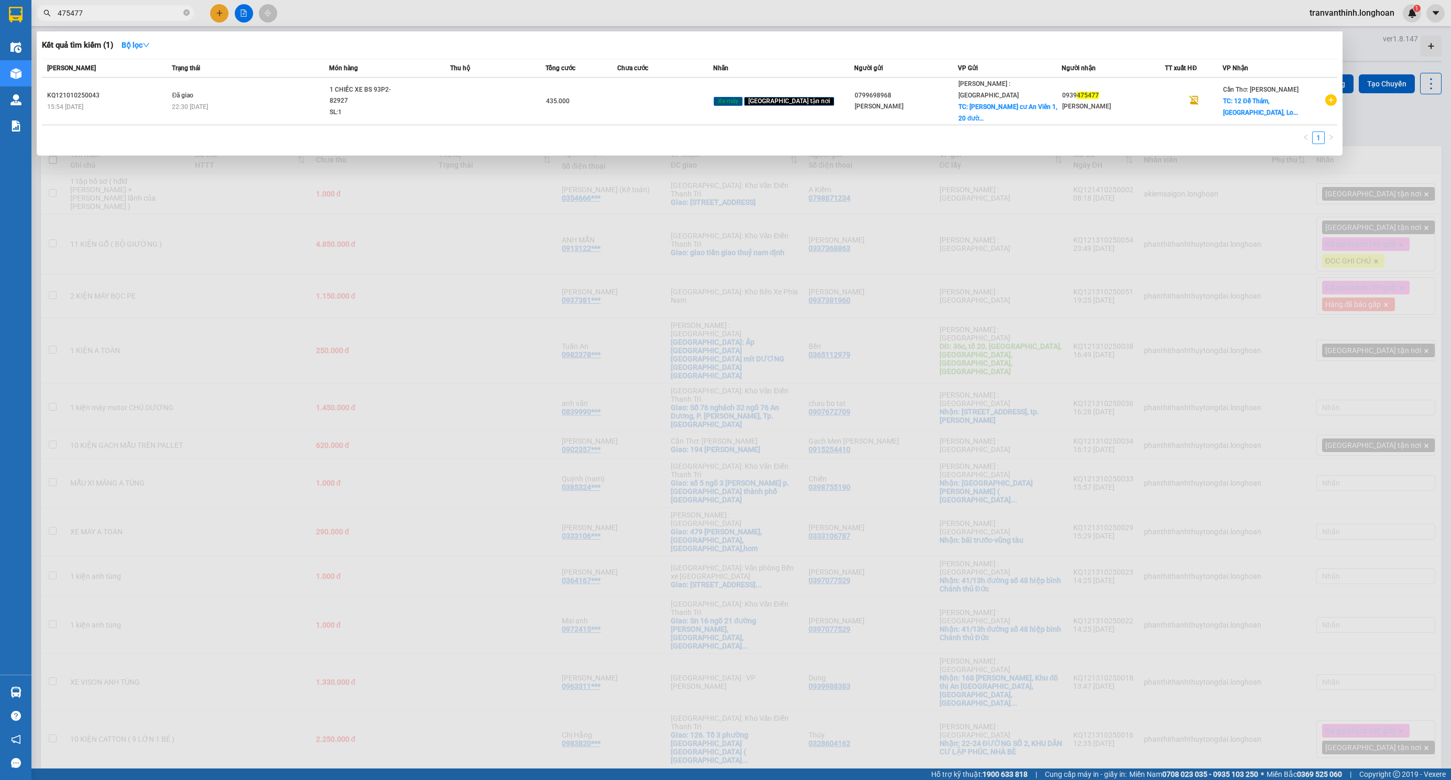
click at [134, 11] on input "475477" at bounding box center [120, 13] width 124 height 12
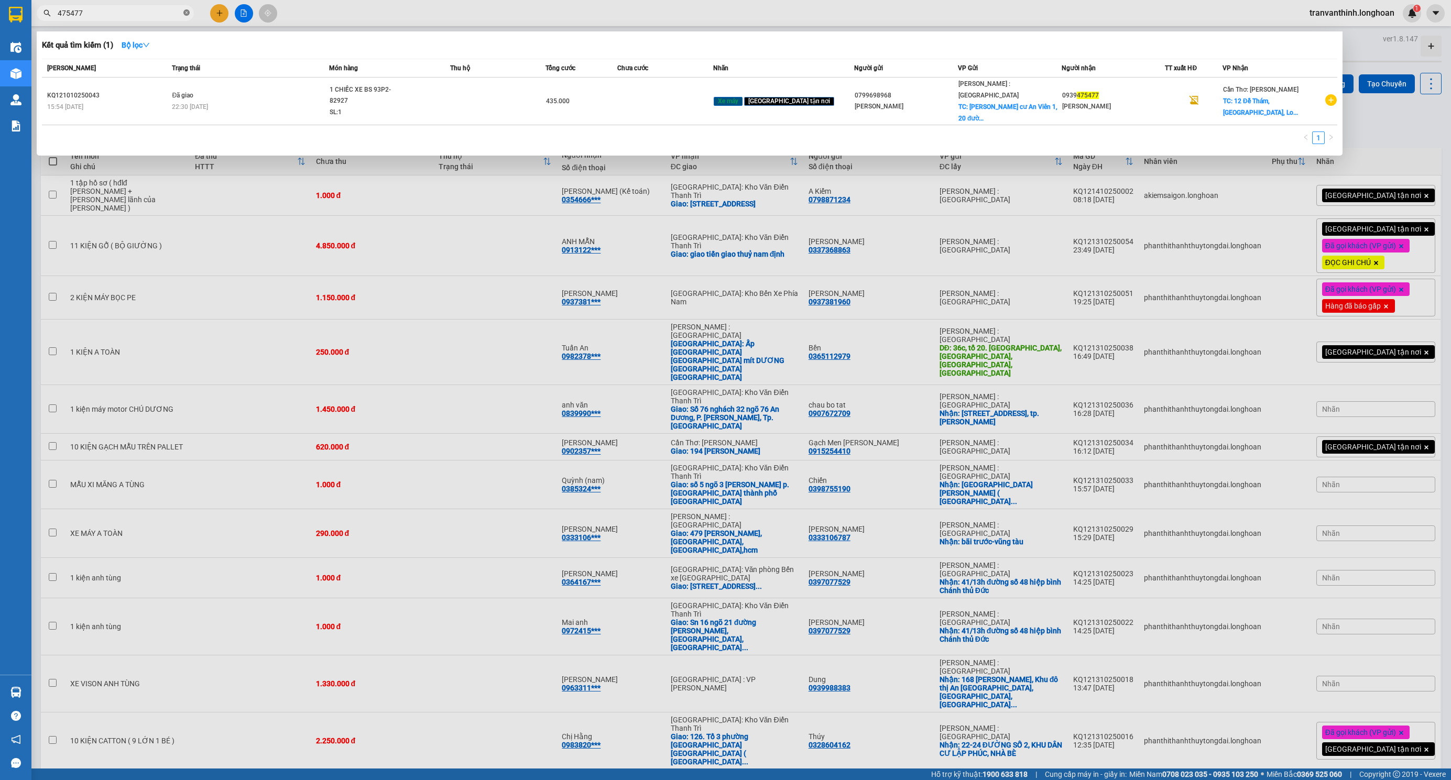
click at [185, 13] on icon "close-circle" at bounding box center [186, 12] width 6 height 6
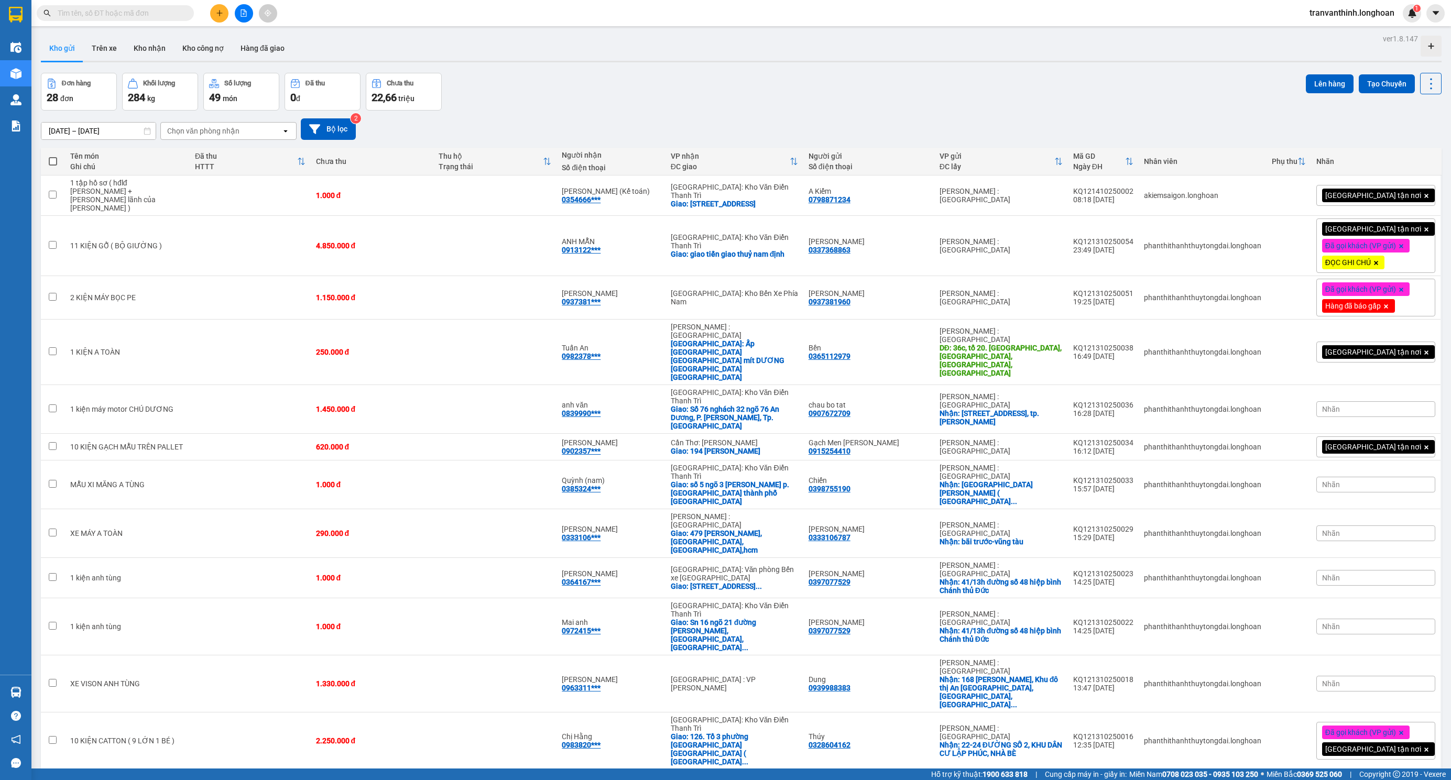
click at [147, 13] on input "text" at bounding box center [120, 13] width 124 height 12
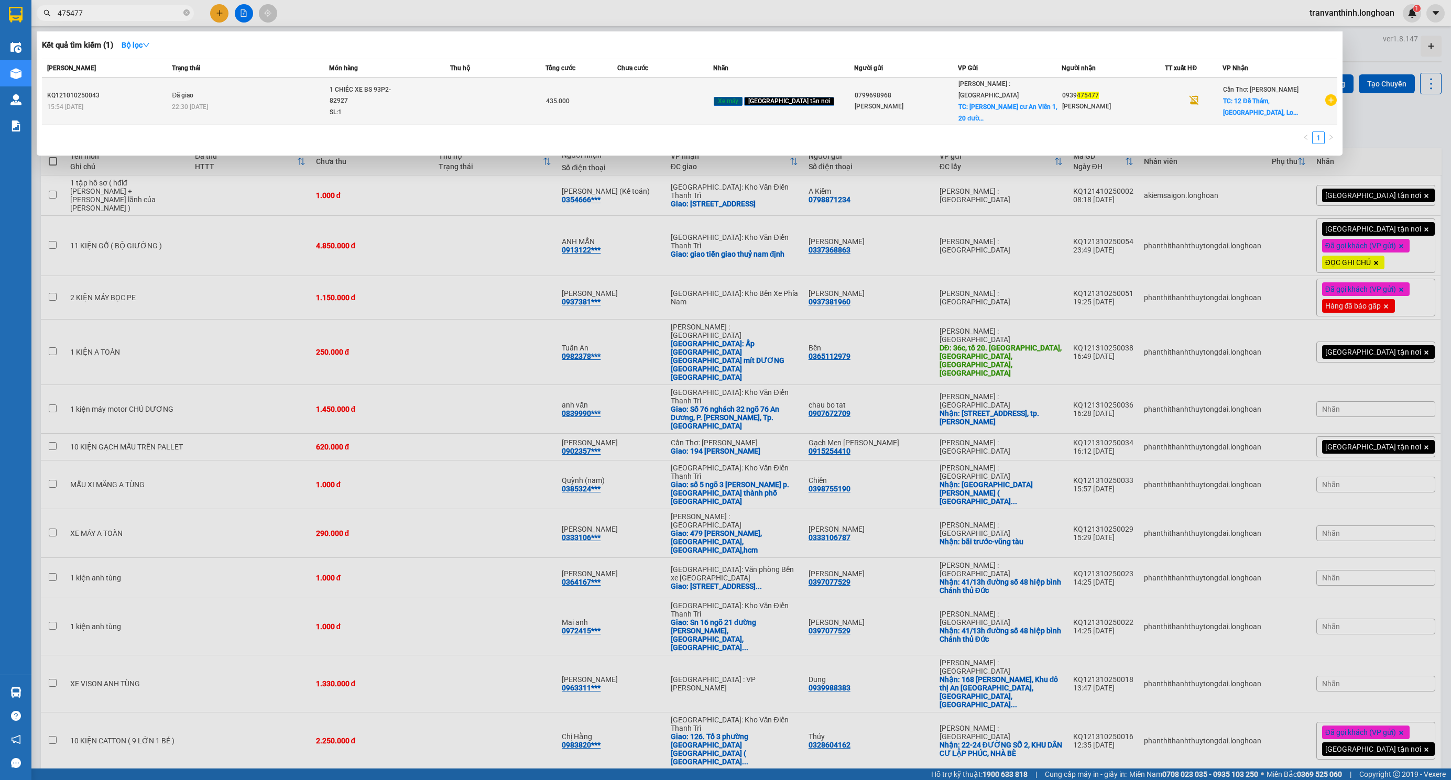
type input "475477"
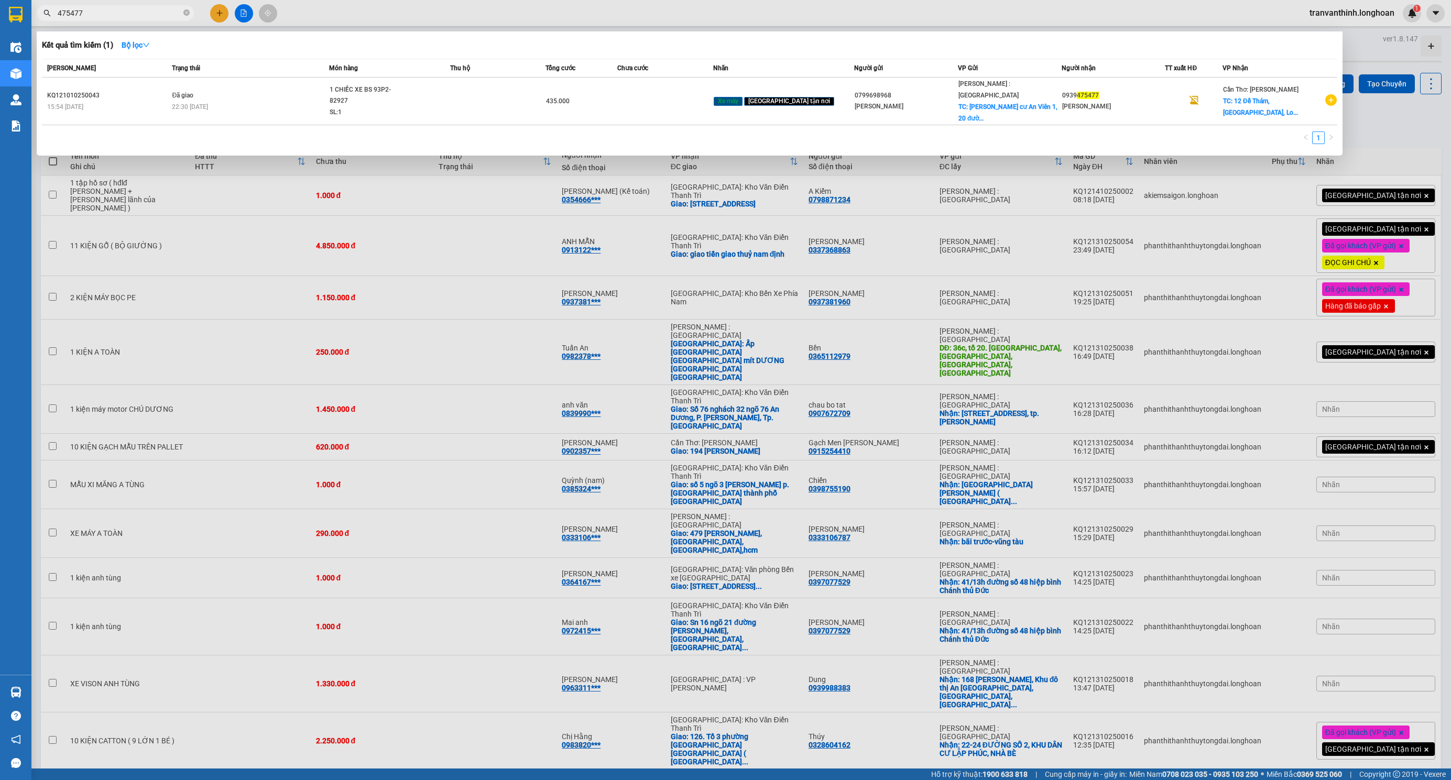
click at [182, 16] on span "475477" at bounding box center [115, 13] width 157 height 16
paste input "text"
click at [186, 13] on icon "close-circle" at bounding box center [186, 12] width 6 height 6
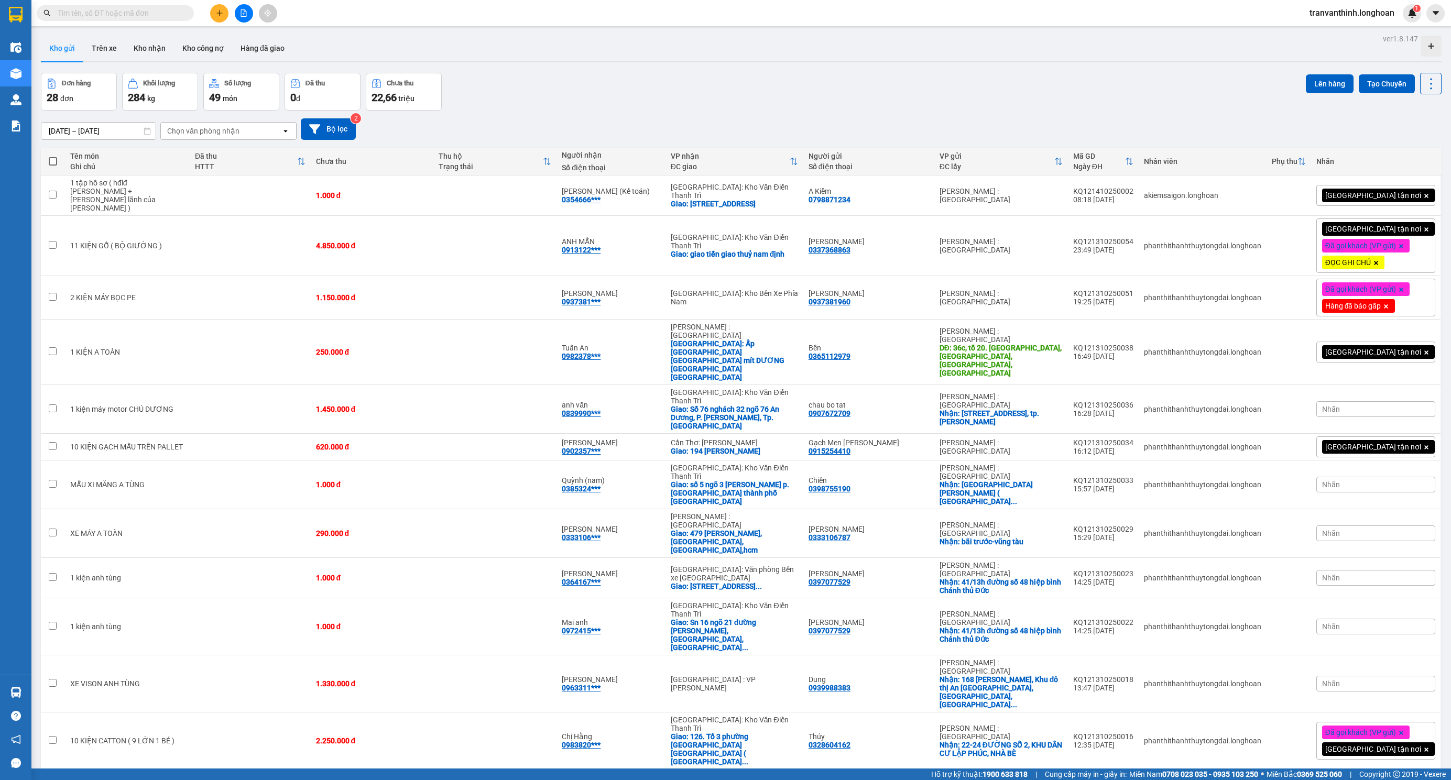
paste input "0974.432.456"
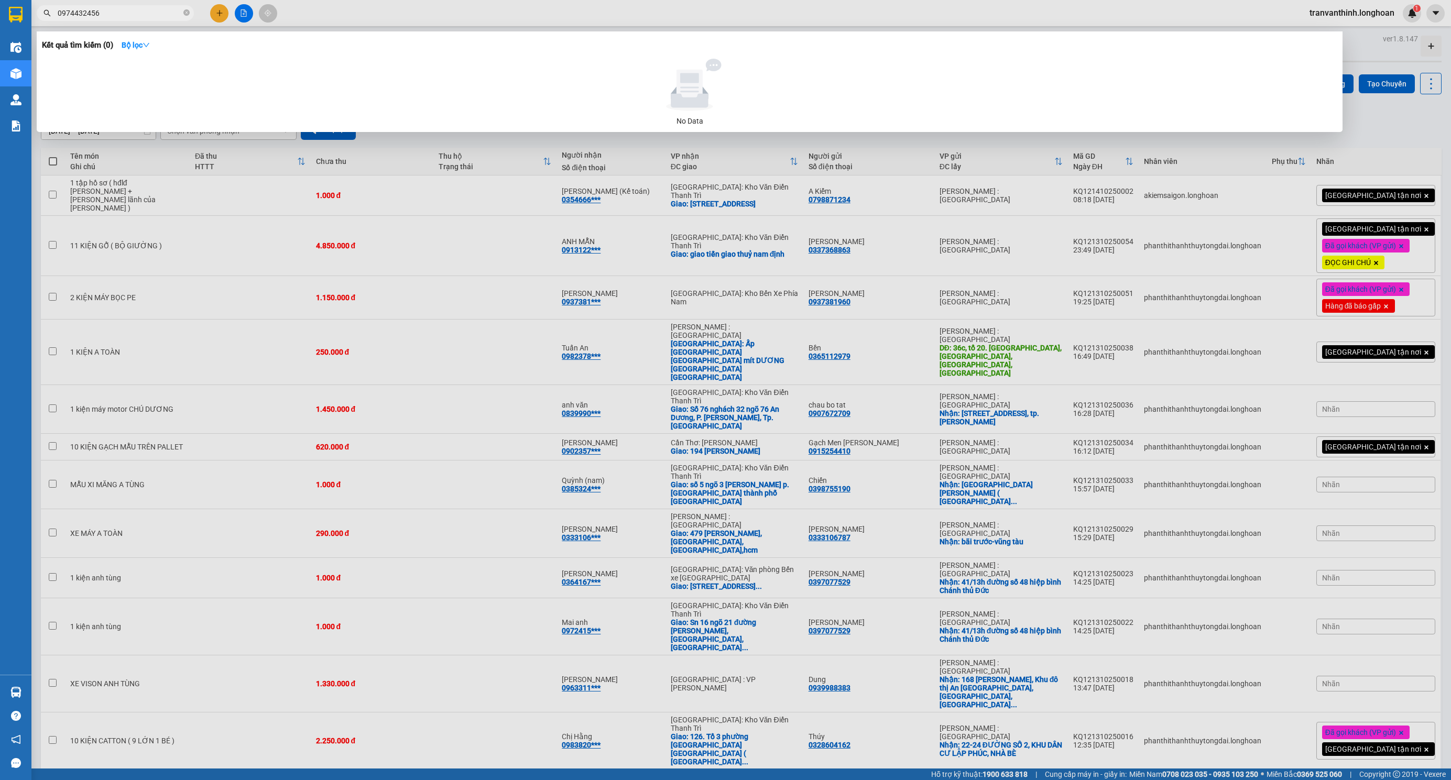
type input "0974432456"
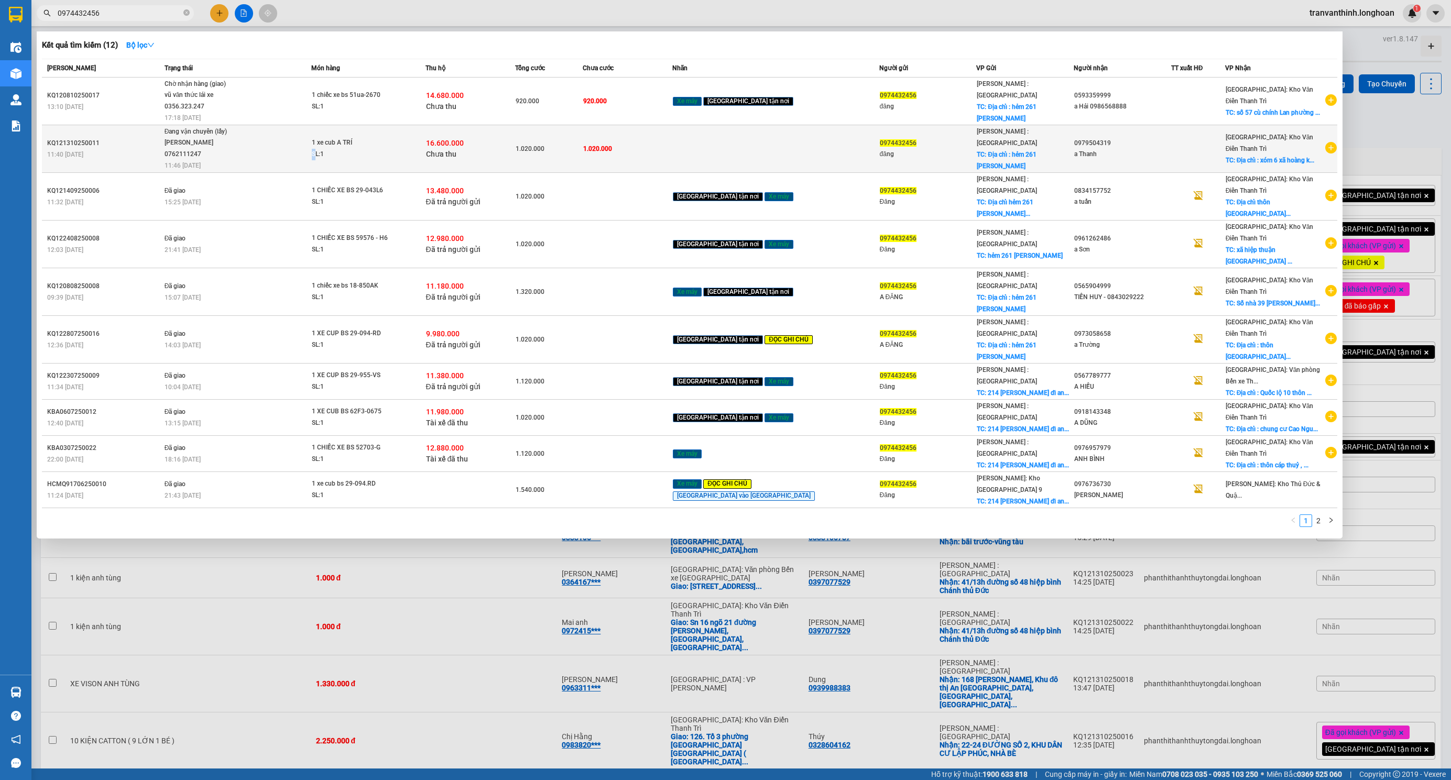
click at [344, 150] on td "1 xe cub A TRÍ SL: 1" at bounding box center [368, 149] width 114 height 48
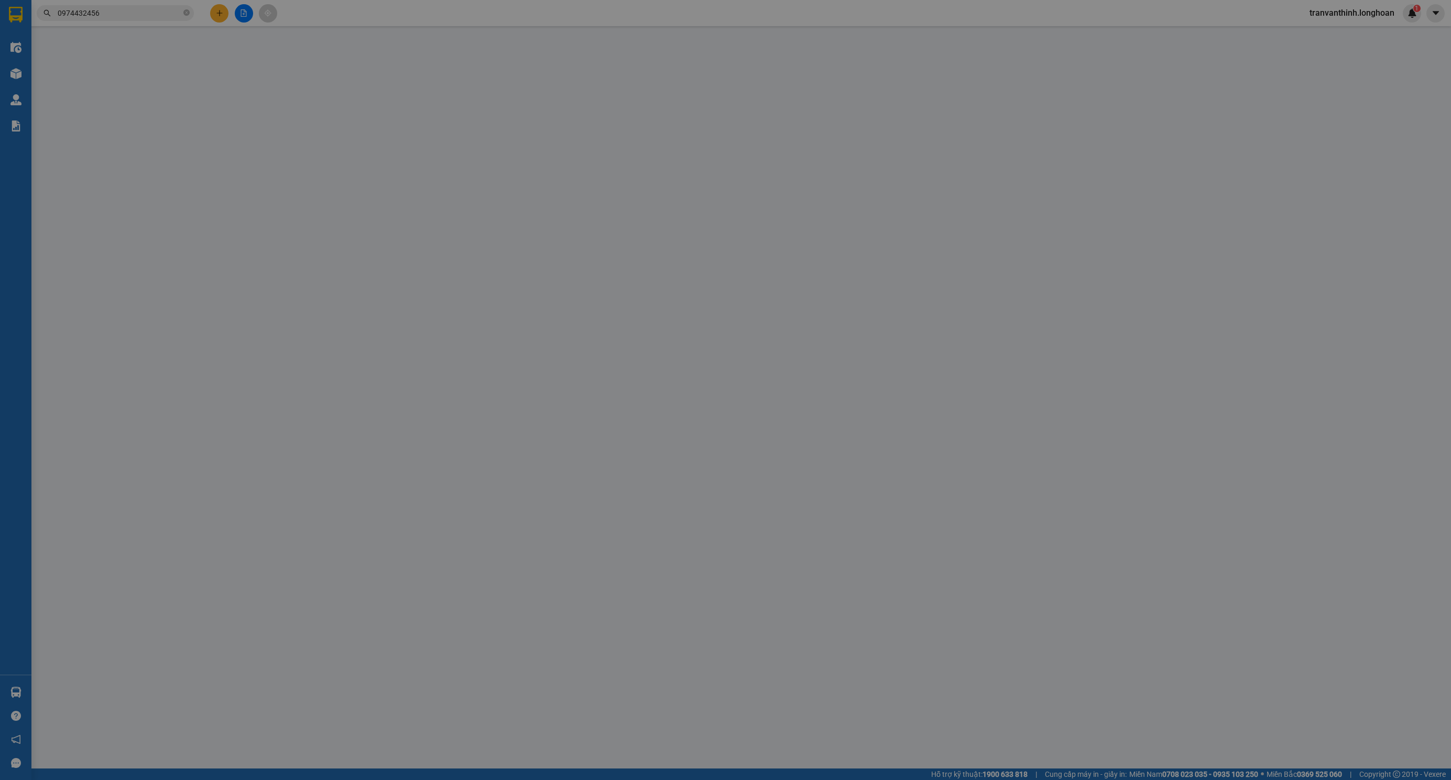
type input "0974432456"
type input "đăng"
checkbox input "true"
type input "Địa chỉ : hẻm 261 [PERSON_NAME] dĩ an bình dương"
type input "0979504319"
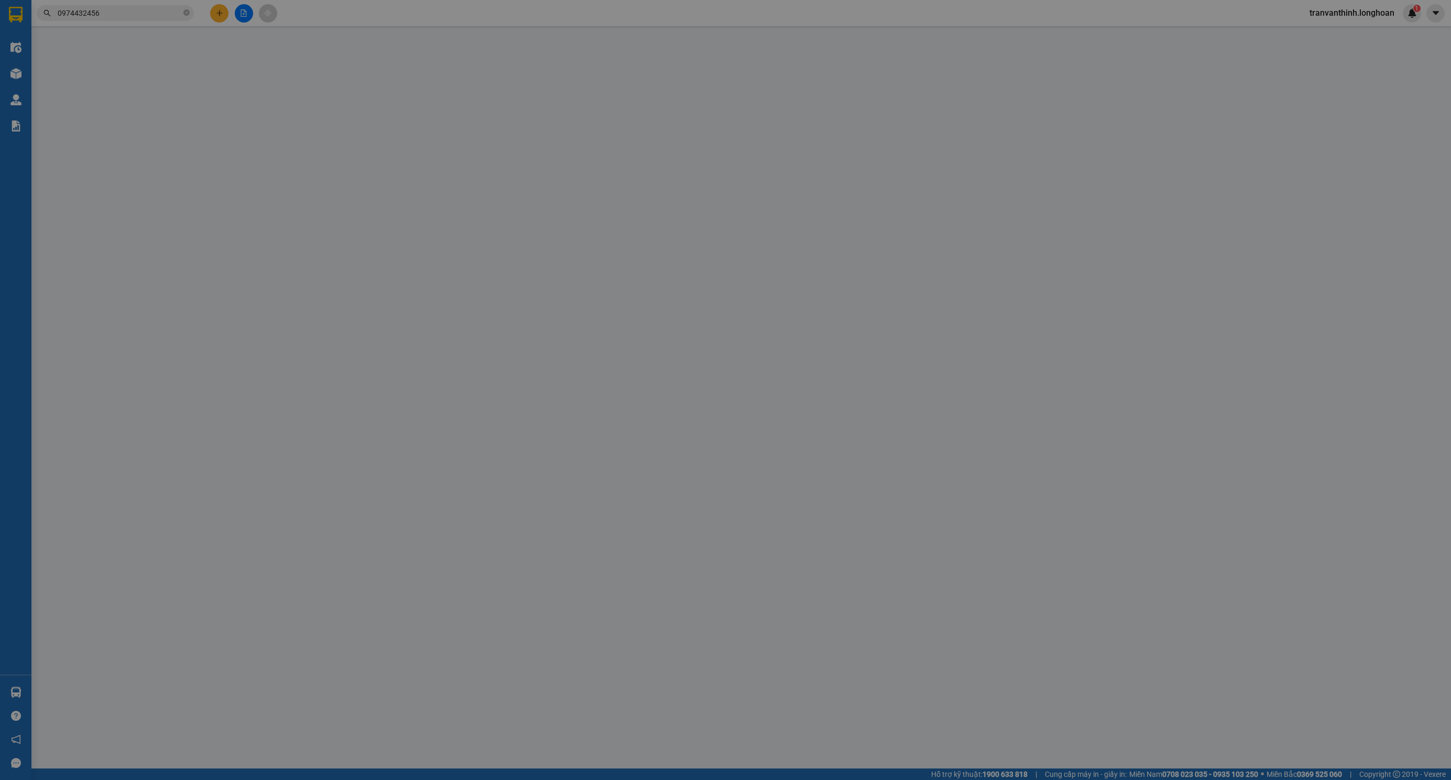
type input "a Thanh"
checkbox input "true"
type input "Địa chỉ : xóm 6 xã [GEOGRAPHIC_DATA]"
type input "1.020.000"
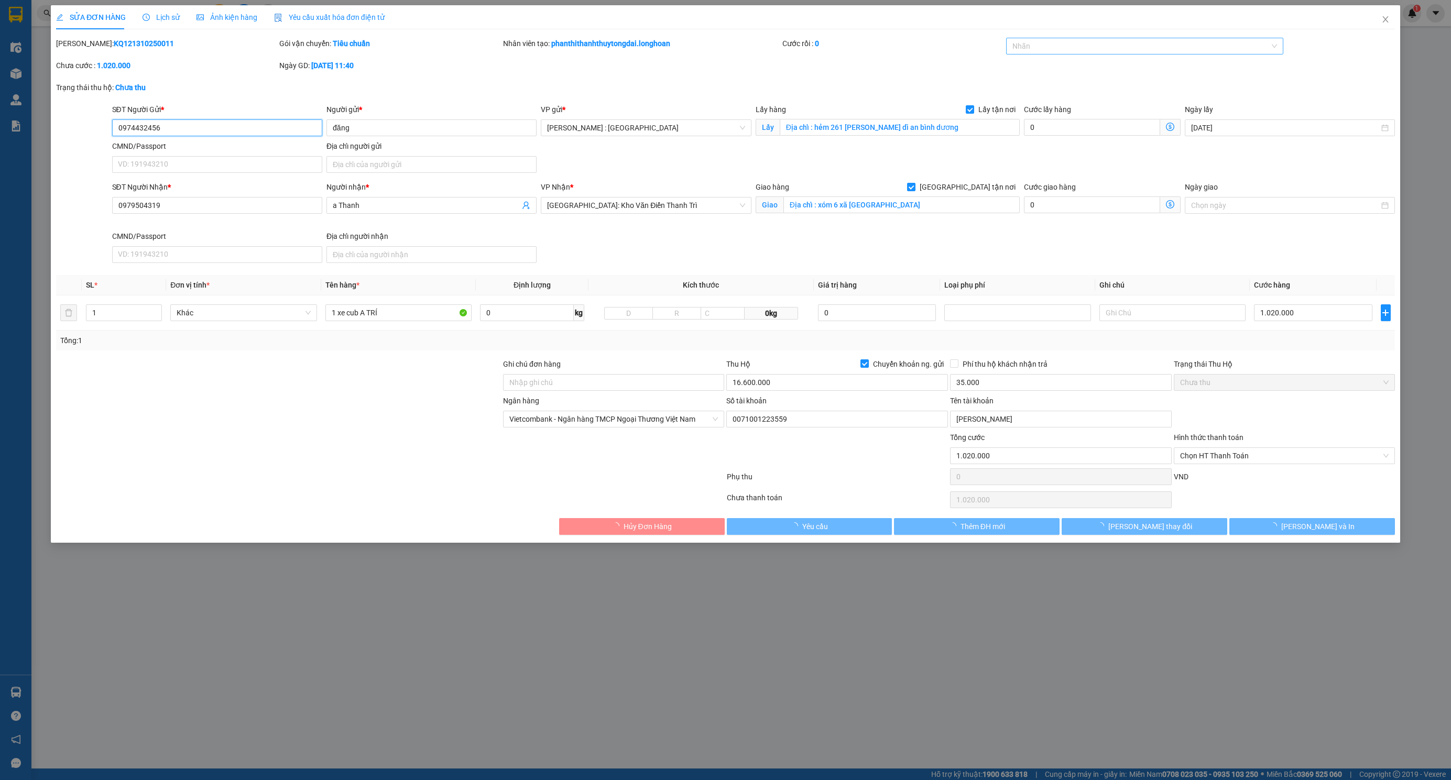
click at [1093, 47] on div at bounding box center [1139, 46] width 261 height 13
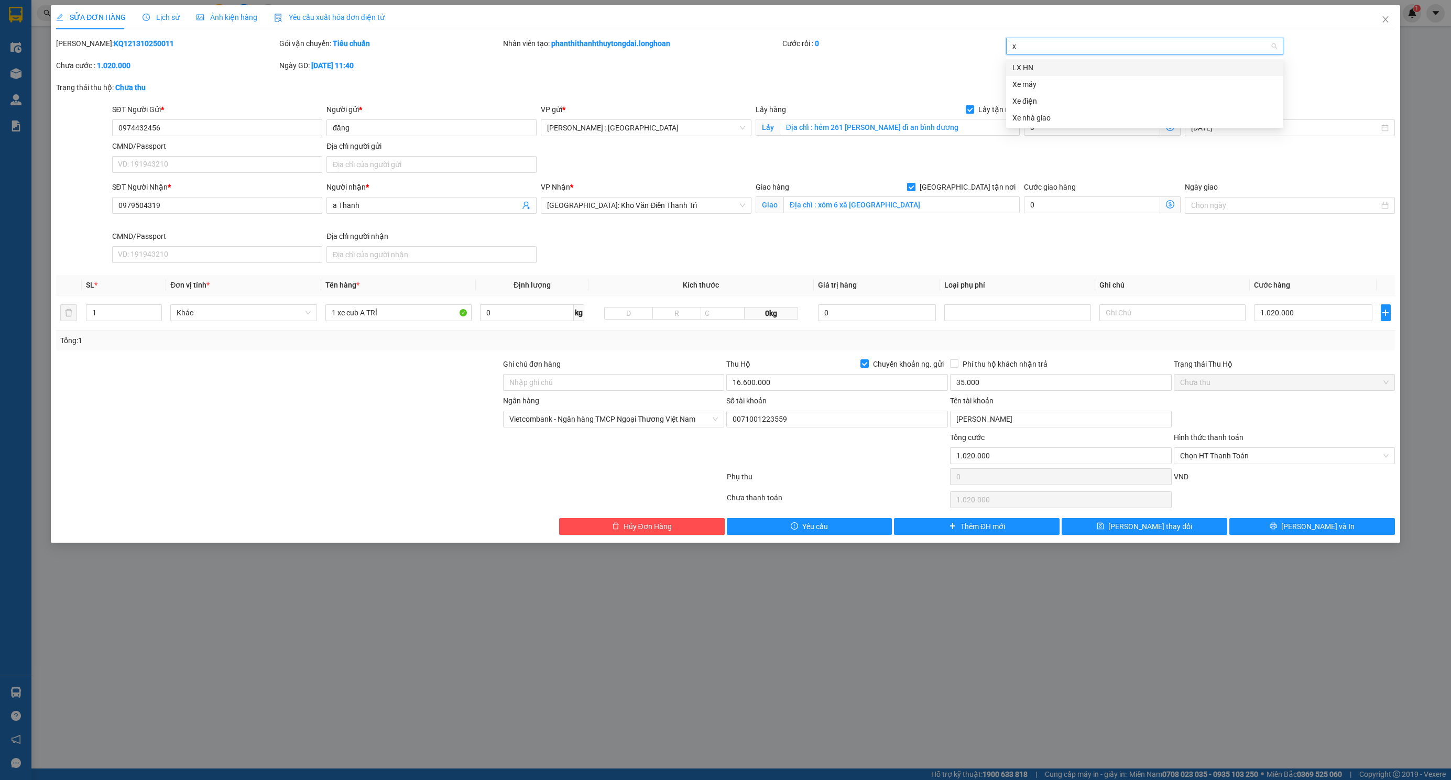
type input "xe"
click at [1052, 69] on div "Xe máy" at bounding box center [1144, 68] width 265 height 12
click at [400, 321] on input "1 xe cub A TRÍ" at bounding box center [398, 312] width 146 height 17
type input "1 CHIẾC XE BS 53P1-2110"
click at [626, 389] on input "Ghi chú đơn hàng" at bounding box center [614, 382] width 222 height 17
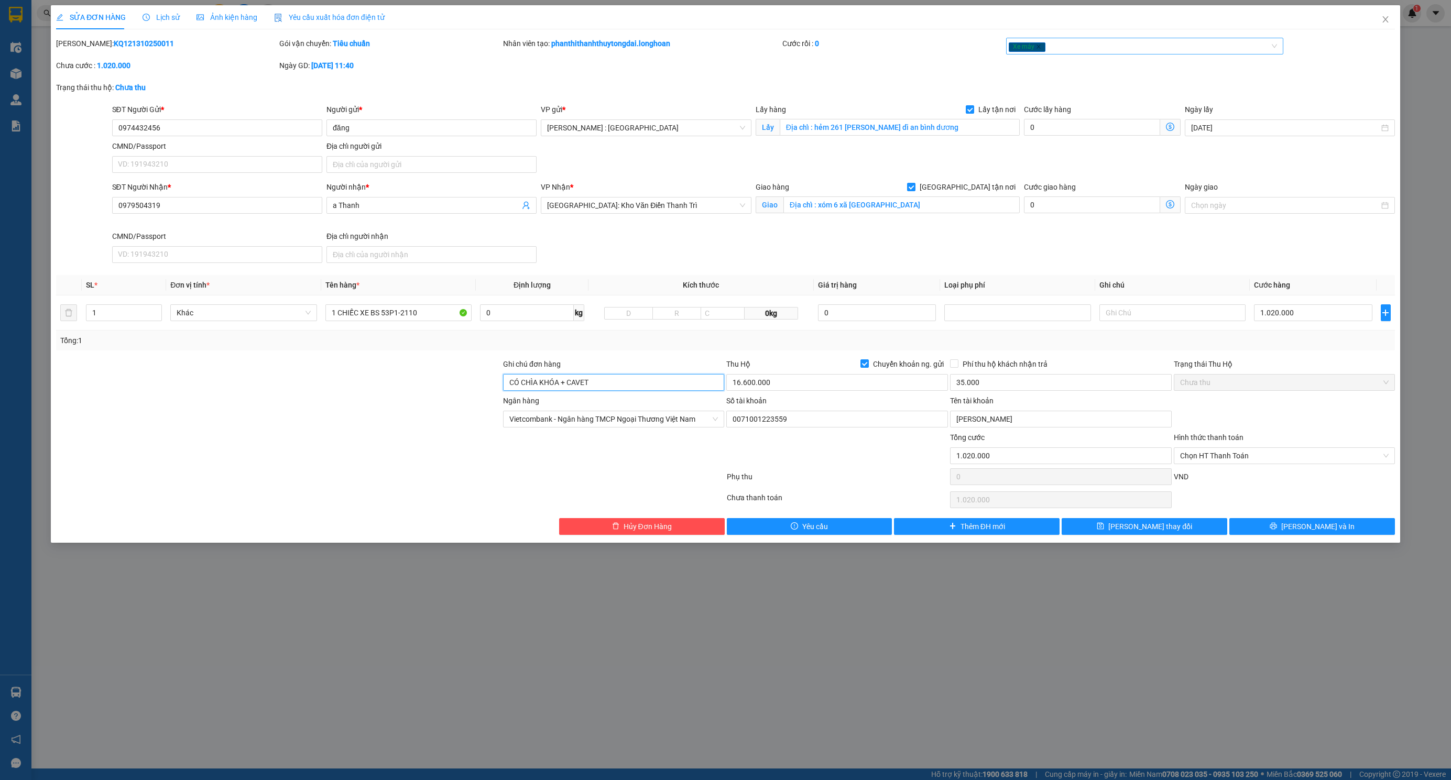
click at [1066, 46] on div "Xe máy" at bounding box center [1139, 46] width 261 height 13
type input "CÓ CHÌA KHÓA + CAVET"
type input "G"
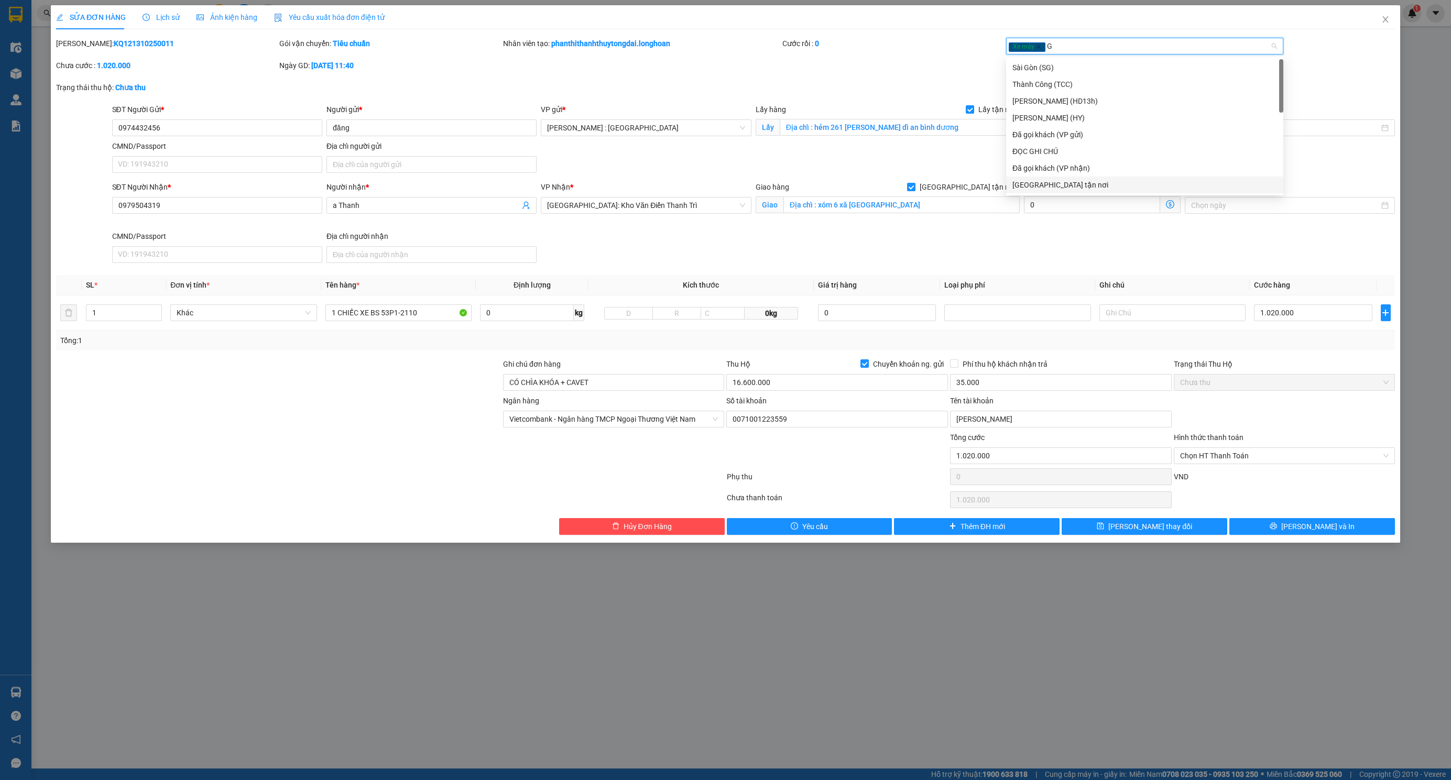
click at [1074, 182] on div "[GEOGRAPHIC_DATA] tận nơi" at bounding box center [1144, 185] width 265 height 12
click at [1277, 531] on button "[PERSON_NAME] và In" at bounding box center [1312, 526] width 166 height 17
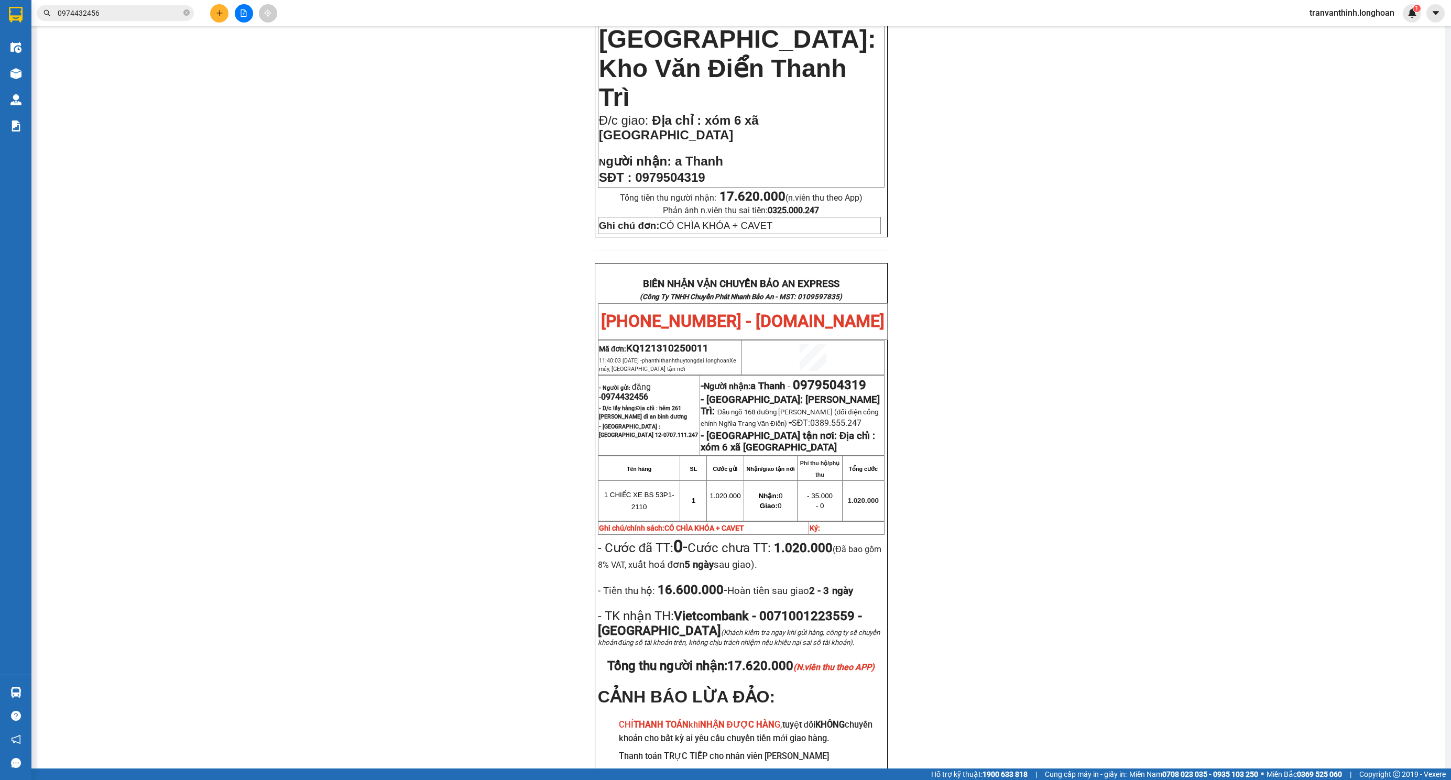
scroll to position [393, 0]
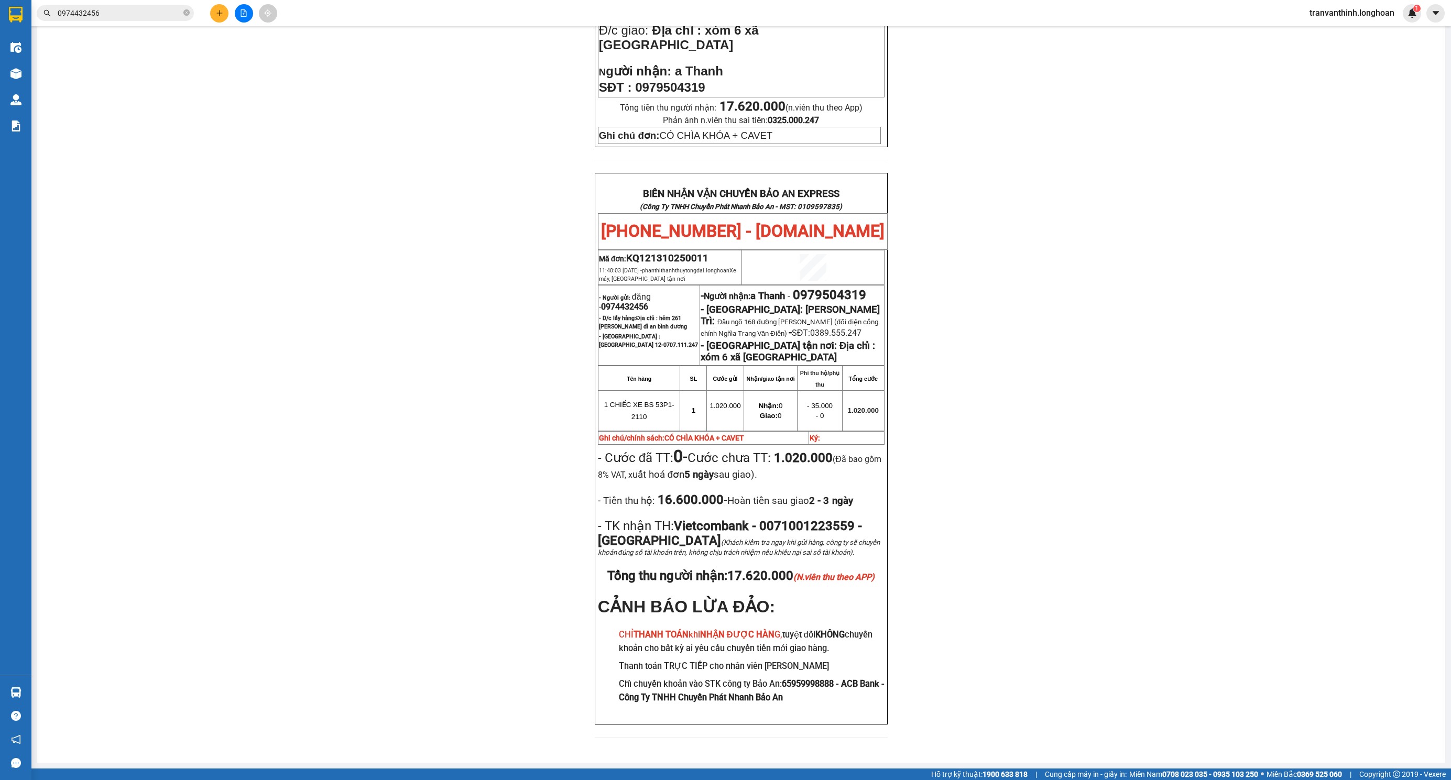
click at [614, 302] on span "0974432456" at bounding box center [624, 307] width 47 height 10
copy span "0974432456"
click at [1254, 314] on div "PHIẾU DÁN LÊN HÀNG Ngày in phiếu: 09:25 ngày 14-10-2025 CSKH: 1900.06.88.33 CÔN…" at bounding box center [741, 228] width 1383 height 1045
click at [827, 288] on span "0979504319" at bounding box center [829, 295] width 73 height 15
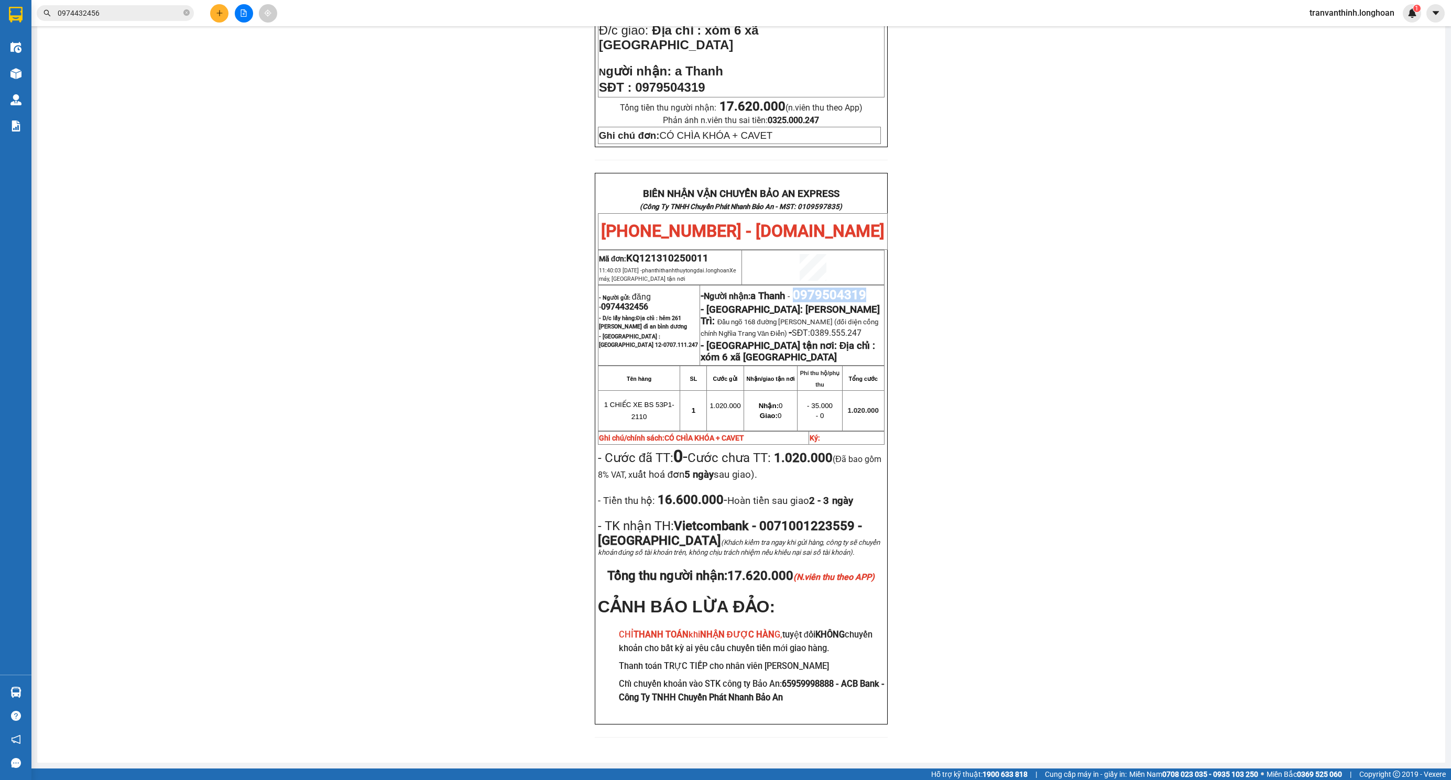
click at [827, 288] on span "0979504319" at bounding box center [829, 295] width 73 height 15
copy span "0979504319"
click at [1286, 285] on div "PHIẾU DÁN LÊN HÀNG Ngày in phiếu: 09:25 ngày 14-10-2025 CSKH: 1900.06.88.33 CÔN…" at bounding box center [741, 228] width 1383 height 1045
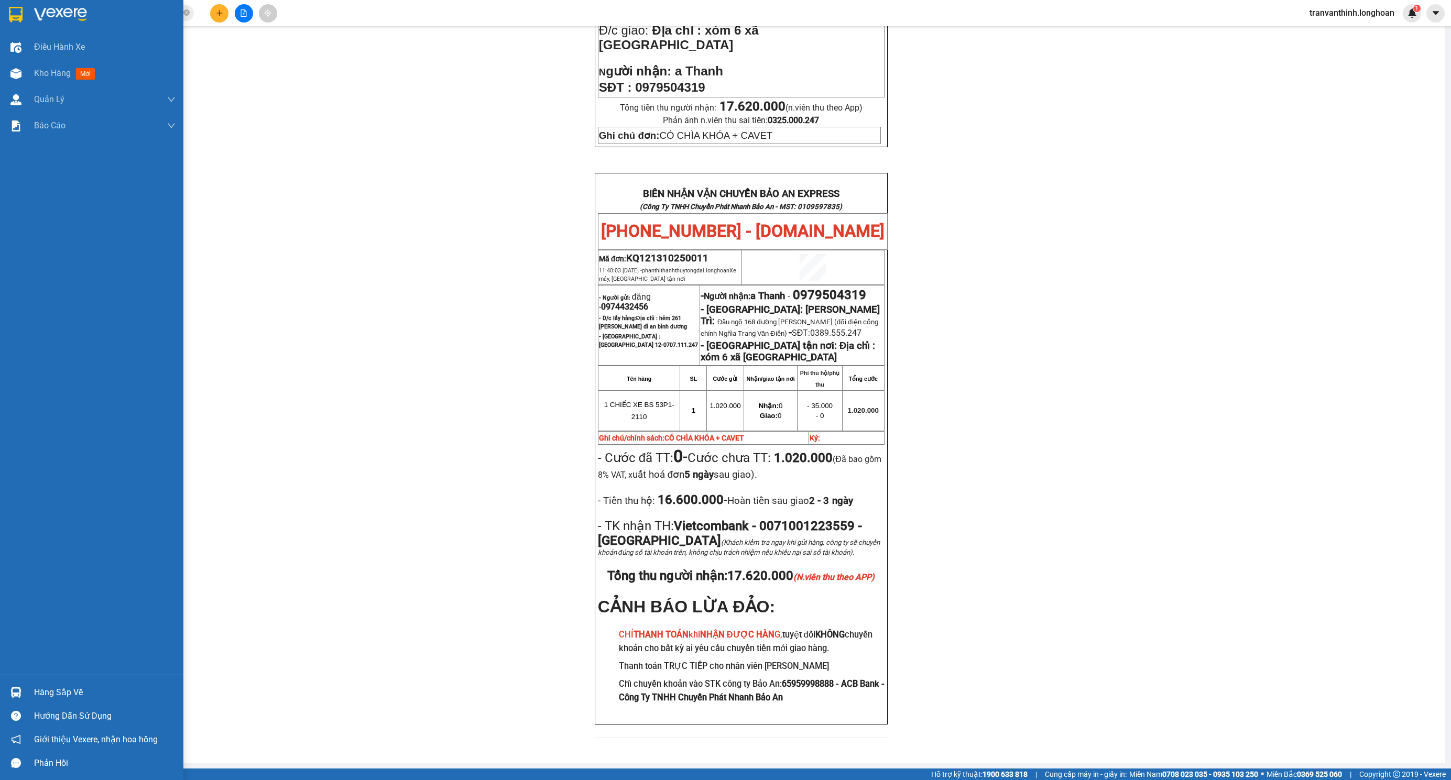
click at [24, 12] on div at bounding box center [16, 14] width 18 height 18
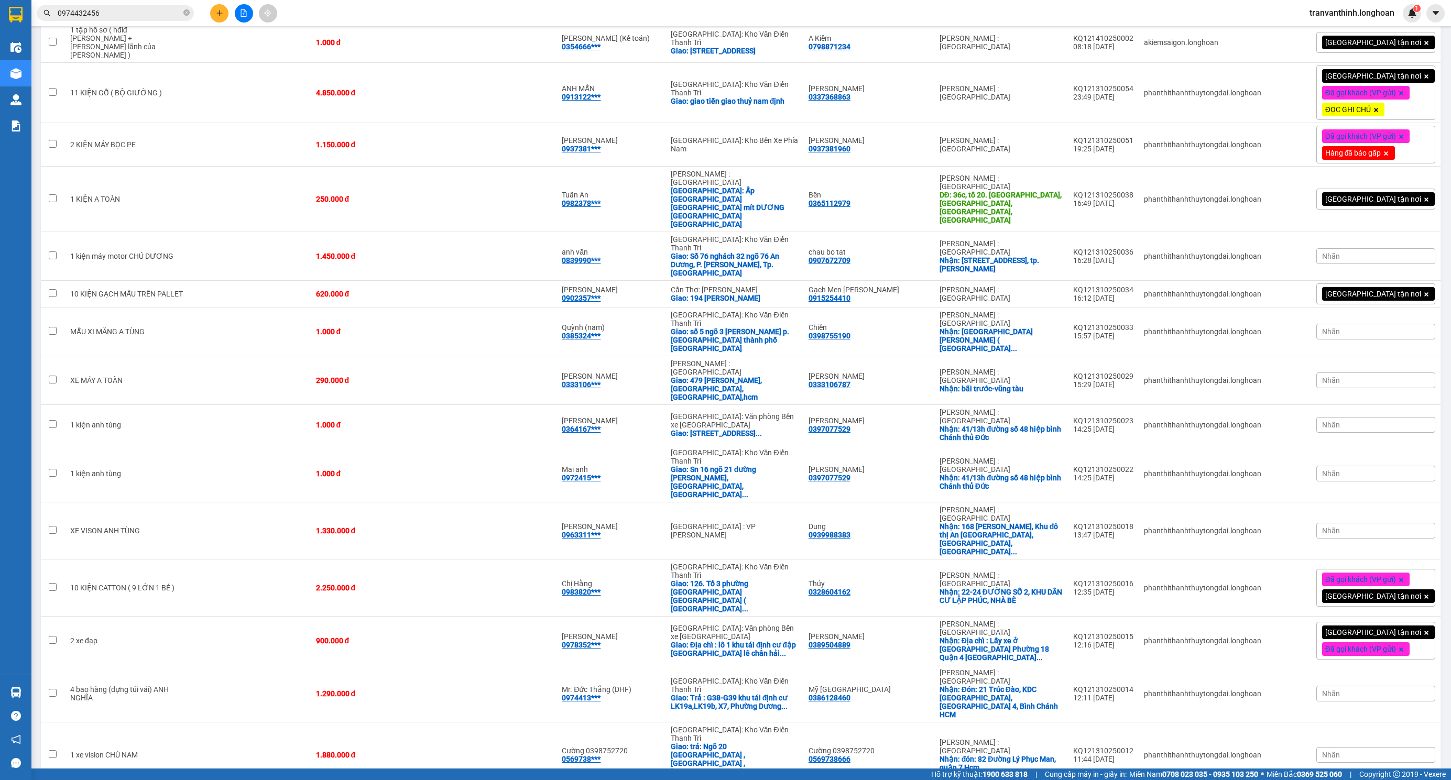
scroll to position [514, 0]
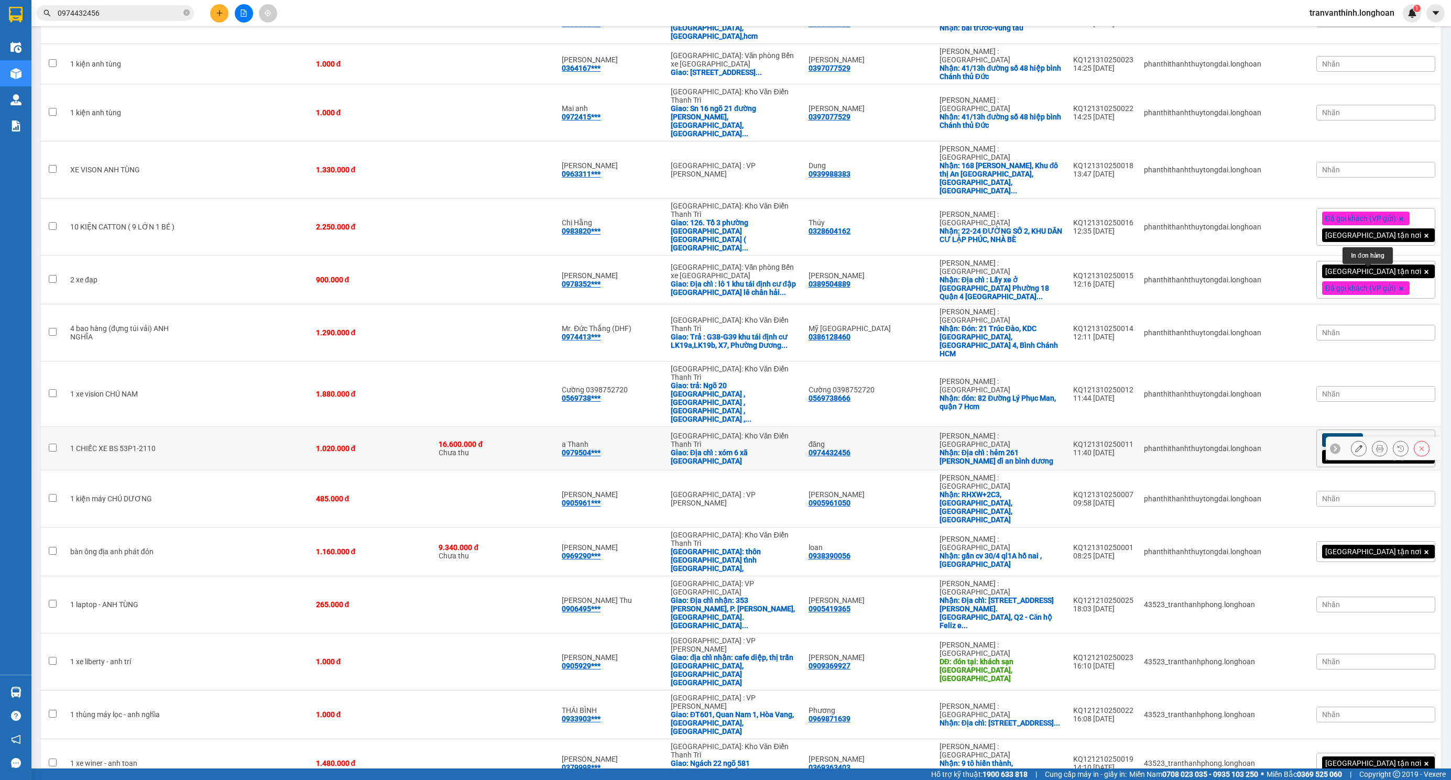
click at [1376, 445] on icon at bounding box center [1379, 448] width 7 height 7
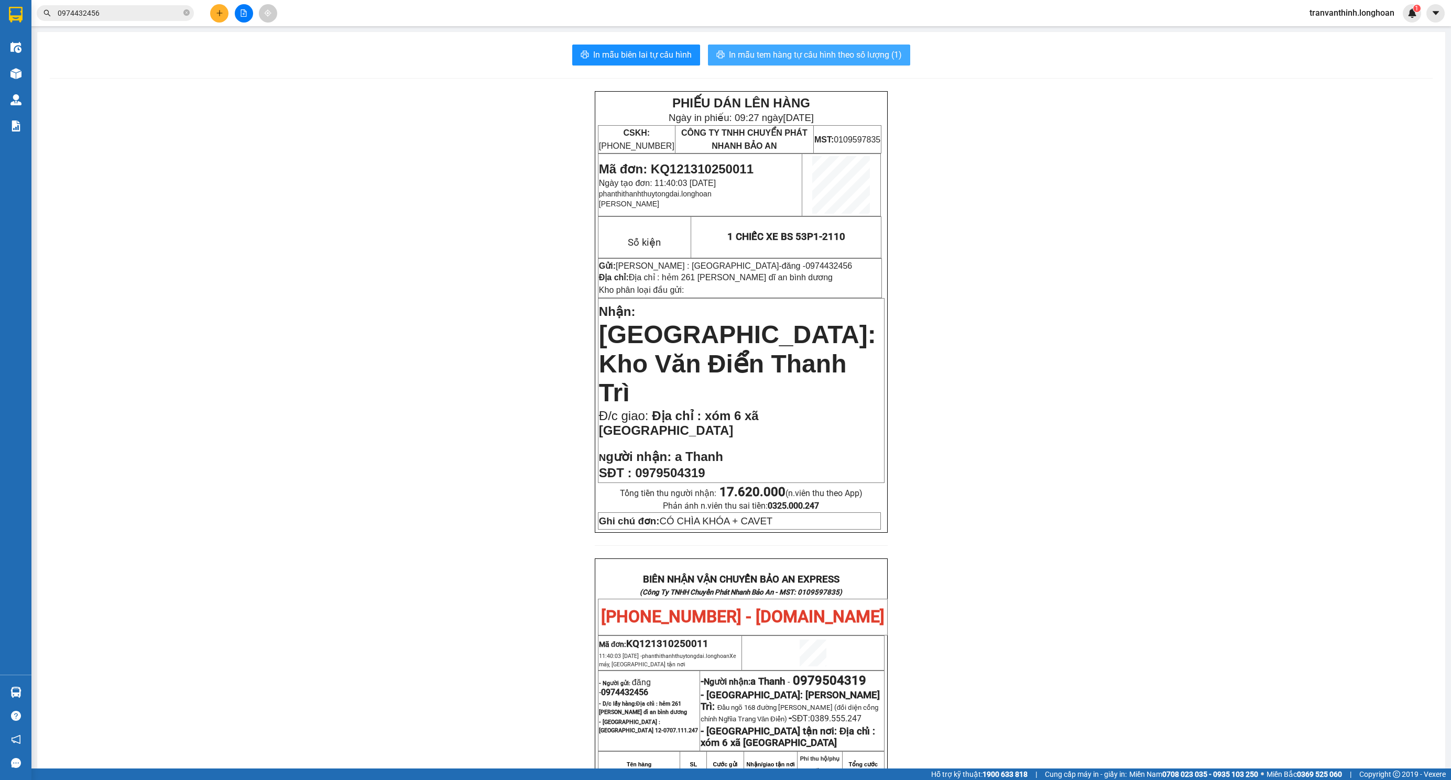
click at [758, 51] on span "In mẫu tem hàng tự cấu hình theo số lượng (1)" at bounding box center [815, 54] width 173 height 13
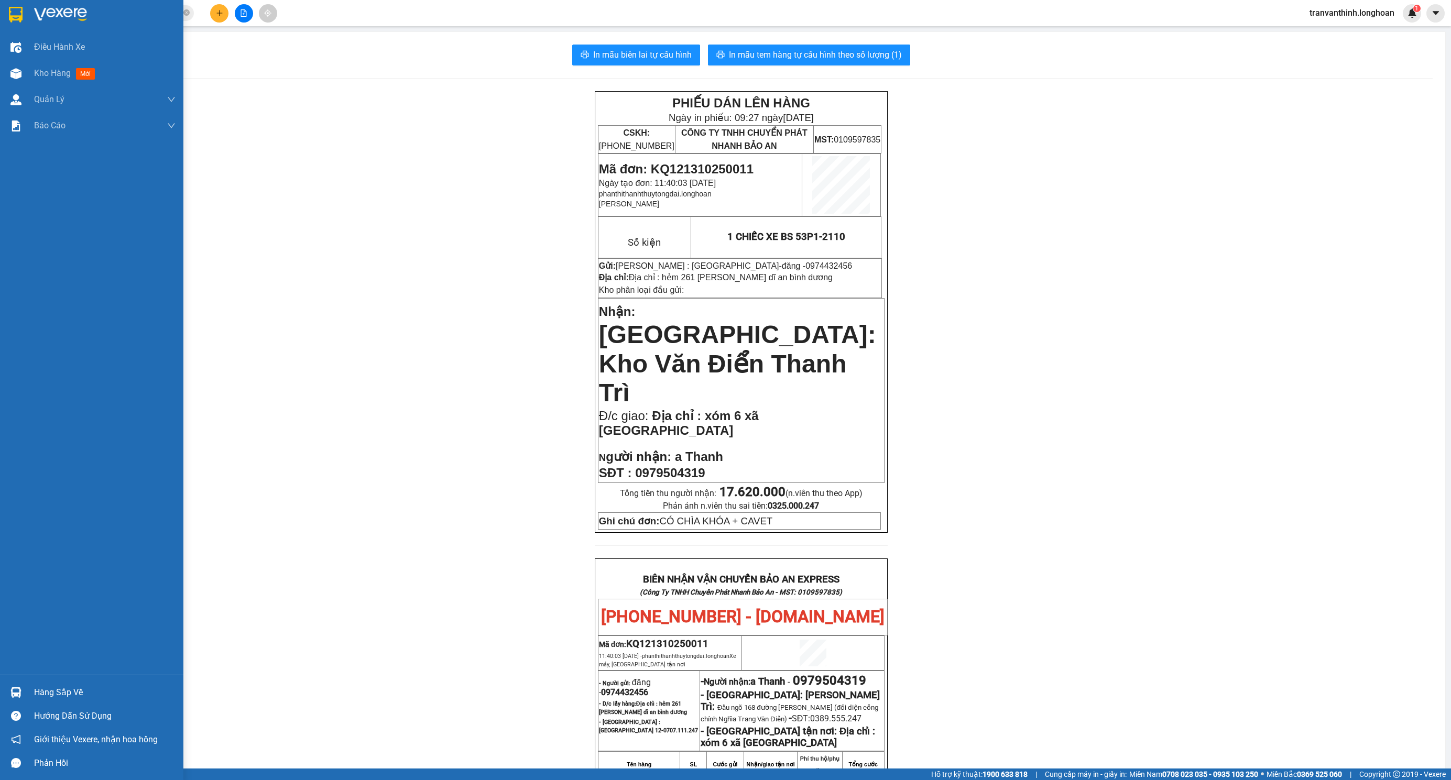
drag, startPoint x: 13, startPoint y: 21, endPoint x: 1450, endPoint y: 169, distance: 1444.3
click at [13, 21] on img at bounding box center [16, 15] width 14 height 16
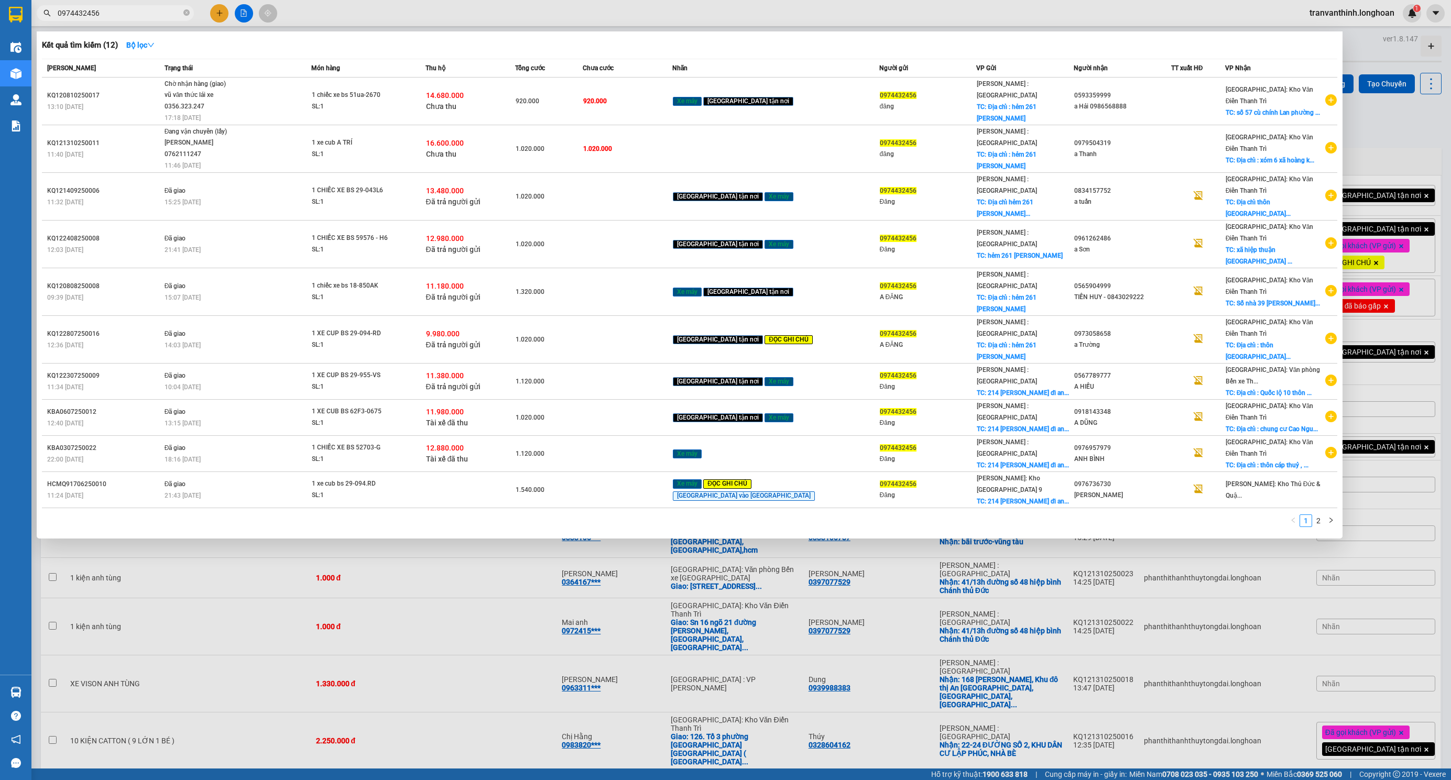
click at [181, 13] on span "0974432456" at bounding box center [115, 13] width 157 height 16
click at [189, 13] on icon "close-circle" at bounding box center [186, 12] width 6 height 6
paste input "0901910219"
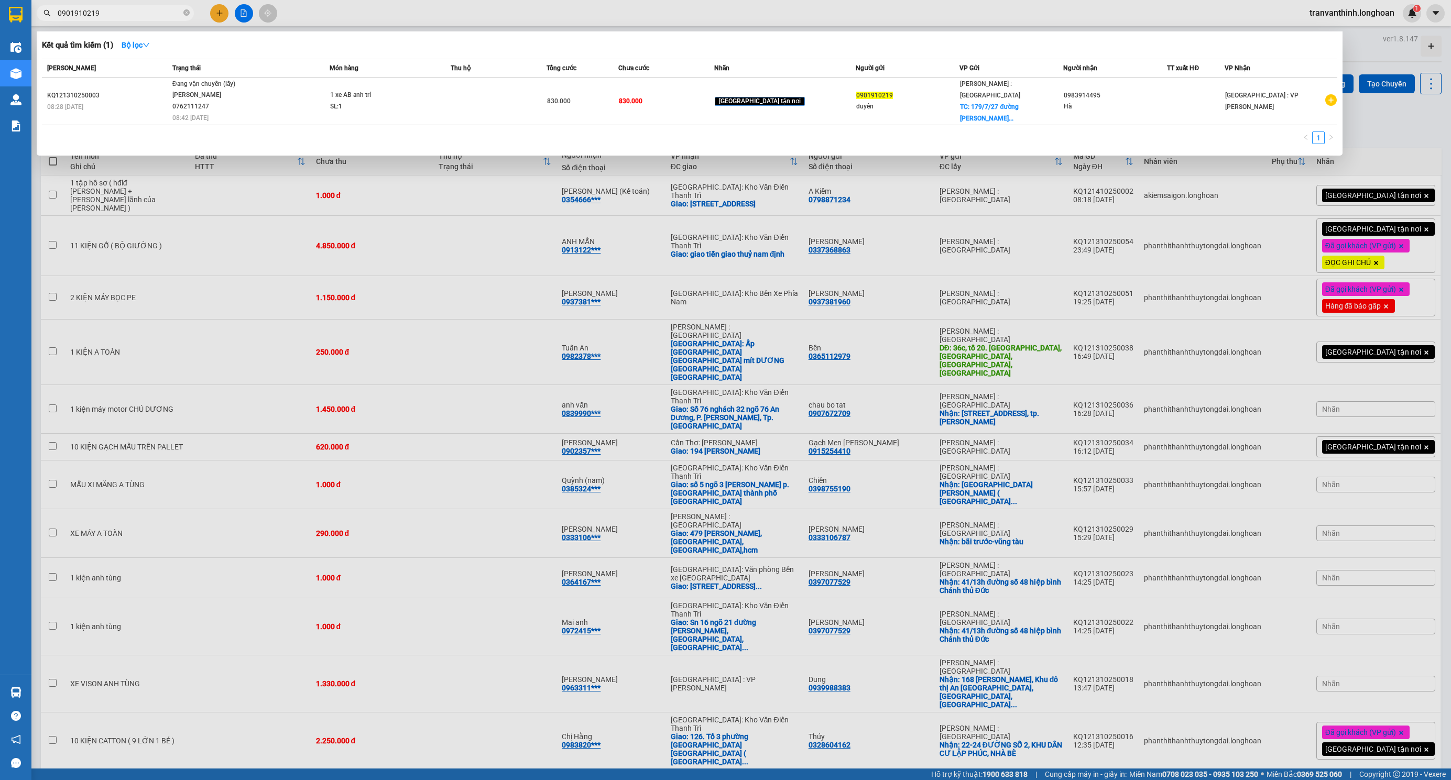
type input "0901910219"
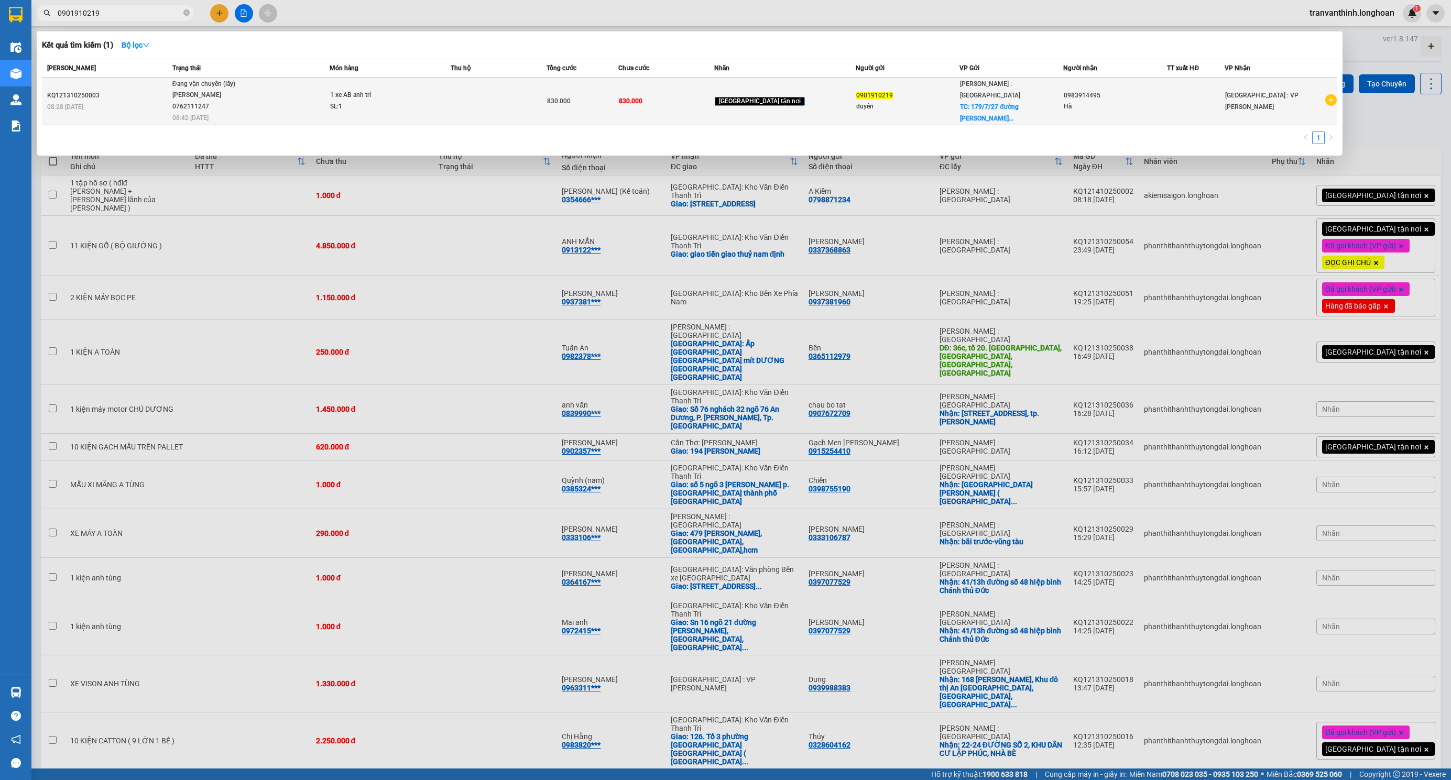
click at [398, 93] on div "1 xe AB anh trí" at bounding box center [369, 96] width 79 height 12
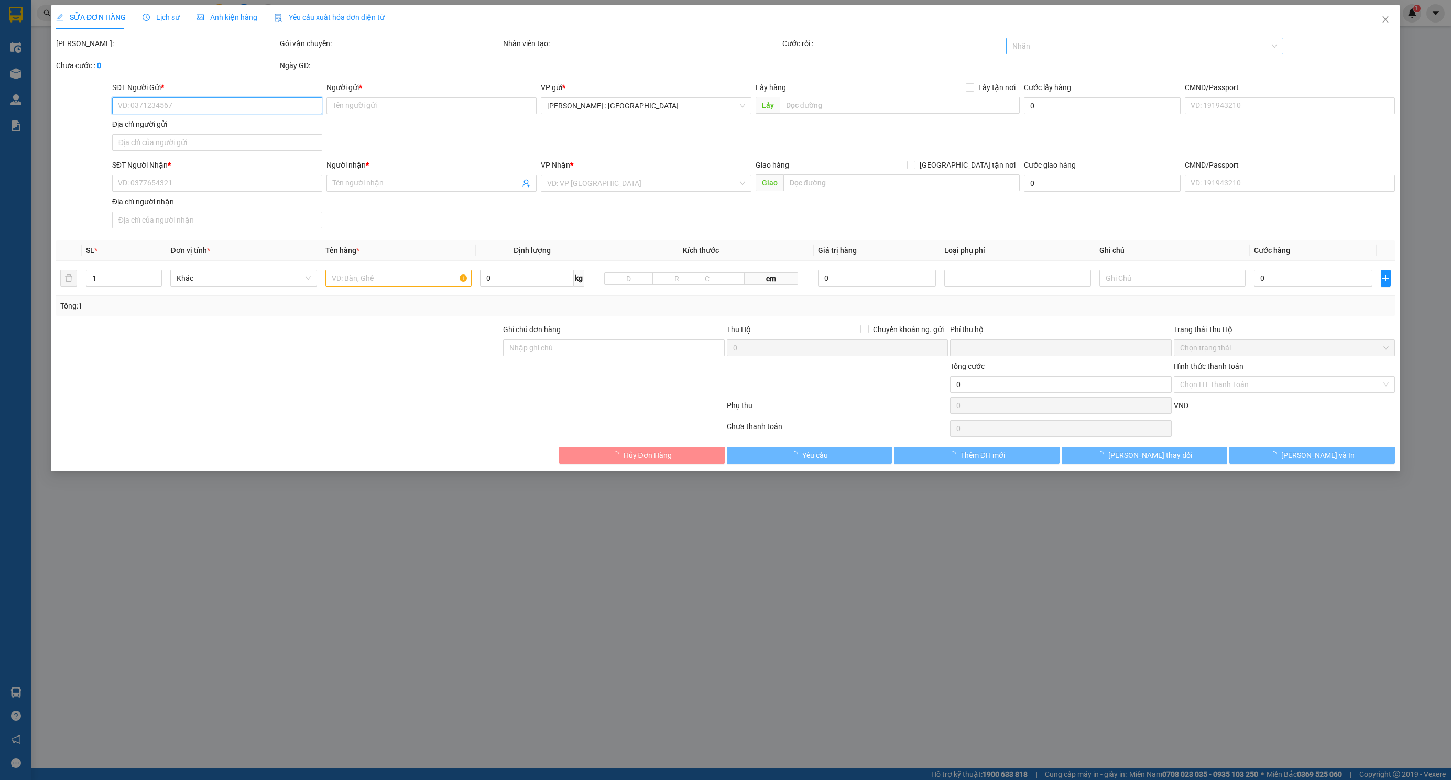
type input "0901910219"
type input "duyên"
checkbox input "true"
type input "179/7/27 đường [PERSON_NAME], thủ dầu một, [GEOGRAPHIC_DATA]"
type input "0983914495"
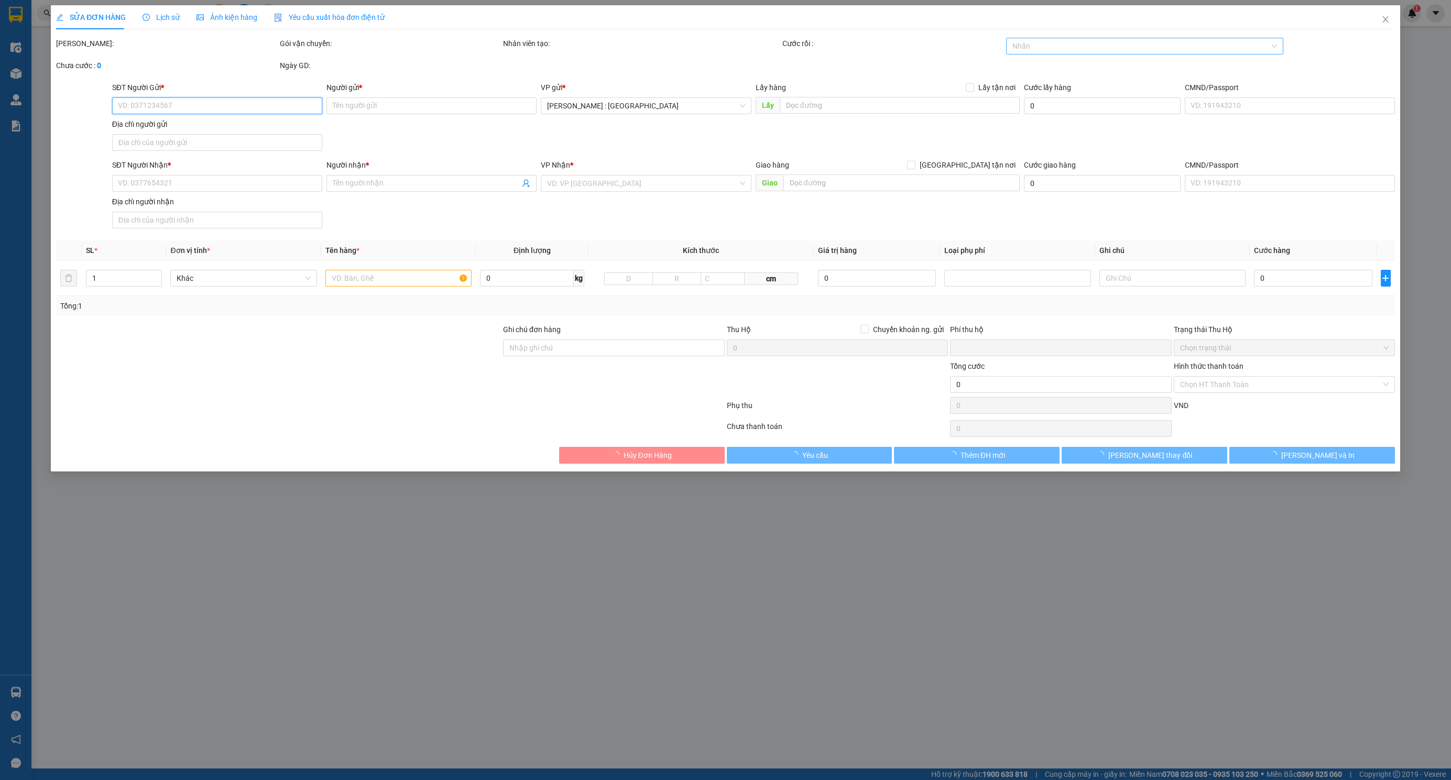
type input "Hà"
type input "0"
type input "830.000"
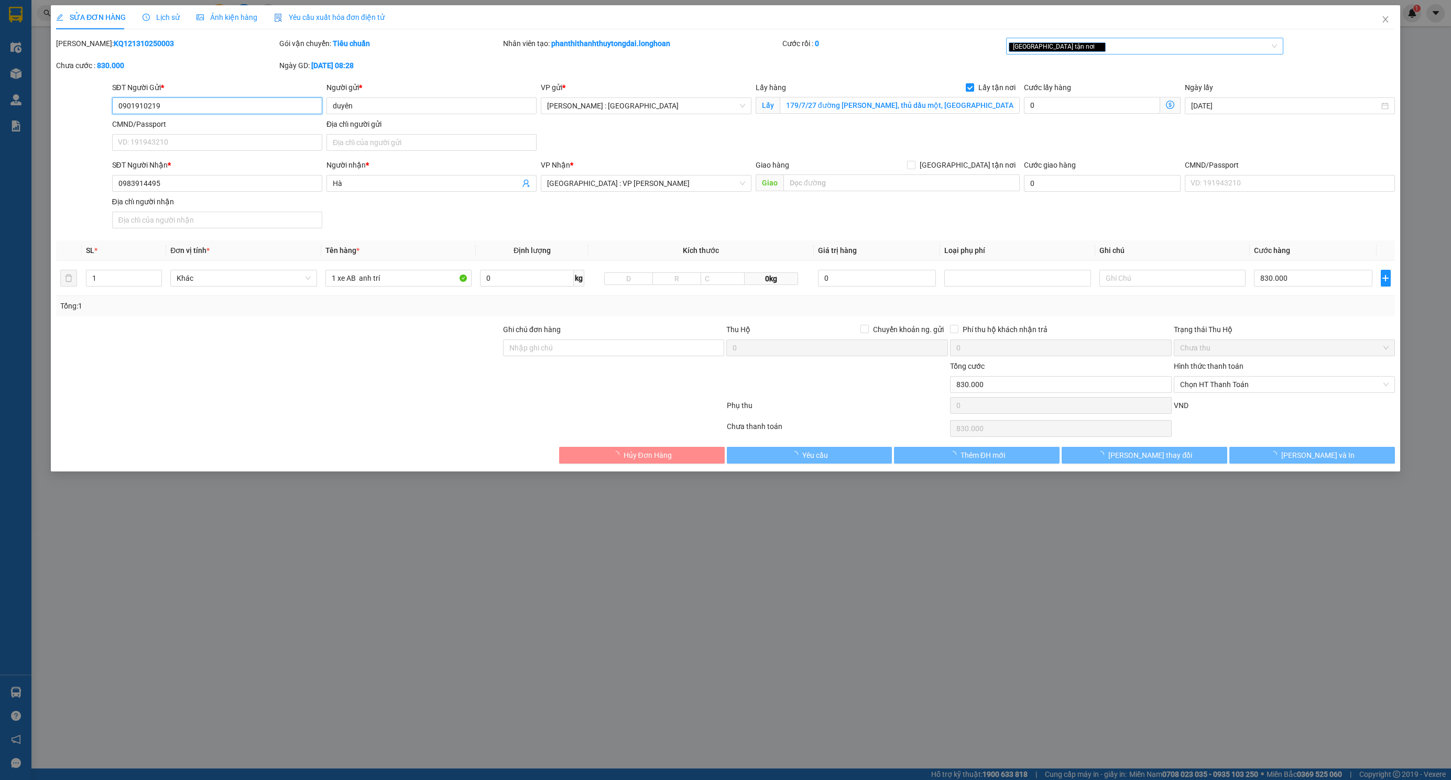
click at [1067, 48] on div "[GEOGRAPHIC_DATA] tận nơi" at bounding box center [1139, 46] width 261 height 13
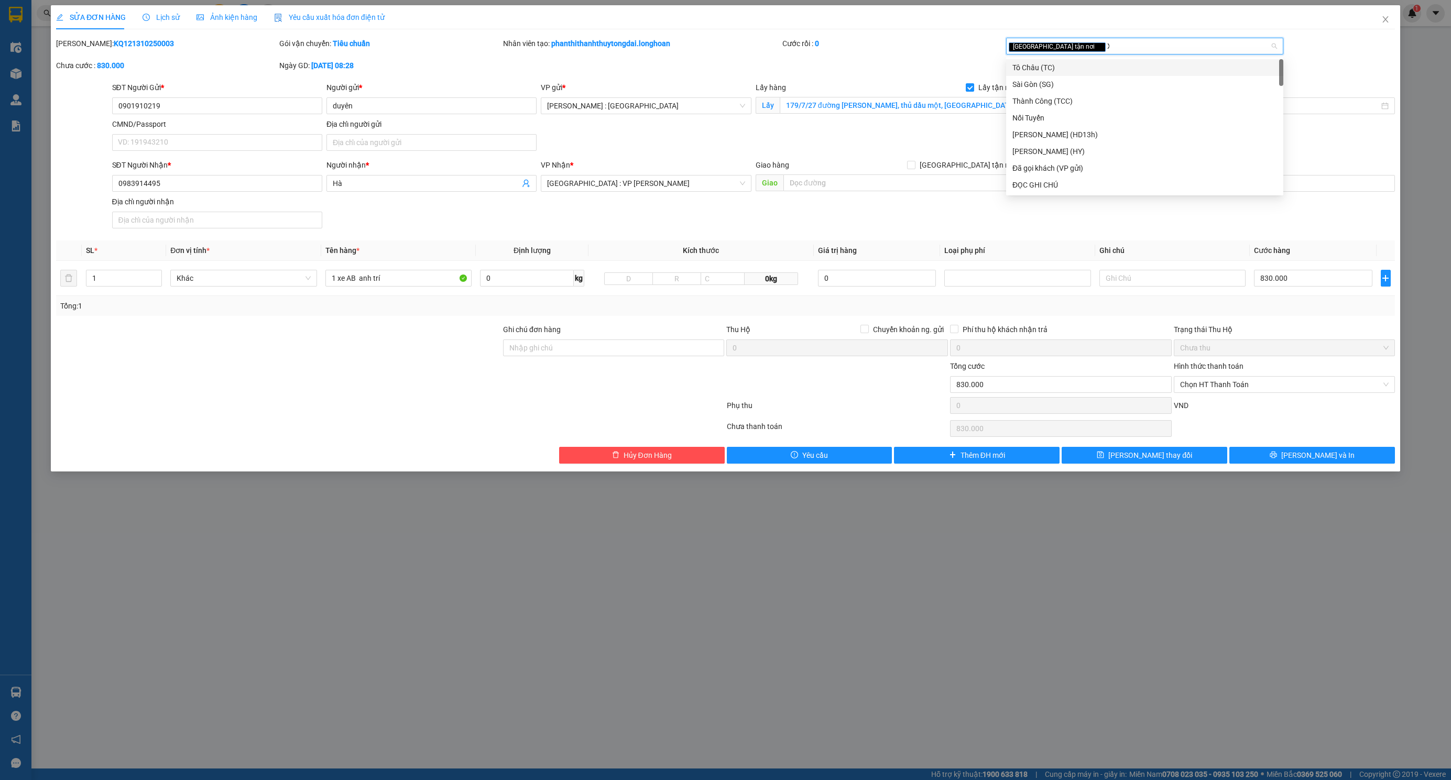
type input "XE"
click at [1049, 63] on div "Xe máy" at bounding box center [1144, 68] width 265 height 12
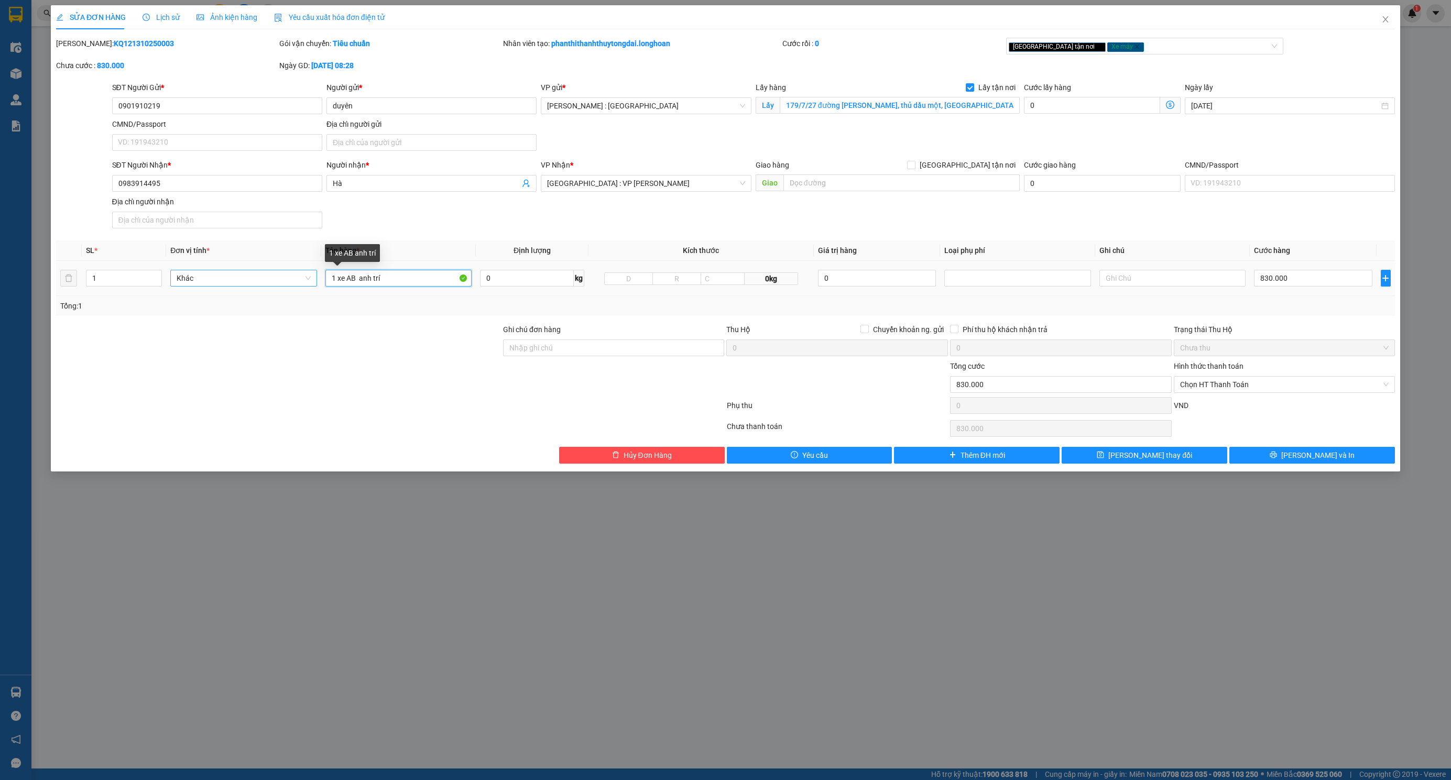
drag, startPoint x: 398, startPoint y: 287, endPoint x: 210, endPoint y: 285, distance: 188.1
click at [211, 285] on tr "1 Khác 1 xe AB anh trí 0 kg 0kg 0 830.000" at bounding box center [725, 278] width 1339 height 35
type input "1 CHIẾC XE BS 81D1-28071"
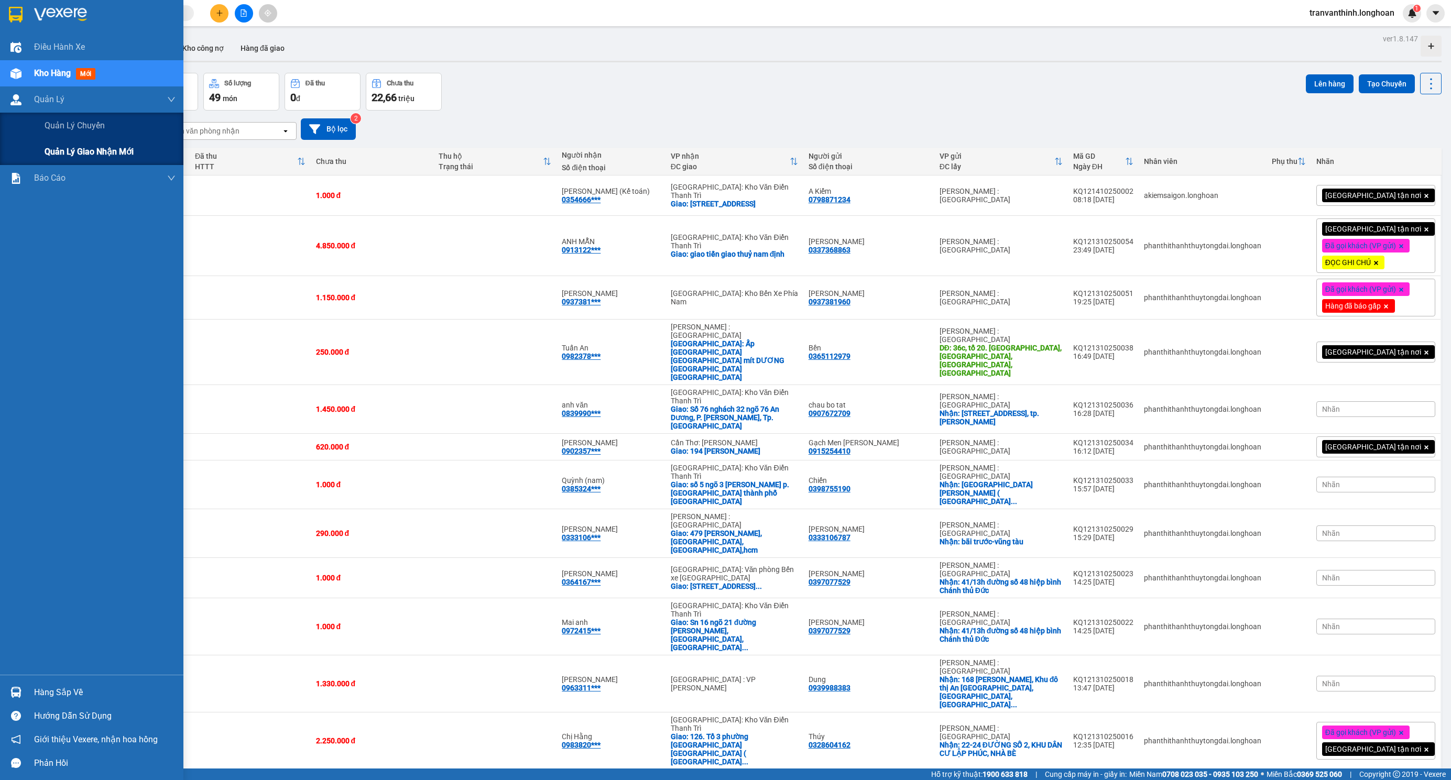
click at [52, 152] on span "Quản lý giao nhận mới" at bounding box center [89, 151] width 89 height 13
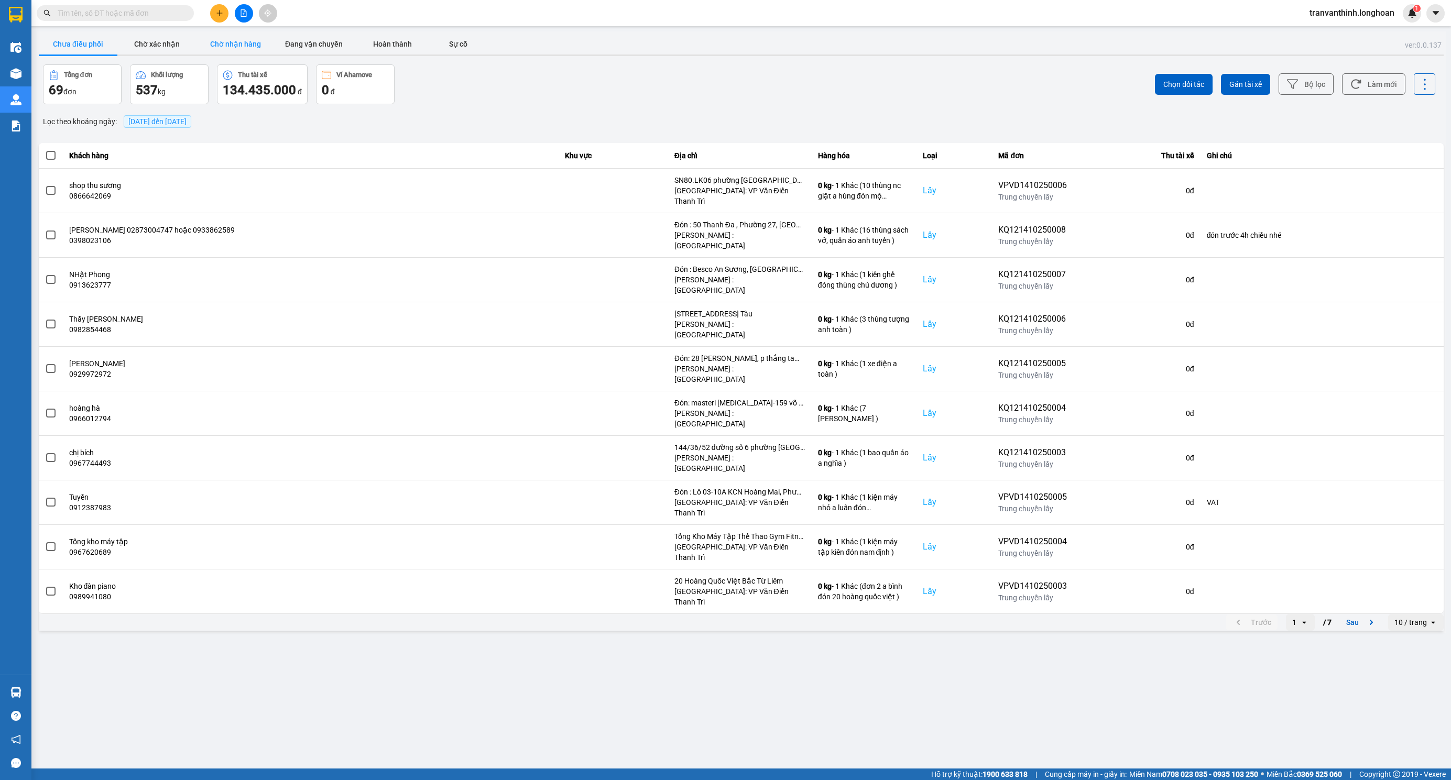
click at [252, 43] on button "Chờ nhận hàng" at bounding box center [235, 44] width 79 height 21
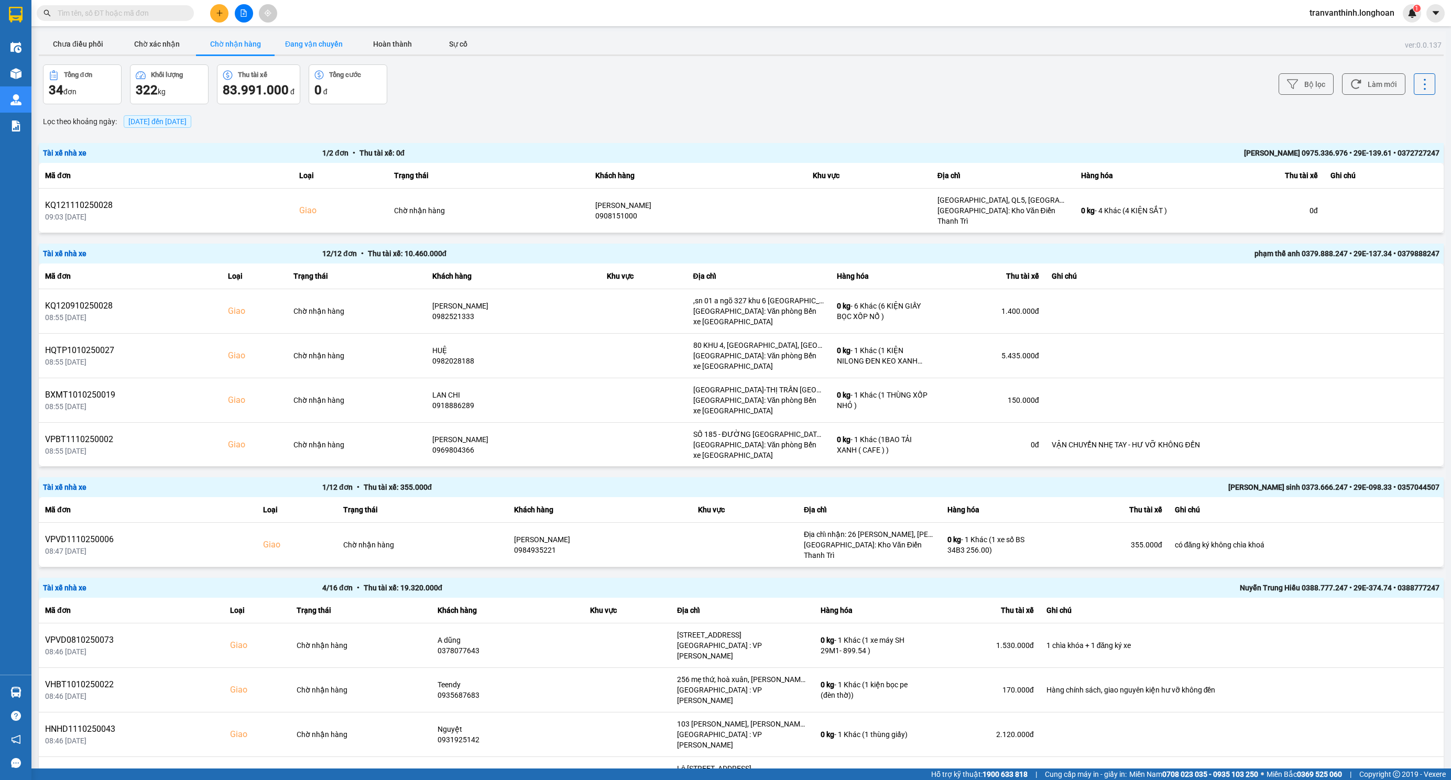
click at [329, 45] on button "Đang vận chuyển" at bounding box center [314, 44] width 79 height 21
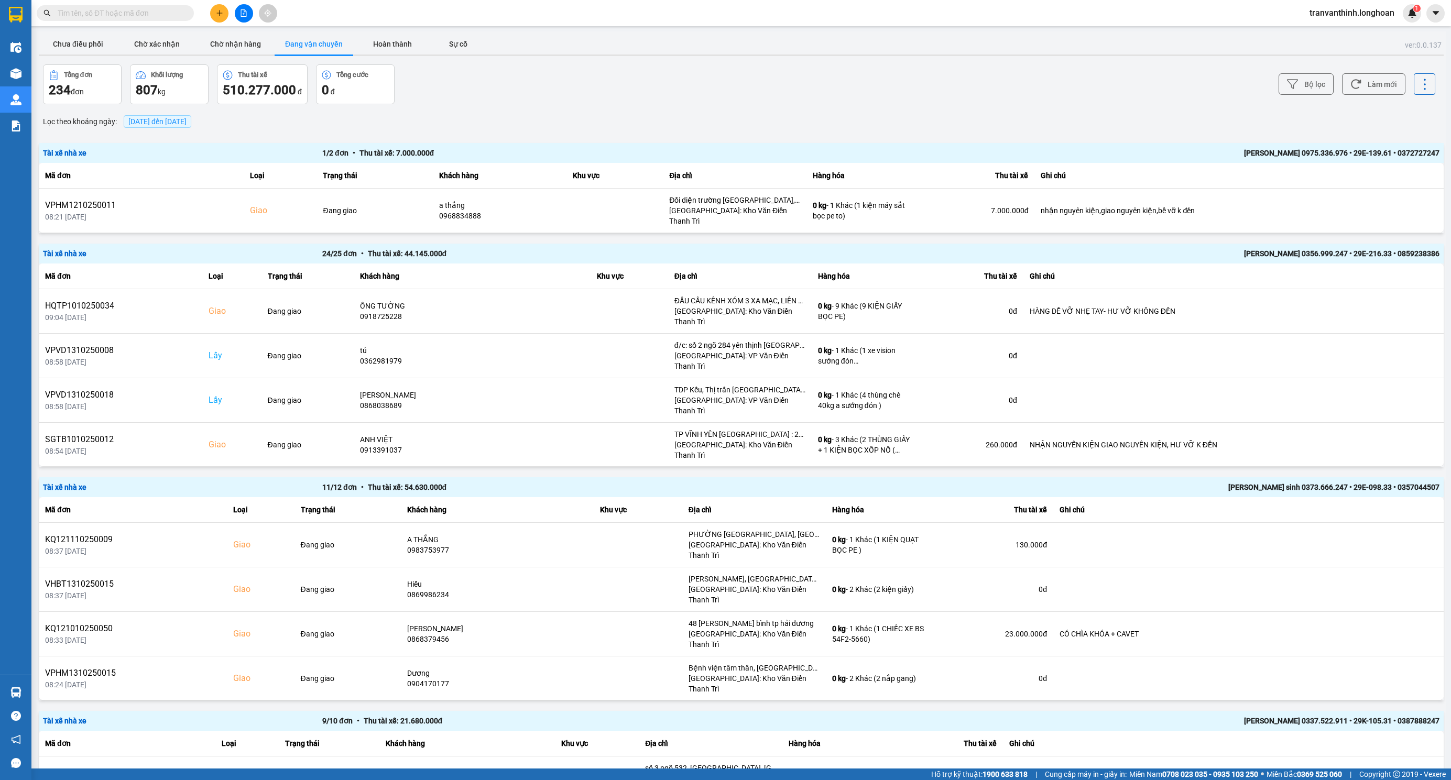
click at [184, 114] on div "14/10/2025 đến 14/10/2025" at bounding box center [157, 122] width 73 height 18
click at [179, 120] on span "14/10/2025 đến 14/10/2025" at bounding box center [157, 121] width 58 height 8
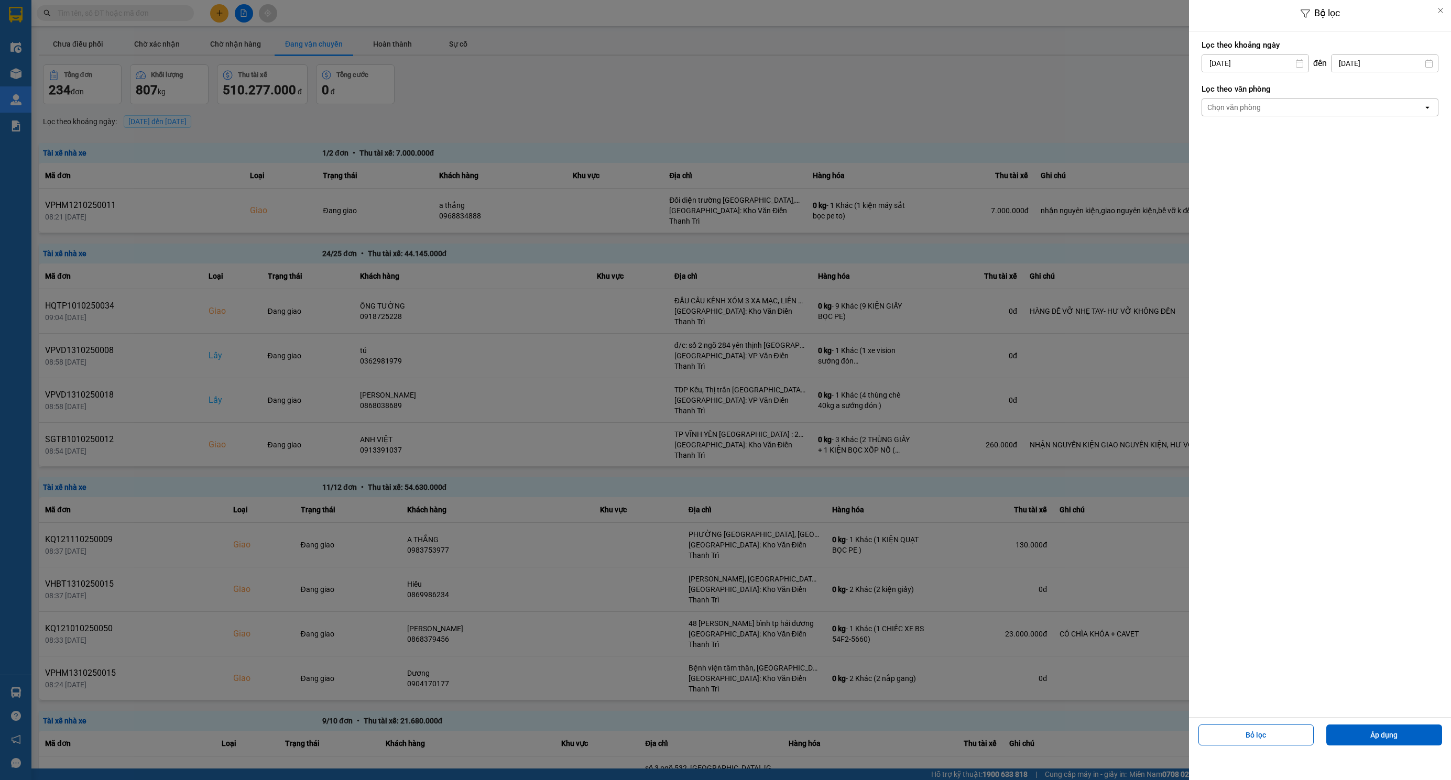
click at [1256, 137] on div "1" at bounding box center [1249, 140] width 15 height 13
type input "01/10/2025"
click at [1319, 107] on div "Chọn văn phòng" at bounding box center [1312, 107] width 221 height 17
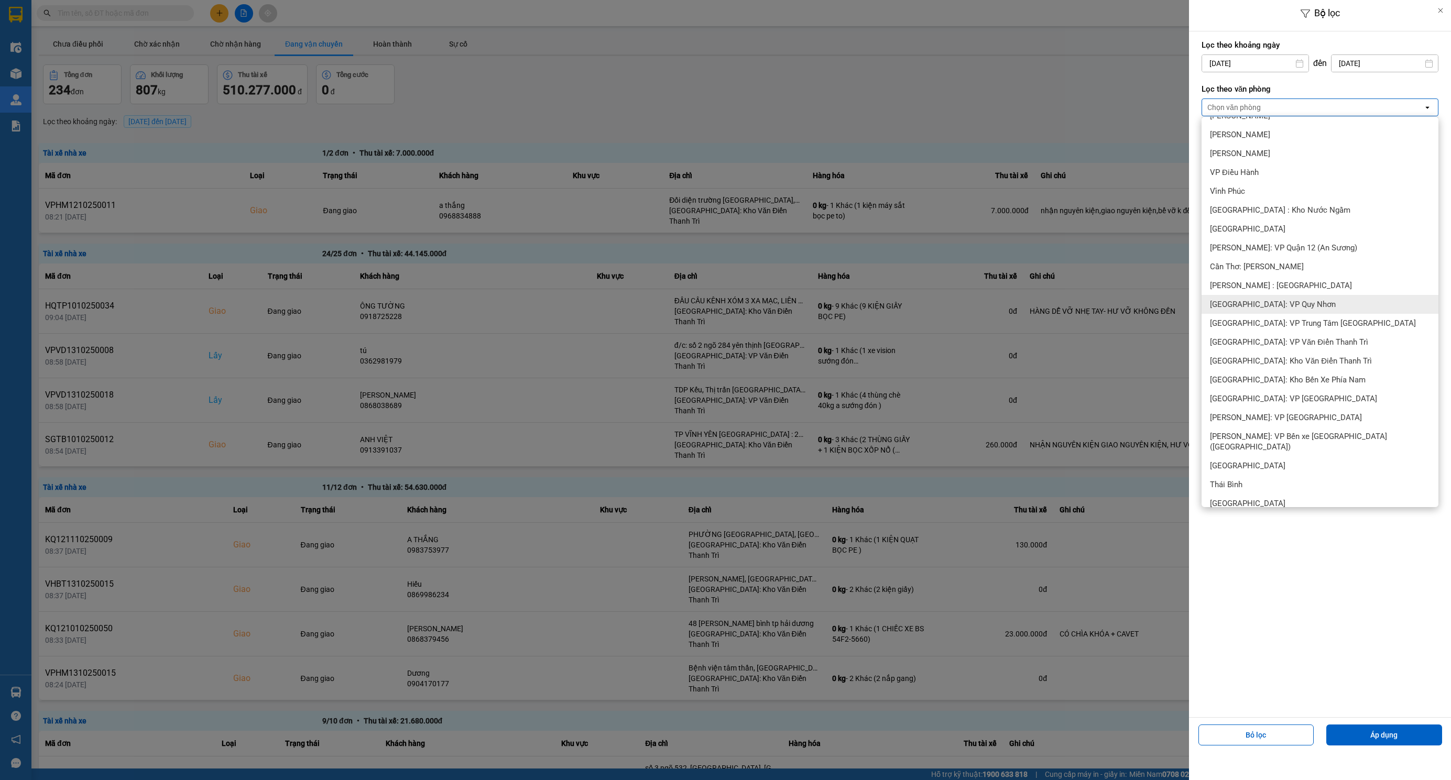
scroll to position [314, 0]
click at [1304, 279] on div "[PERSON_NAME] : [GEOGRAPHIC_DATA]" at bounding box center [1319, 287] width 237 height 19
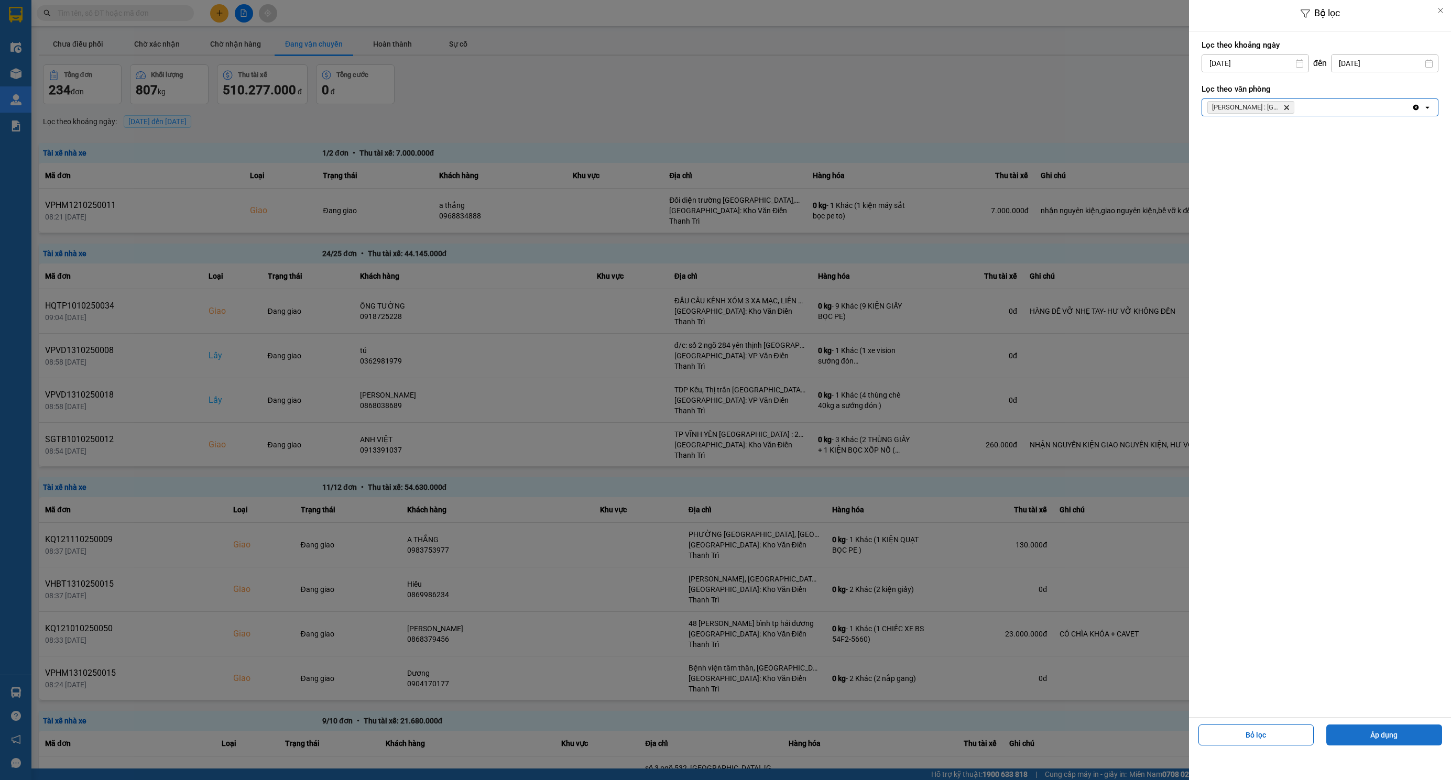
click at [1385, 746] on button "Áp dụng" at bounding box center [1384, 735] width 116 height 21
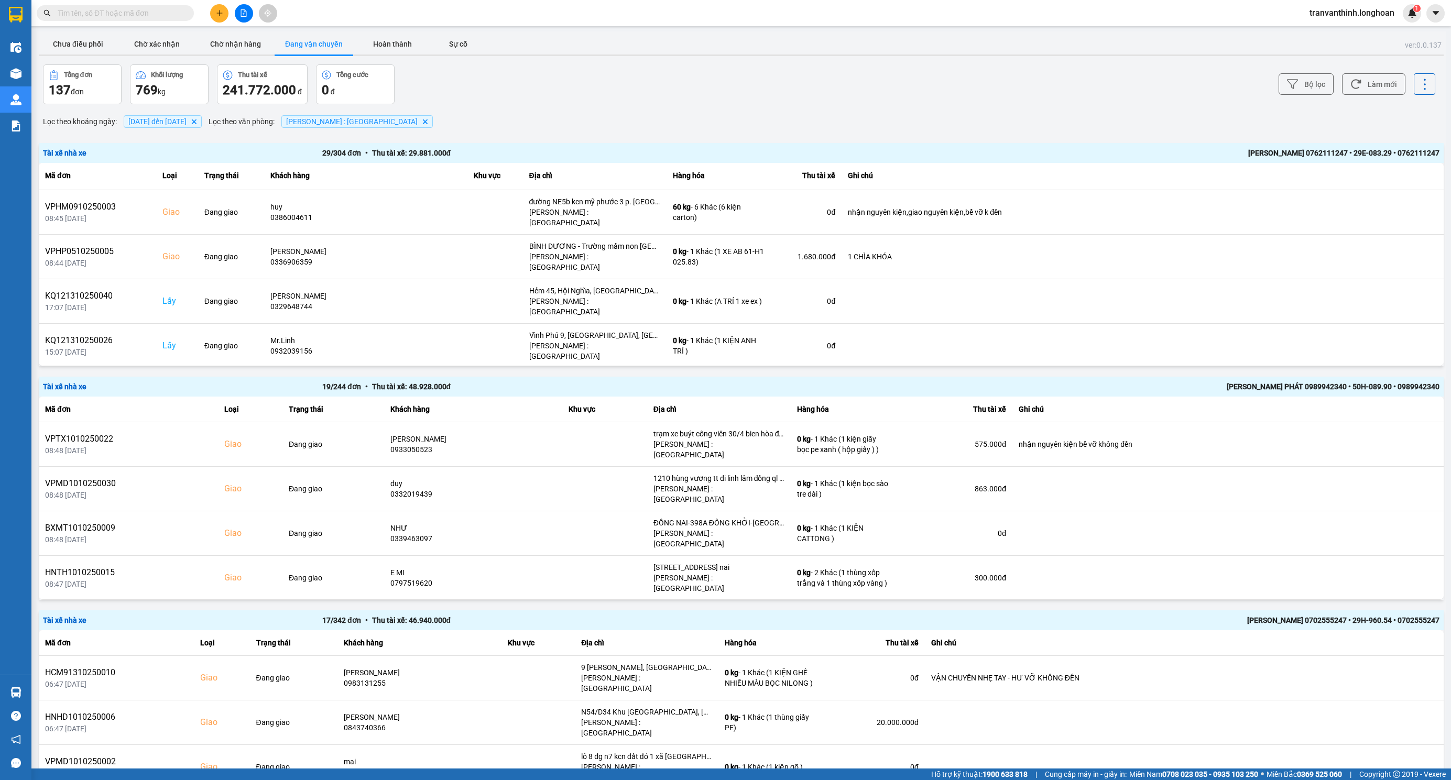
scroll to position [722, 0]
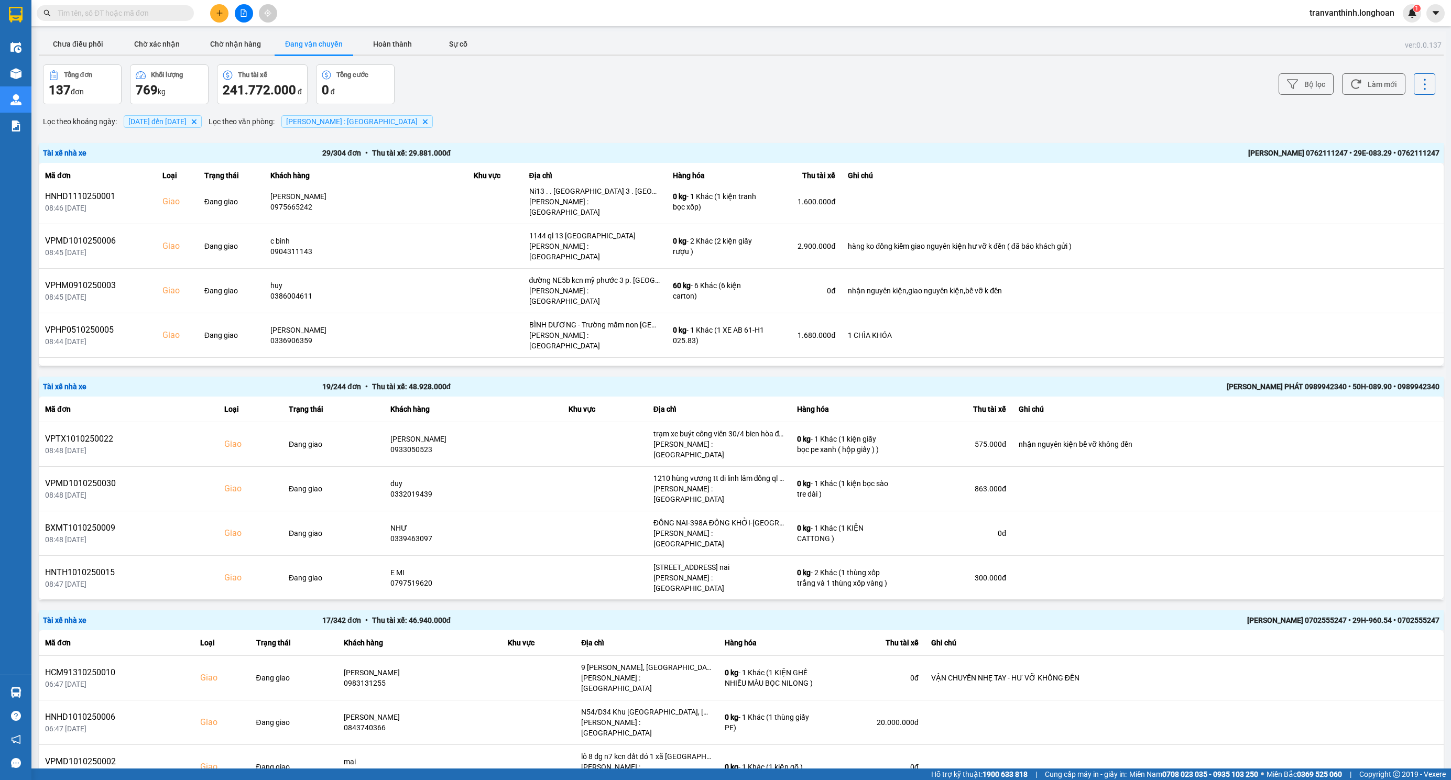
click at [1359, 465] on icon at bounding box center [1362, 468] width 7 height 7
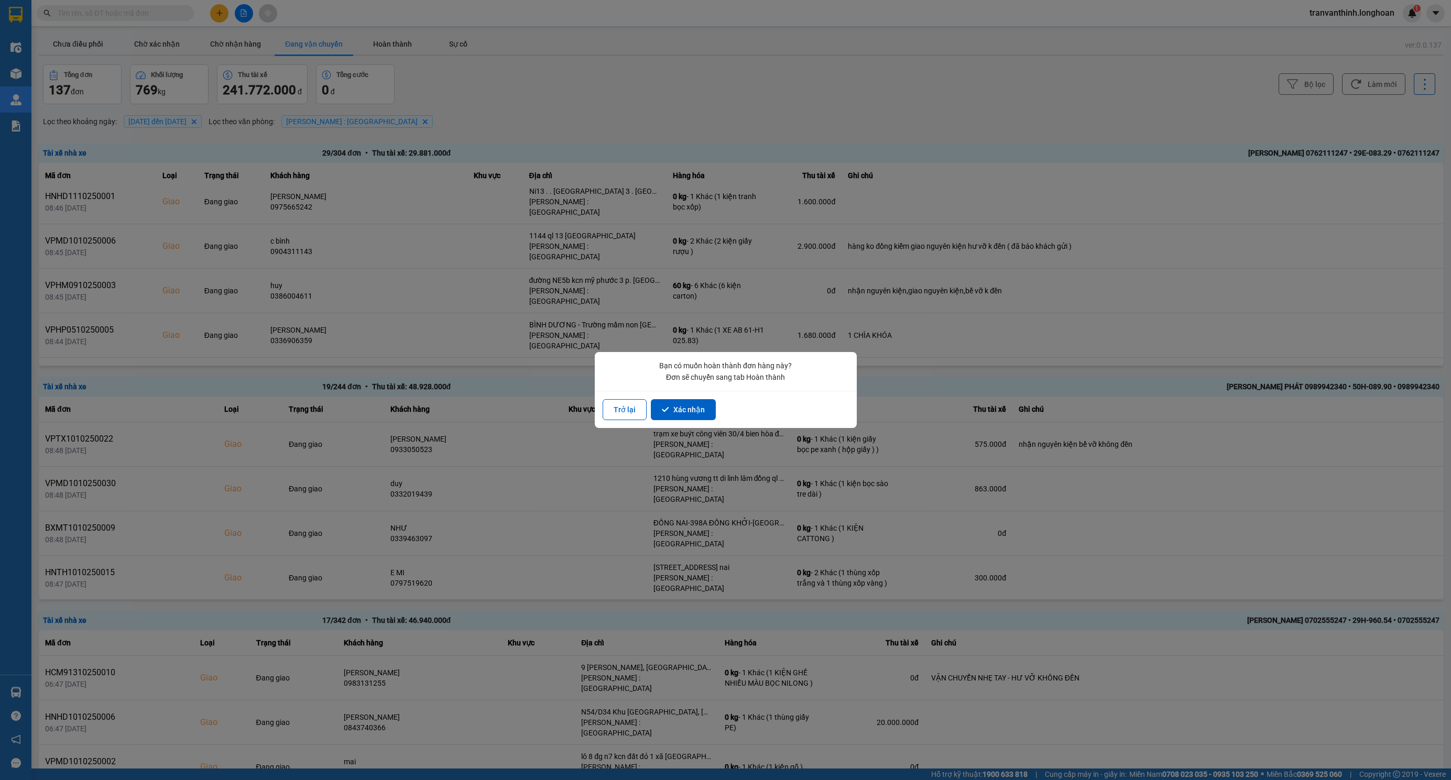
click at [690, 408] on button "Xác nhận" at bounding box center [683, 409] width 65 height 21
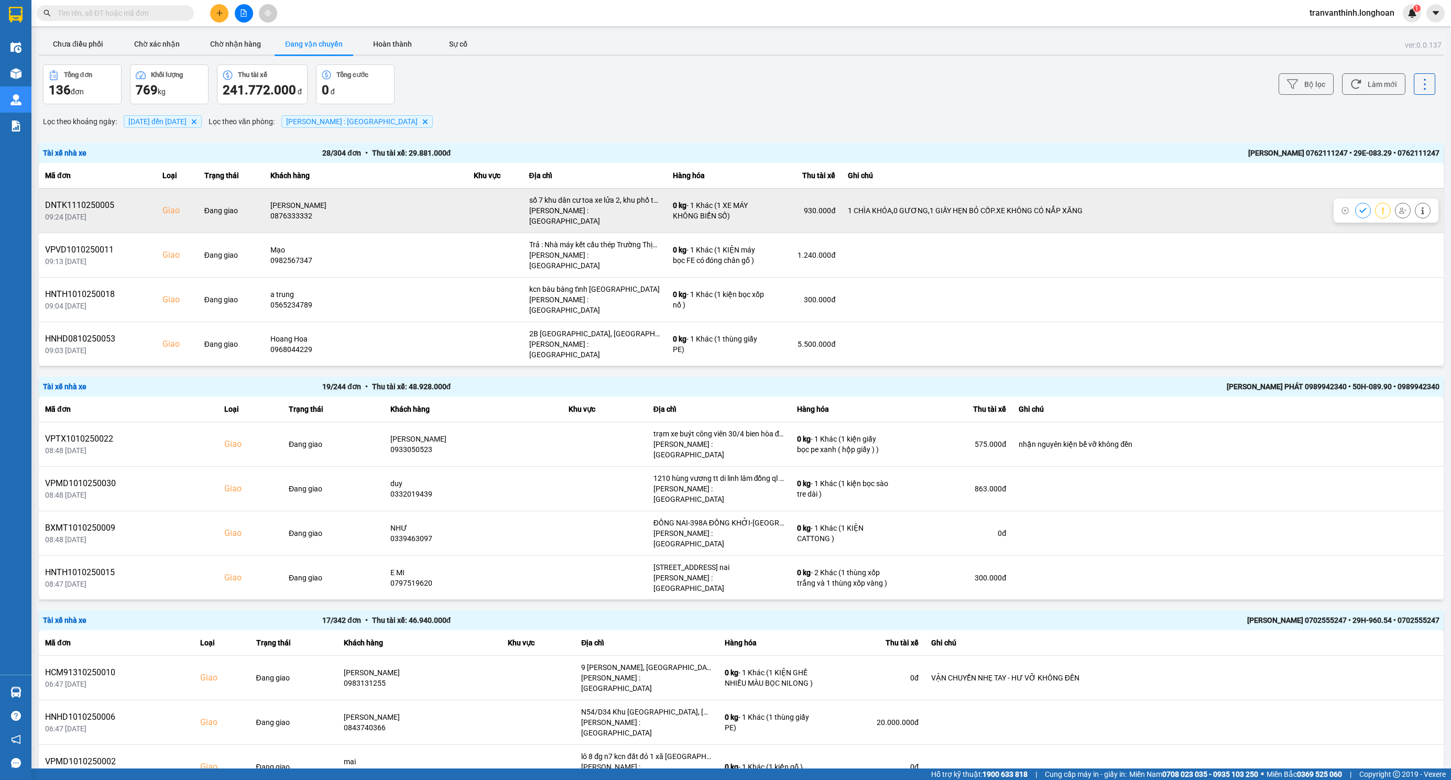
scroll to position [821, 0]
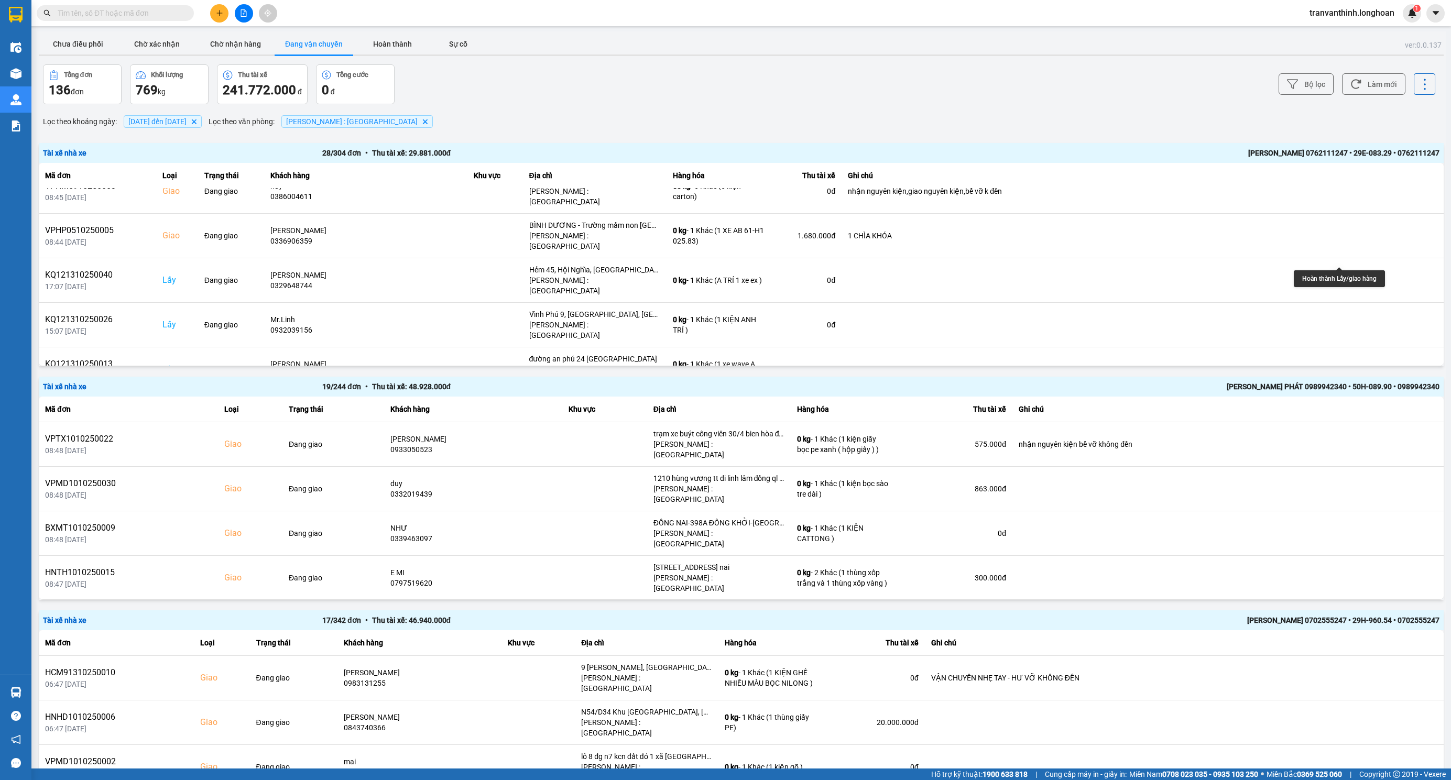
click at [1356, 449] on button at bounding box center [1363, 458] width 15 height 18
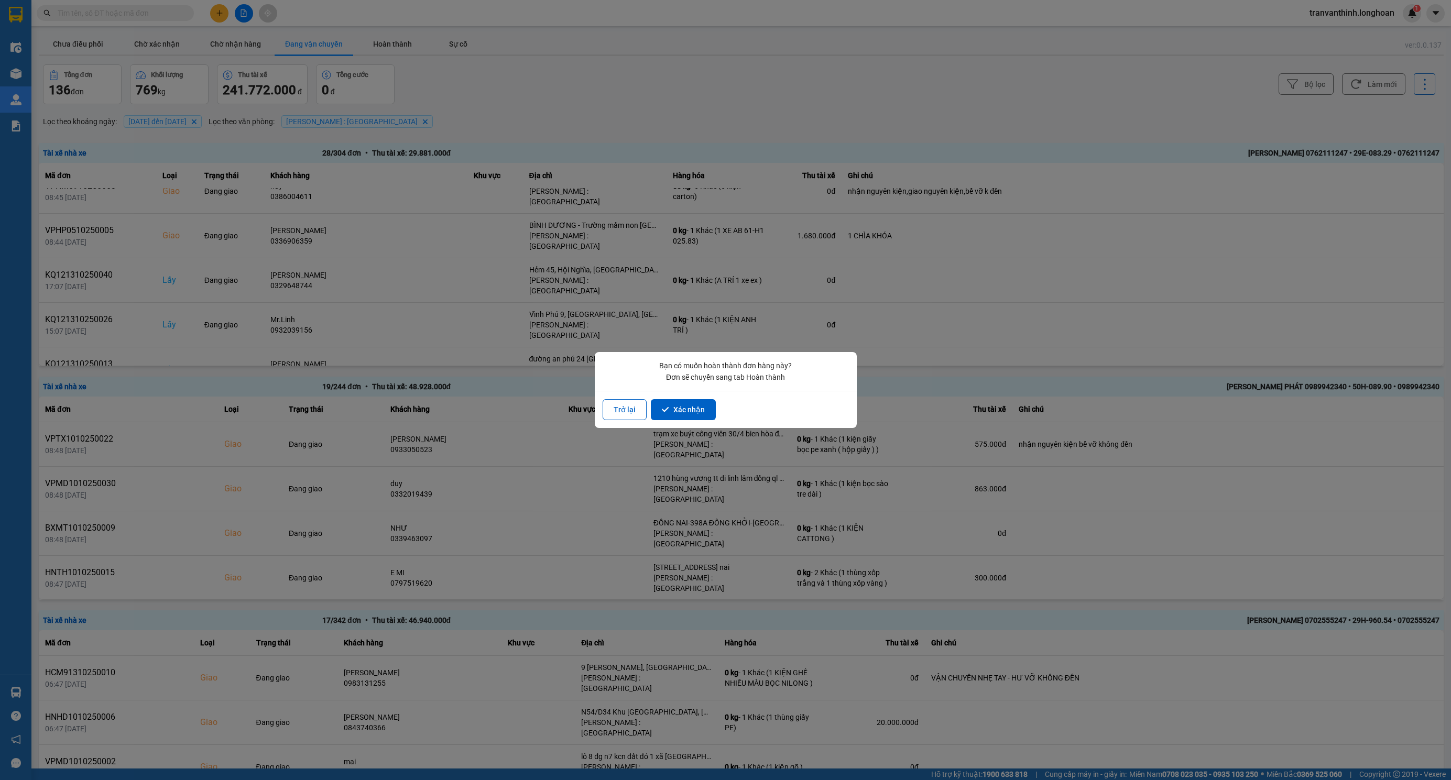
click at [677, 393] on div "Trở lại Xác nhận" at bounding box center [726, 409] width 262 height 37
click at [678, 412] on button "Xác nhận" at bounding box center [683, 409] width 65 height 21
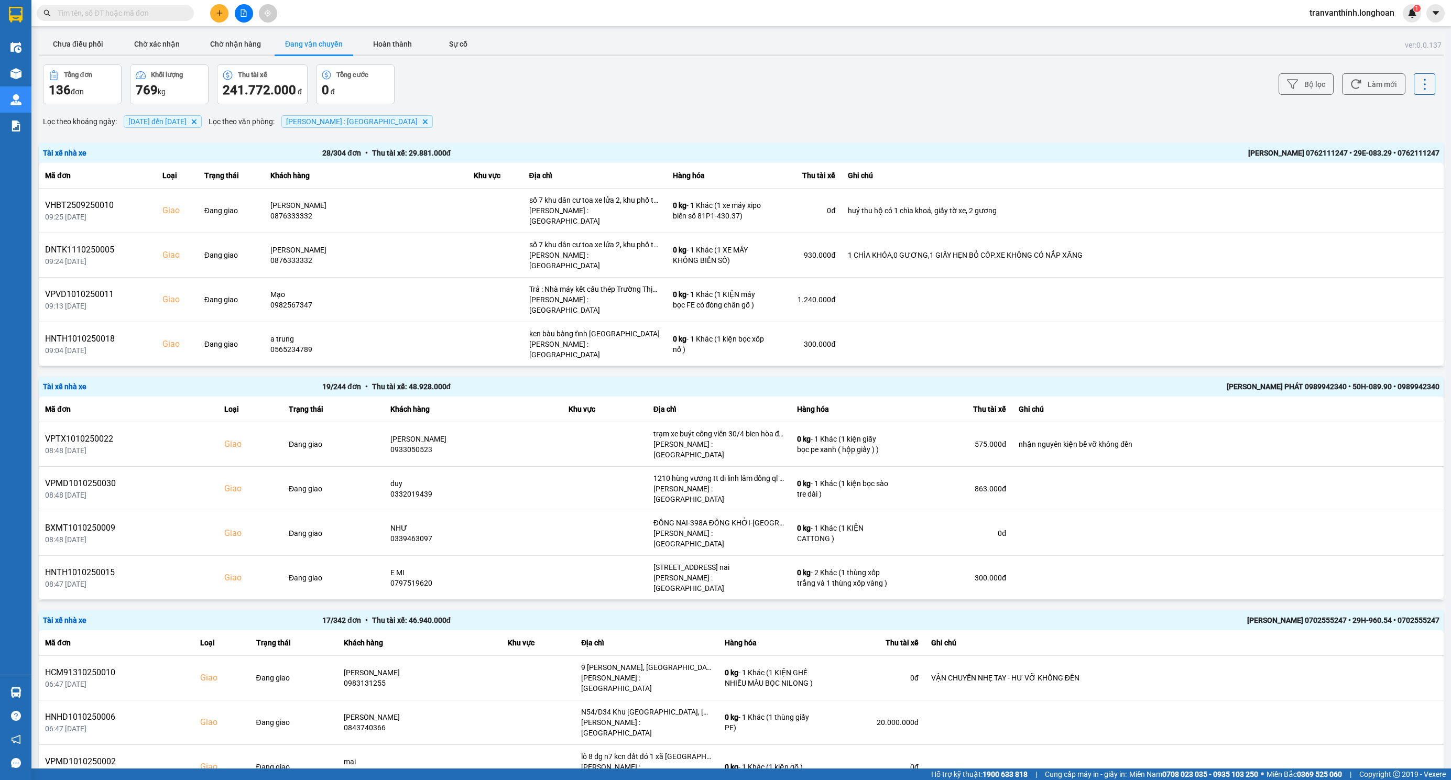
scroll to position [785, 0]
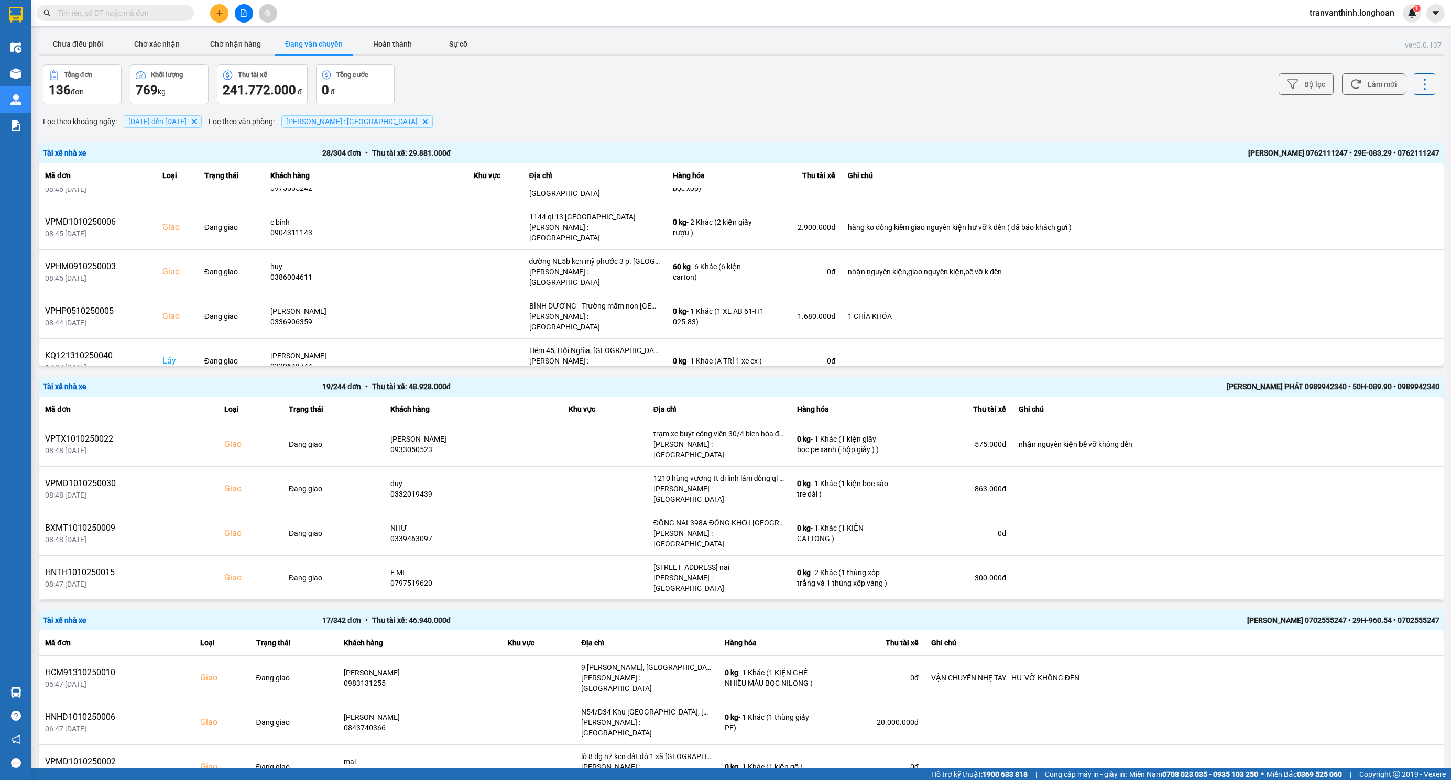
click at [1359, 446] on icon at bounding box center [1362, 449] width 7 height 7
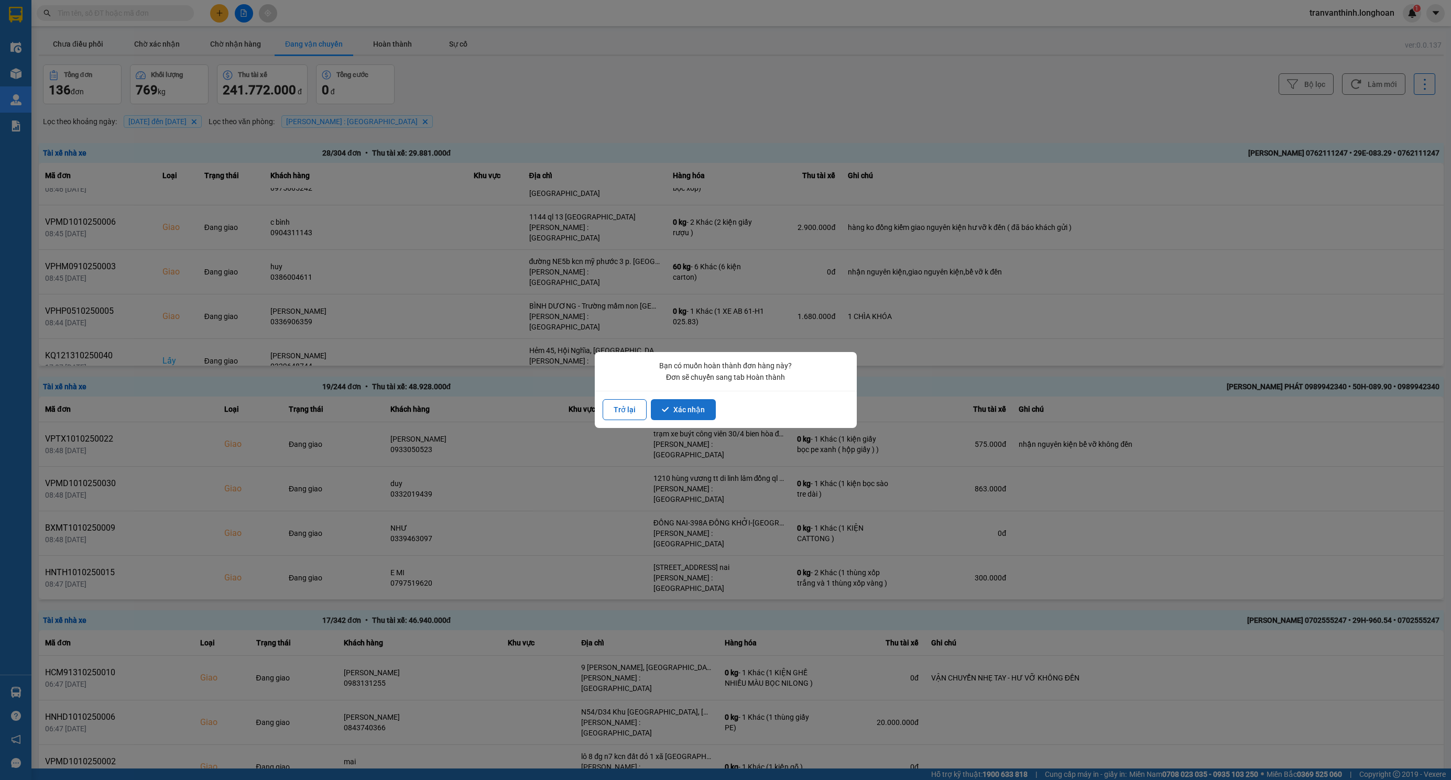
click at [689, 412] on button "Xác nhận" at bounding box center [683, 409] width 65 height 21
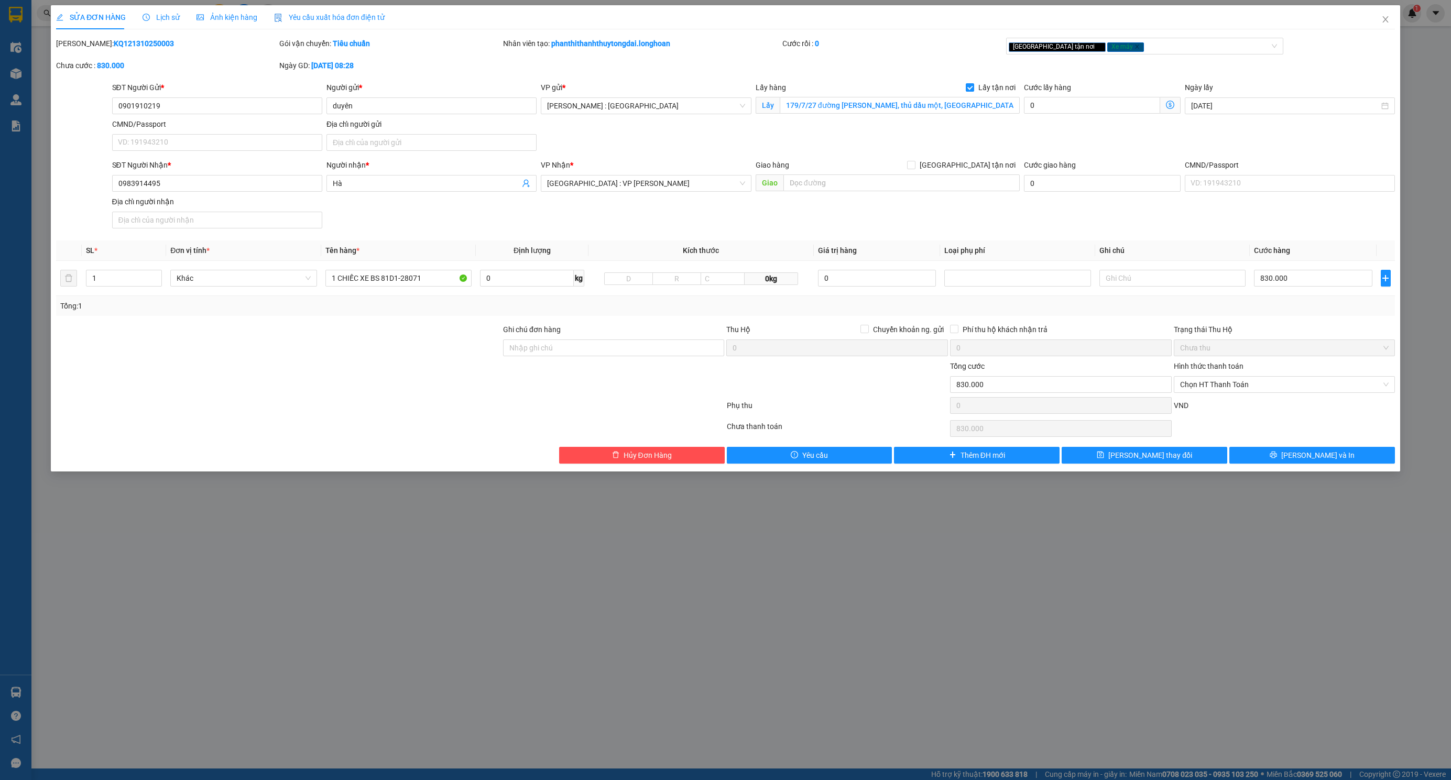
type input "1 CHIẾC XE BS 81D1-28071"
click at [568, 351] on input "Ghi chú đơn hàng" at bounding box center [614, 348] width 222 height 17
type input "CHÌA KHÓA QUẤN TAY LÁI -KHÔNG CAVET"
click at [1272, 459] on button "[PERSON_NAME] và In" at bounding box center [1312, 455] width 166 height 17
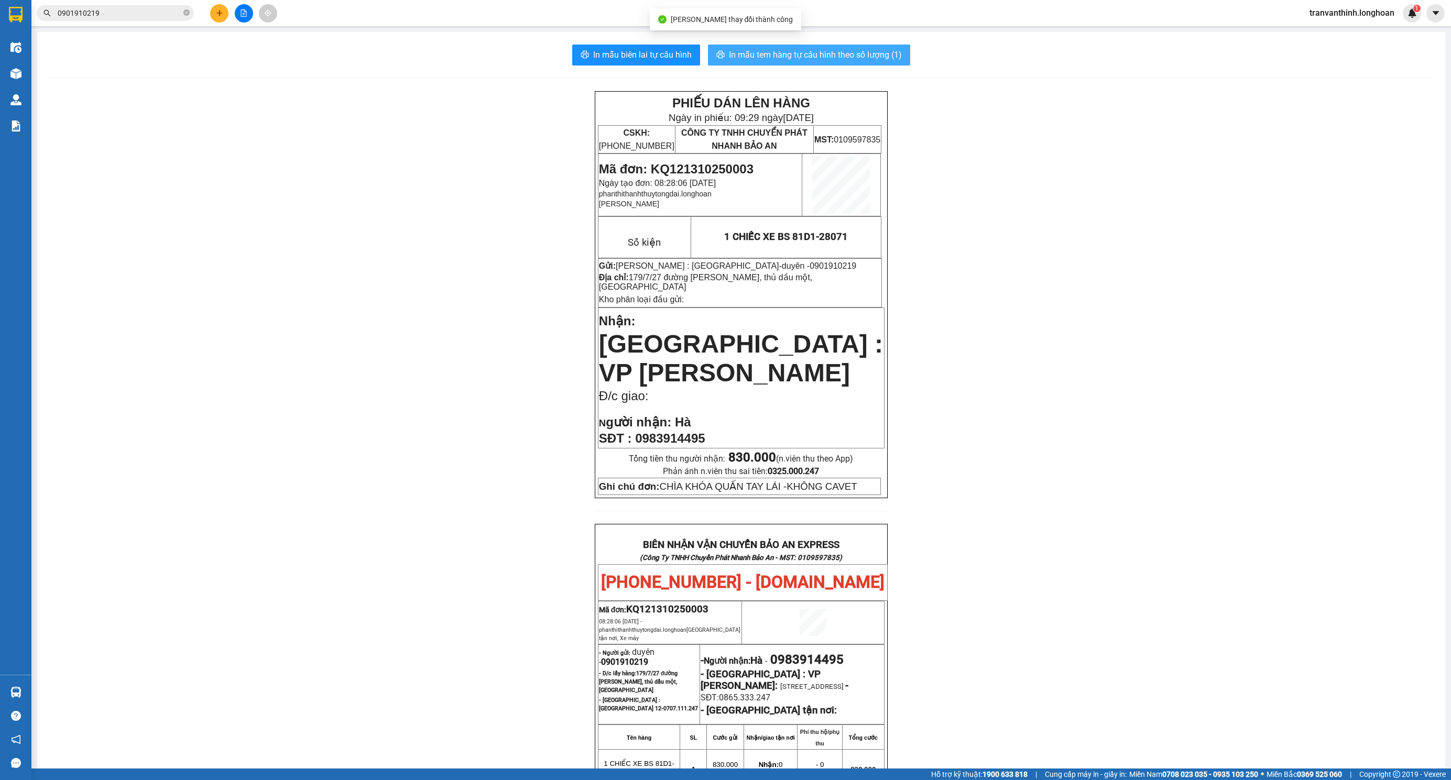
click at [752, 60] on span "In mẫu tem hàng tự cấu hình theo số lượng (1)" at bounding box center [815, 54] width 173 height 13
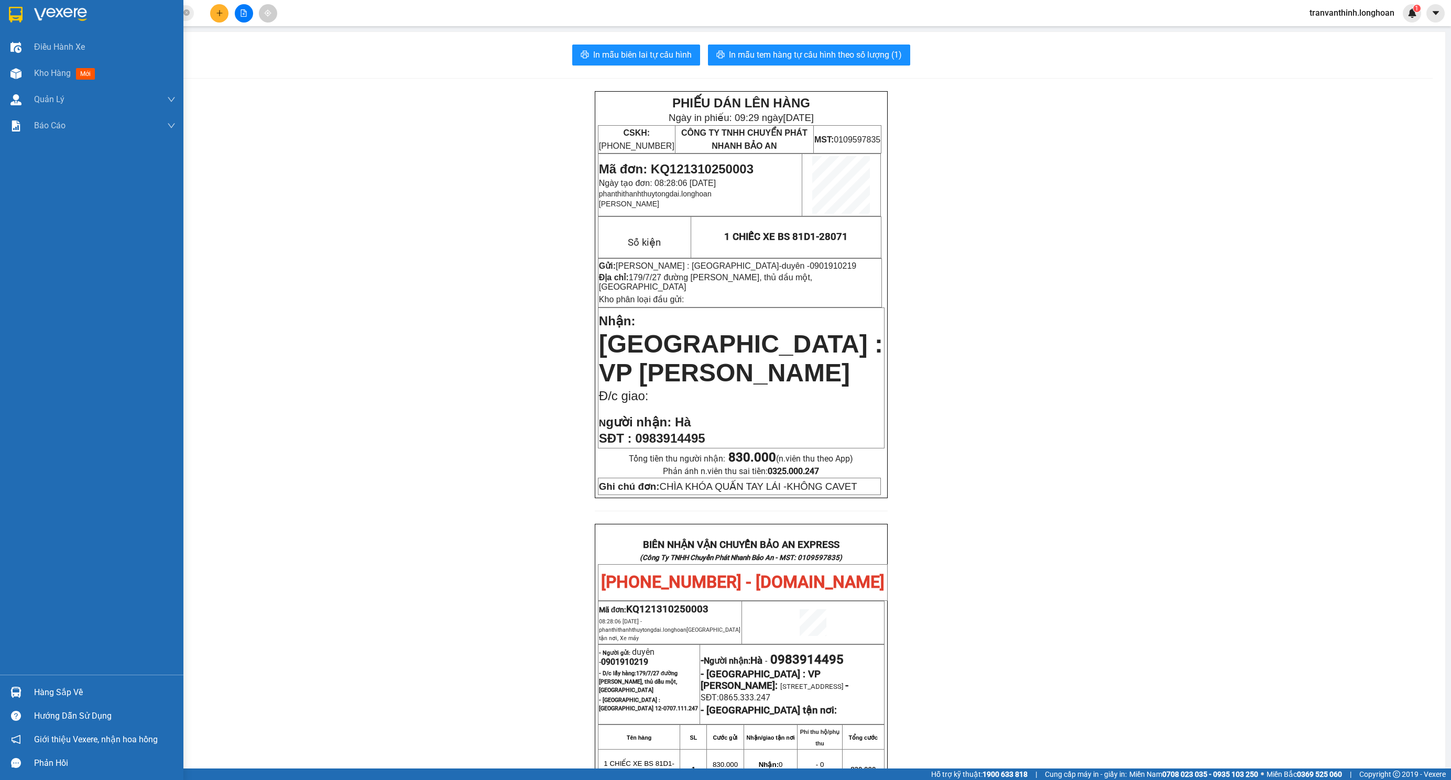
click at [13, 15] on img at bounding box center [16, 15] width 14 height 16
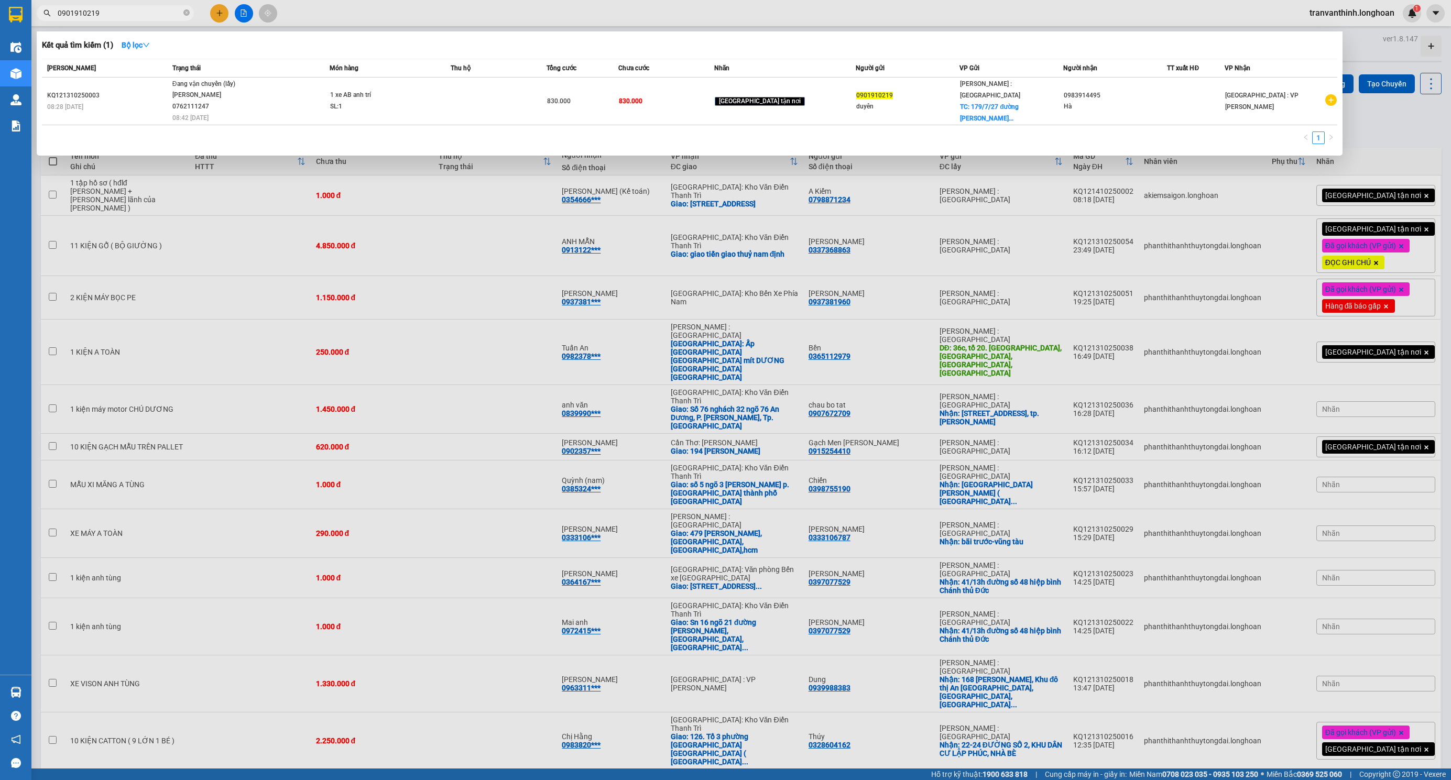
click at [124, 11] on input "0901910219" at bounding box center [120, 13] width 124 height 12
click at [126, 11] on input "0901910219" at bounding box center [120, 13] width 124 height 12
paste input "0395921986"
type input "09019102190395921986"
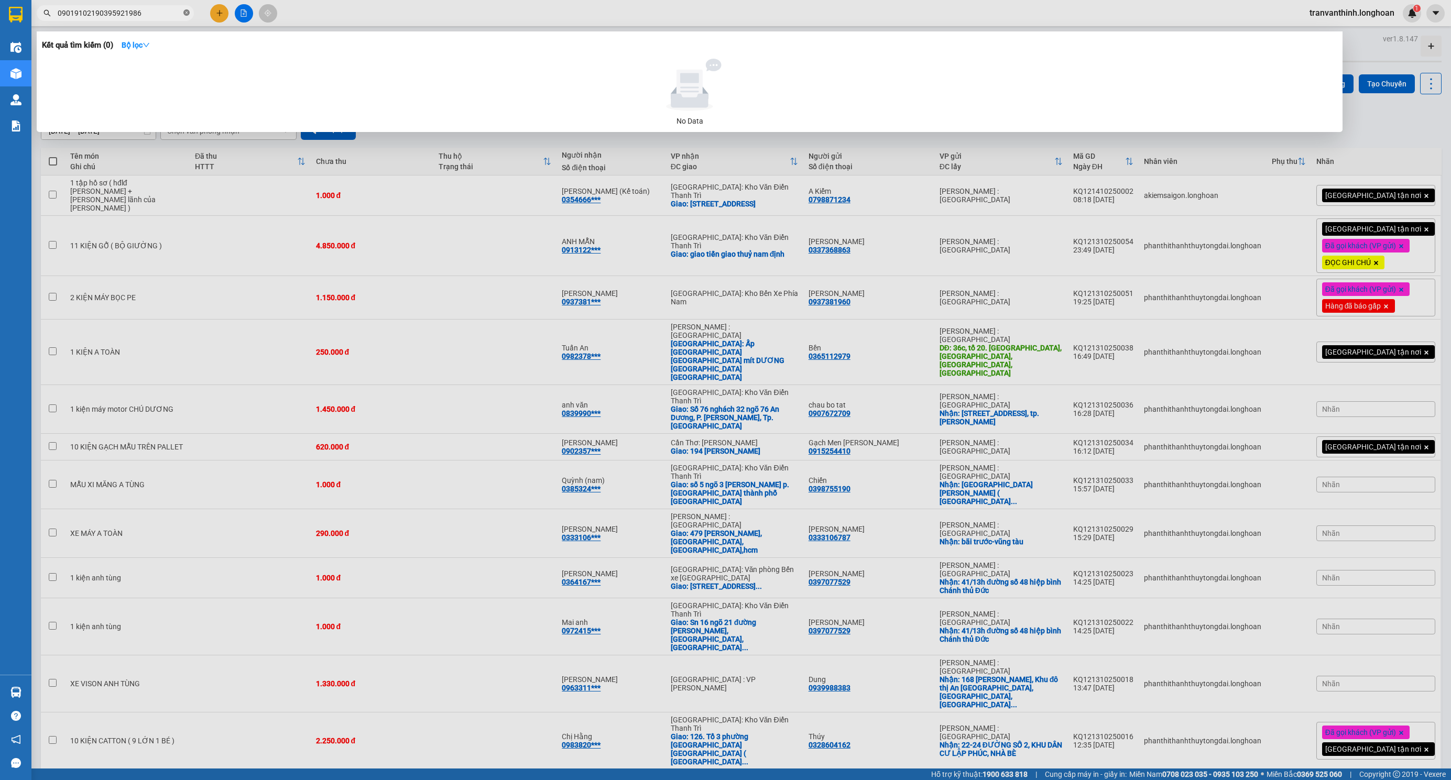
click at [184, 16] on icon "close-circle" at bounding box center [186, 12] width 6 height 6
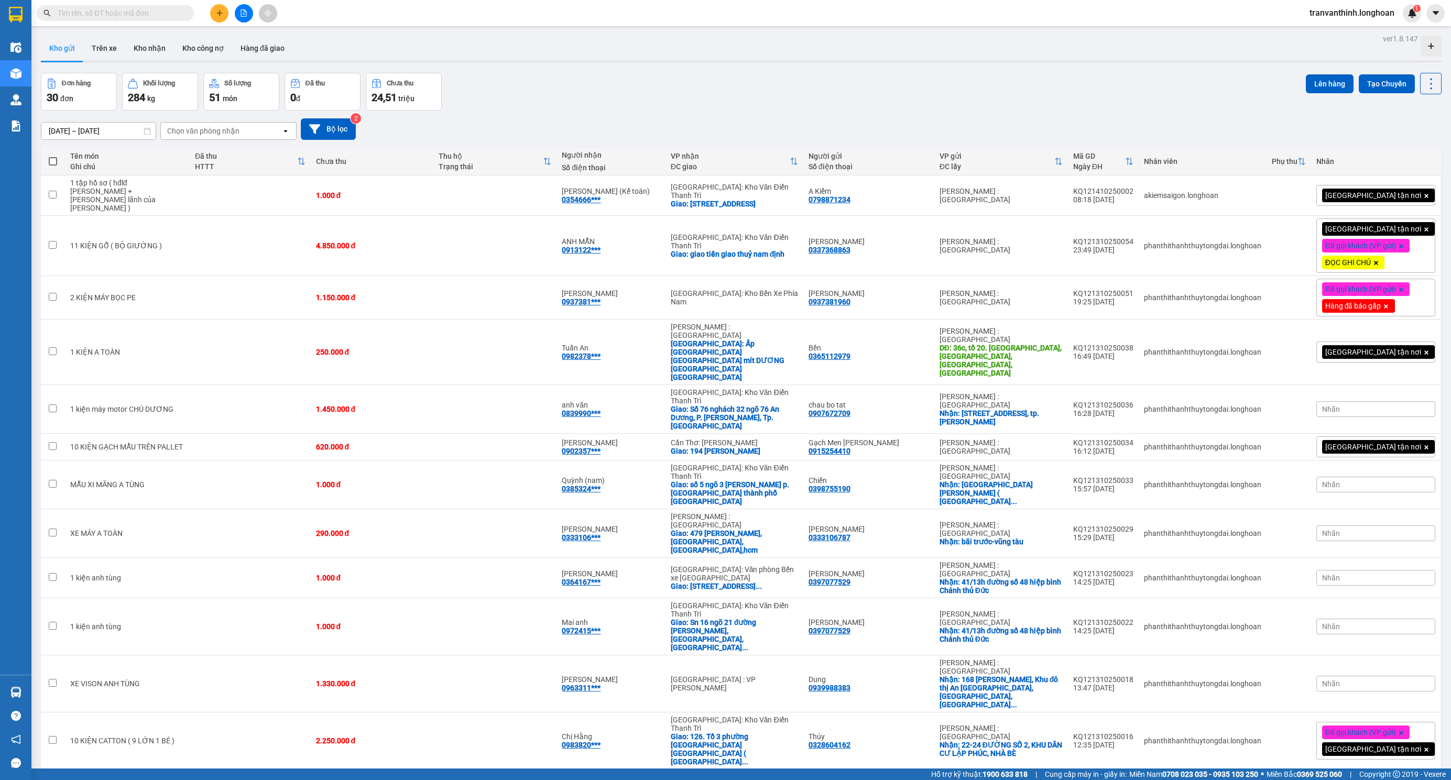
paste input "0395921986"
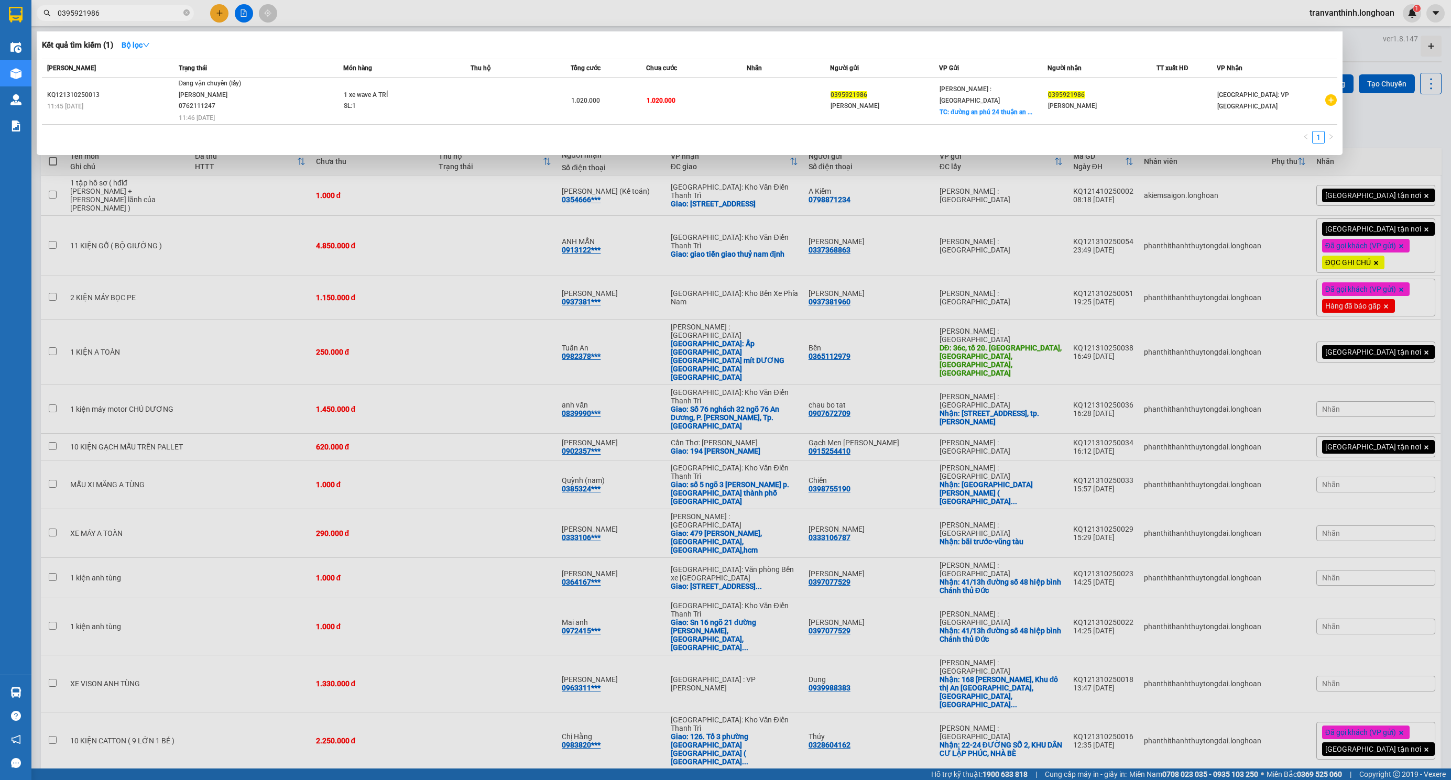
type input "0395921986"
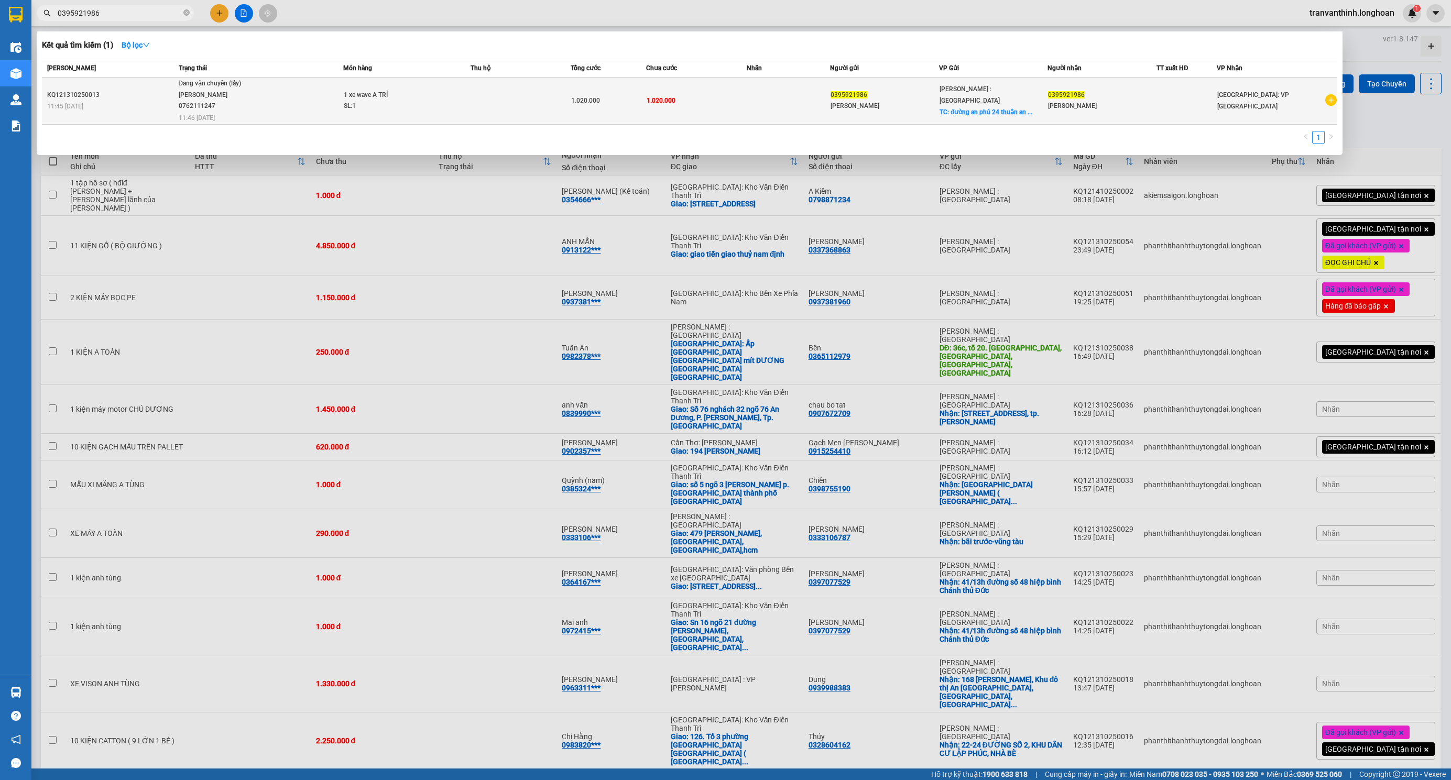
click at [282, 82] on span "Đang vận chuyển (lấy) [GEOGRAPHIC_DATA] 0762111247 11:46 [DATE]" at bounding box center [261, 99] width 164 height 43
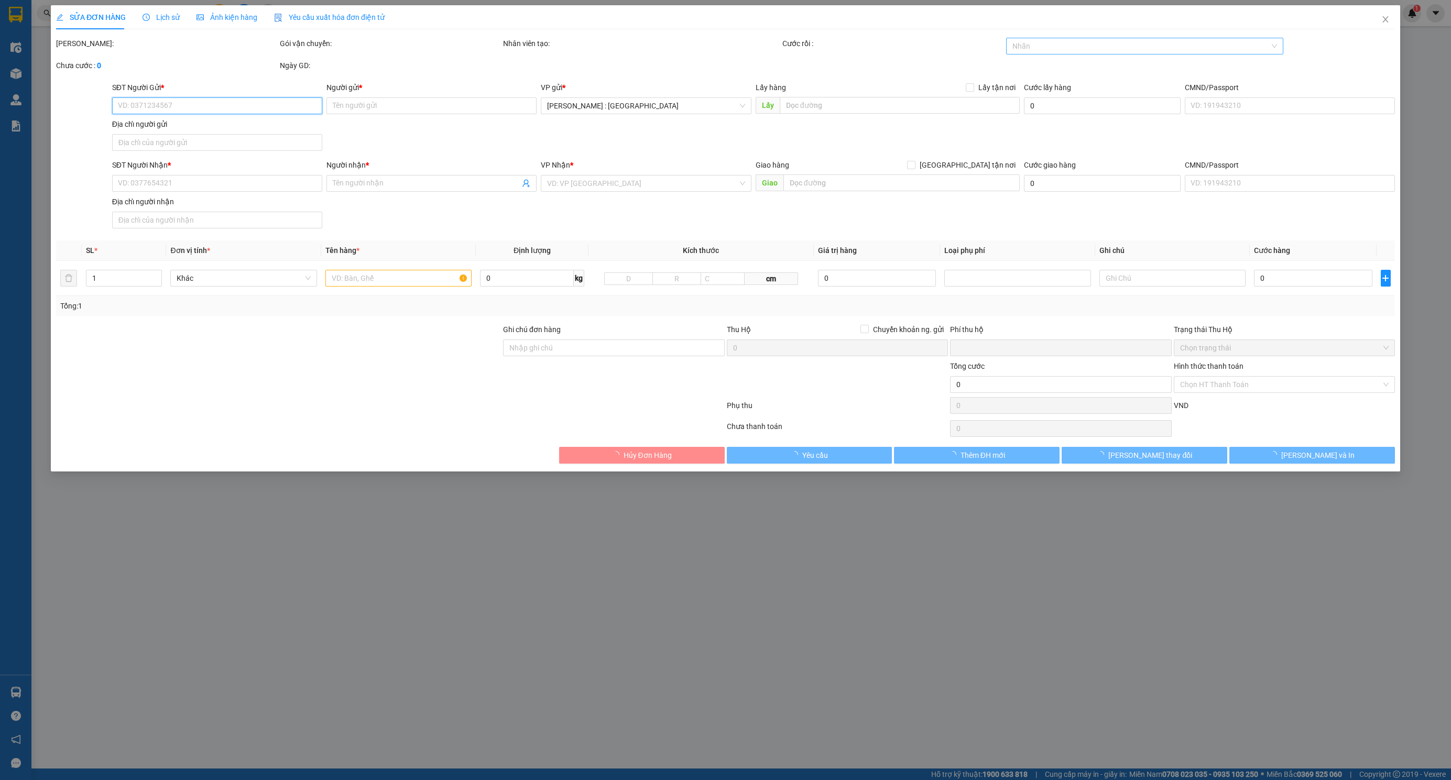
type input "0395921986"
type input "[PERSON_NAME]"
checkbox input "true"
type input "đường an phú 24 [GEOGRAPHIC_DATA]"
type input "0395921986"
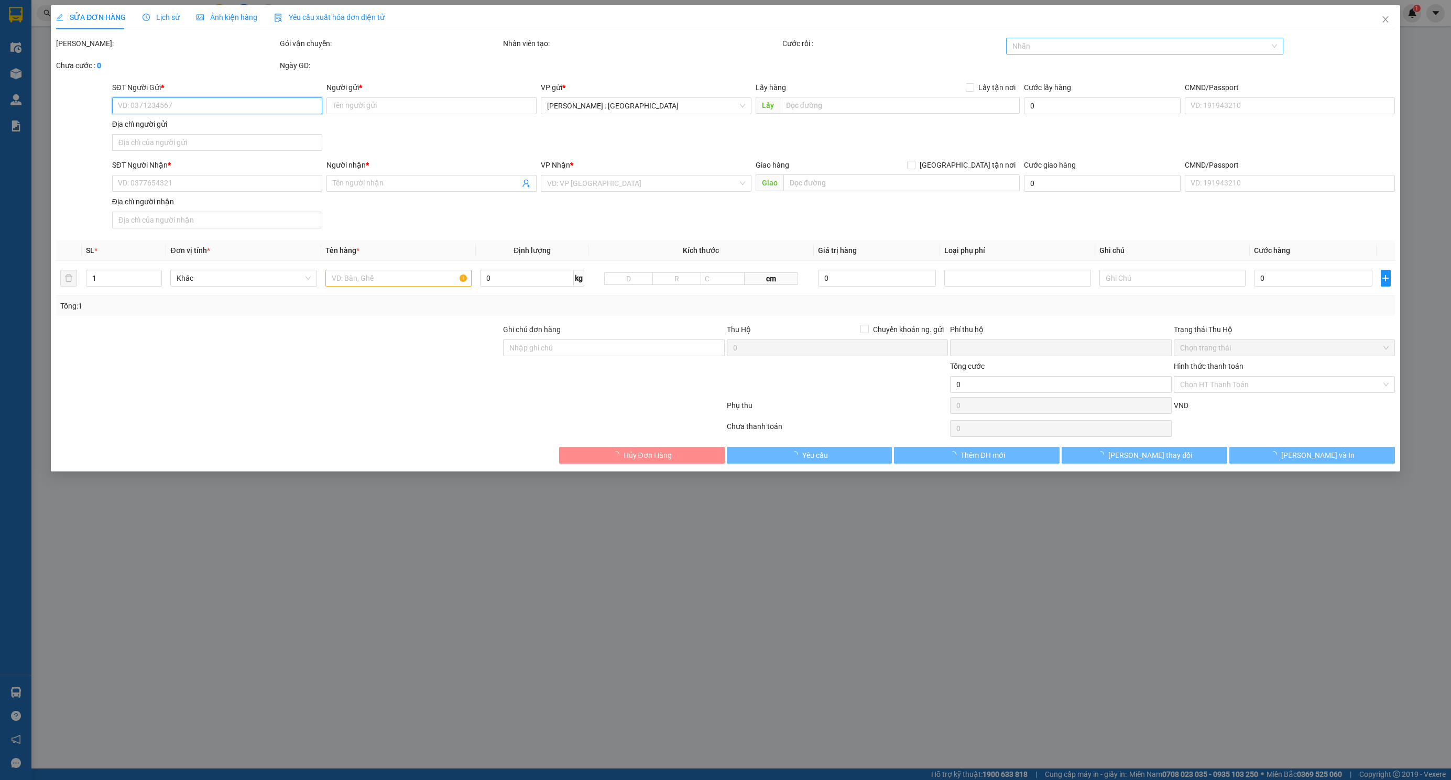
type input "[PERSON_NAME]"
type input "0"
type input "1.020.000"
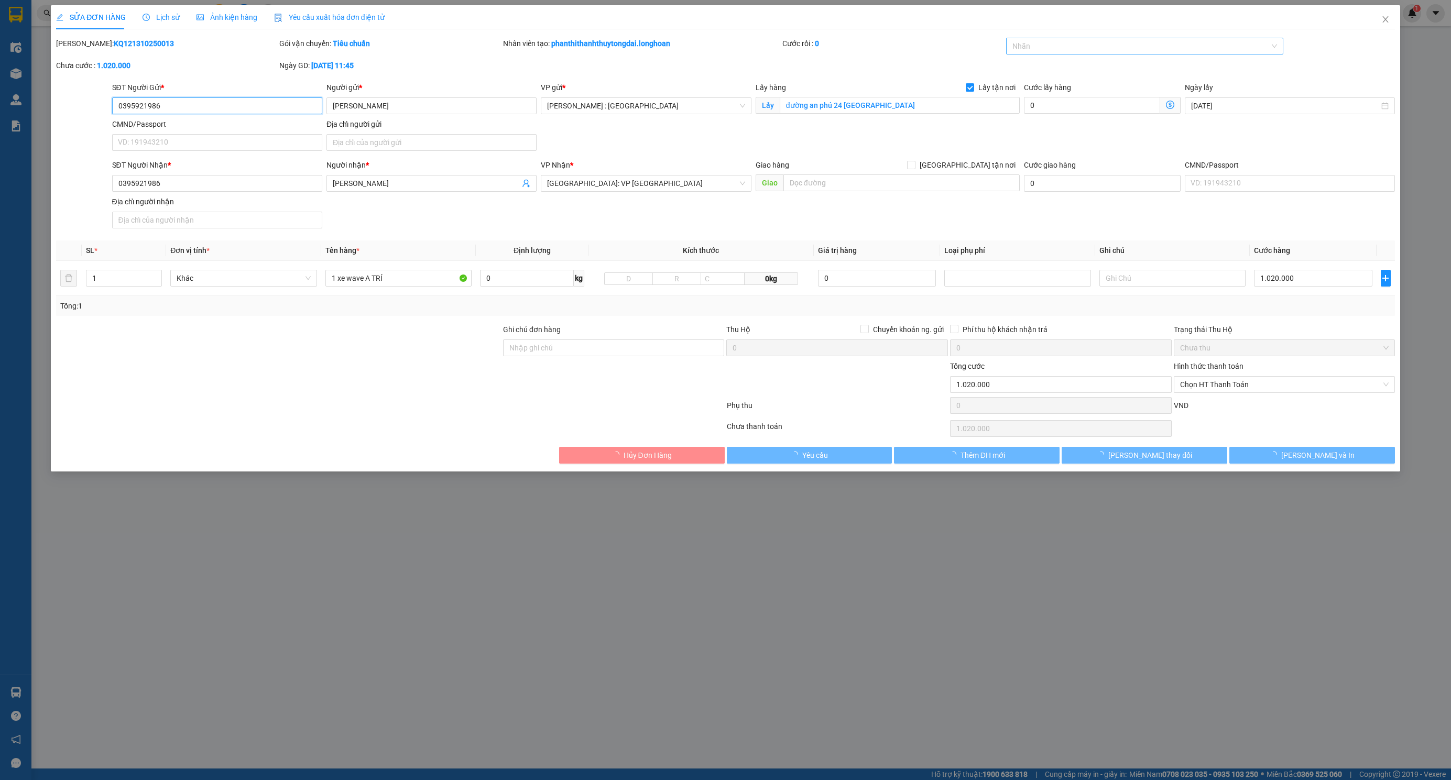
click at [1066, 49] on div at bounding box center [1139, 46] width 261 height 13
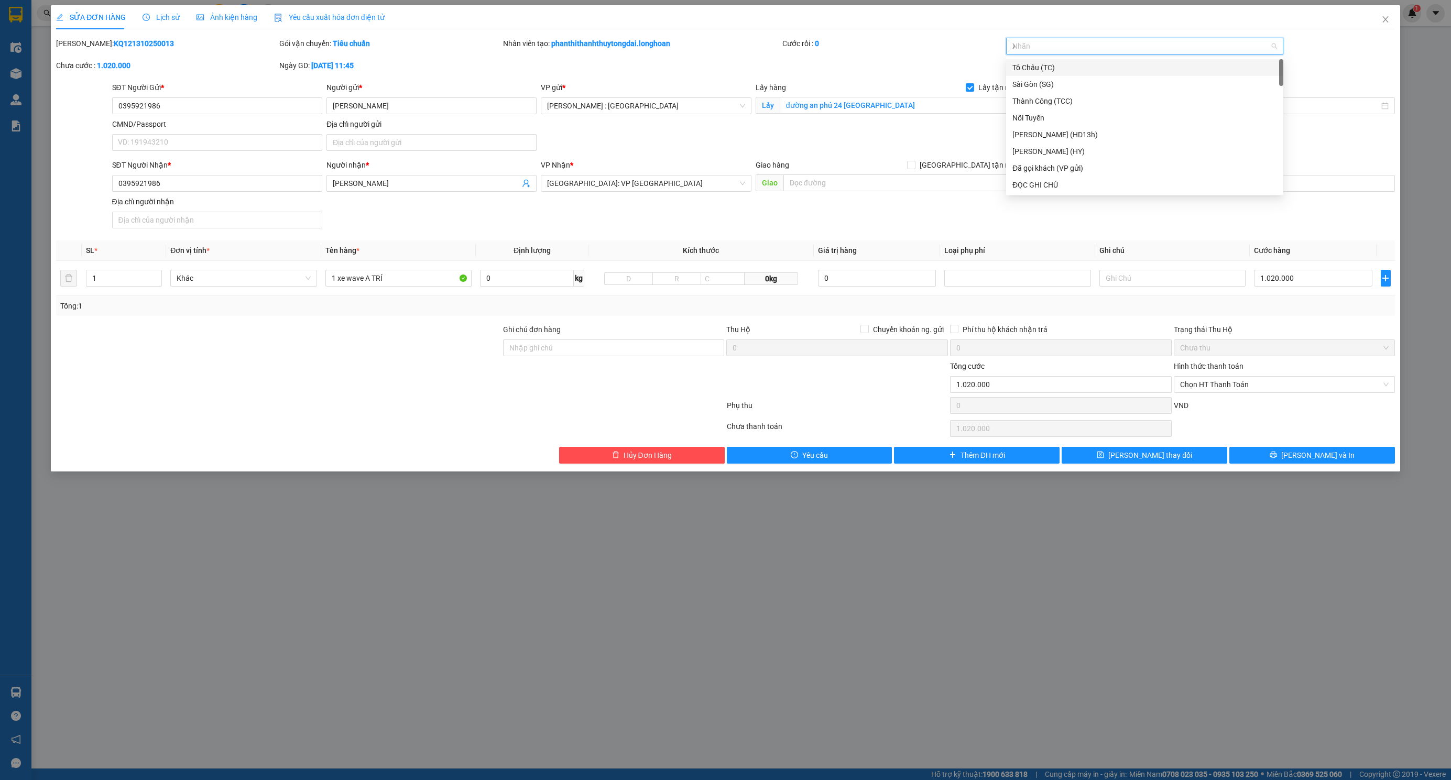
type input "XE"
click at [1032, 71] on div "Xe máy" at bounding box center [1144, 68] width 265 height 12
type input "G"
click at [1032, 184] on div "[GEOGRAPHIC_DATA] tận nơi" at bounding box center [1144, 185] width 265 height 12
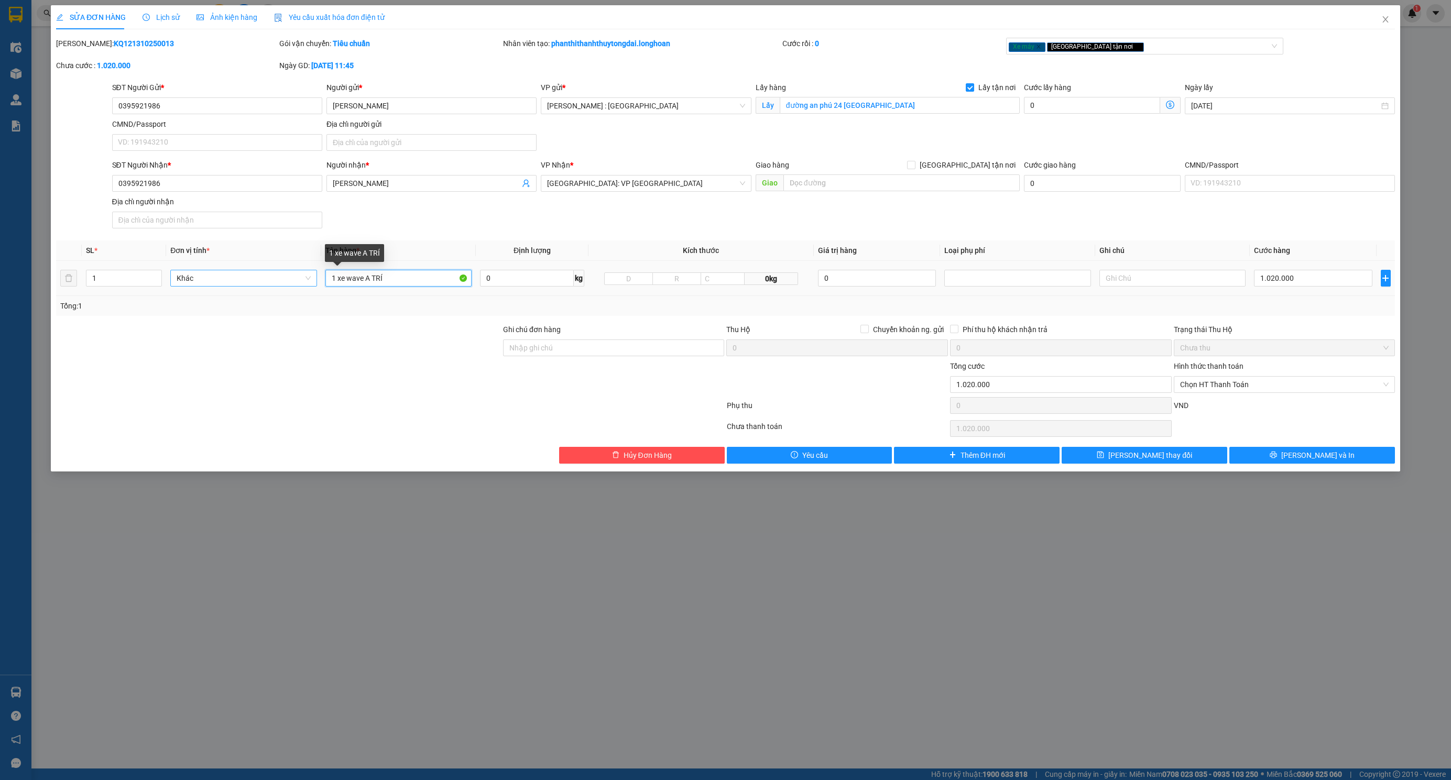
drag, startPoint x: 416, startPoint y: 272, endPoint x: 231, endPoint y: 275, distance: 184.5
click at [228, 275] on tr "1 Khác 1 xe wave A TRÍ 0 kg 0kg 0 1.020.000" at bounding box center [725, 278] width 1339 height 35
type input "1 CHIẾC XE BS 29B2-19562"
click at [580, 342] on input "Ghi chú đơn hàng" at bounding box center [614, 348] width 222 height 17
type input "KHÔNG CHÌA KHÓA,KHÔNG CAVET"
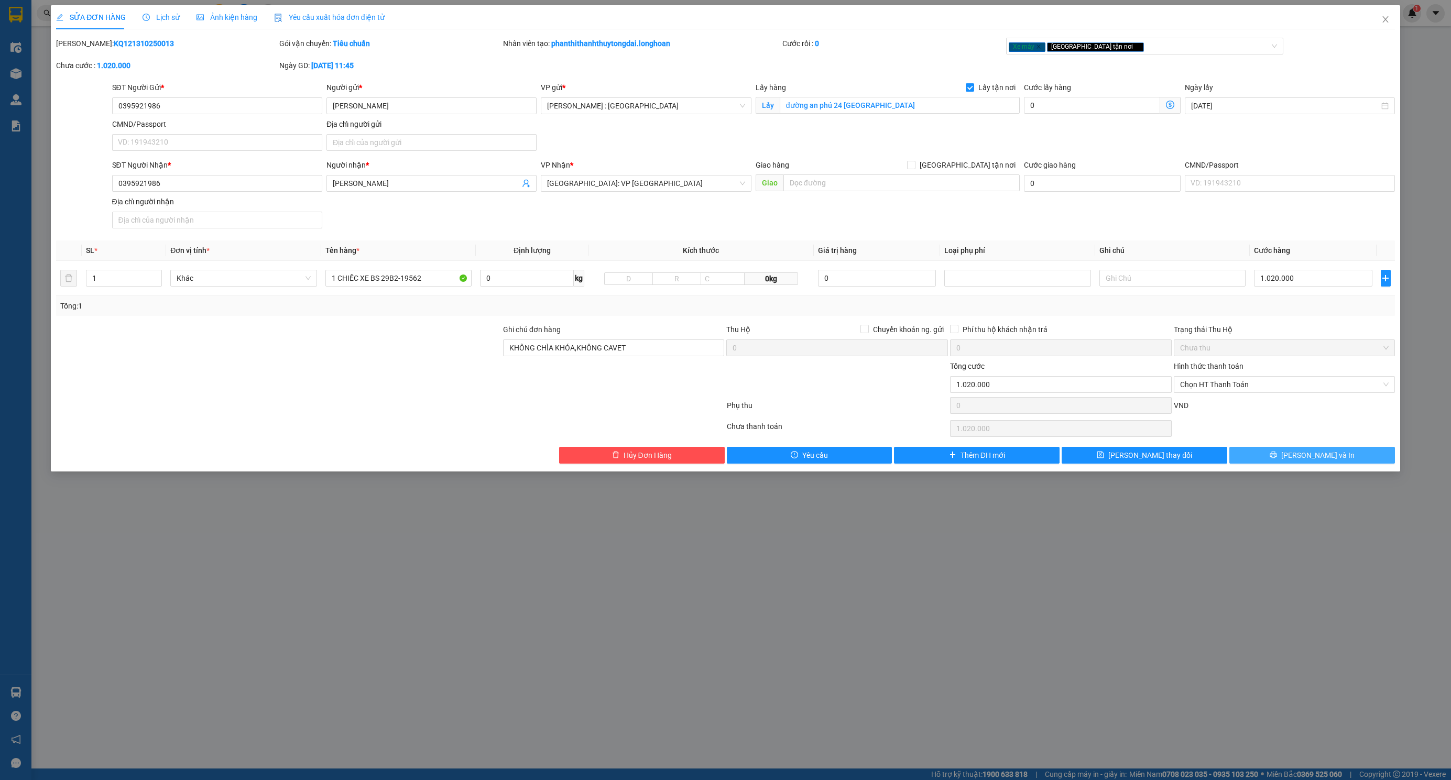
click at [1260, 464] on button "[PERSON_NAME] và In" at bounding box center [1312, 455] width 166 height 17
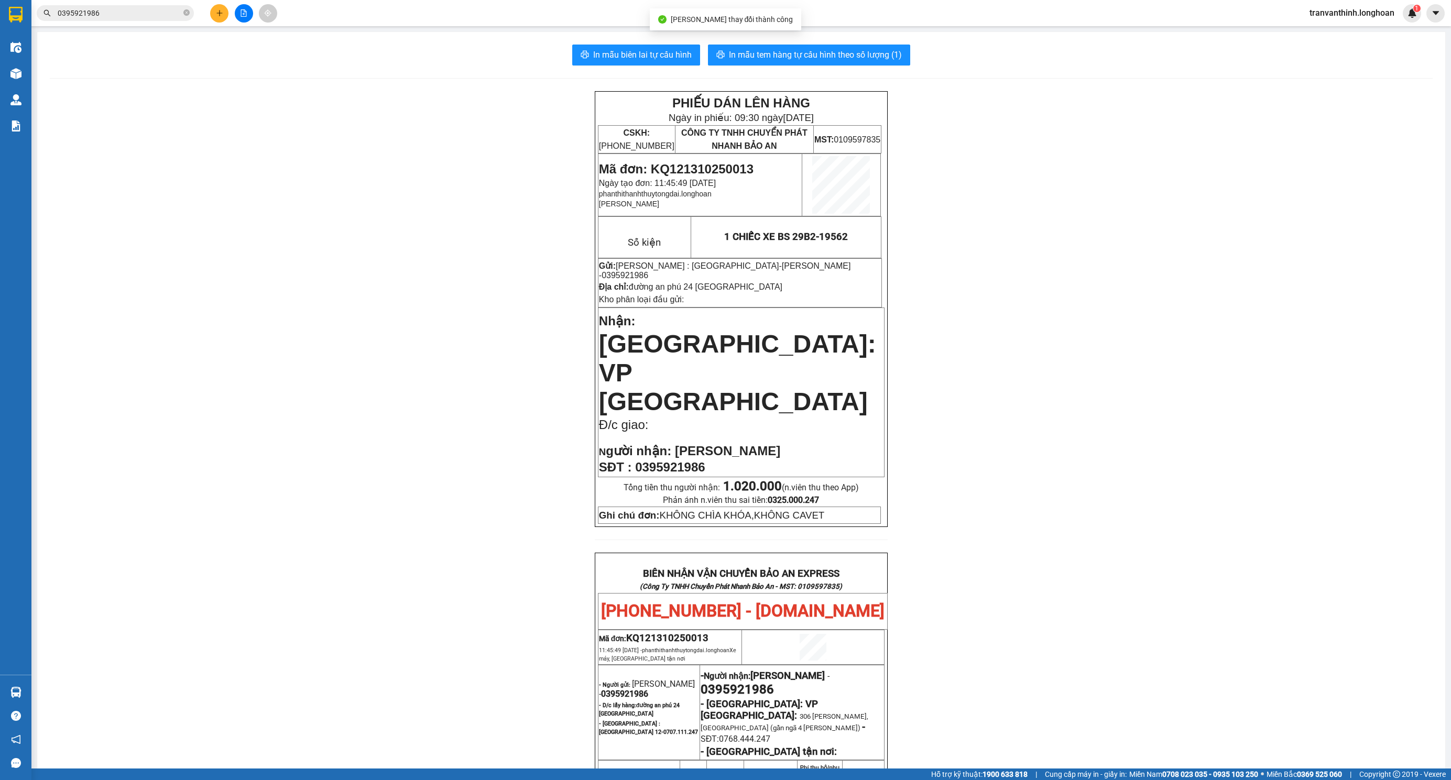
click at [806, 69] on div "In mẫu biên lai tự cấu hình In mẫu tem hàng tự cấu hình theo số lượng (1) PHIẾU…" at bounding box center [741, 587] width 1408 height 1111
click at [810, 63] on button "In mẫu tem hàng tự cấu hình theo số lượng (1)" at bounding box center [809, 55] width 202 height 21
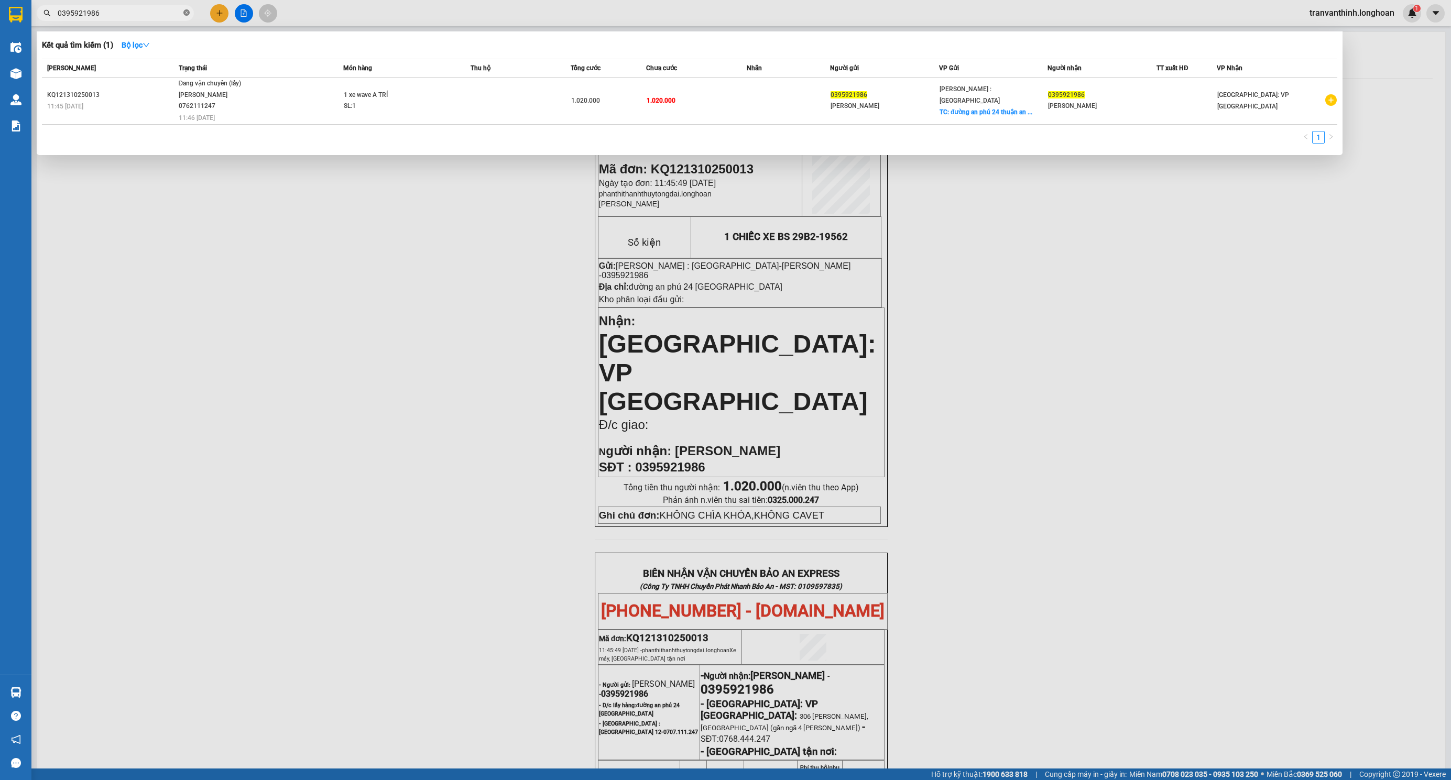
click at [186, 10] on icon "close-circle" at bounding box center [186, 12] width 6 height 6
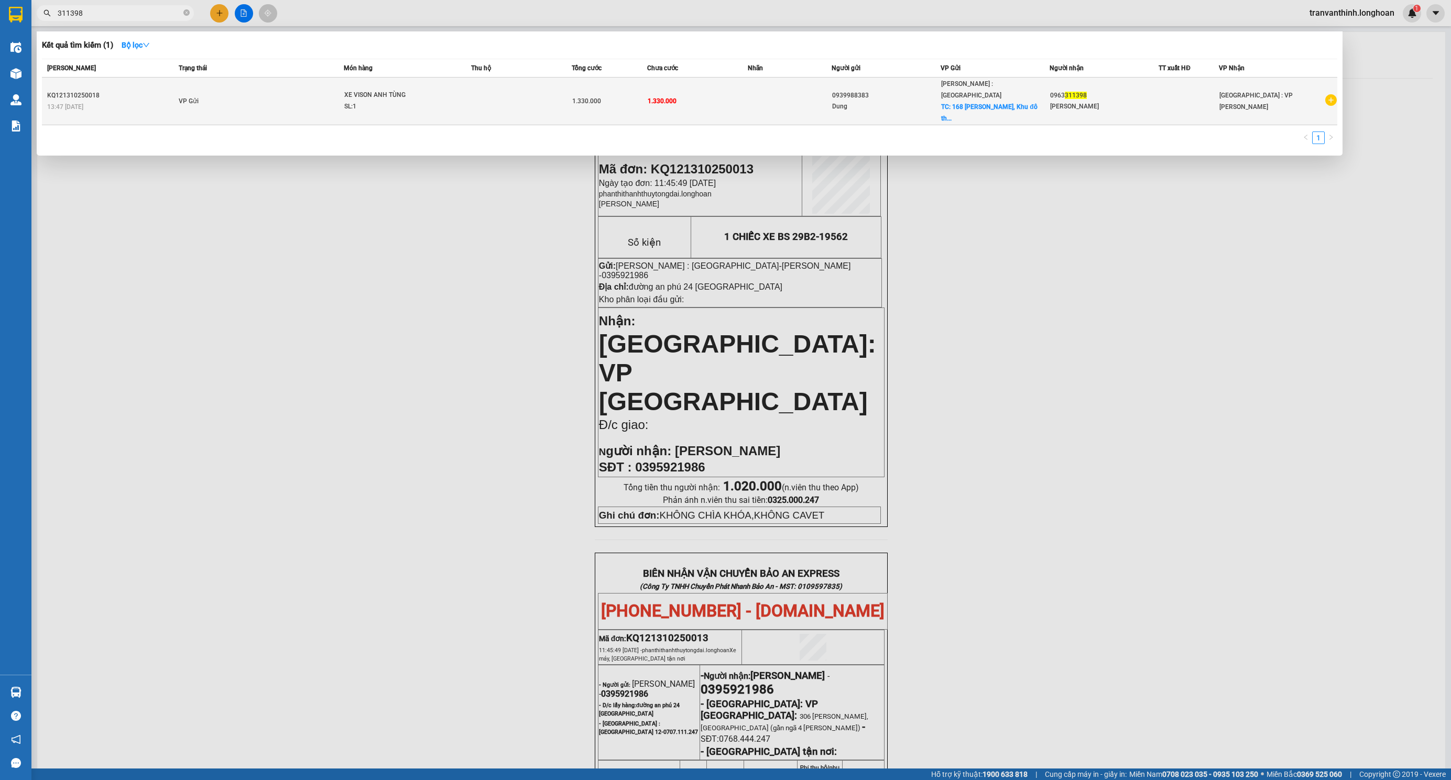
type input "311398"
click at [311, 89] on td "VP Gửi" at bounding box center [260, 102] width 168 height 48
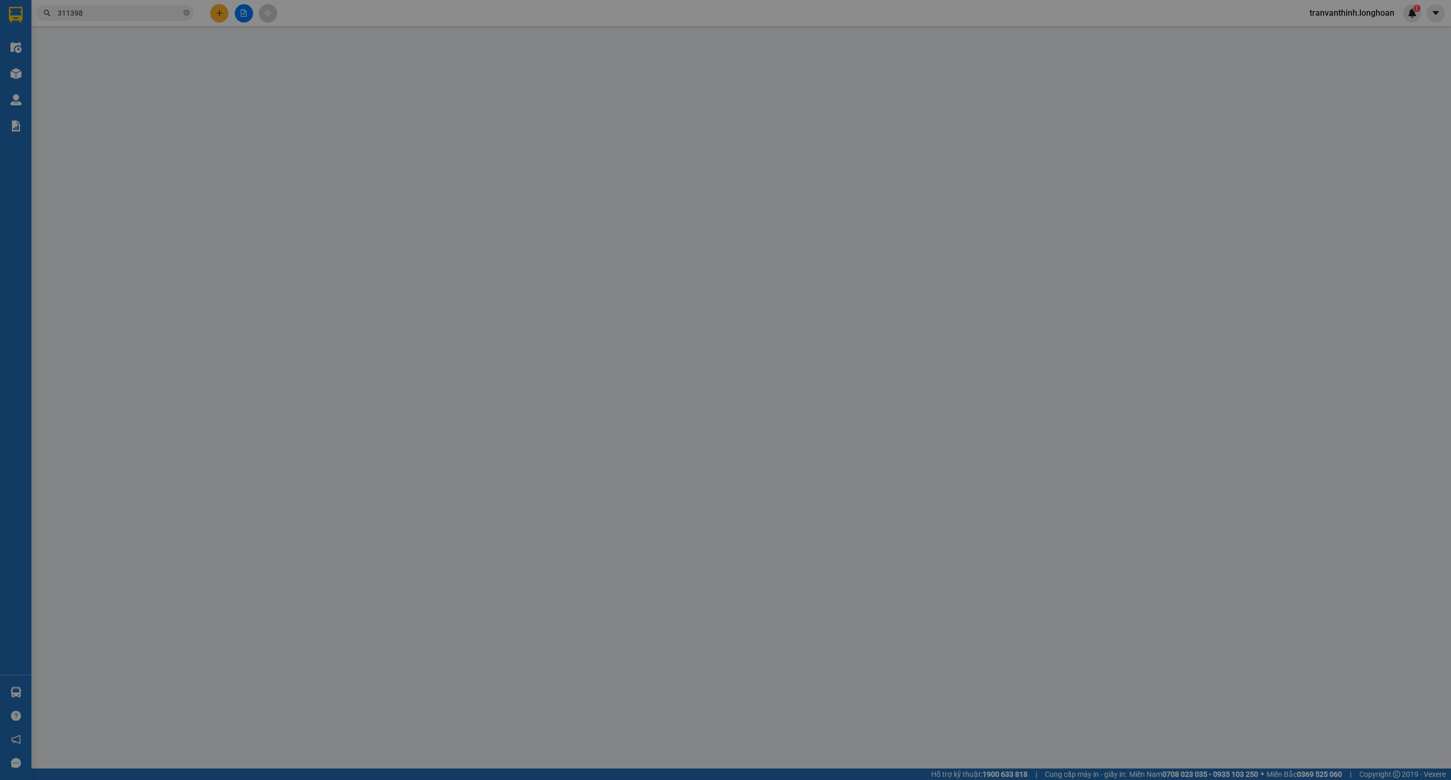
type input "0939988383"
type input "Dung"
checkbox input "true"
type input "168 [PERSON_NAME], Khu đô thị An [GEOGRAPHIC_DATA], [GEOGRAPHIC_DATA], [GEOGRAP…"
type input "0963311398"
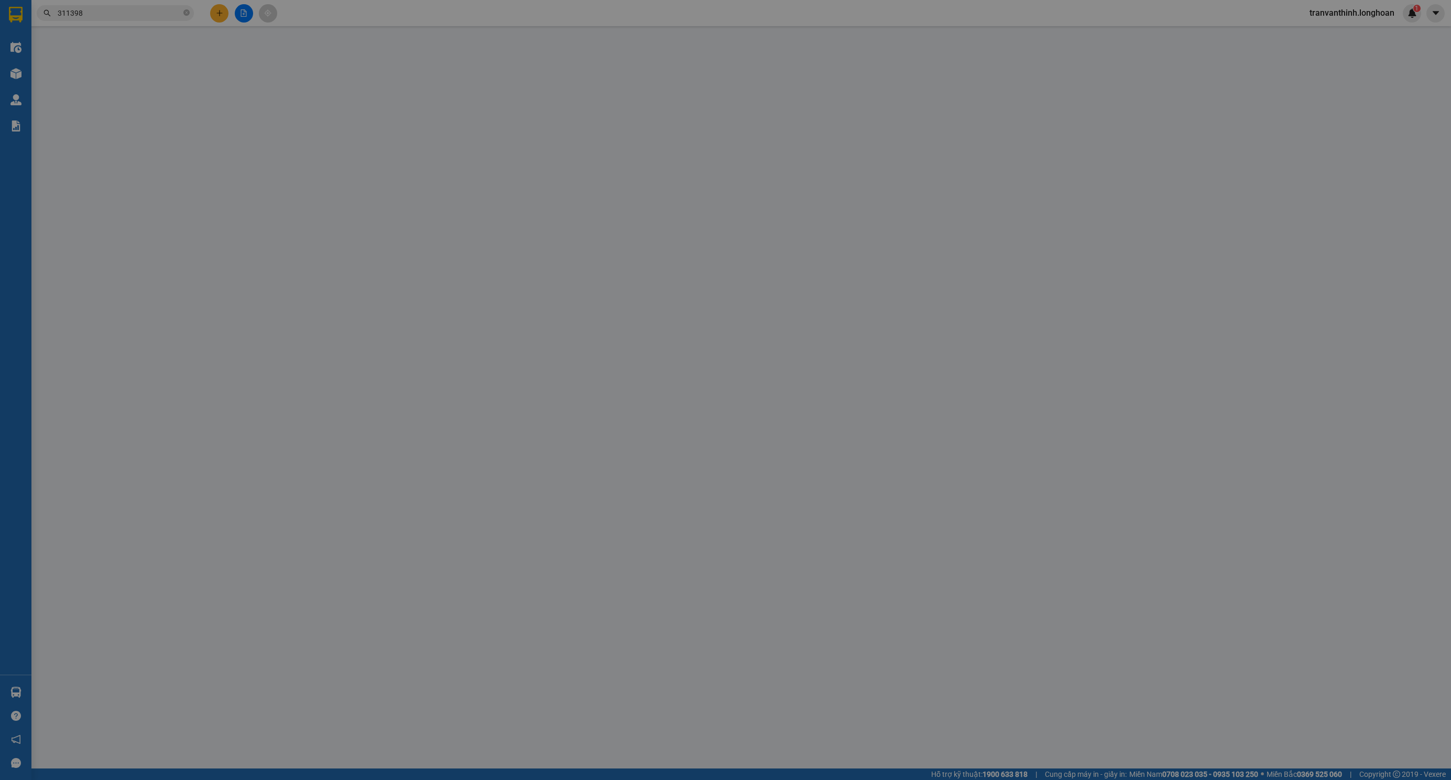
type input "[PERSON_NAME]"
type input "0"
type input "1.330.000"
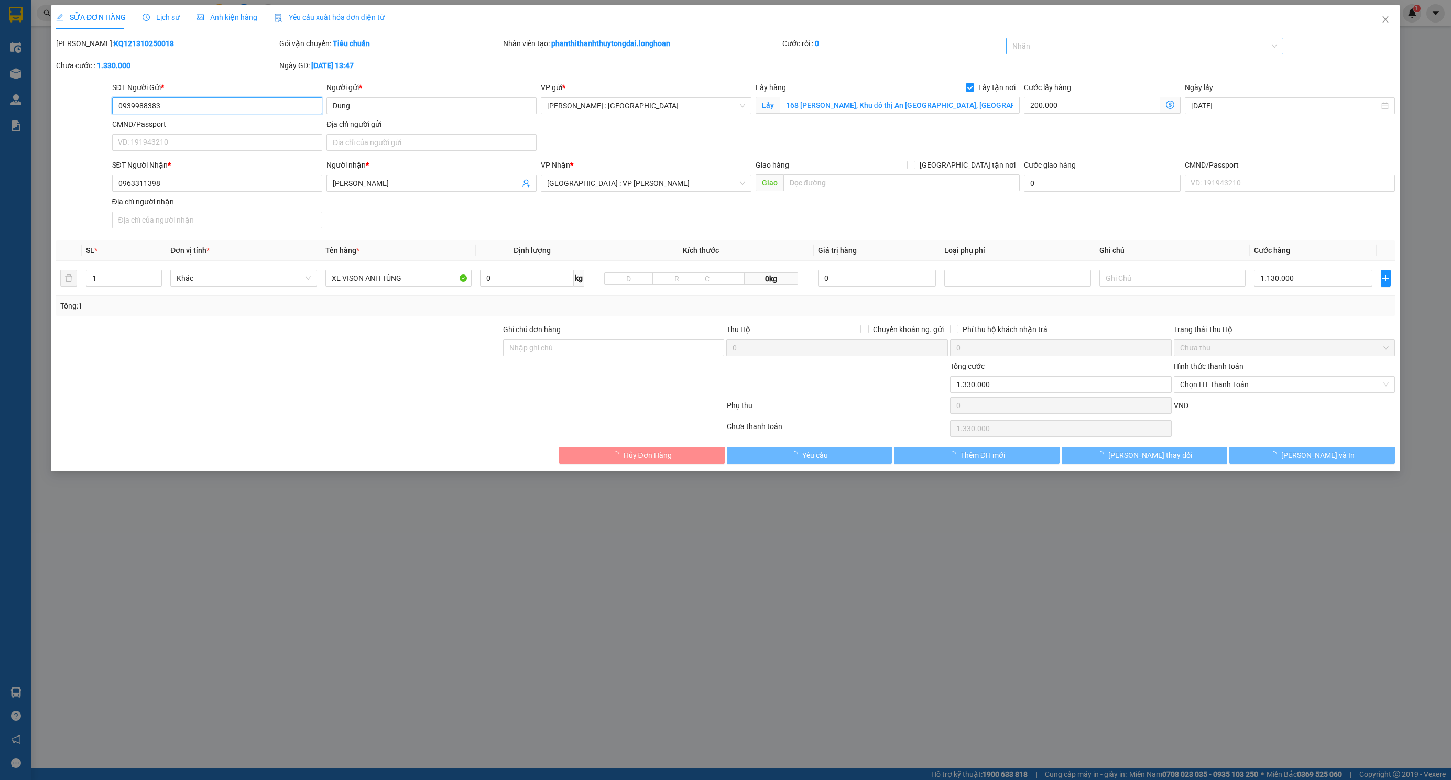
click at [1052, 42] on div at bounding box center [1139, 46] width 261 height 13
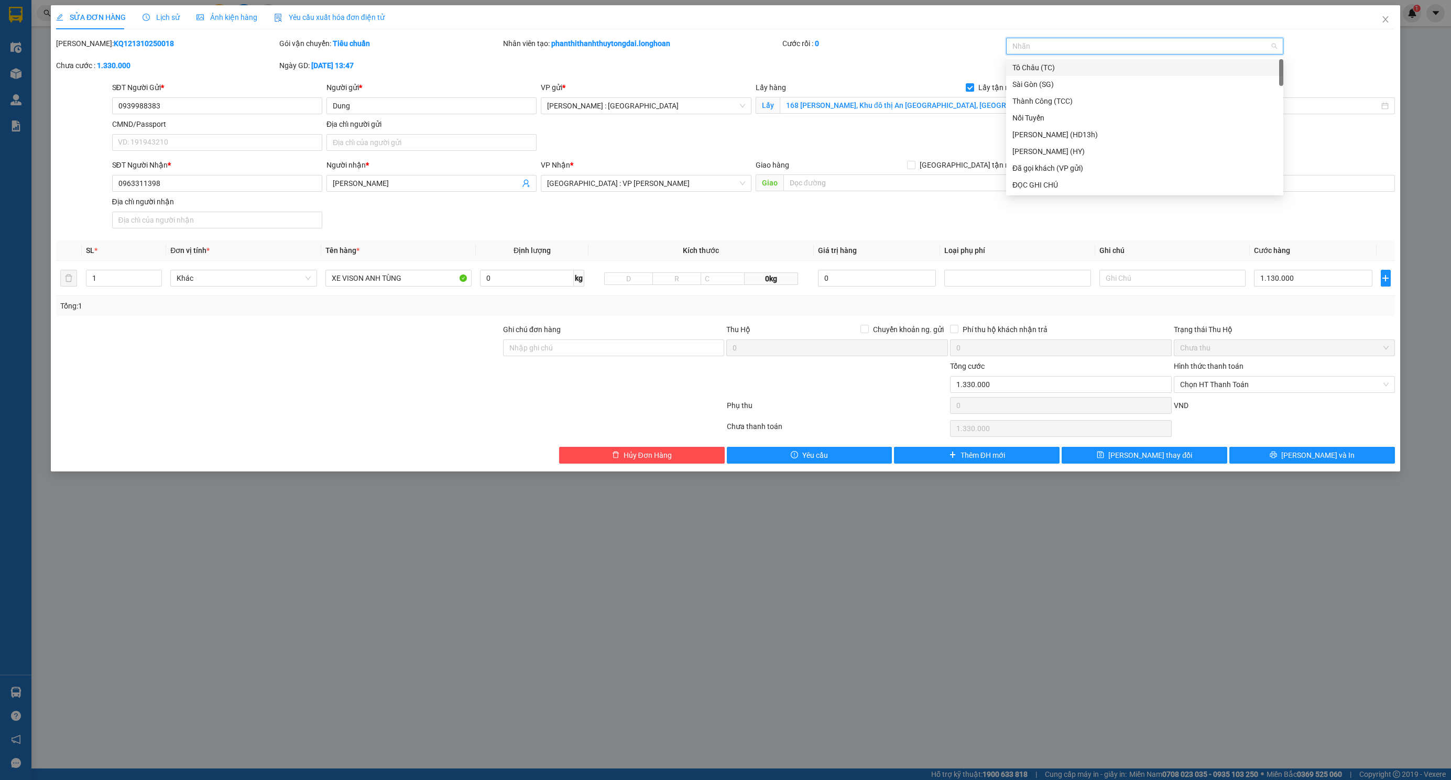
type input "G"
type input "XE"
click at [1041, 63] on div "Xe máy" at bounding box center [1144, 68] width 265 height 12
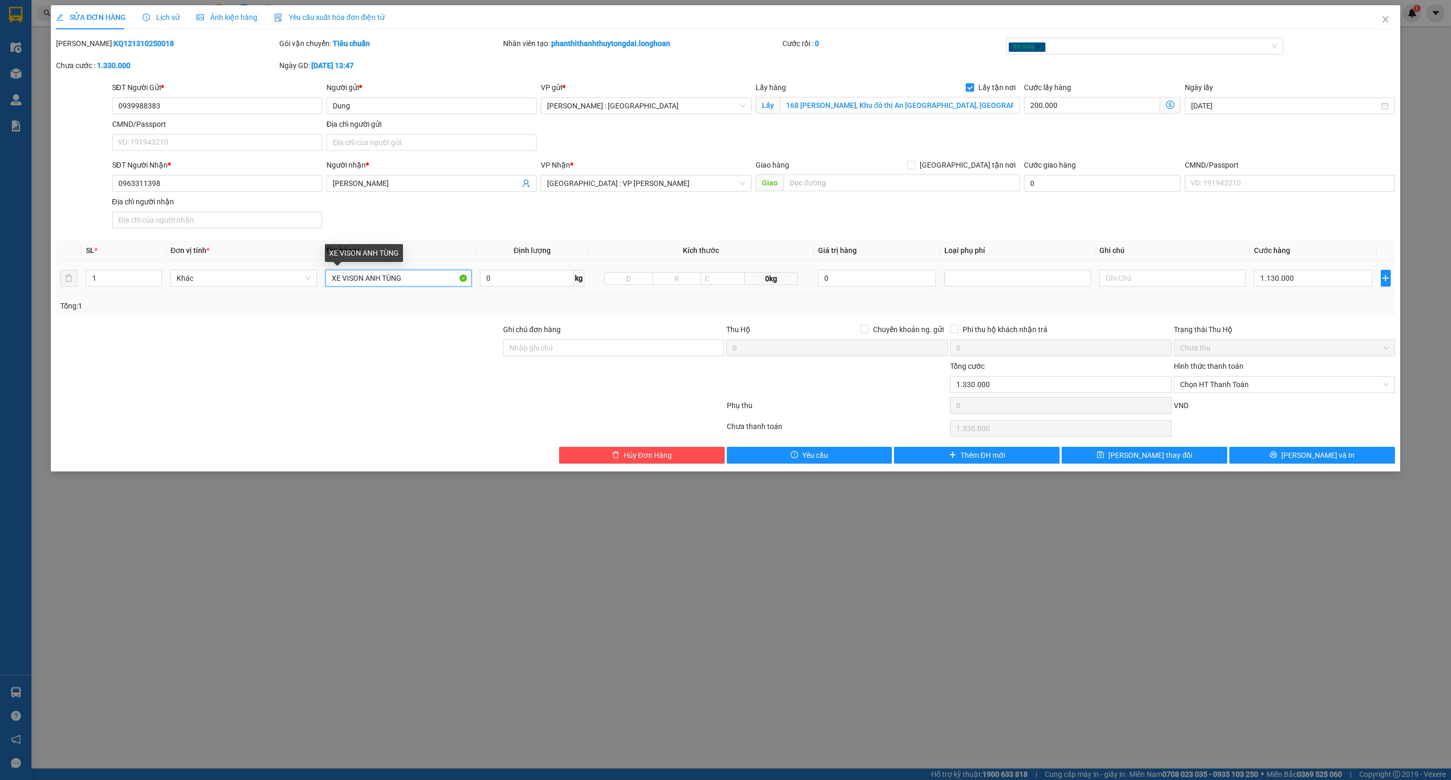
drag, startPoint x: 423, startPoint y: 280, endPoint x: 181, endPoint y: 296, distance: 243.1
click at [181, 296] on tr "1 Khác XE VISON ANH TÙNG 0 kg 0kg 0 1.130.000" at bounding box center [725, 278] width 1339 height 35
type input "1 CHIẾC XE BS 29L1-71876"
click at [609, 348] on input "Ghi chú đơn hàng" at bounding box center [614, 348] width 222 height 17
type input "CÓ CHÌA KHÓA KHÔNG CAVET"
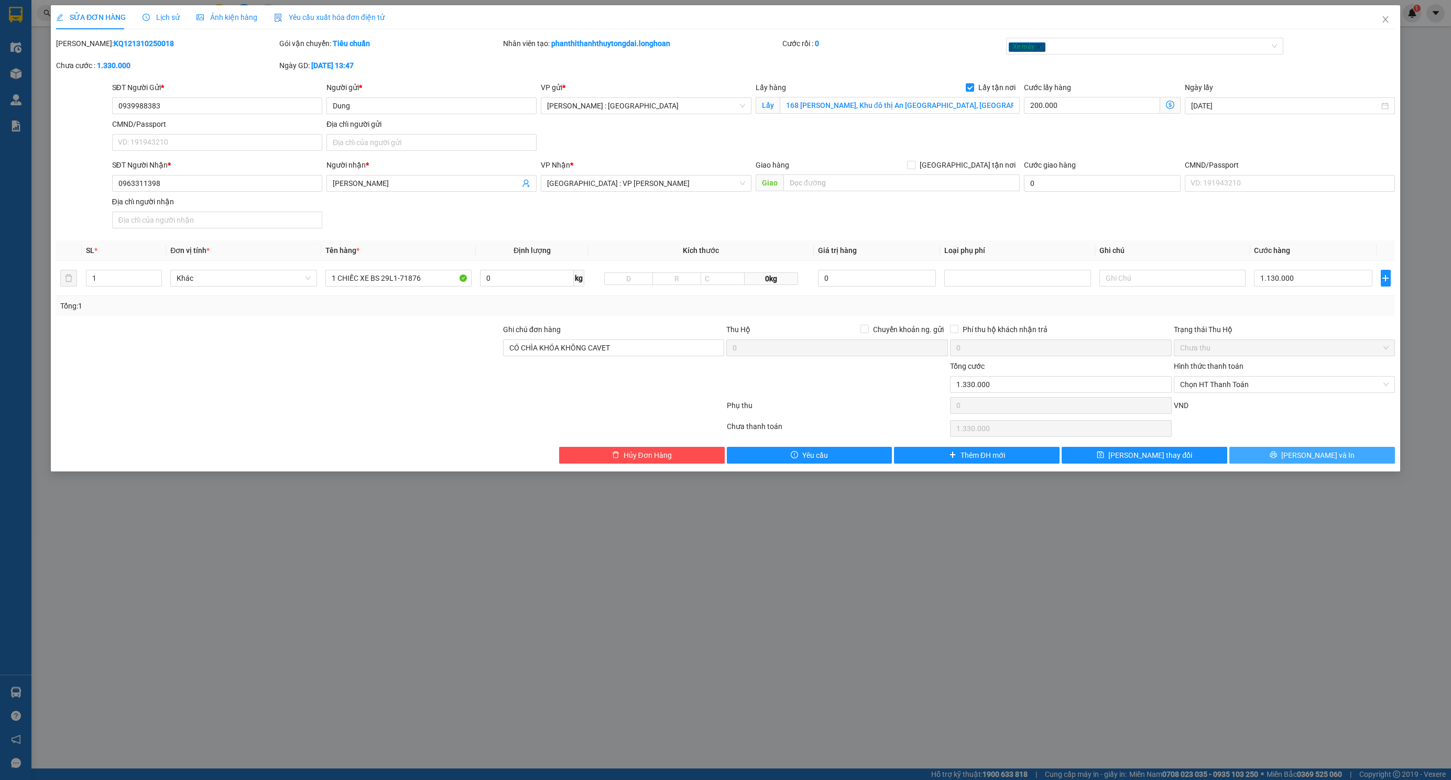
click at [1299, 456] on button "[PERSON_NAME] và In" at bounding box center [1312, 455] width 166 height 17
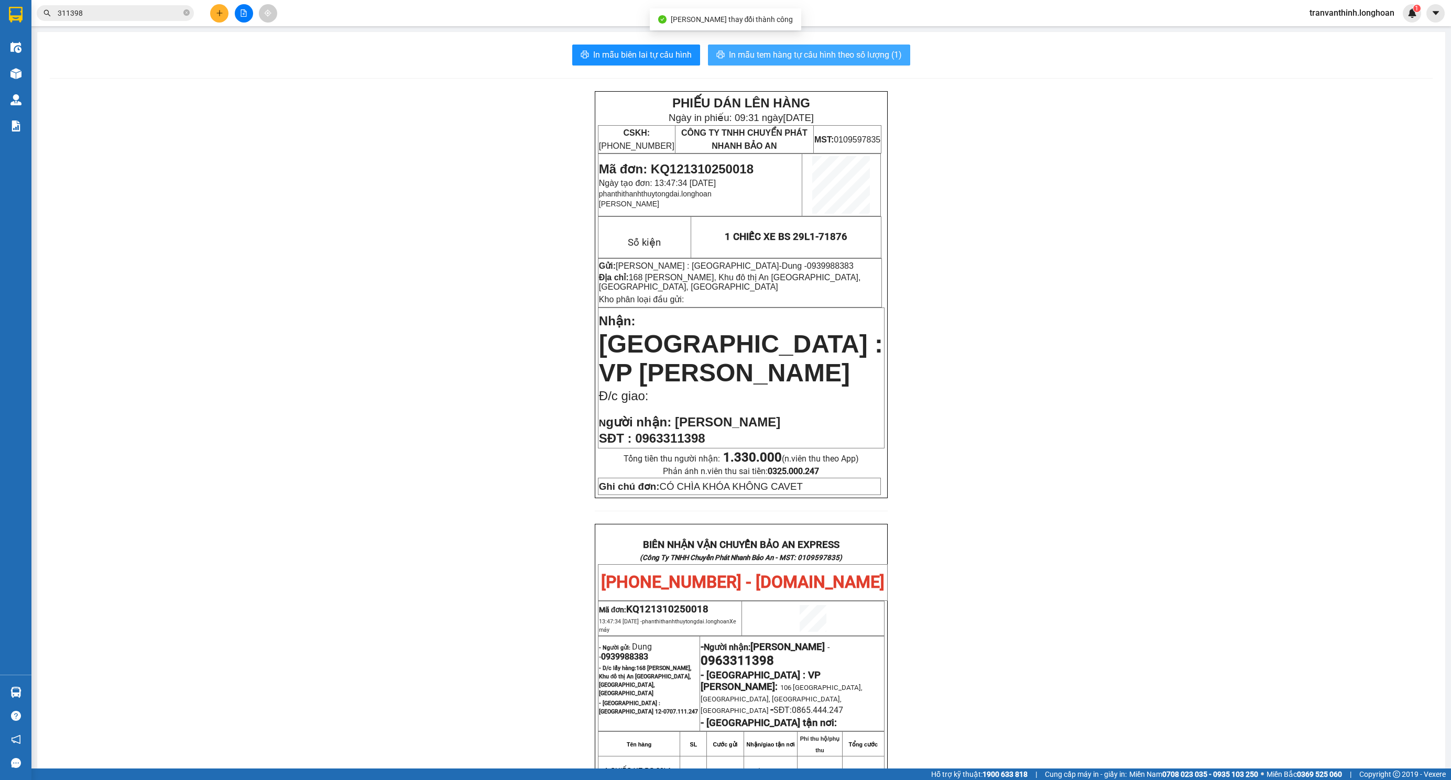
click at [780, 47] on button "In mẫu tem hàng tự cấu hình theo số lượng (1)" at bounding box center [809, 55] width 202 height 21
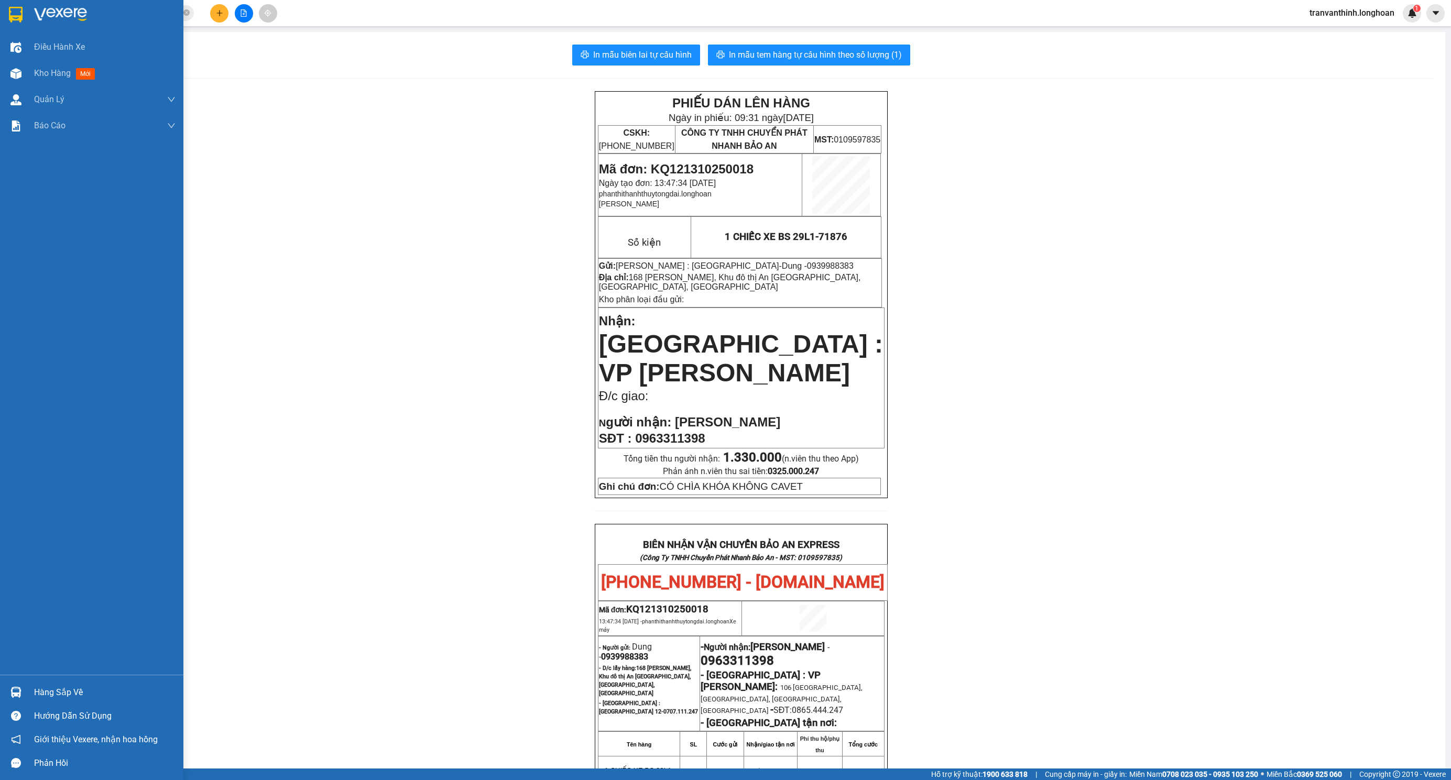
click at [11, 16] on img at bounding box center [16, 15] width 14 height 16
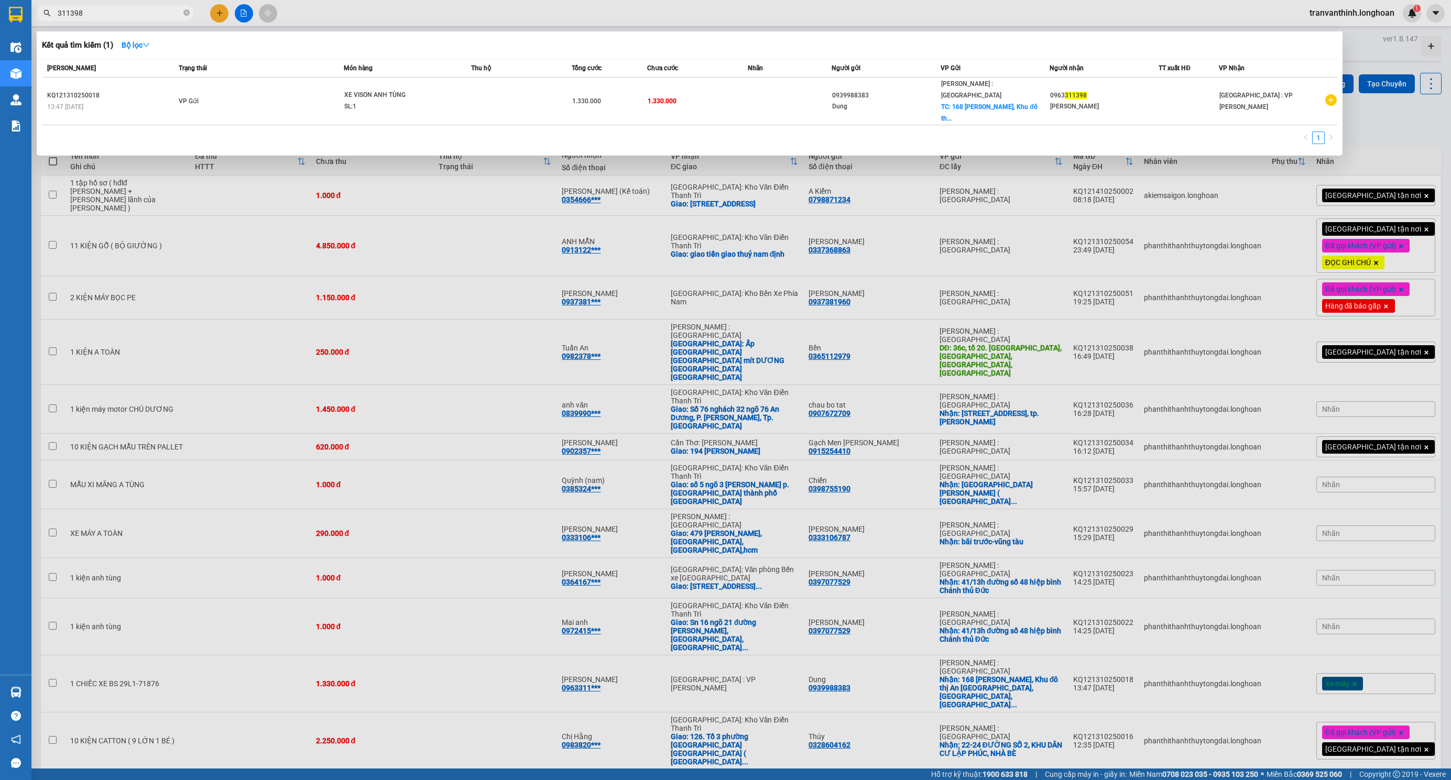
click at [182, 13] on span "311398" at bounding box center [115, 13] width 157 height 16
click at [184, 13] on icon "close-circle" at bounding box center [186, 12] width 6 height 6
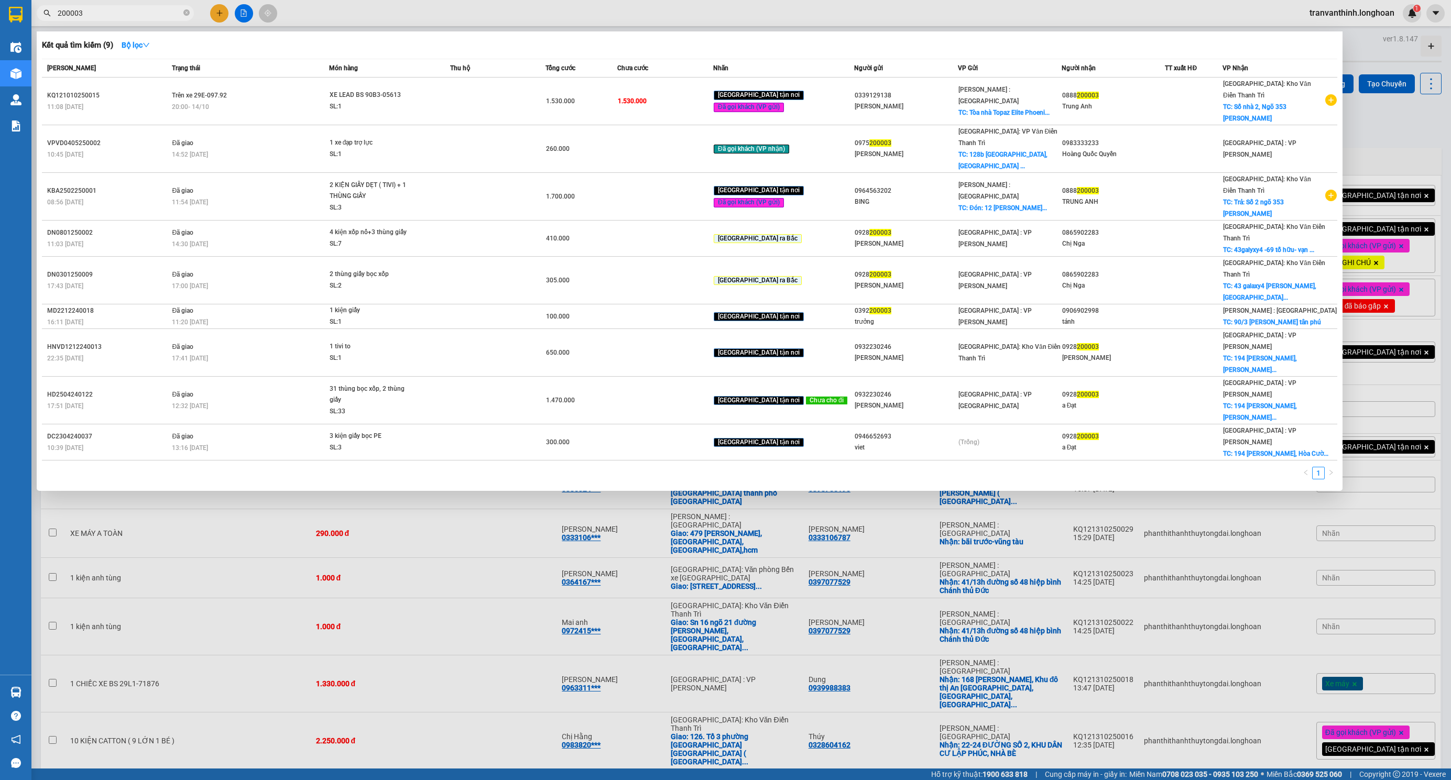
type input "200003"
click at [387, 398] on div at bounding box center [725, 390] width 1451 height 780
click at [186, 13] on icon "close-circle" at bounding box center [186, 12] width 6 height 6
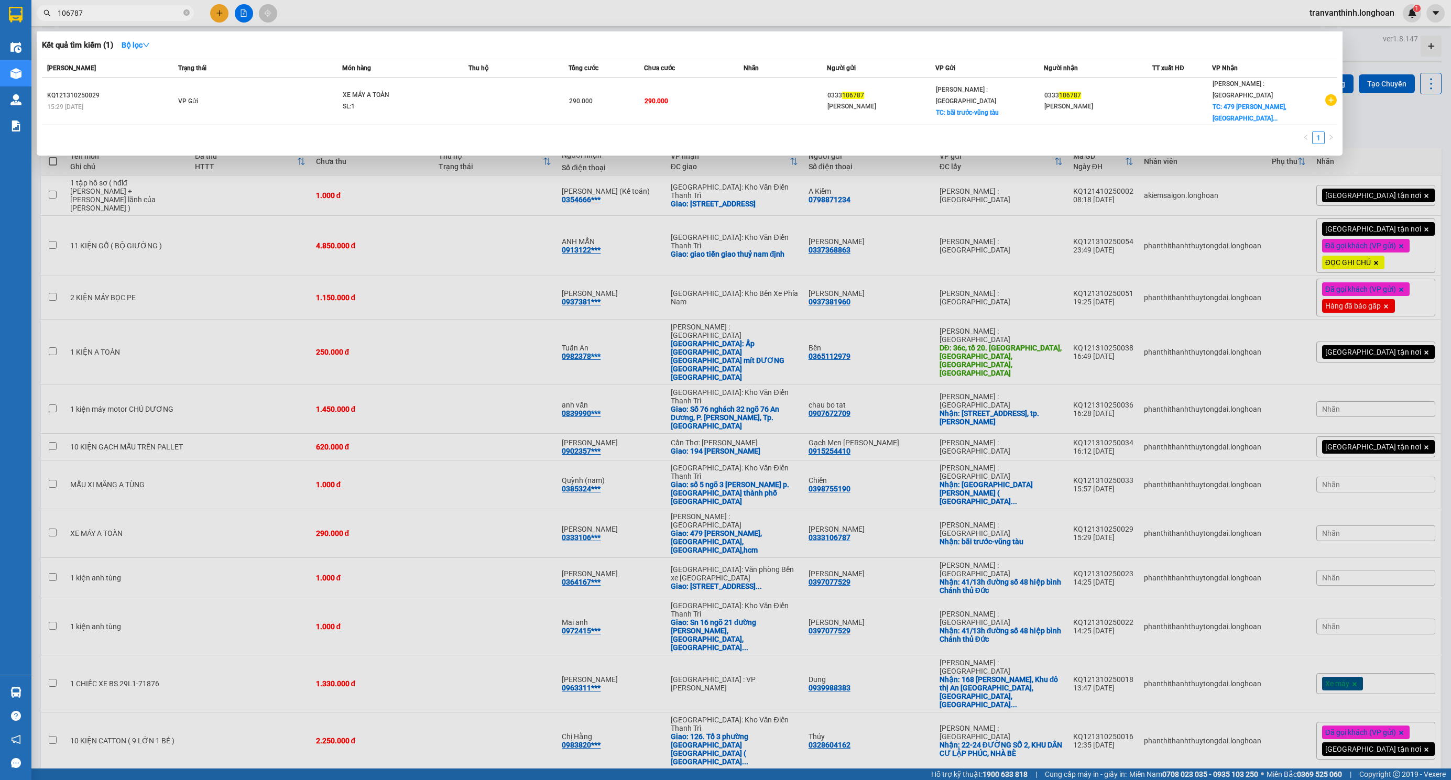
type input "106787"
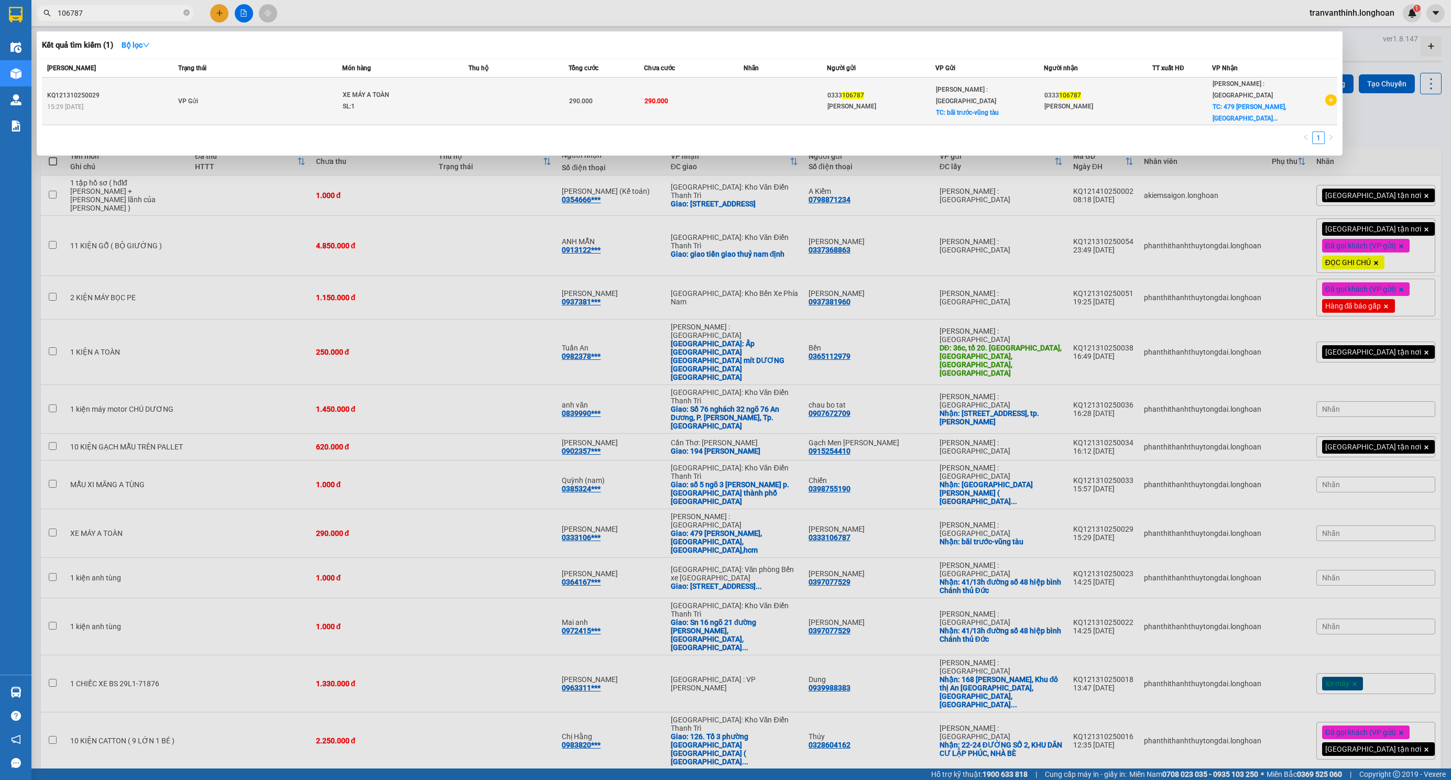
click at [421, 101] on div "SL: 1" at bounding box center [382, 107] width 79 height 12
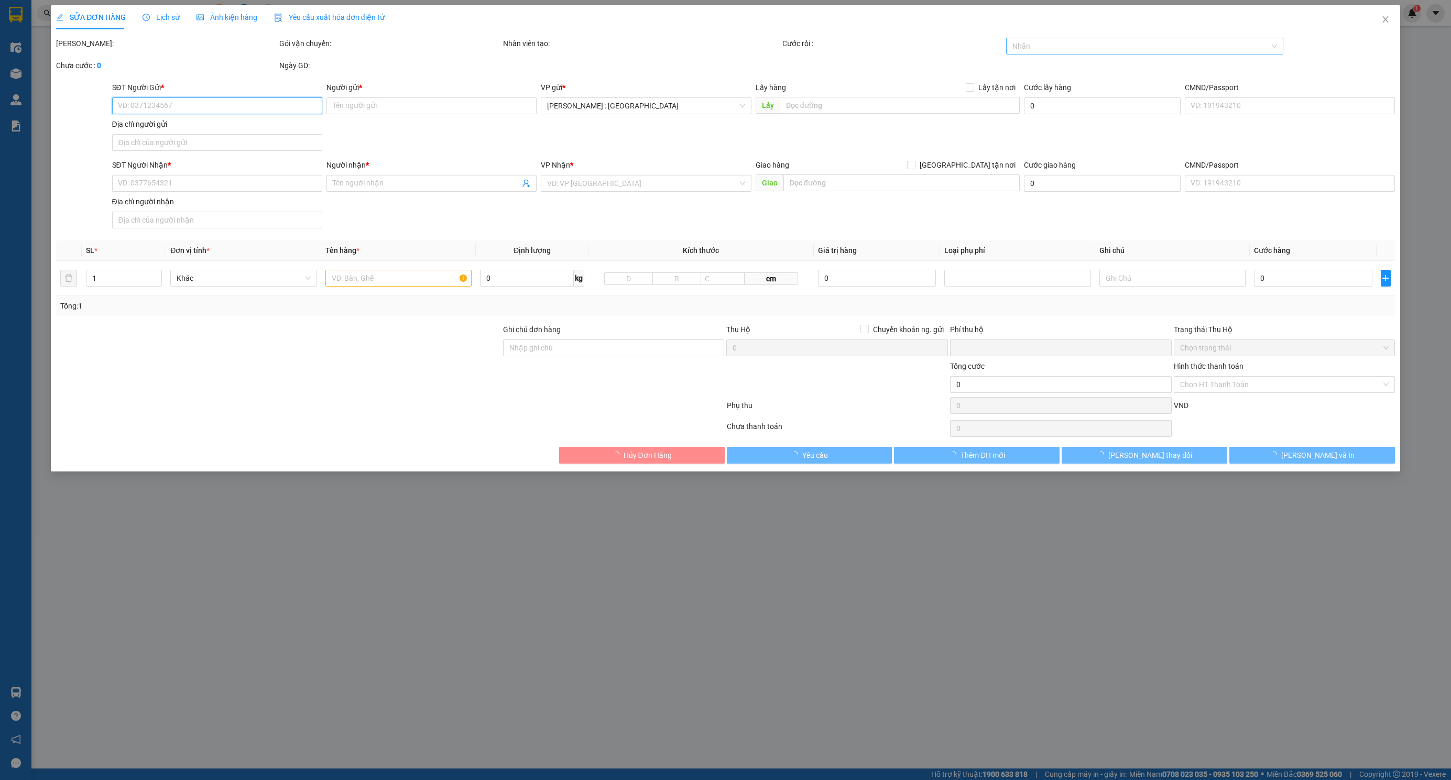
type input "0333106787"
type input "[PERSON_NAME]"
checkbox input "true"
type input "bãi trước-vũng tàu"
type input "0333106787"
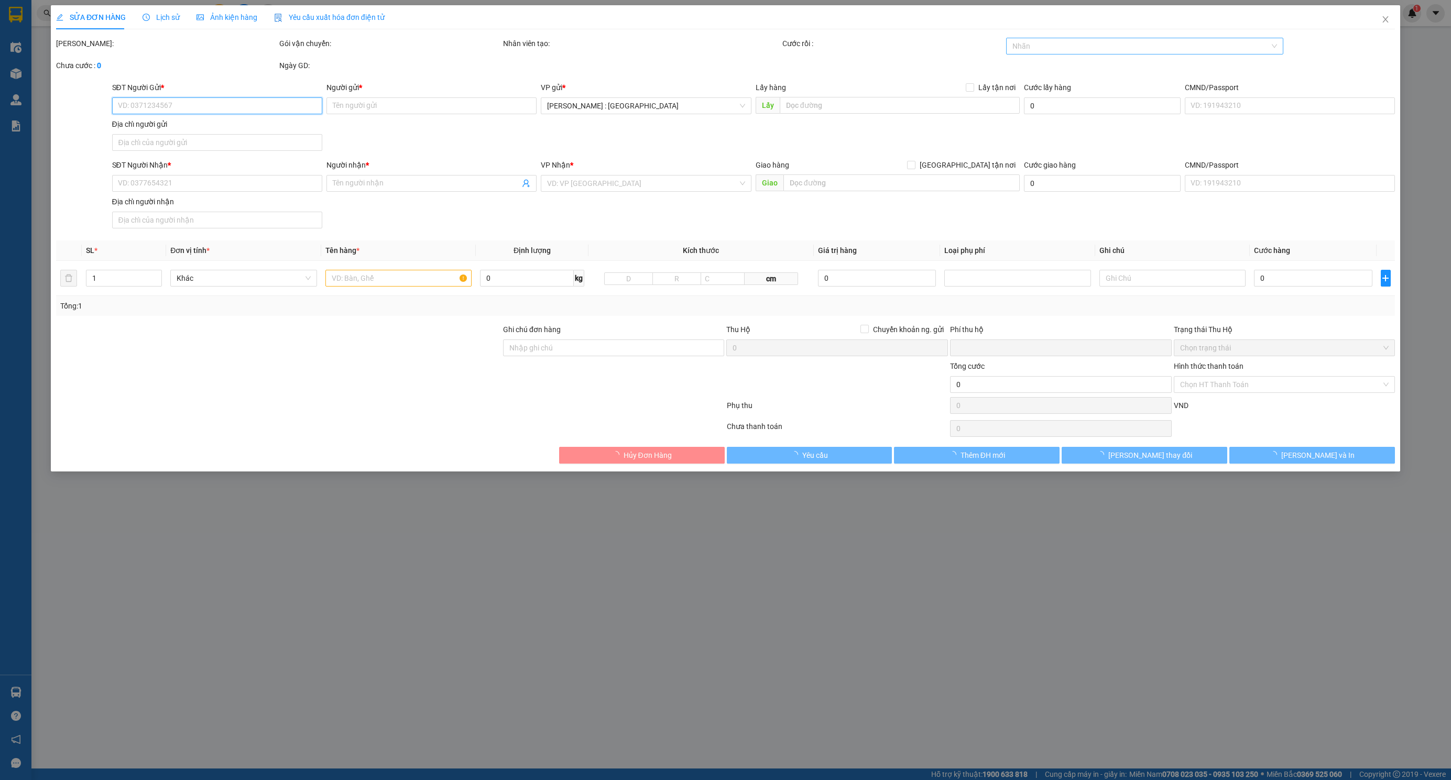
type input "[PERSON_NAME]"
checkbox input "true"
type input "479 [PERSON_NAME], [GEOGRAPHIC_DATA], [GEOGRAPHIC_DATA],[GEOGRAPHIC_DATA]"
type input "0"
type input "290.000"
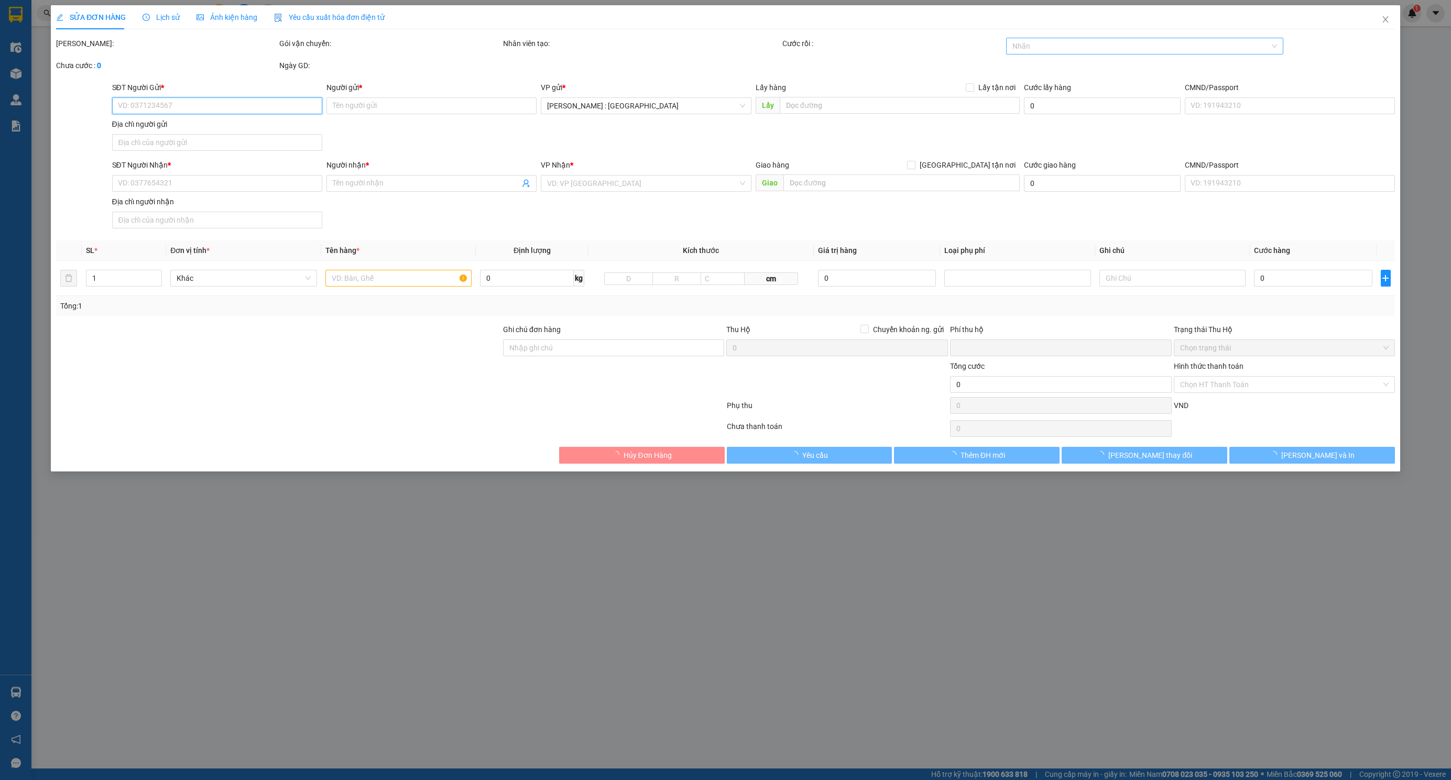
type input "290.000"
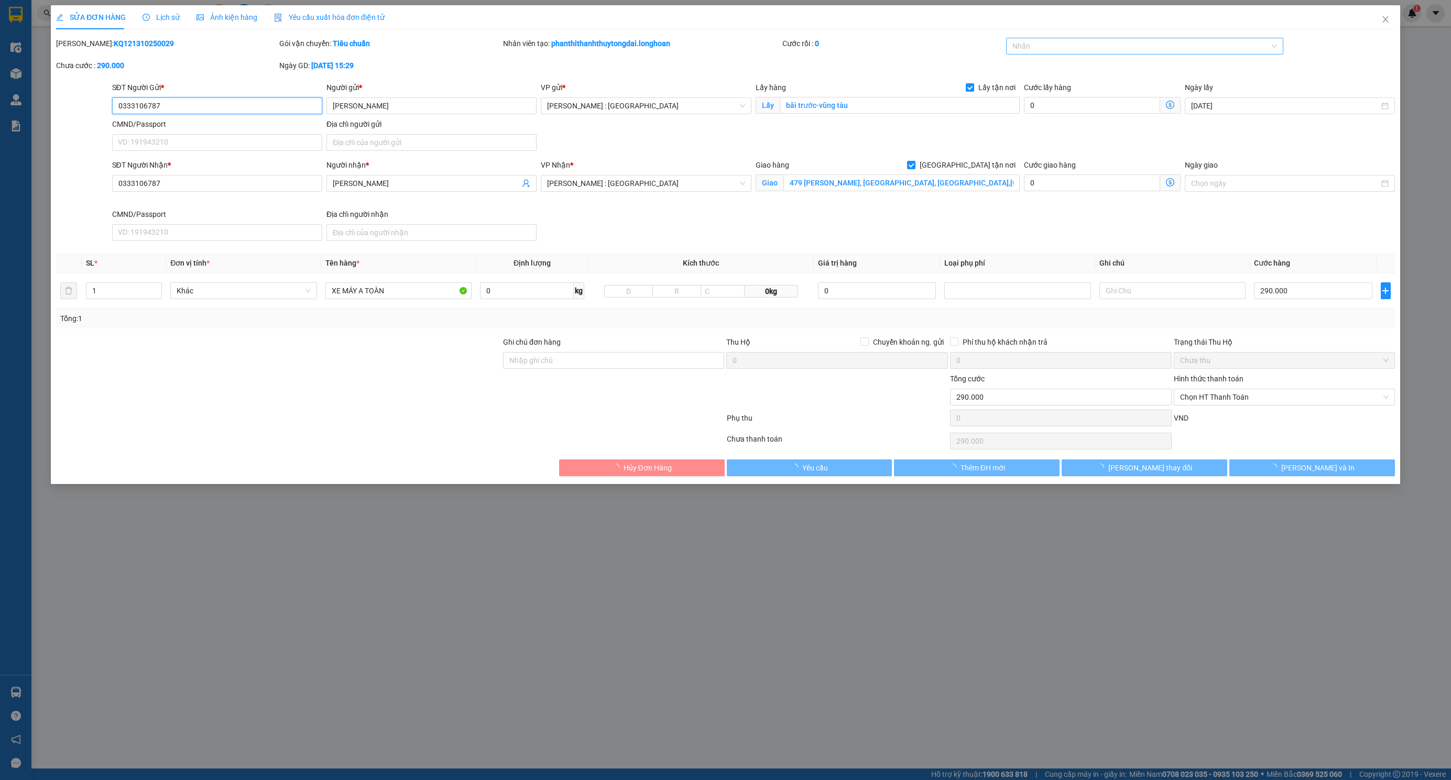
click at [1099, 42] on div at bounding box center [1139, 46] width 261 height 13
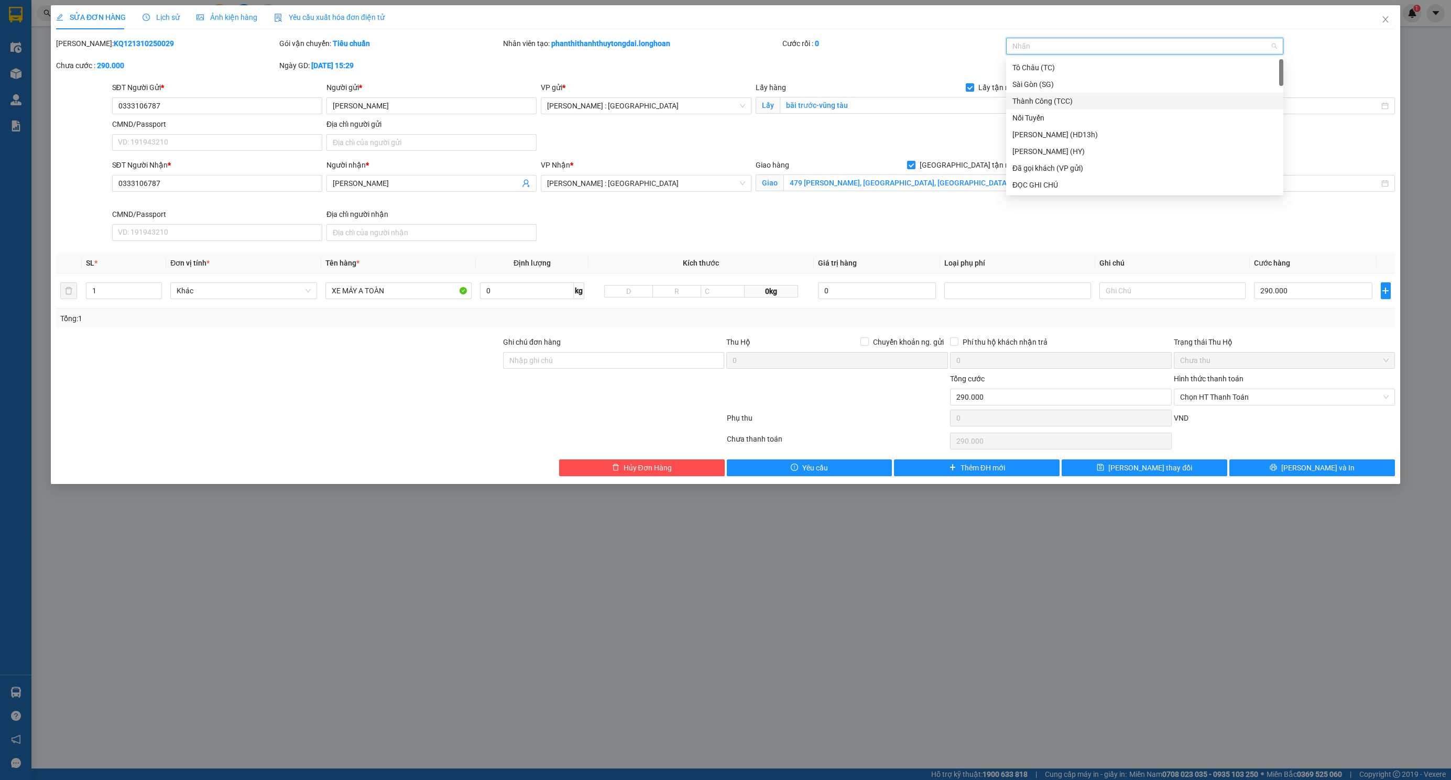
type input "G"
click at [1028, 189] on div "[GEOGRAPHIC_DATA] tận nơi" at bounding box center [1144, 185] width 265 height 12
type input "XE"
click at [1058, 71] on div "Xe máy" at bounding box center [1144, 68] width 265 height 12
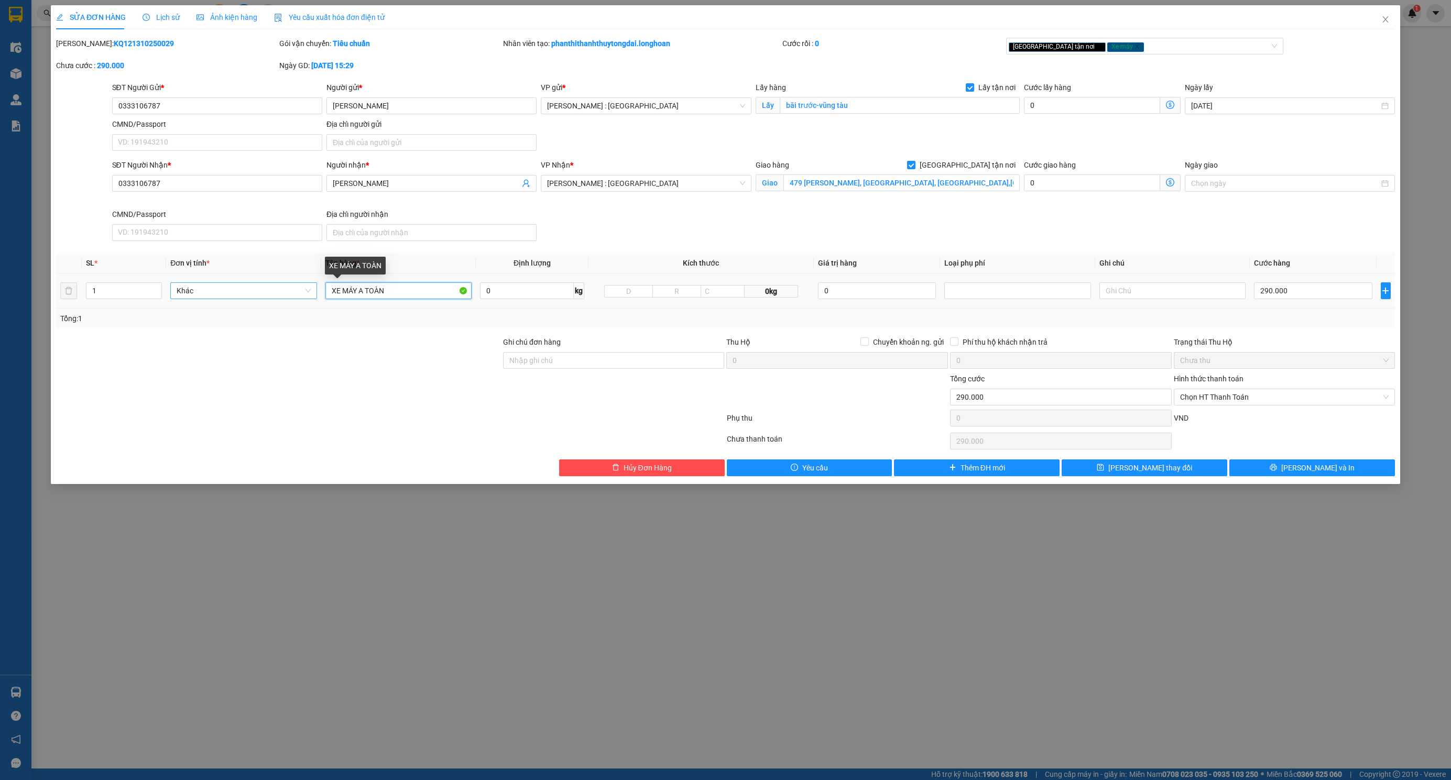
drag, startPoint x: 403, startPoint y: 286, endPoint x: 286, endPoint y: 285, distance: 116.9
click at [286, 285] on tr "1 Khác XE MÁY A TOÀN 0 kg 0kg 0 290.000" at bounding box center [725, 291] width 1339 height 35
type input "1 CHIẾC XE BS"
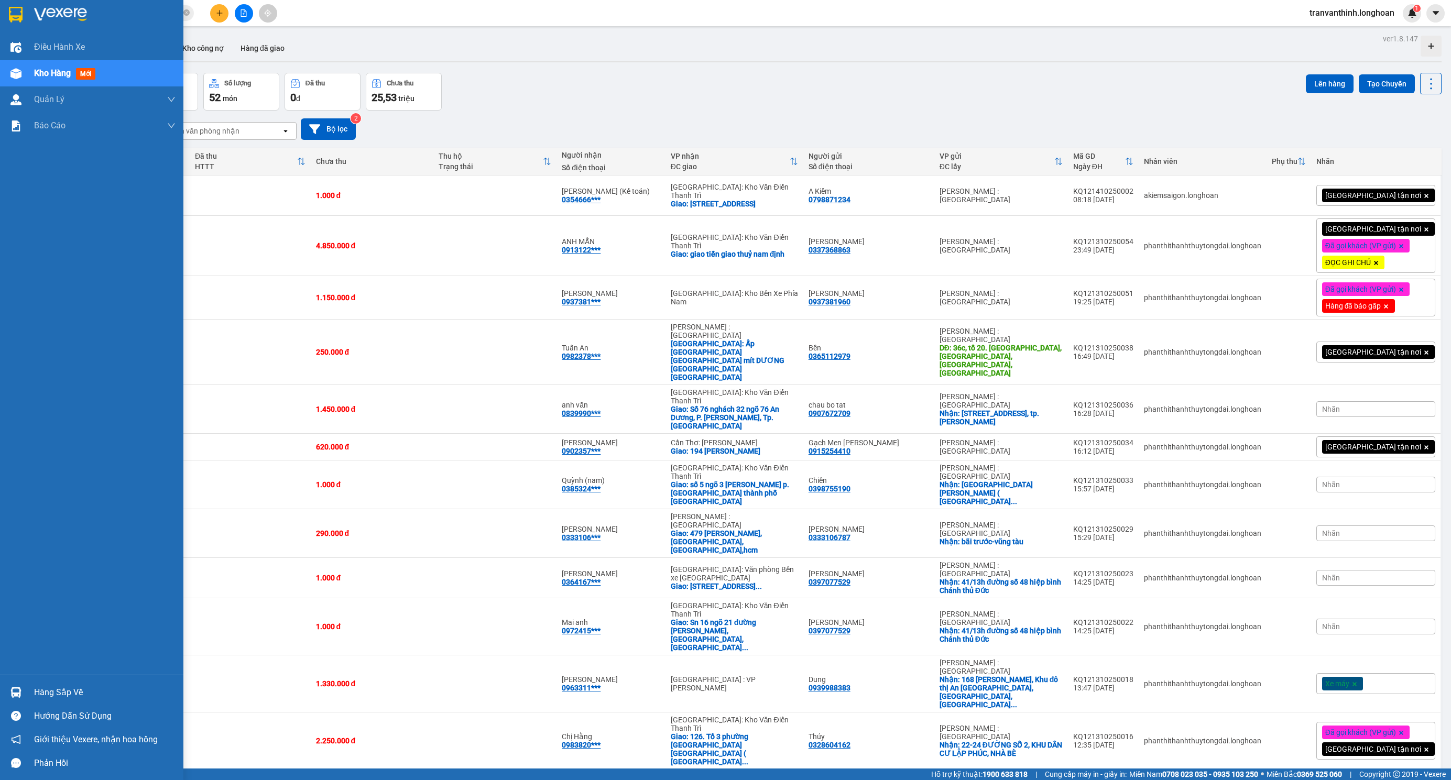
click at [34, 12] on div at bounding box center [91, 17] width 183 height 34
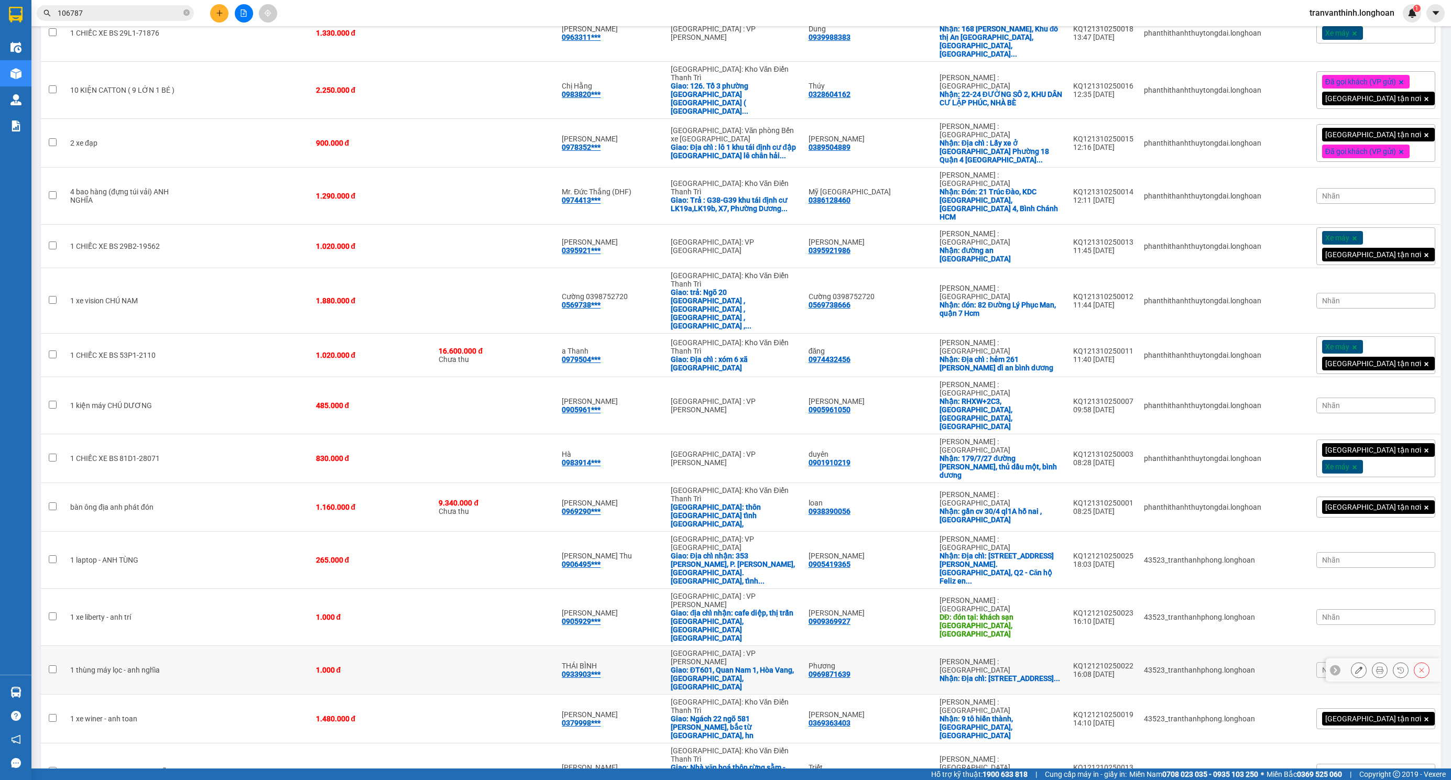
scroll to position [652, 0]
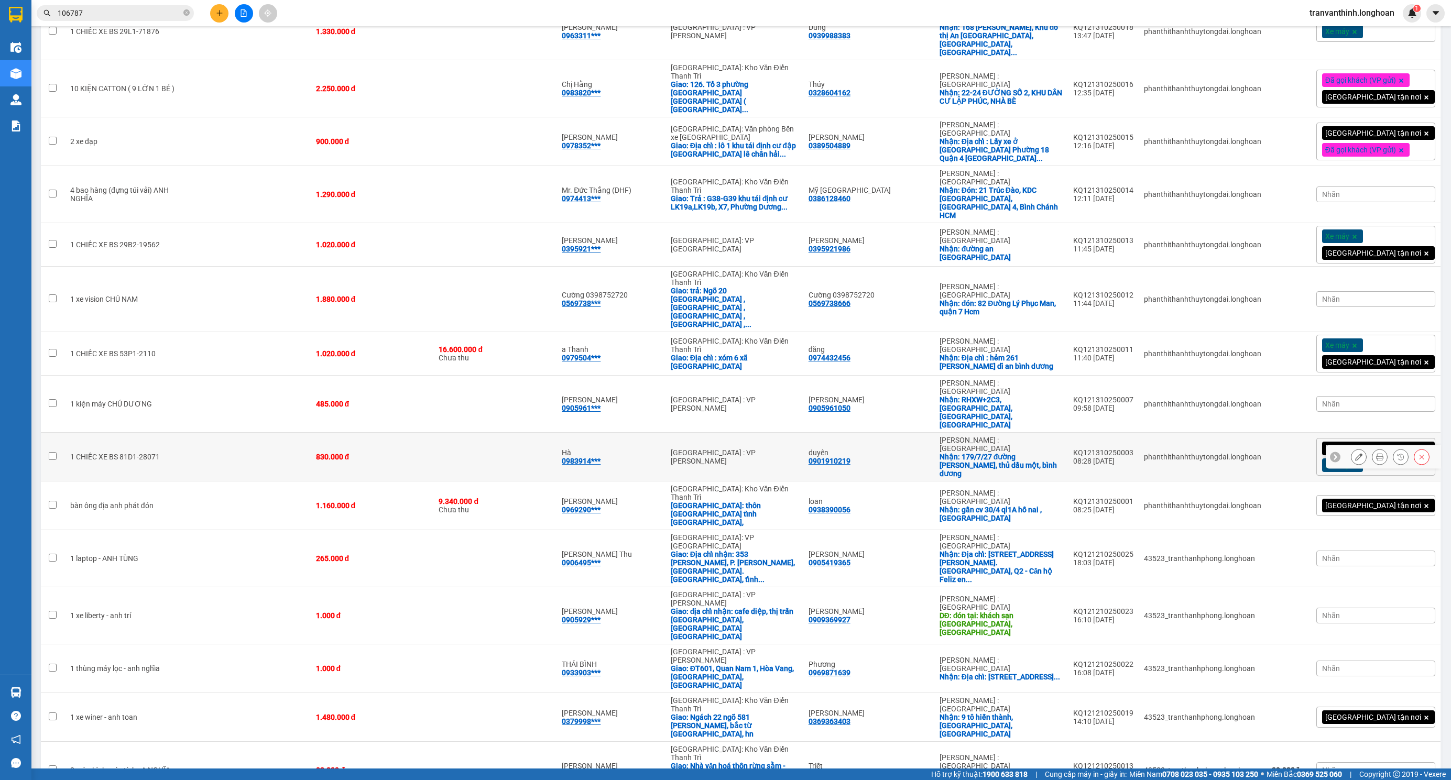
click at [233, 433] on td at bounding box center [250, 457] width 121 height 49
checkbox input "true"
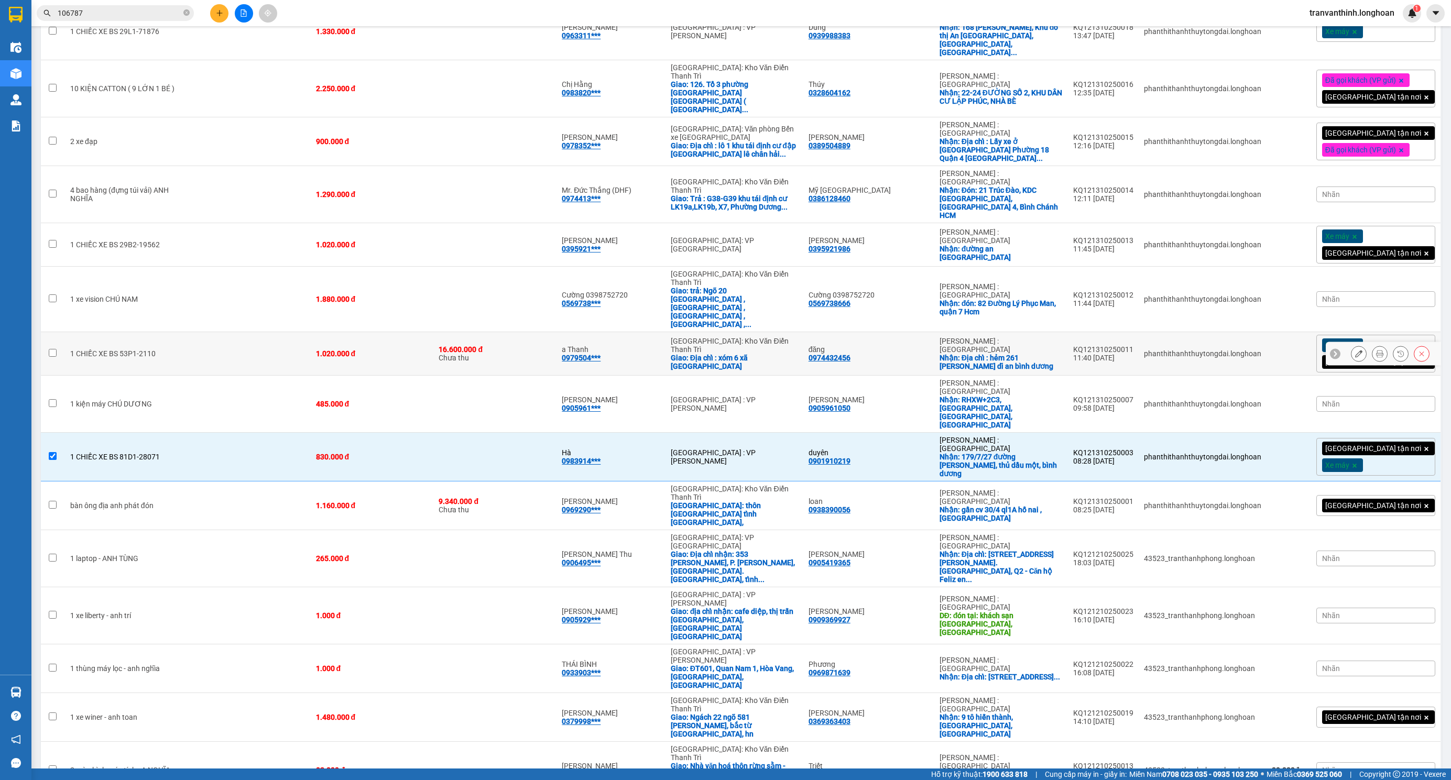
click at [238, 332] on td at bounding box center [250, 353] width 121 height 43
checkbox input "true"
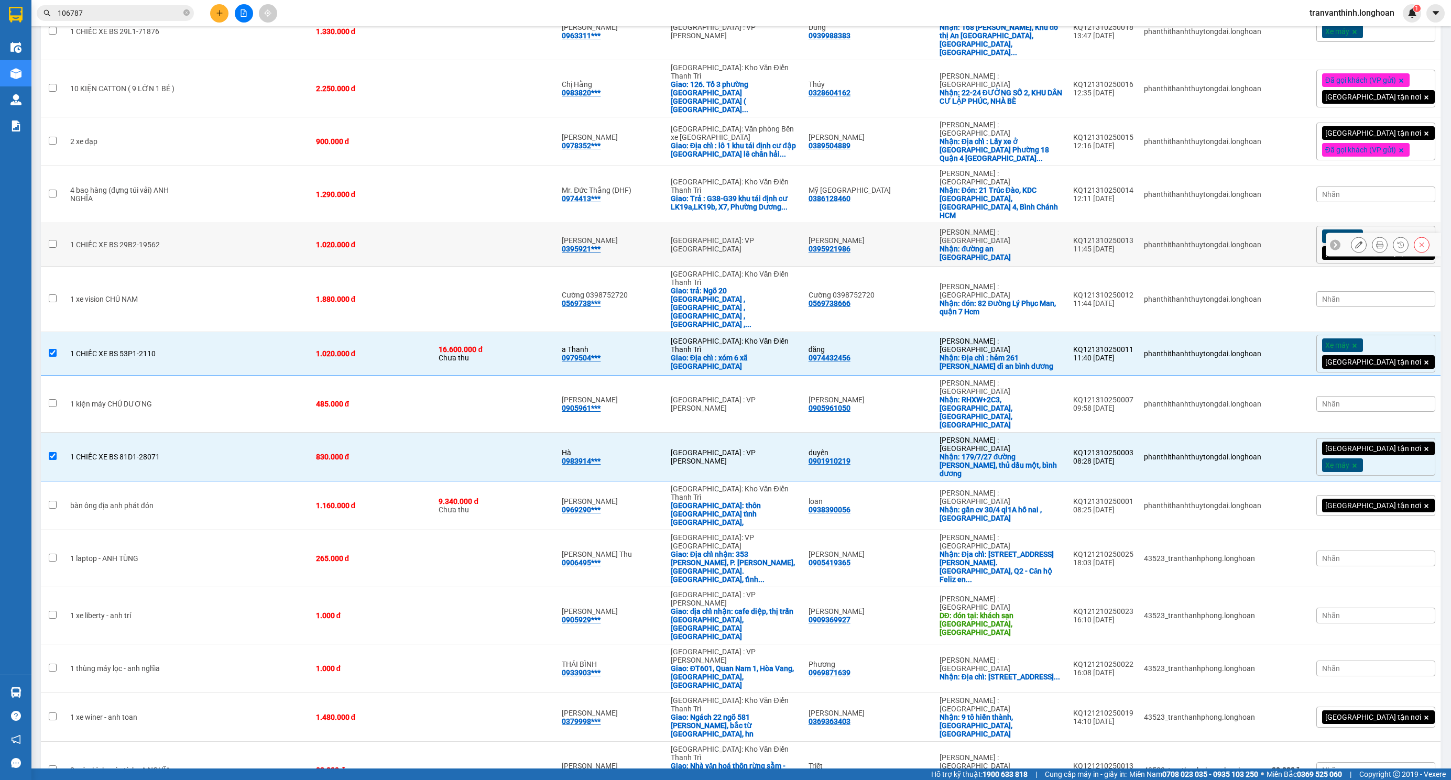
click at [236, 223] on td at bounding box center [250, 244] width 121 height 43
checkbox input "true"
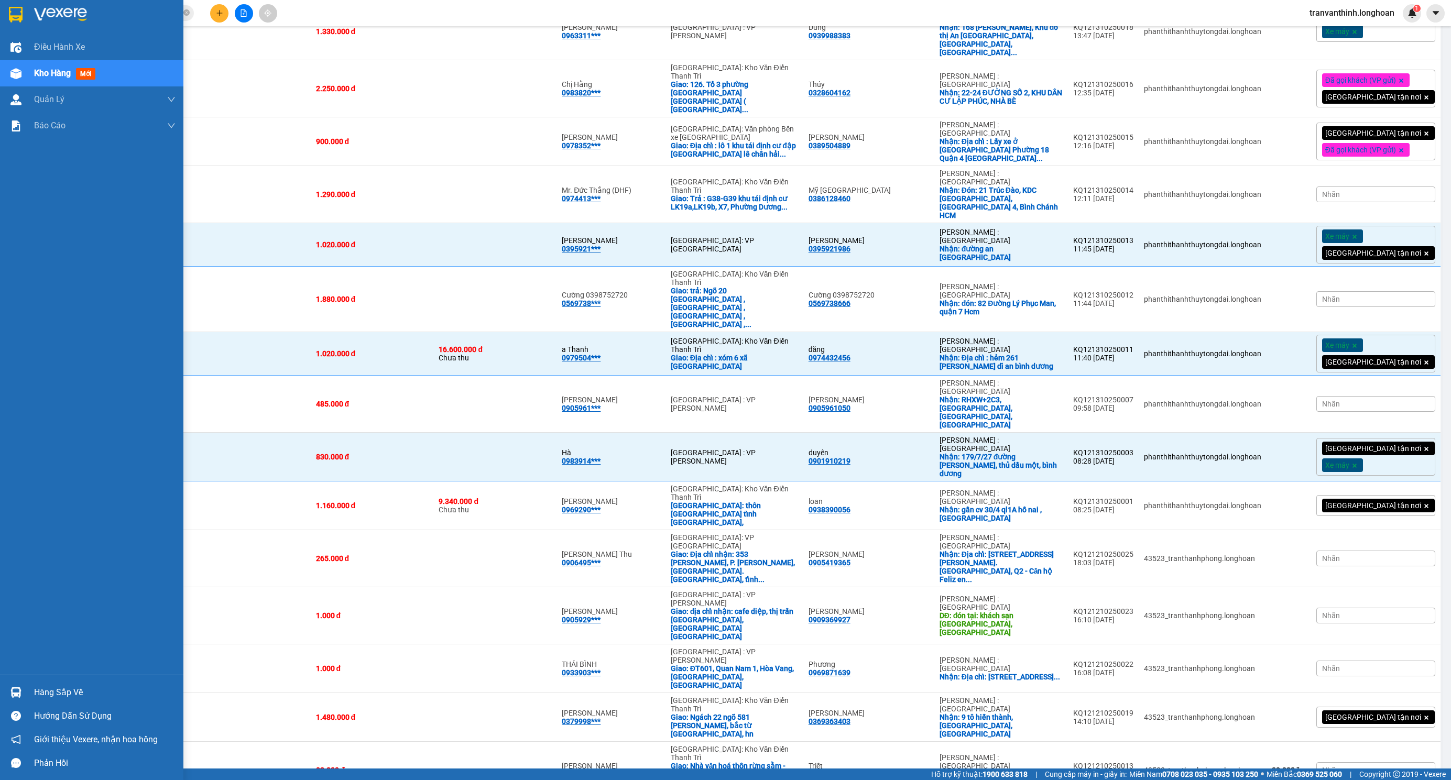
click at [28, 15] on div at bounding box center [91, 17] width 183 height 34
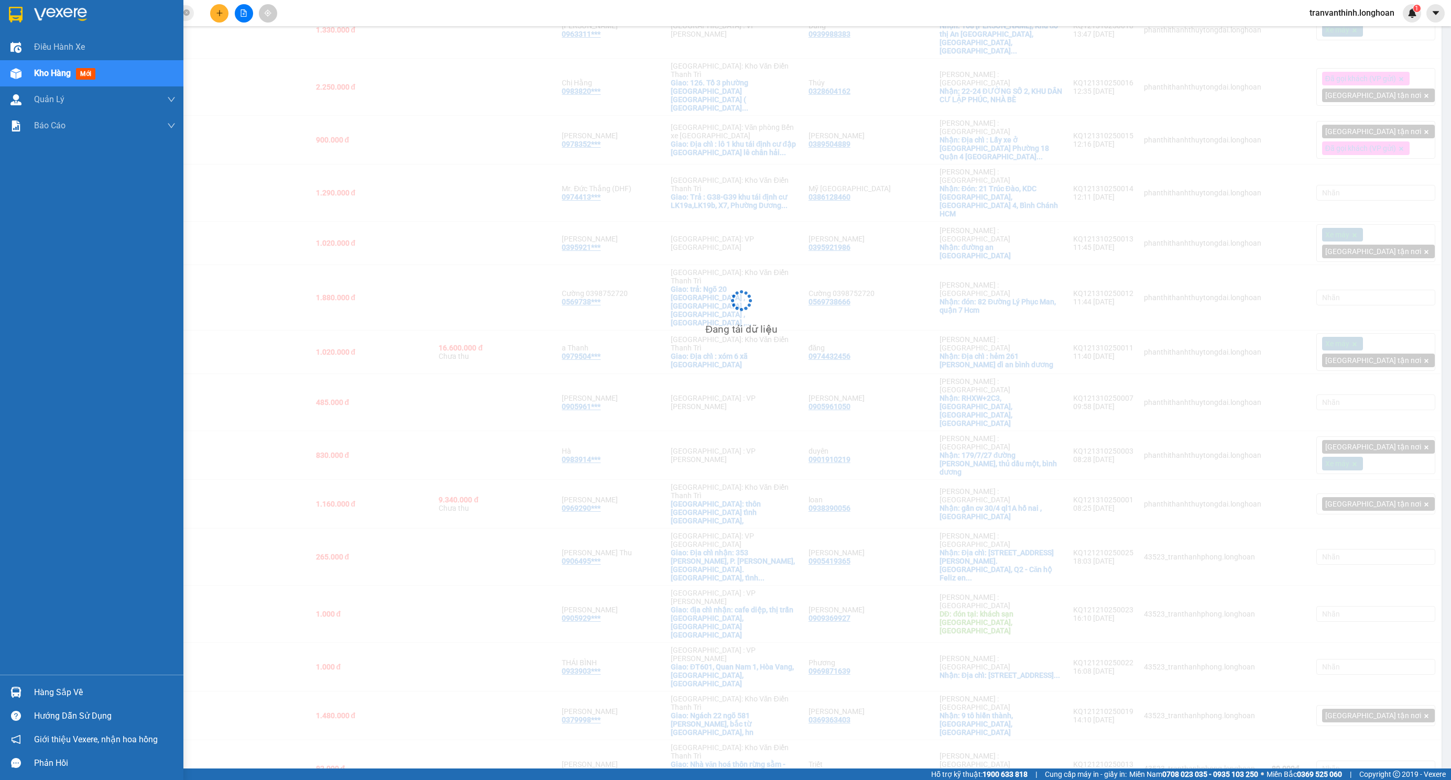
scroll to position [602, 0]
